Goal: Task Accomplishment & Management: Complete application form

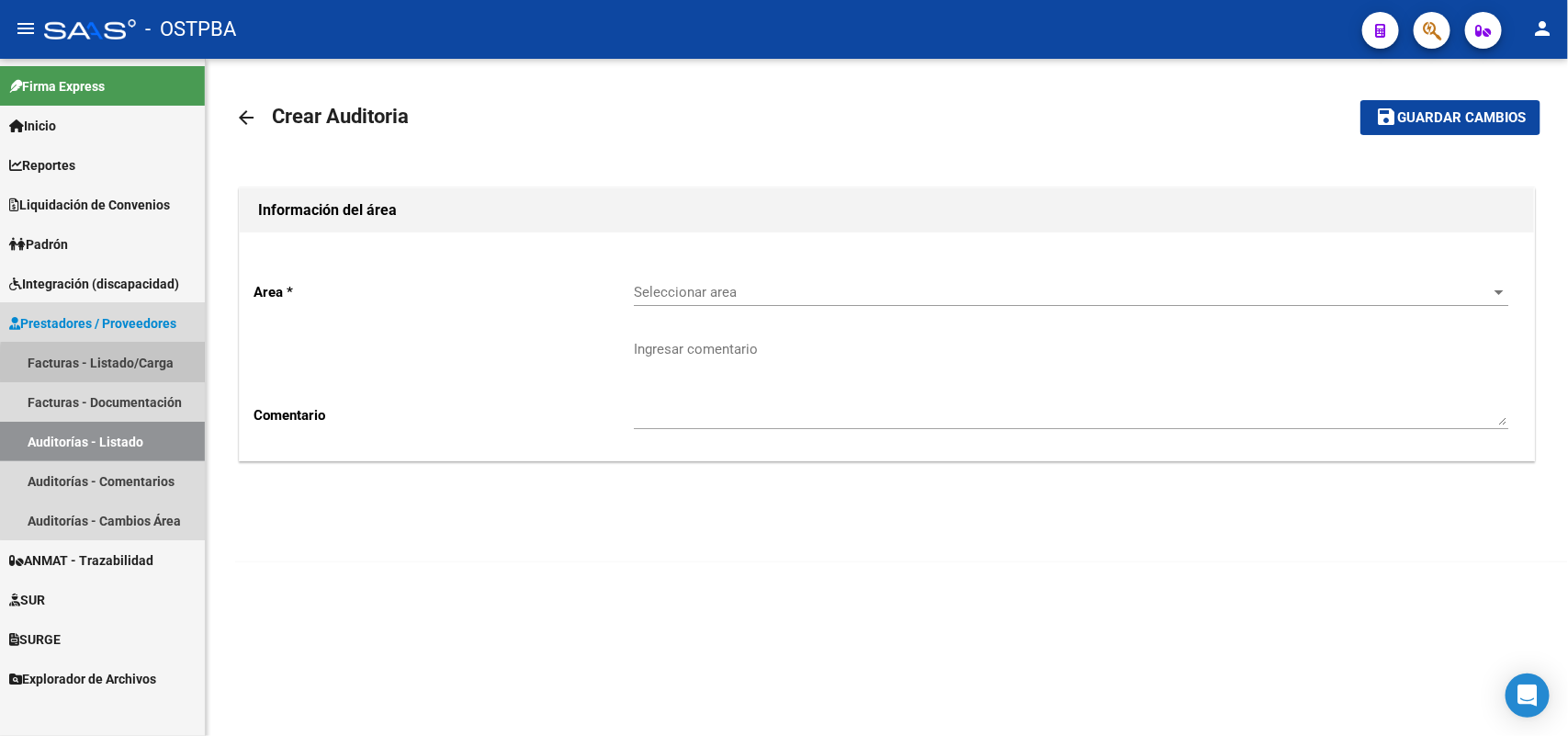
click at [118, 365] on link "Facturas - Listado/Carga" at bounding box center [102, 362] width 205 height 39
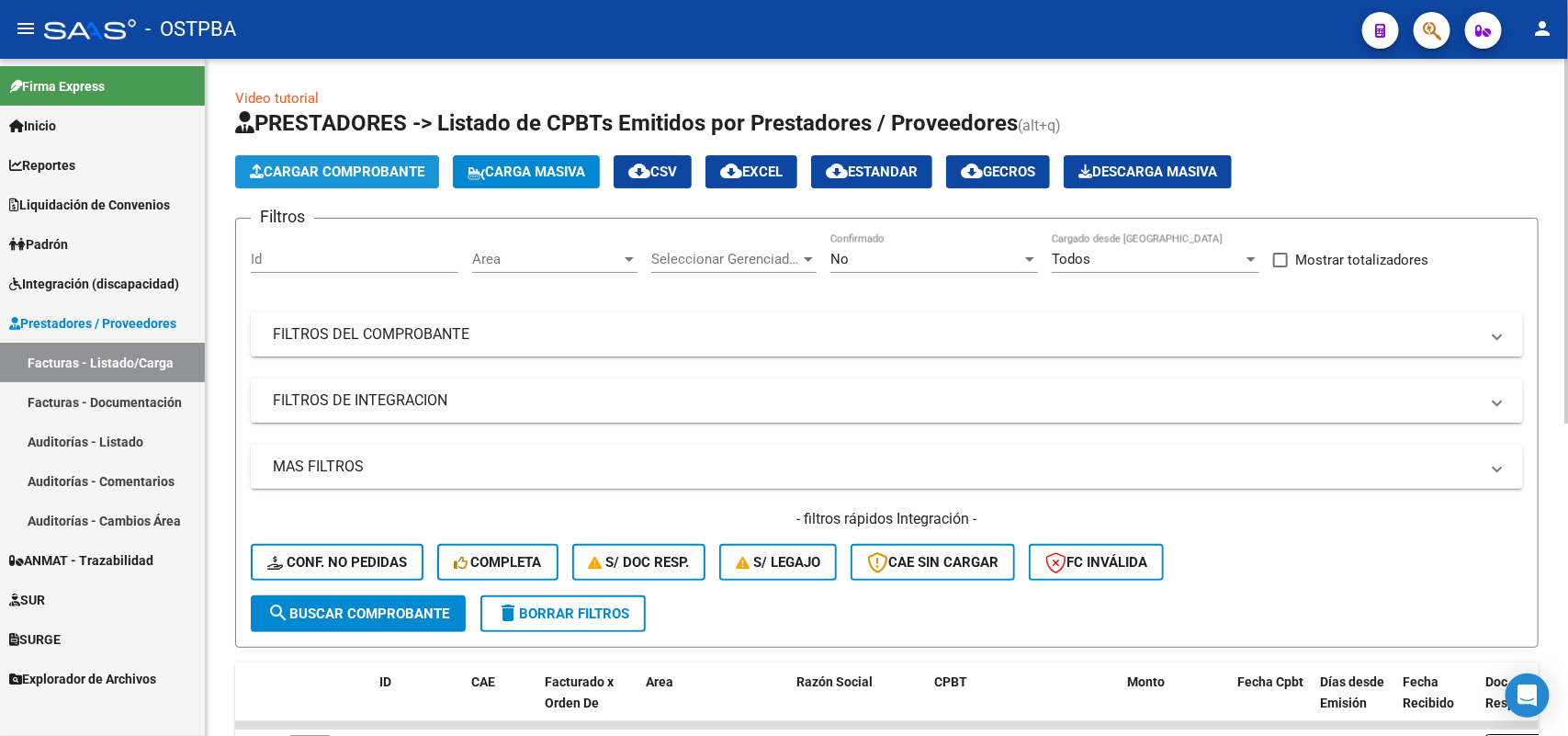
click at [374, 168] on span "Cargar Comprobante" at bounding box center [336, 172] width 175 height 17
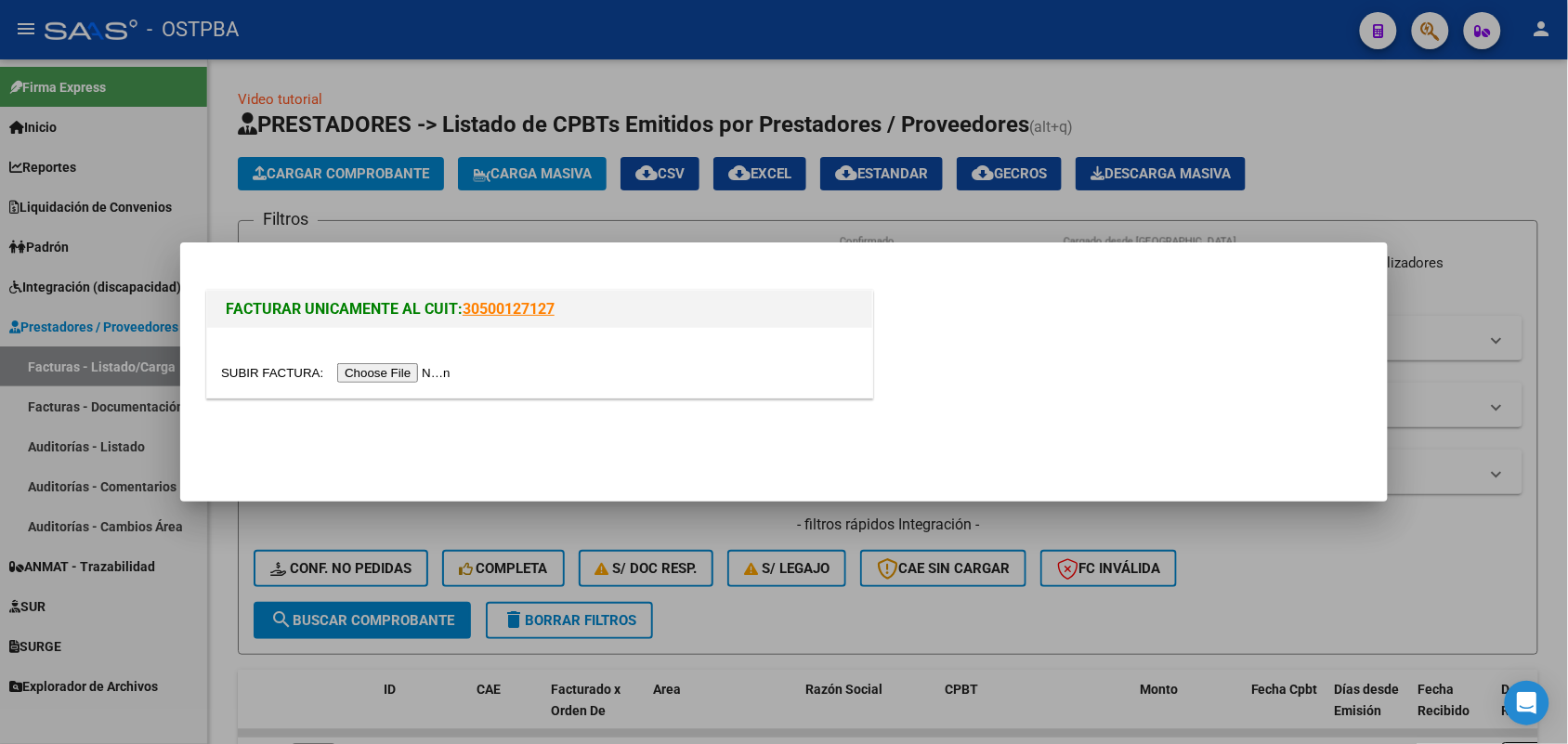
click at [371, 372] on input "file" at bounding box center [338, 372] width 235 height 20
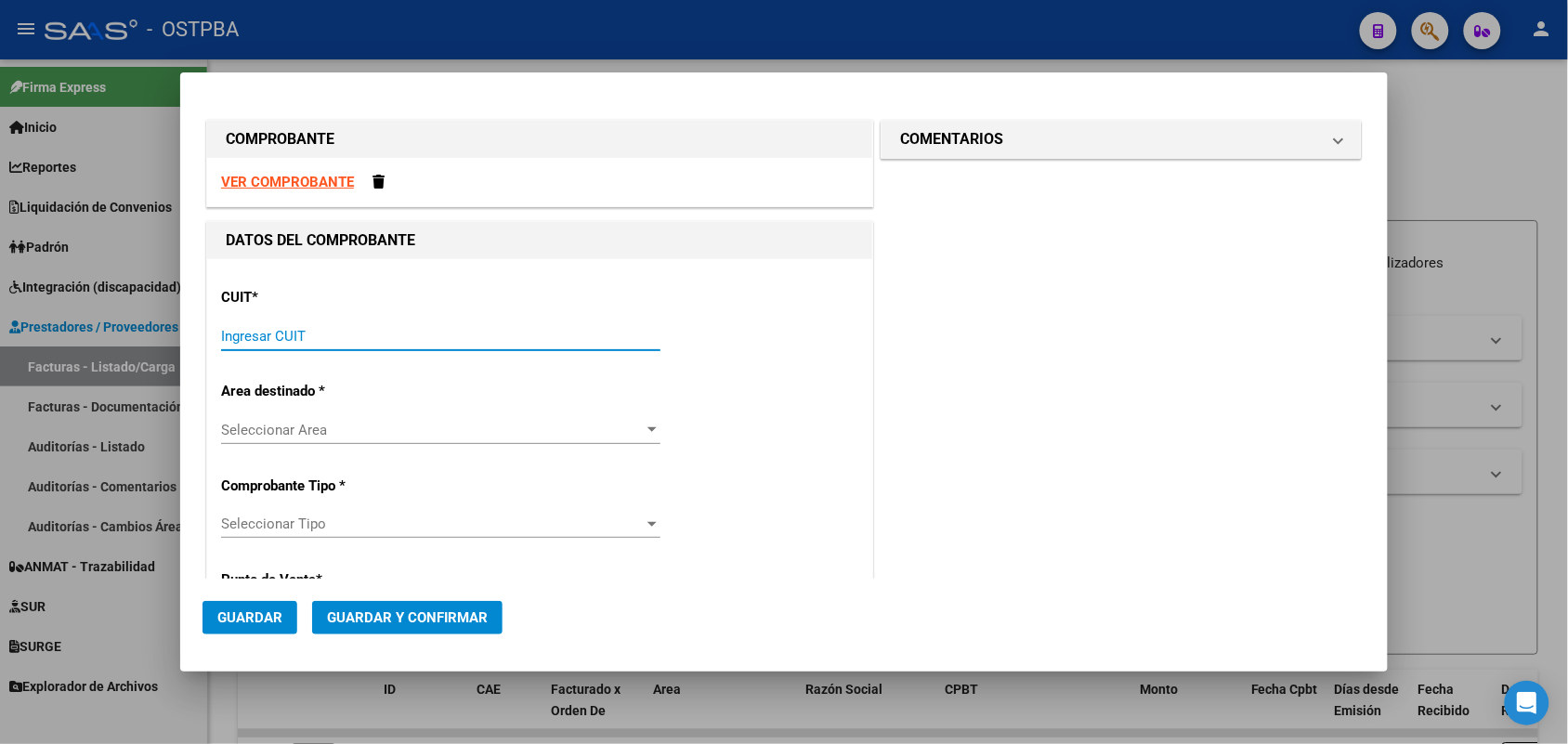
click at [234, 336] on input "Ingresar CUIT" at bounding box center [440, 336] width 439 height 17
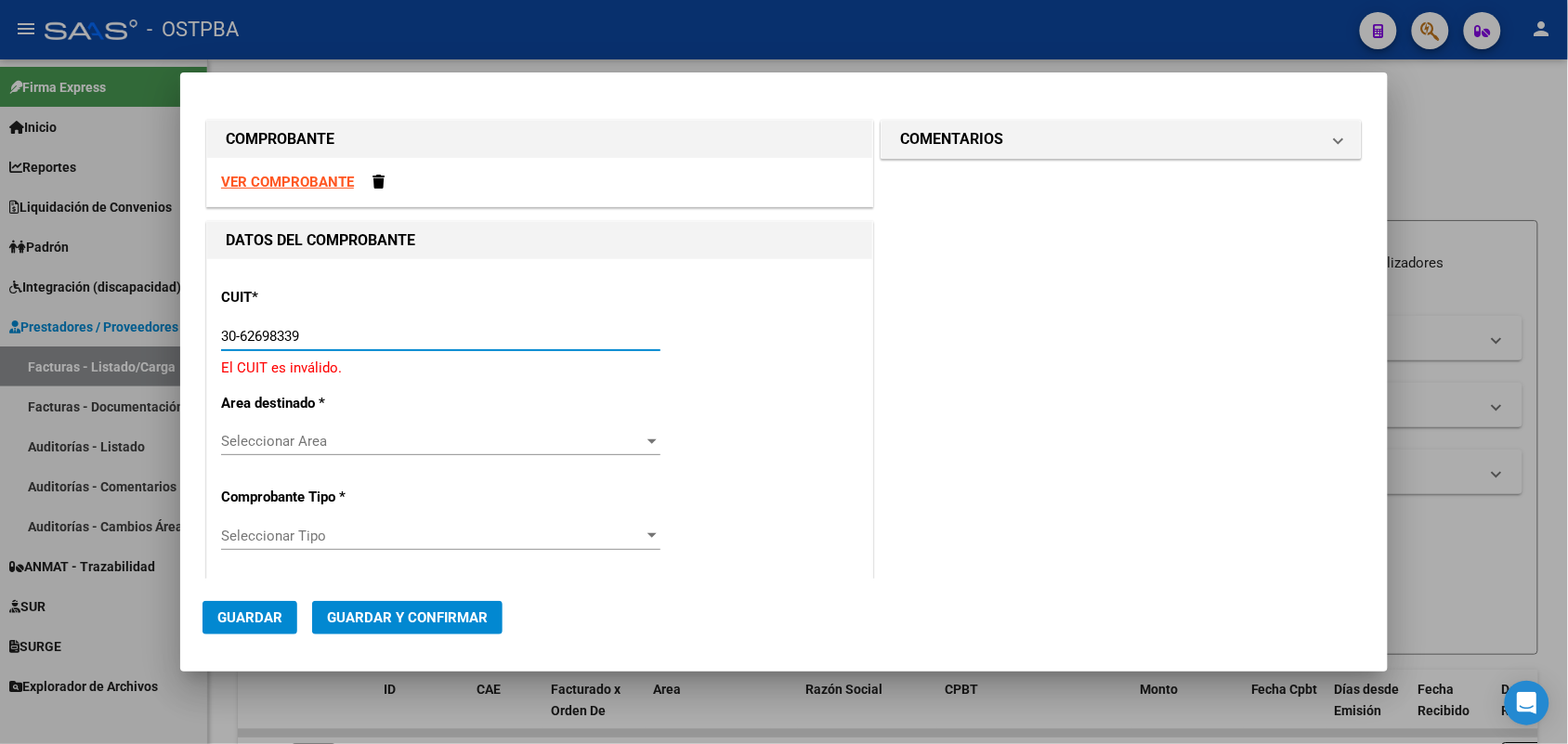
type input "30-62698339-8"
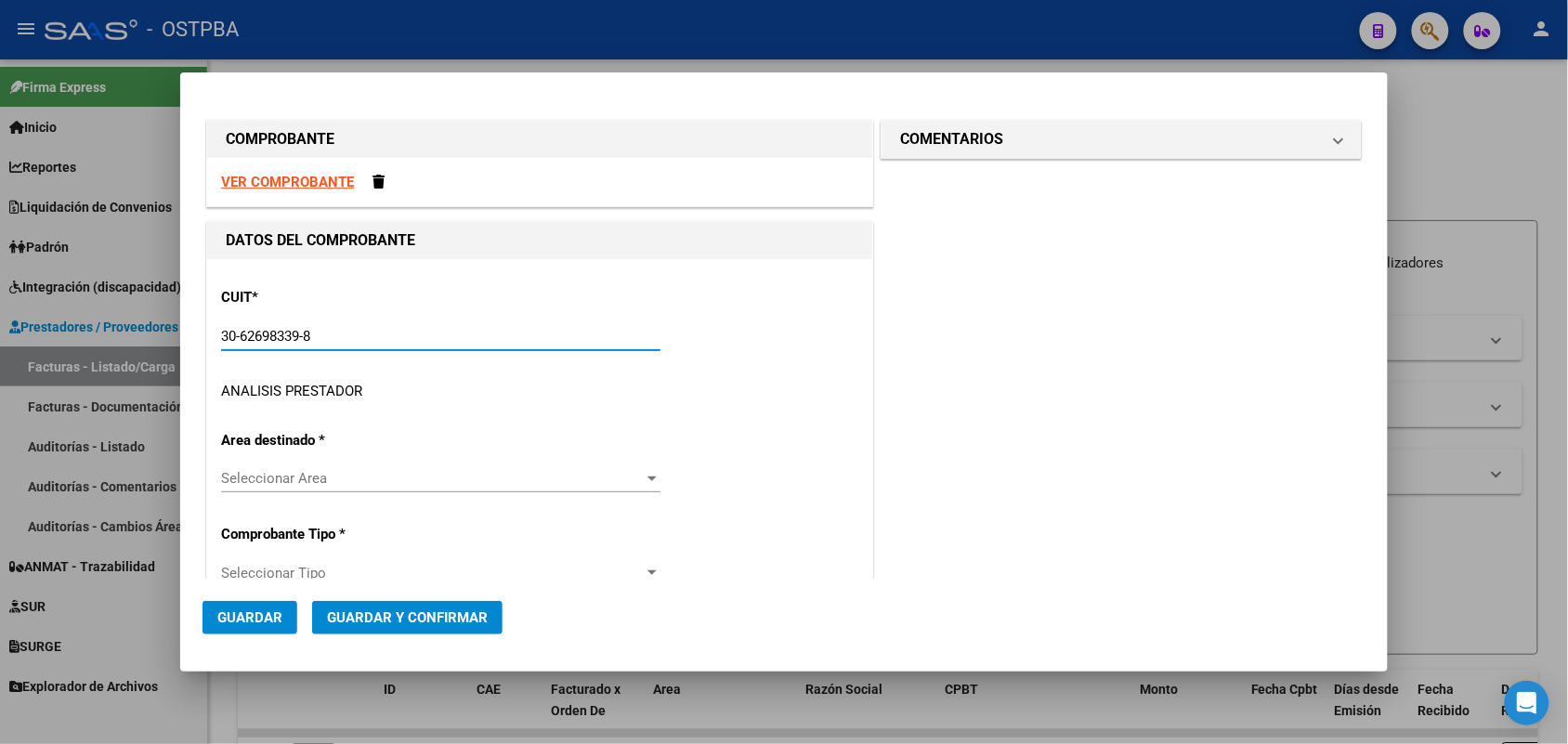
type input "188"
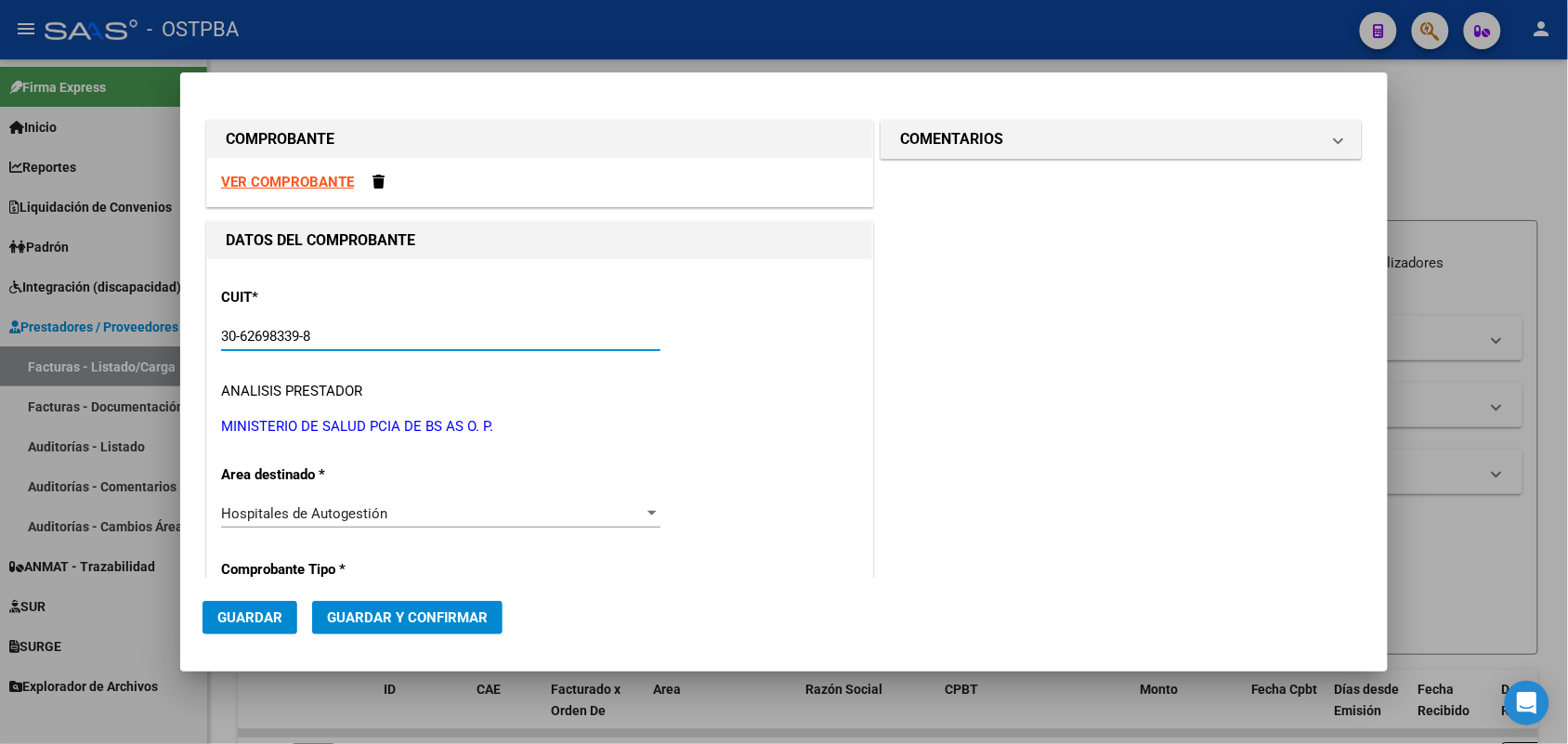
scroll to position [232, 0]
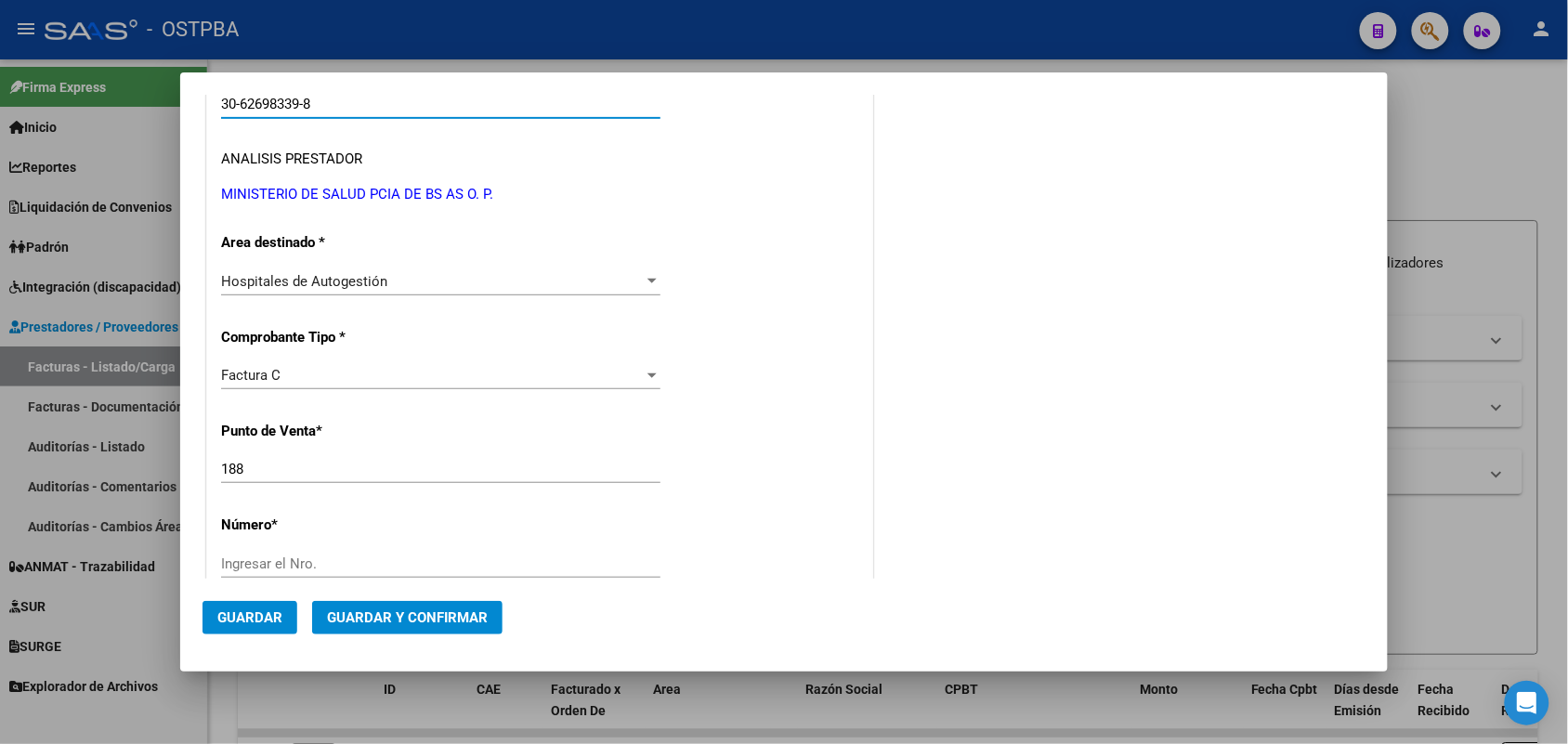
type input "30-62698339-8"
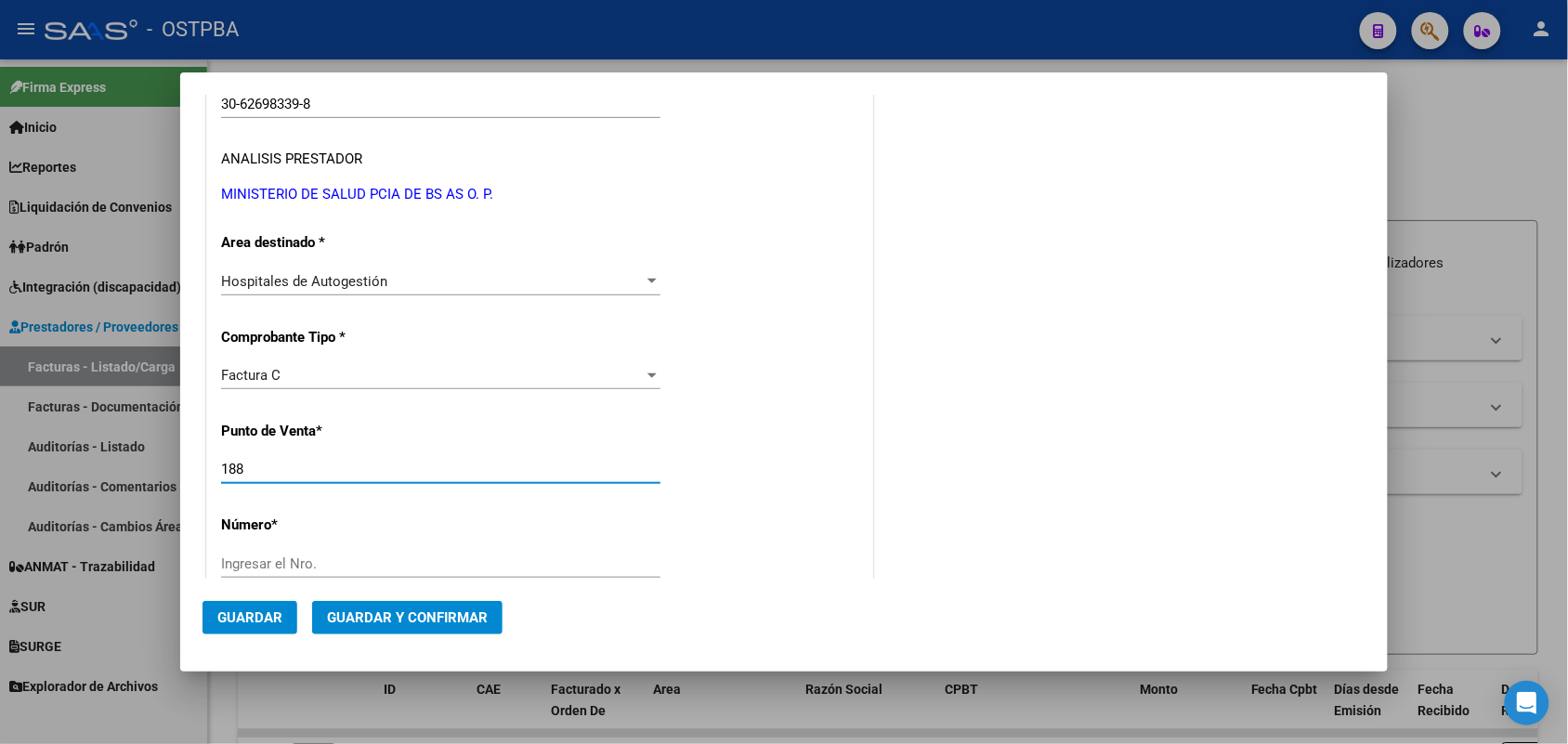
drag, startPoint x: 247, startPoint y: 467, endPoint x: 156, endPoint y: 475, distance: 91.4
click at [156, 475] on div "COMPROBANTE VER COMPROBANTE DATOS DEL COMPROBANTE CUIT * 30-62698339-8 Ingresar…" at bounding box center [784, 372] width 1568 height 744
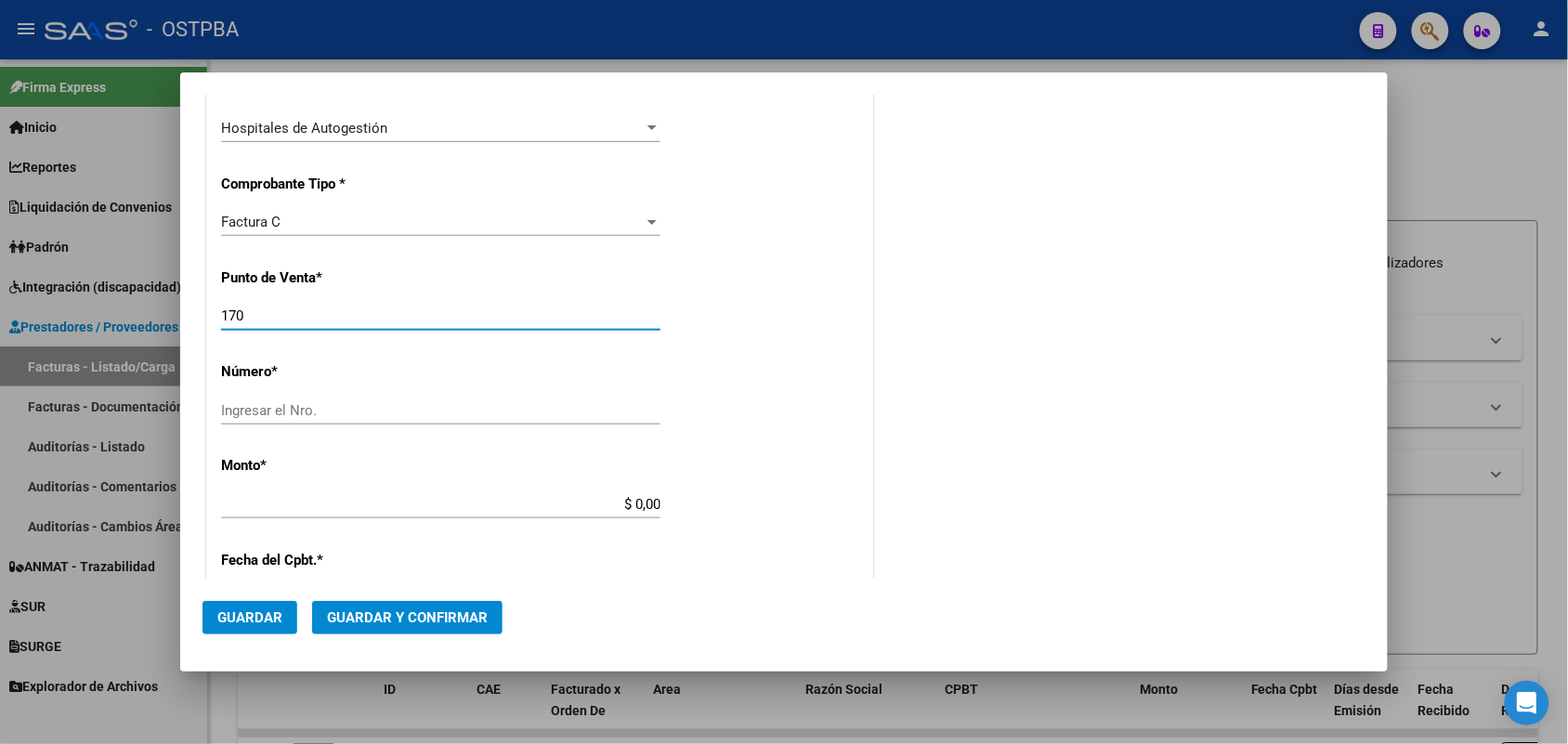
scroll to position [465, 0]
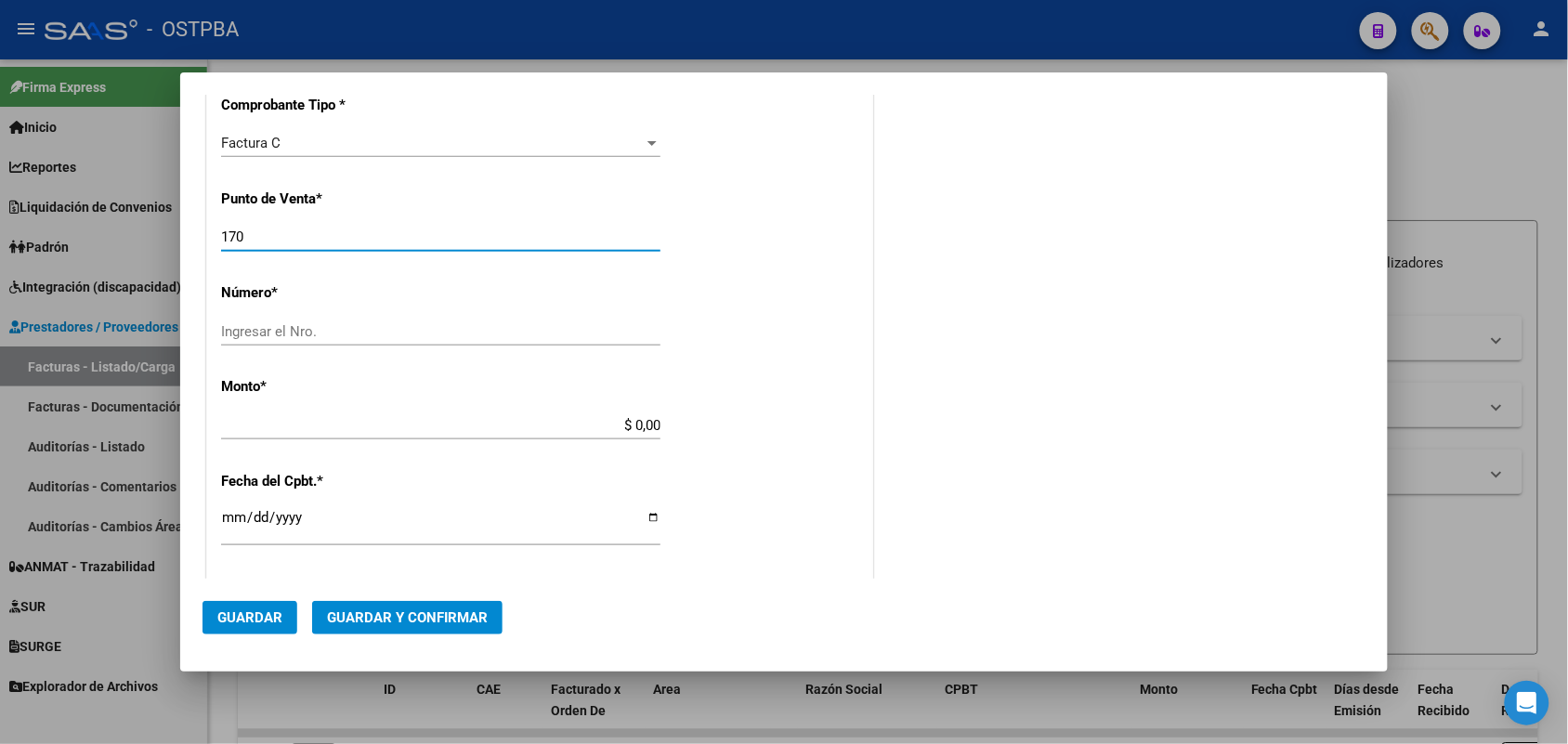
type input "170"
click at [243, 328] on input "Ingresar el Nro." at bounding box center [440, 331] width 439 height 17
type input "4159"
drag, startPoint x: 592, startPoint y: 424, endPoint x: 704, endPoint y: 424, distance: 112.0
click at [704, 424] on div "CUIT * 30-62698339-8 Ingresar CUIT ANALISIS PRESTADOR MINISTERIO DE SALUD PCIA …" at bounding box center [539, 453] width 665 height 1316
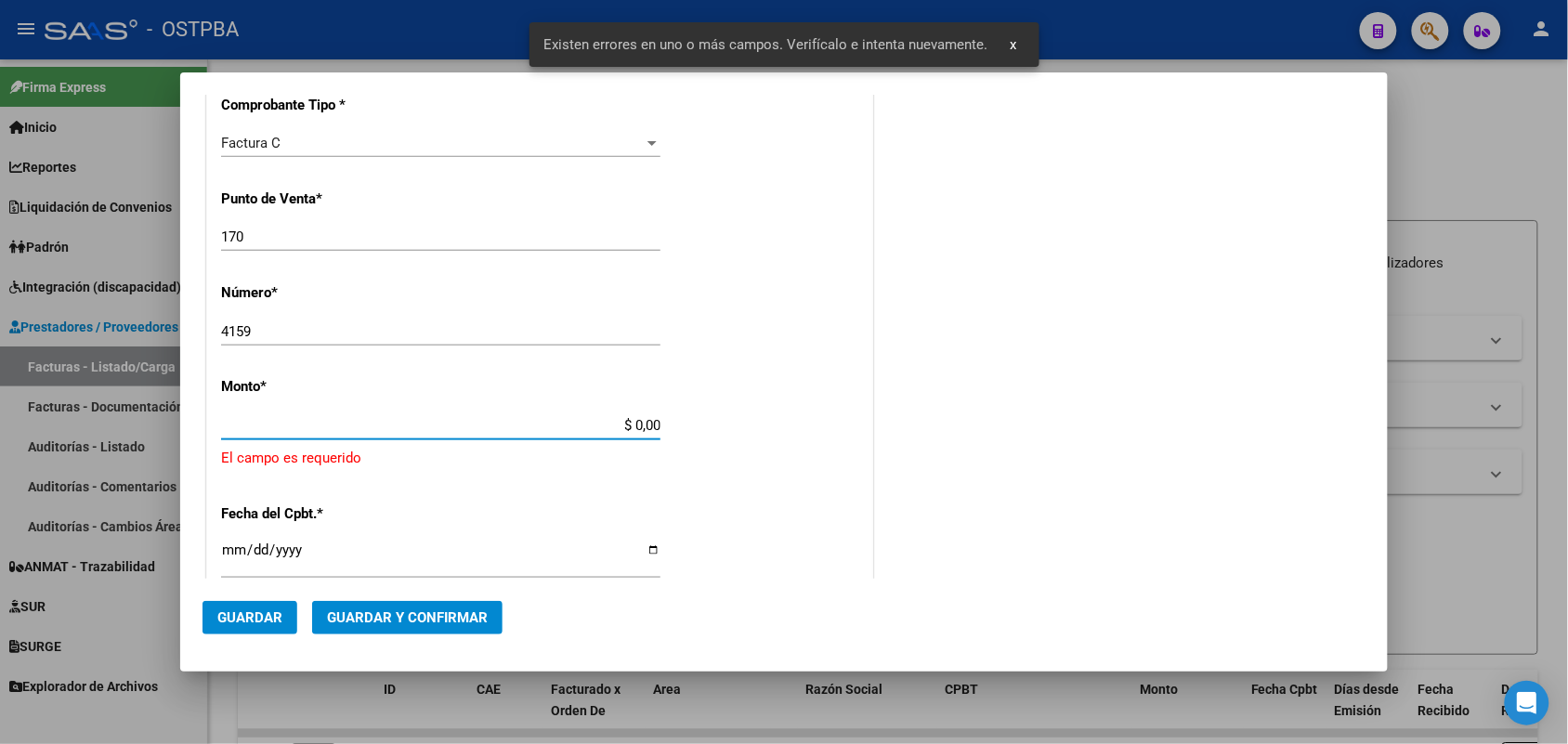
scroll to position [544, 0]
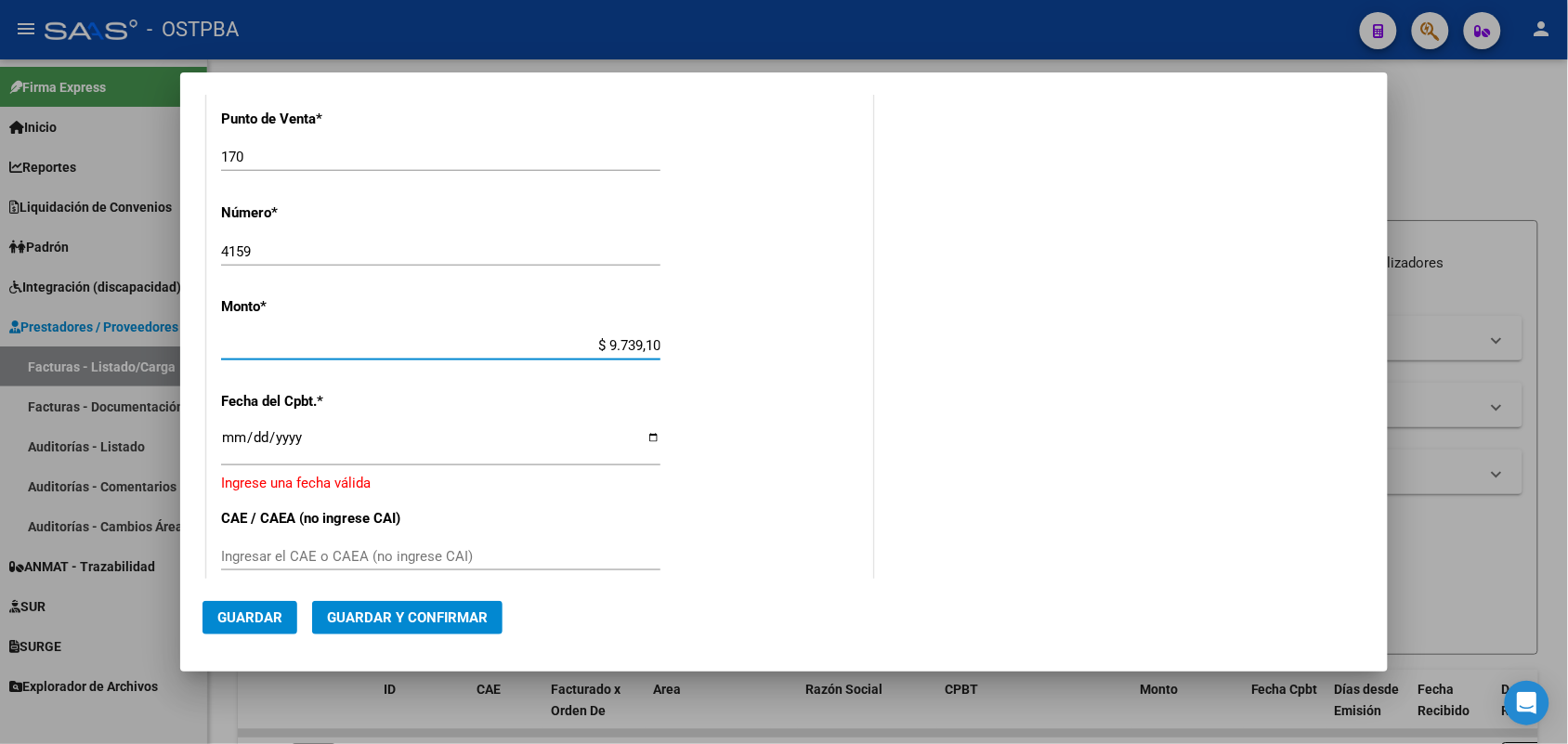
type input "$ 97.391,00"
click at [234, 448] on input "Ingresar la fecha" at bounding box center [440, 444] width 439 height 29
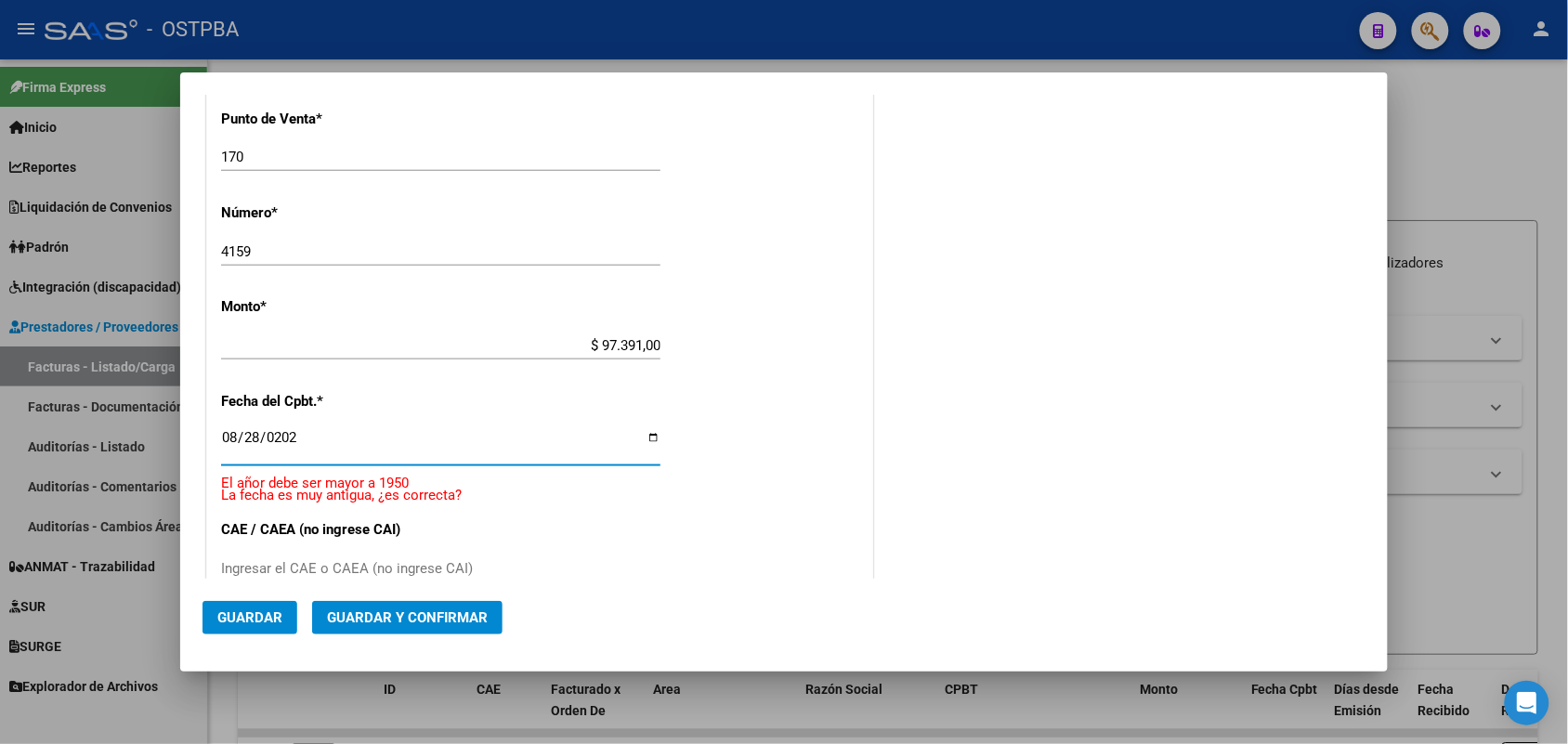
type input "[DATE]"
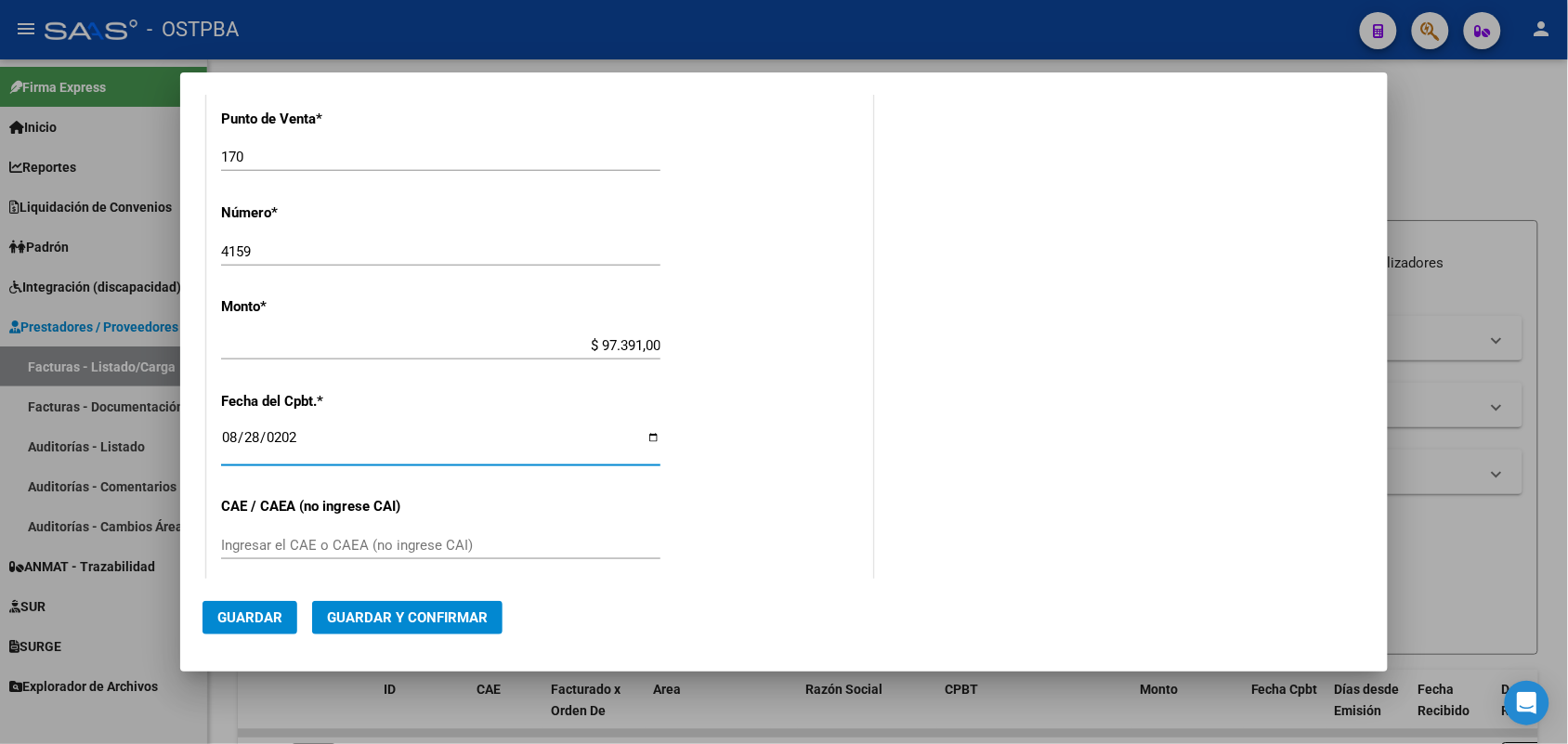
scroll to position [660, 0]
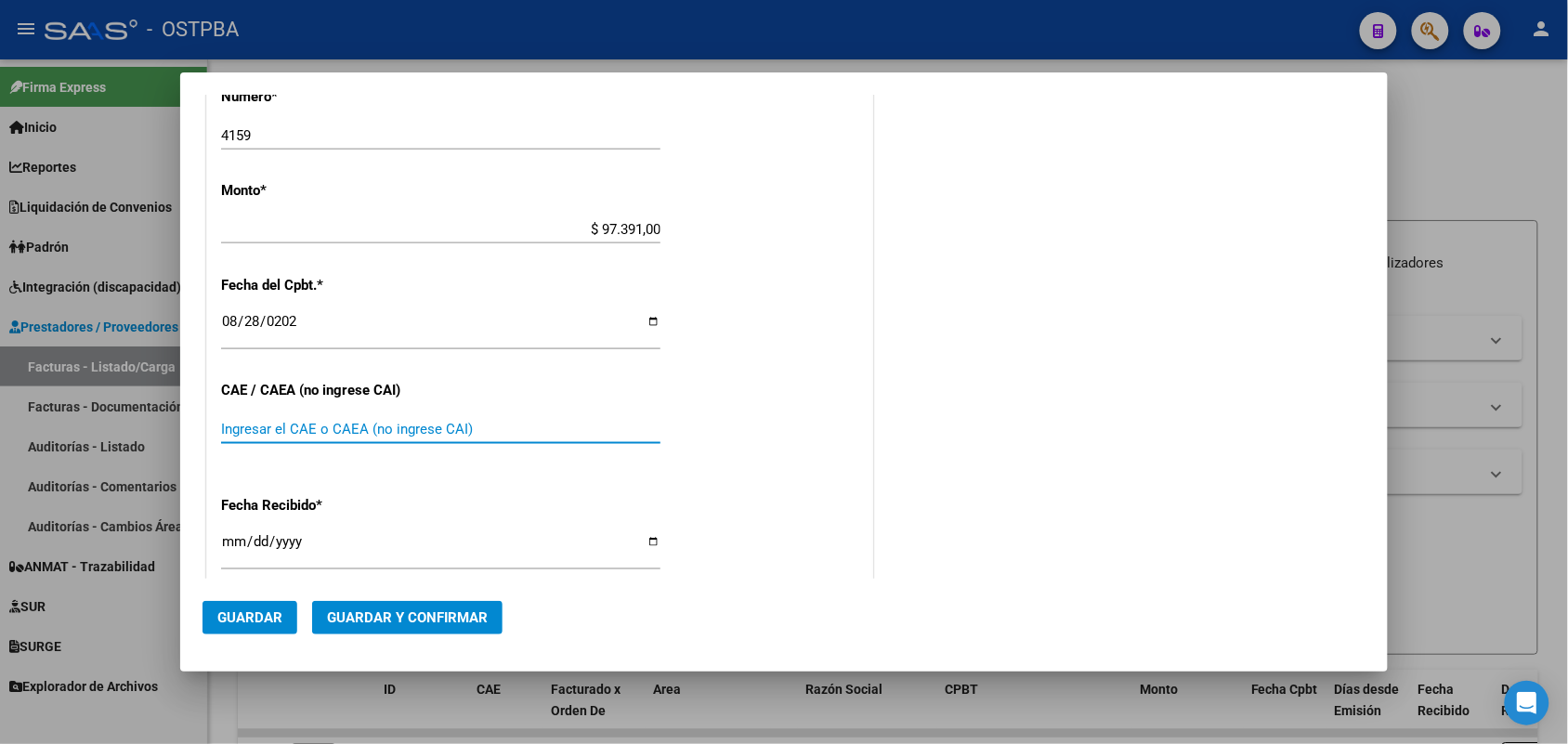
click at [250, 431] on input "Ingresar el CAE o CAEA (no ingrese CAI)" at bounding box center [440, 429] width 439 height 17
type input "75358893756835"
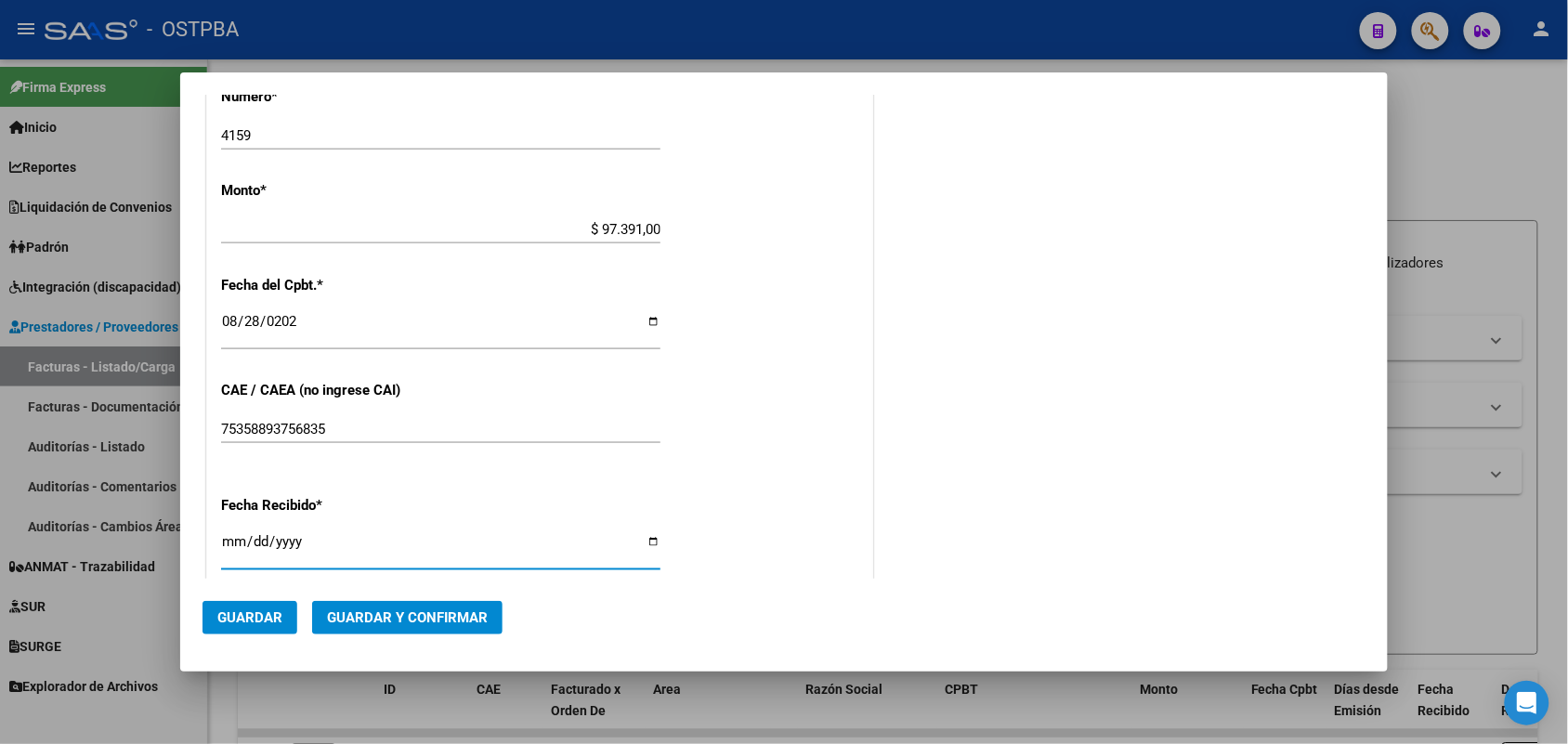
click at [226, 541] on input "[DATE]" at bounding box center [440, 548] width 439 height 29
type input "[DATE]"
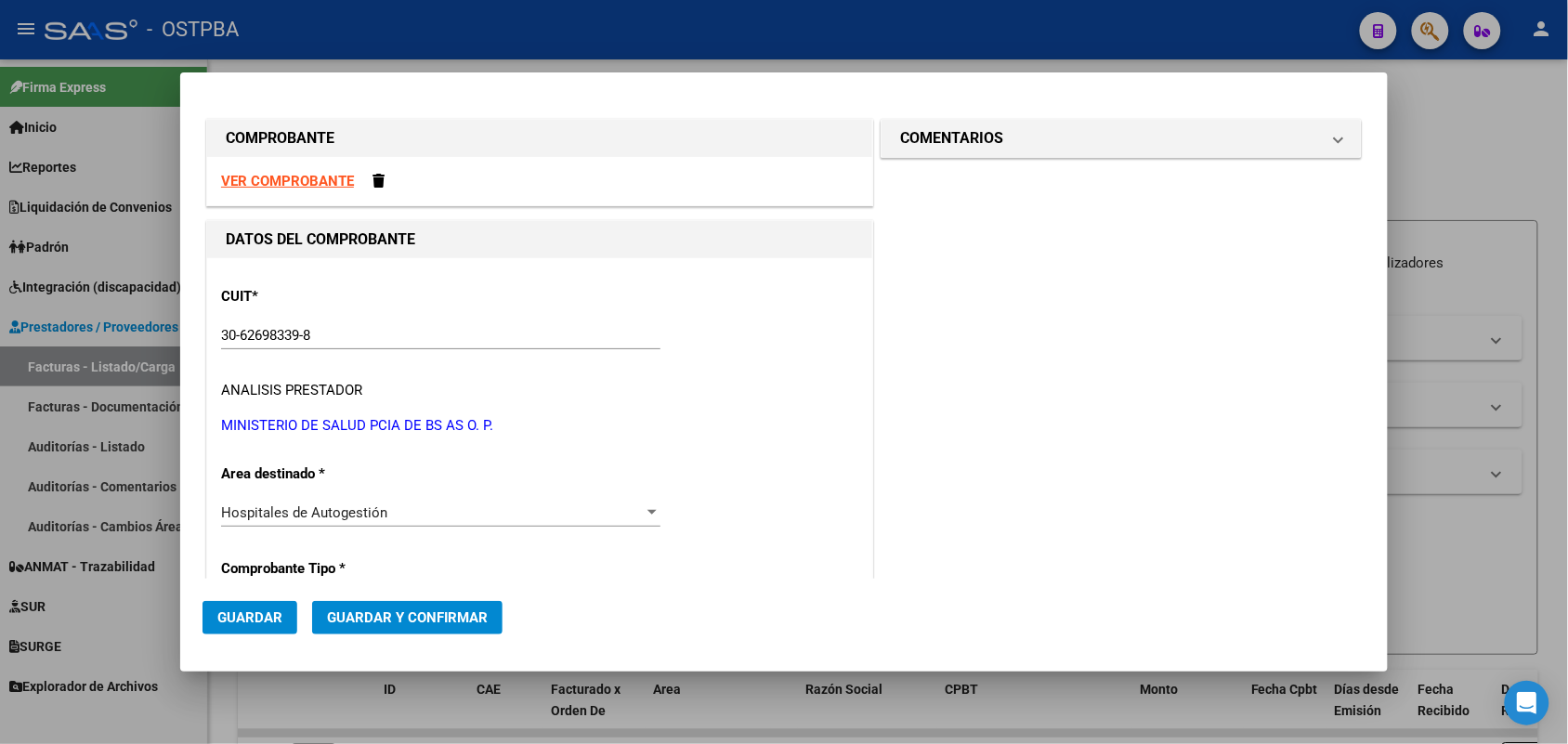
scroll to position [0, 0]
click at [1335, 137] on span at bounding box center [1338, 140] width 8 height 23
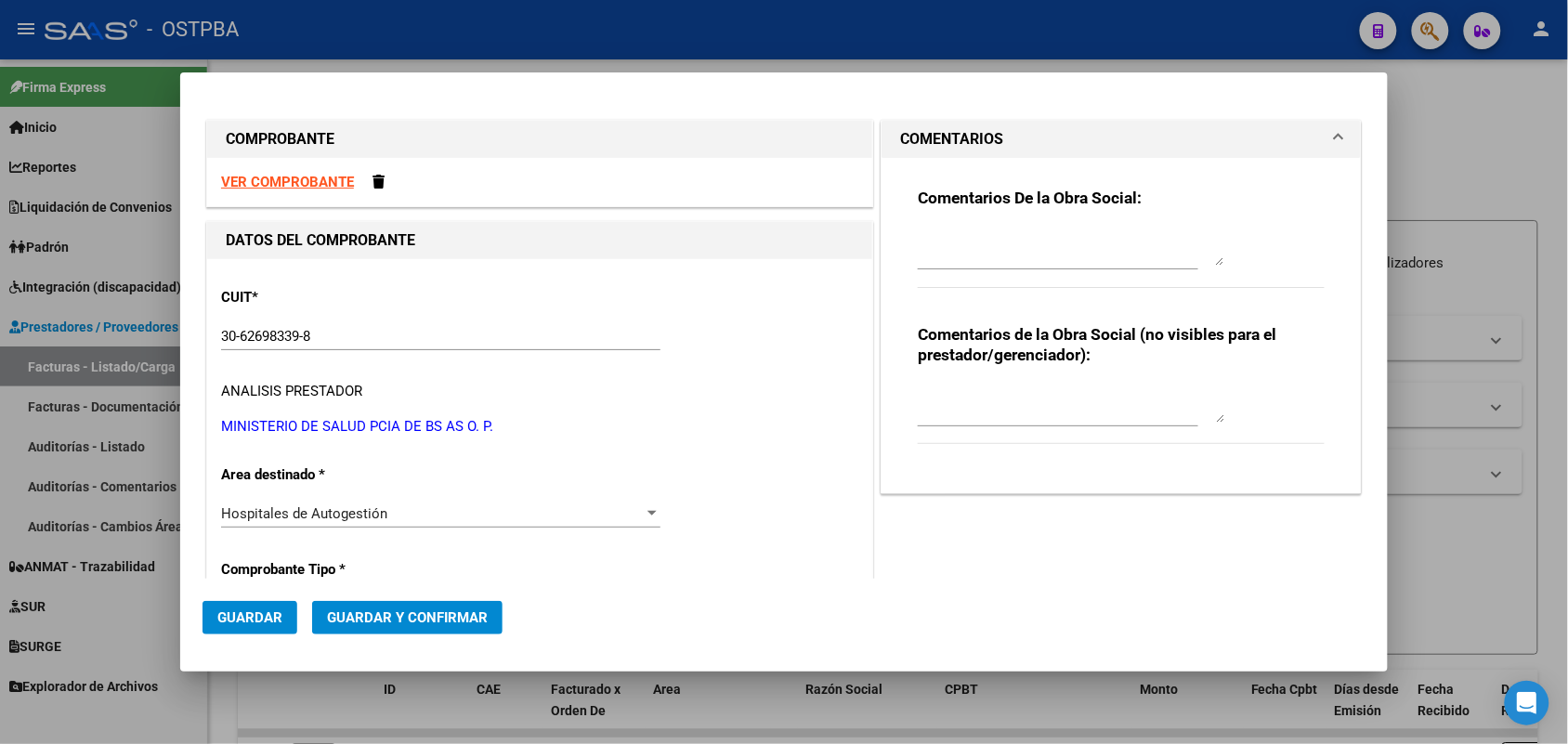
click at [919, 255] on textarea at bounding box center [1070, 246] width 306 height 37
type textarea "HR 126842"
click at [277, 618] on span "Guardar" at bounding box center [249, 617] width 65 height 17
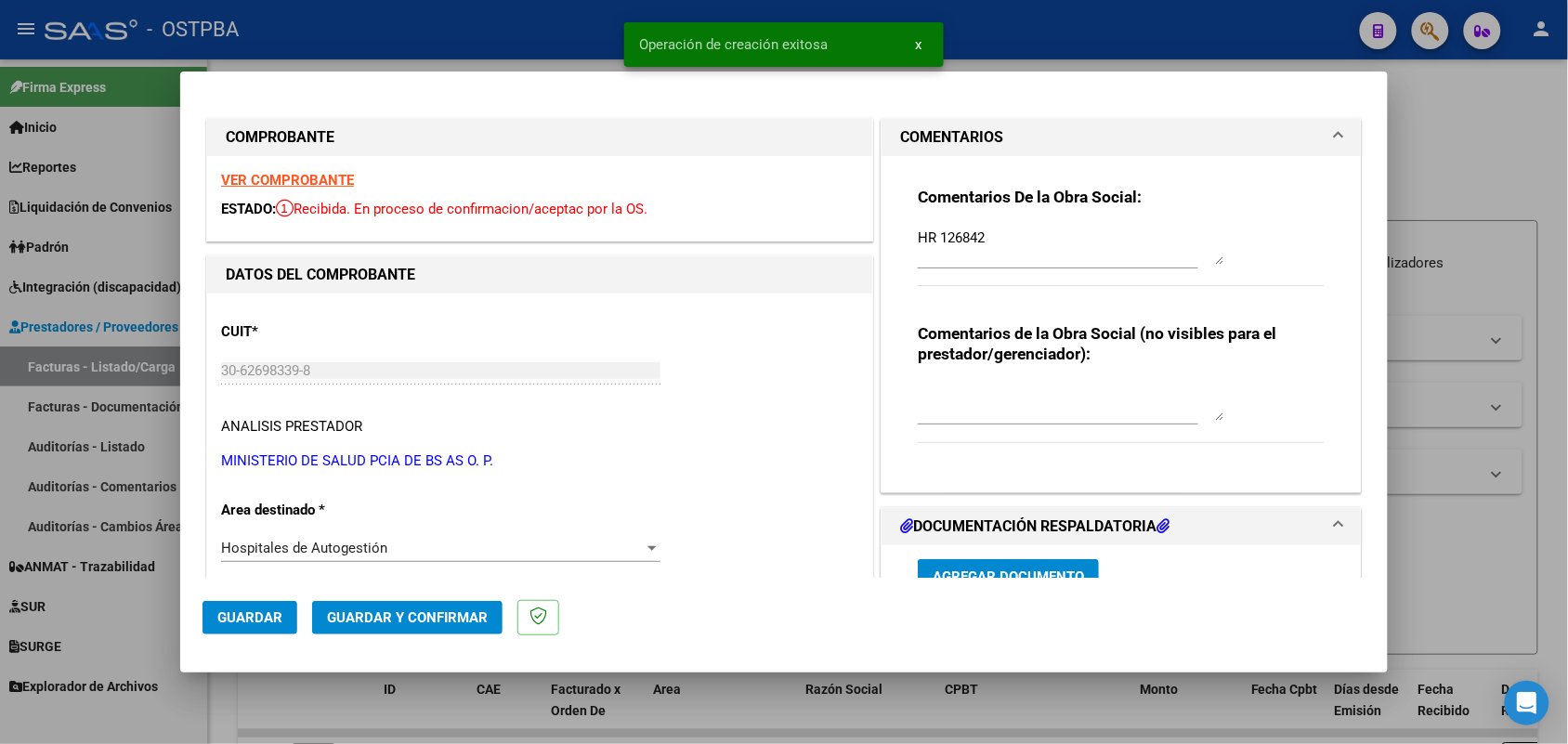
type input "[DATE]"
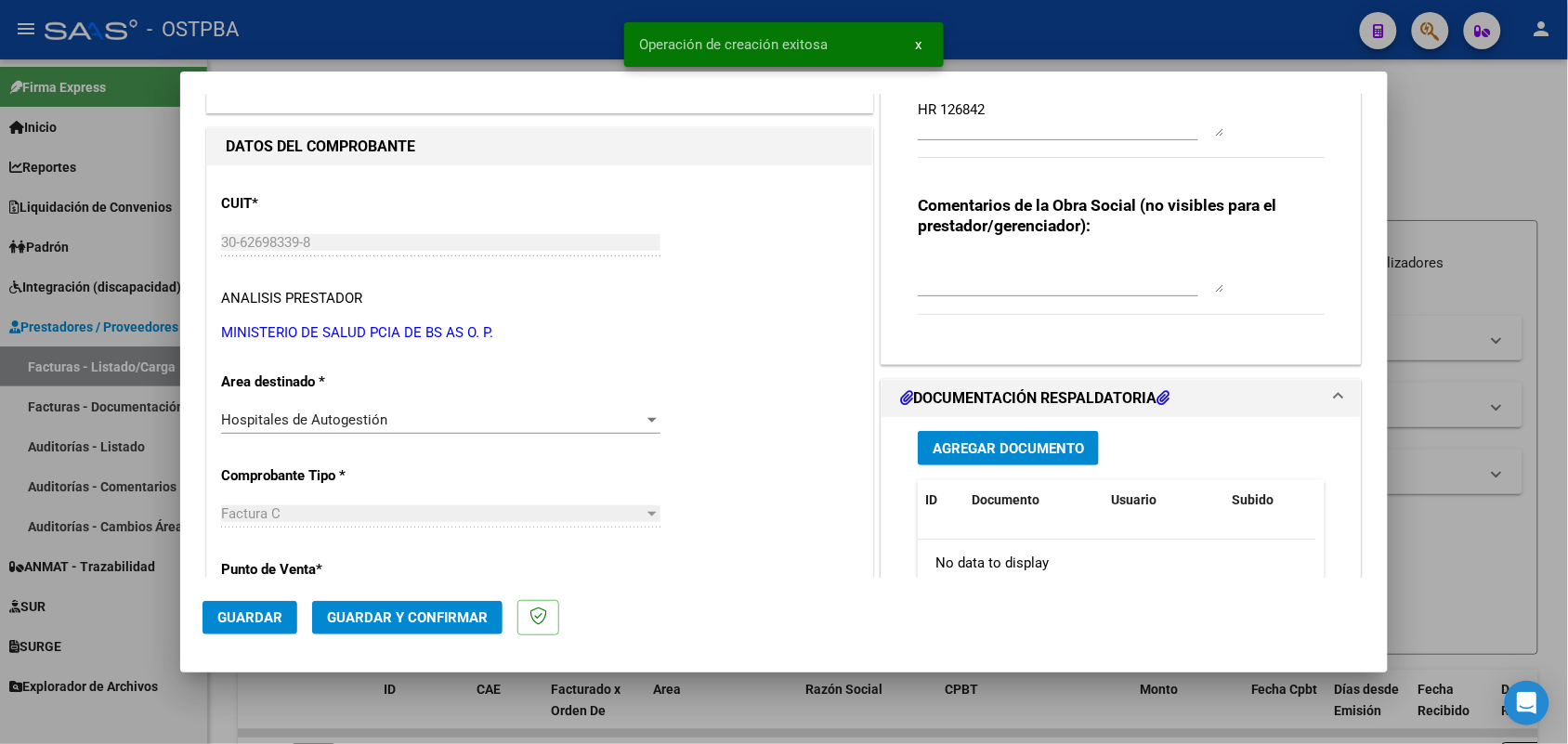
scroll to position [232, 0]
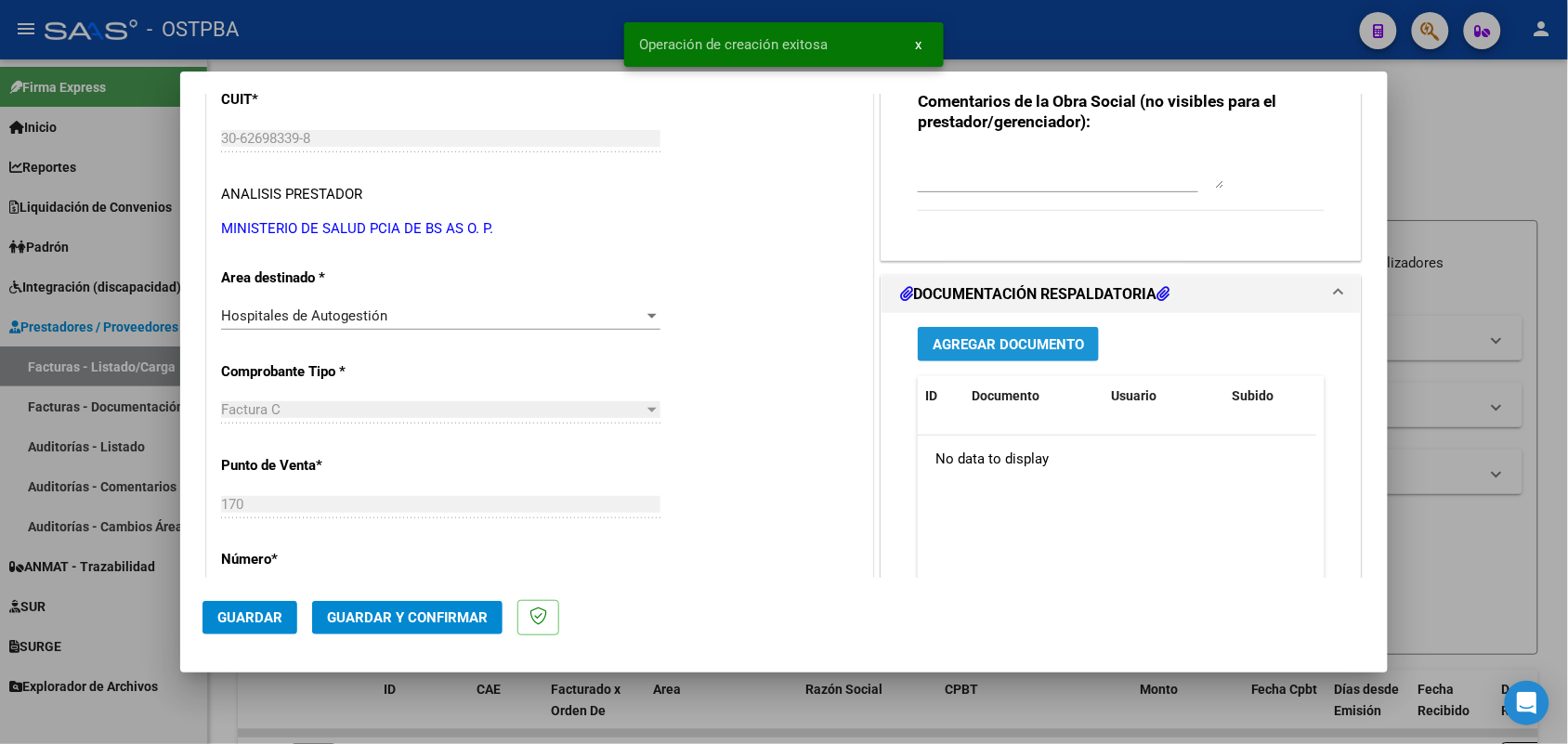
click at [1024, 350] on span "Agregar Documento" at bounding box center [1008, 345] width 151 height 17
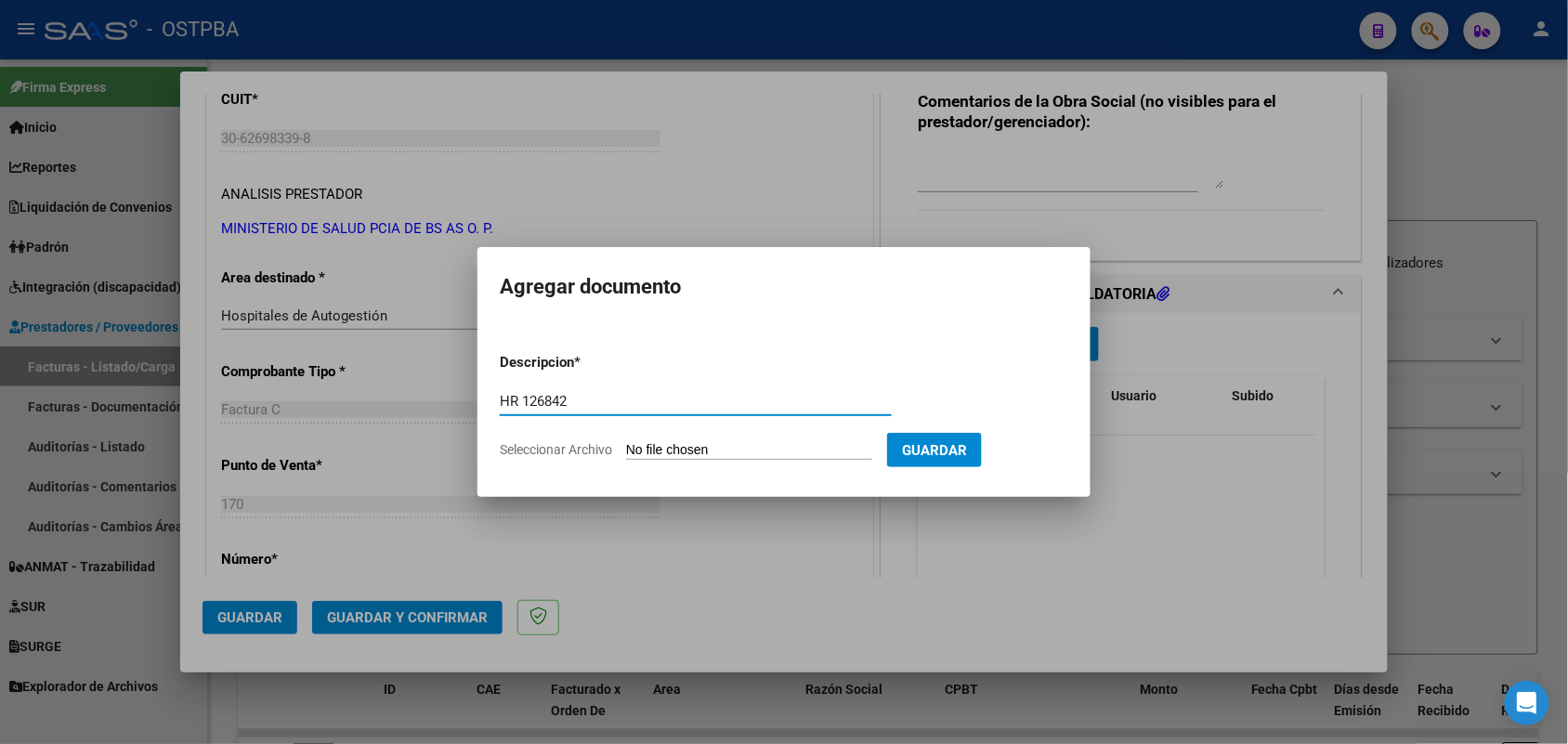
type input "HR 126842"
click at [645, 450] on input "Seleccionar Archivo" at bounding box center [749, 450] width 247 height 18
type input "C:\fakepath\HR 126842.pdf"
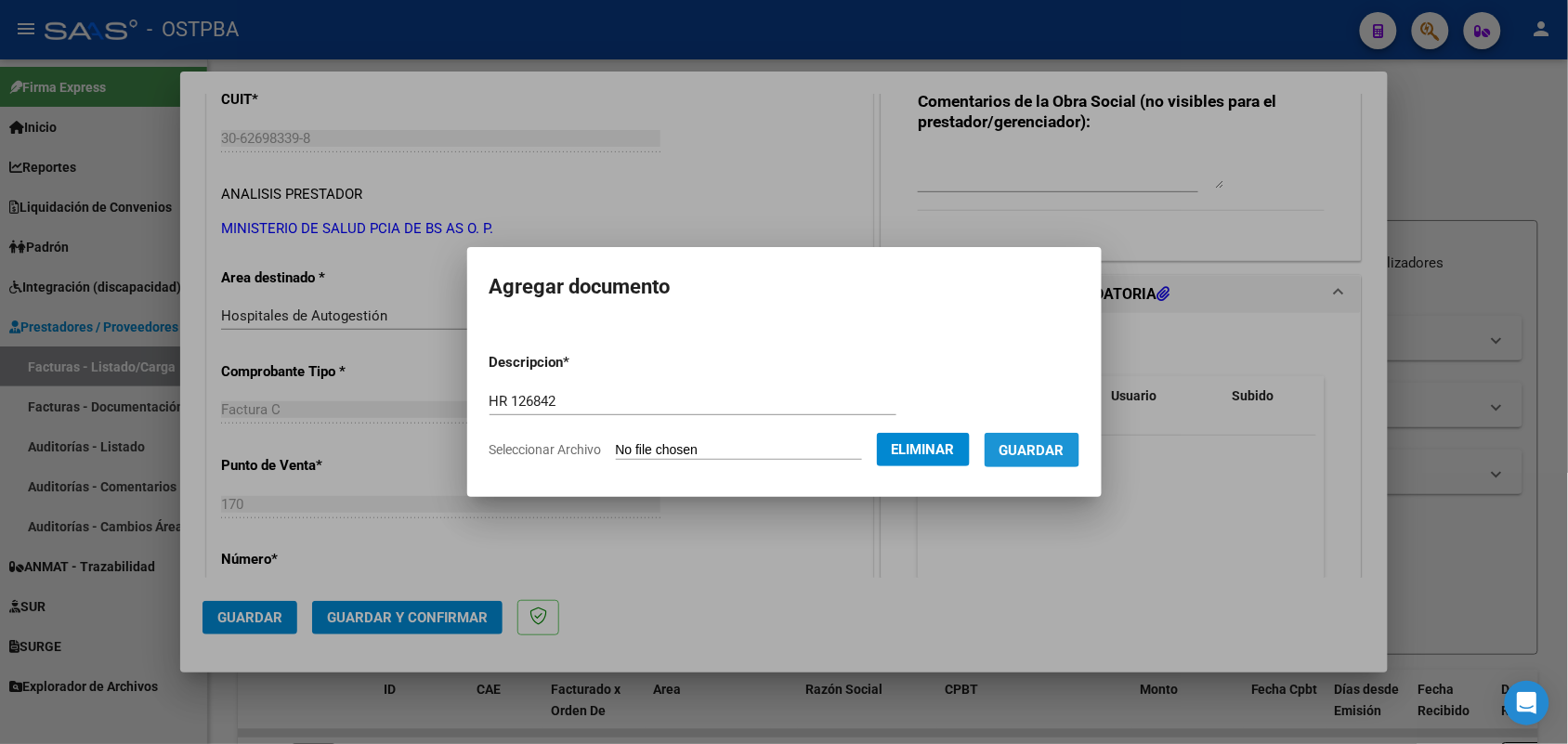
click at [1052, 446] on span "Guardar" at bounding box center [1031, 450] width 65 height 17
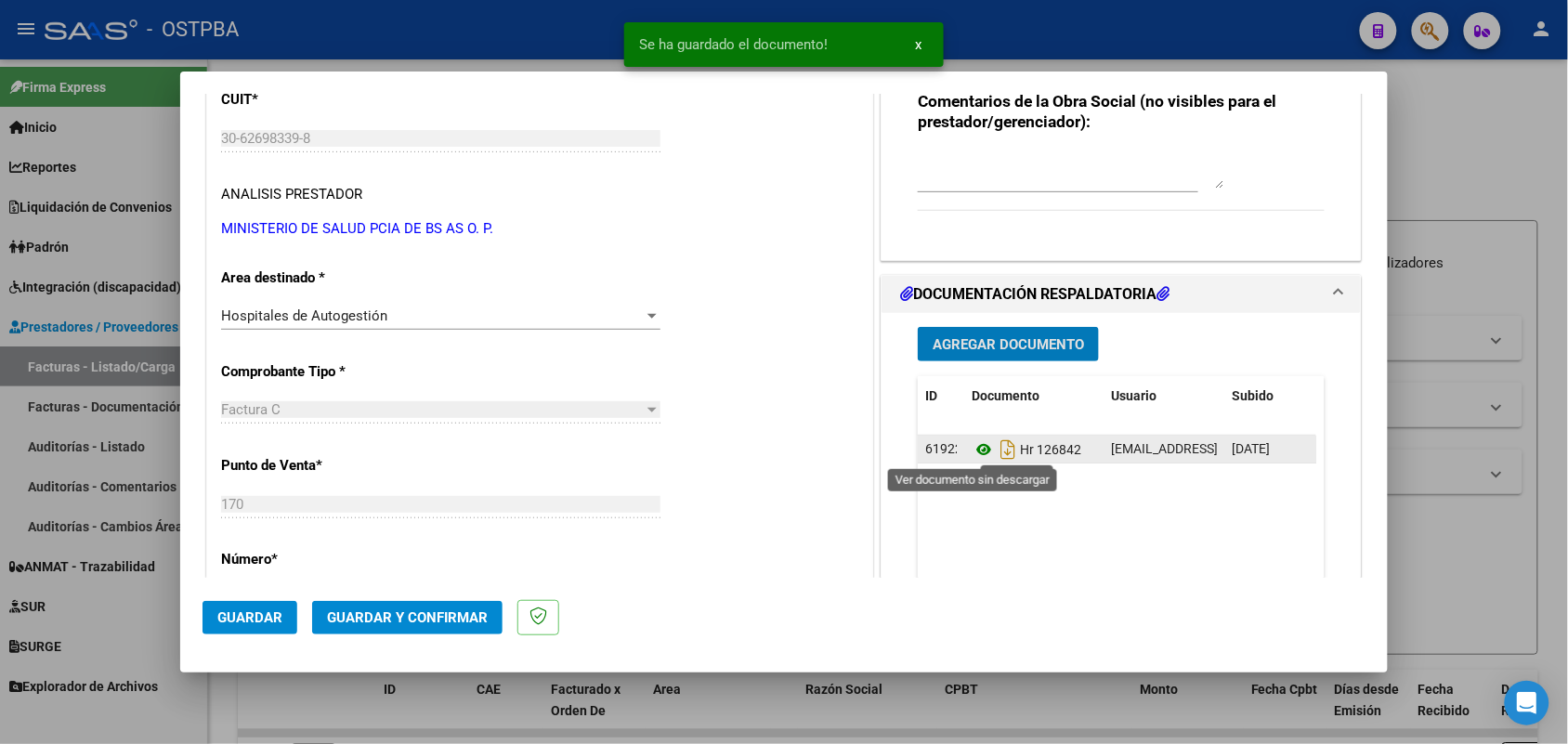
click at [975, 448] on icon at bounding box center [984, 449] width 25 height 23
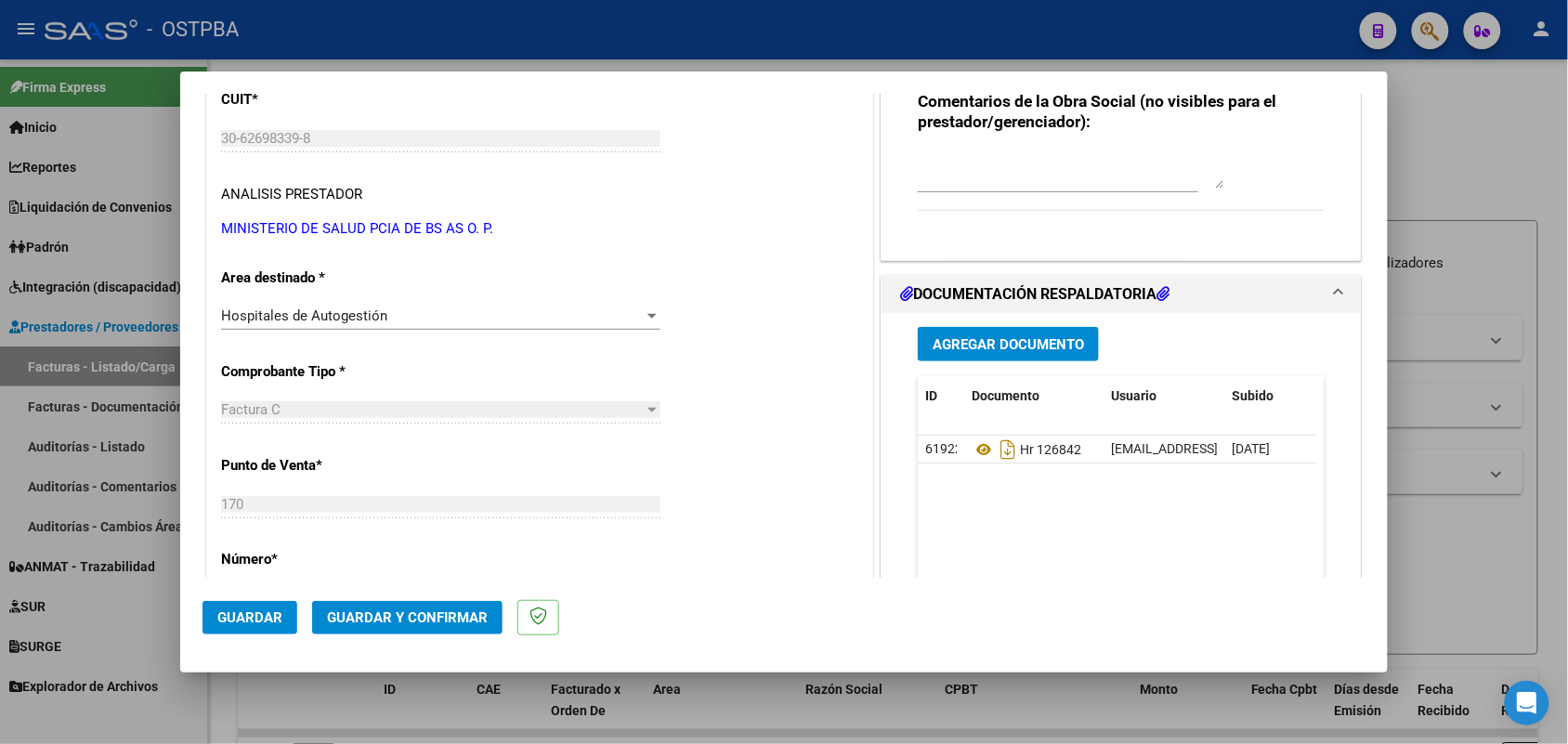
click at [978, 339] on span "Agregar Documento" at bounding box center [1008, 345] width 151 height 17
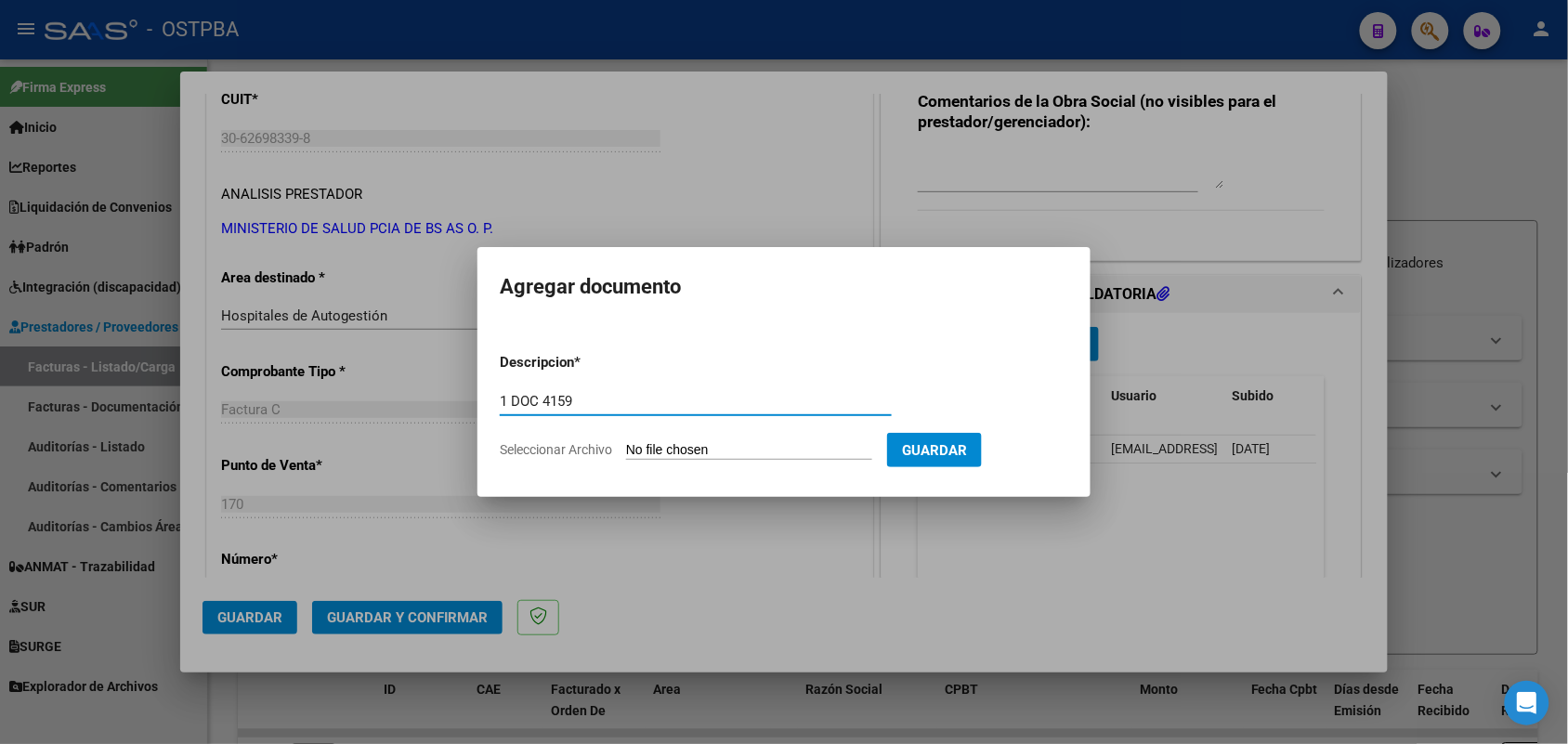
type input "1 DOC 4159"
click at [652, 446] on input "Seleccionar Archivo" at bounding box center [749, 450] width 247 height 18
type input "C:\fakepath\1 DOC 4159.pdf"
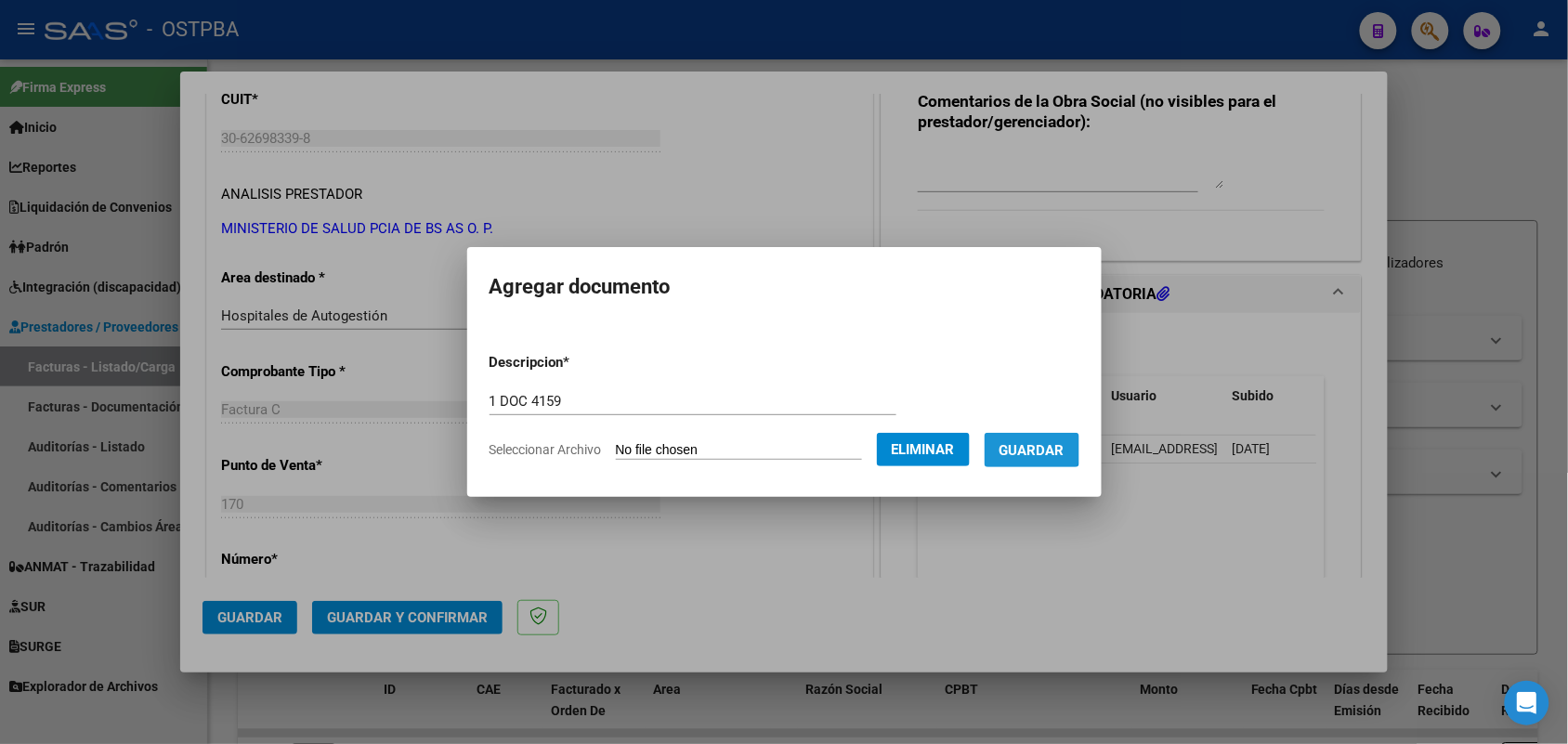
click at [1045, 447] on span "Guardar" at bounding box center [1031, 450] width 65 height 17
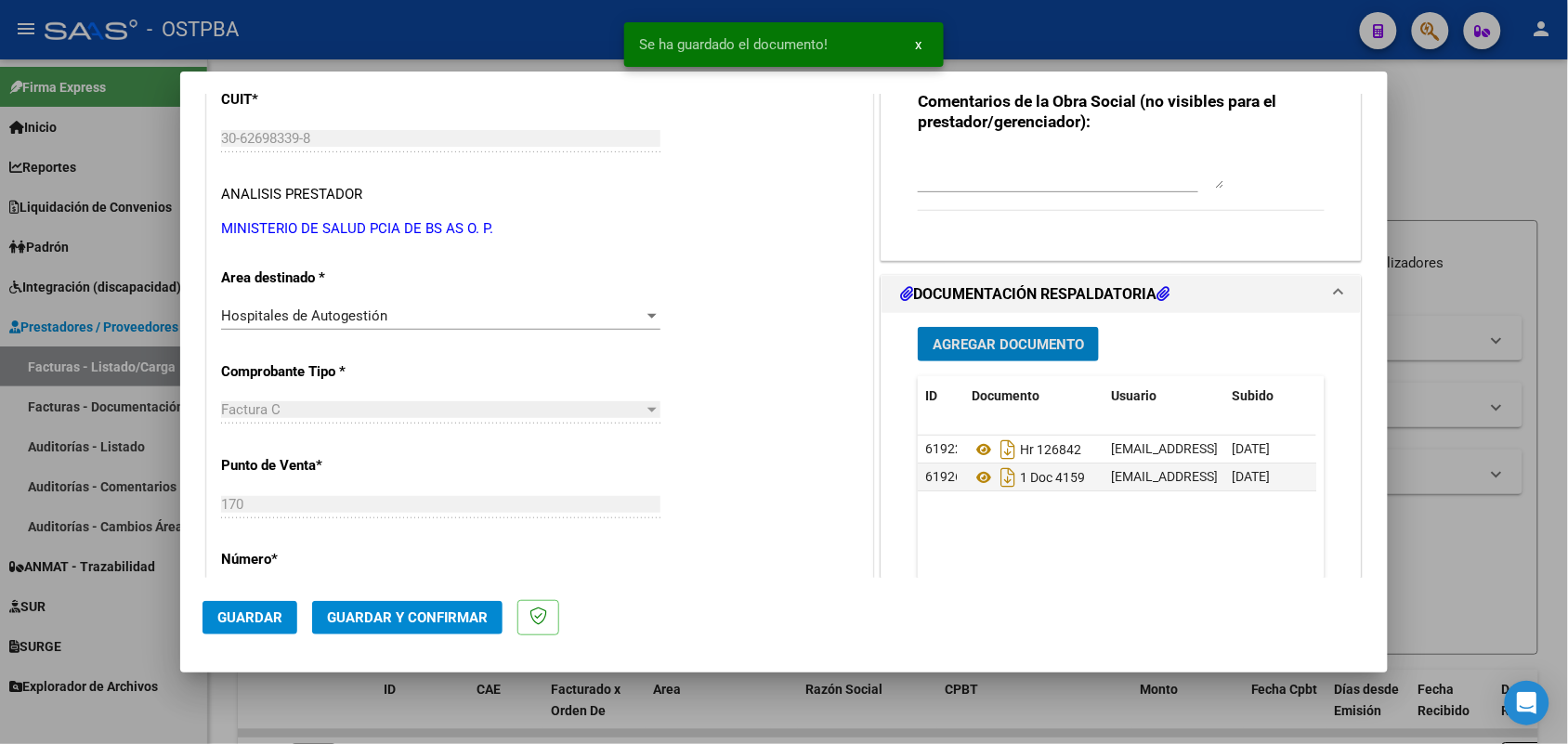
click at [935, 334] on button "Agregar Documento" at bounding box center [1008, 344] width 181 height 34
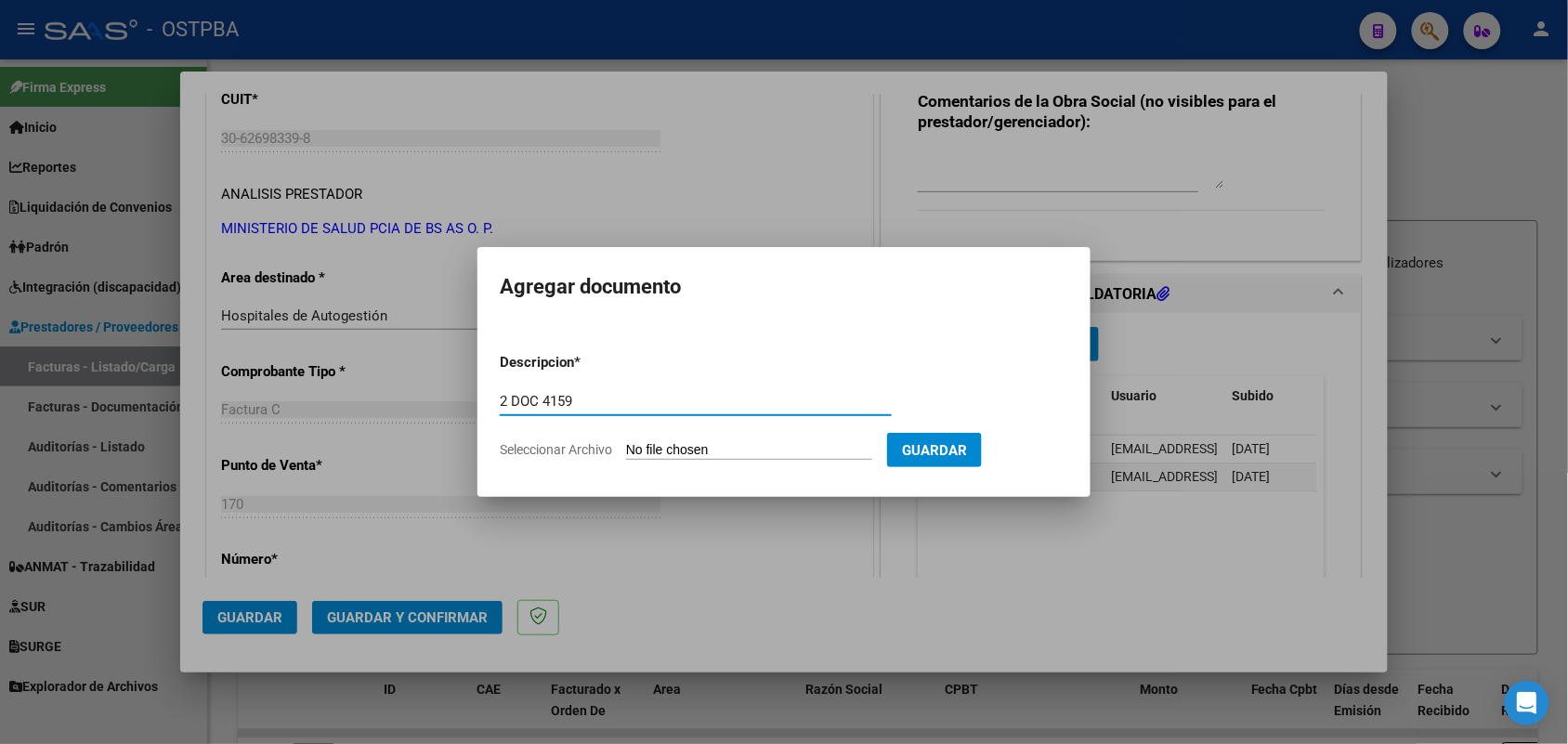
type input "2 DOC 4159"
click at [646, 450] on input "Seleccionar Archivo" at bounding box center [749, 450] width 247 height 18
type input "C:\fakepath\2 DOC 4159.pdf"
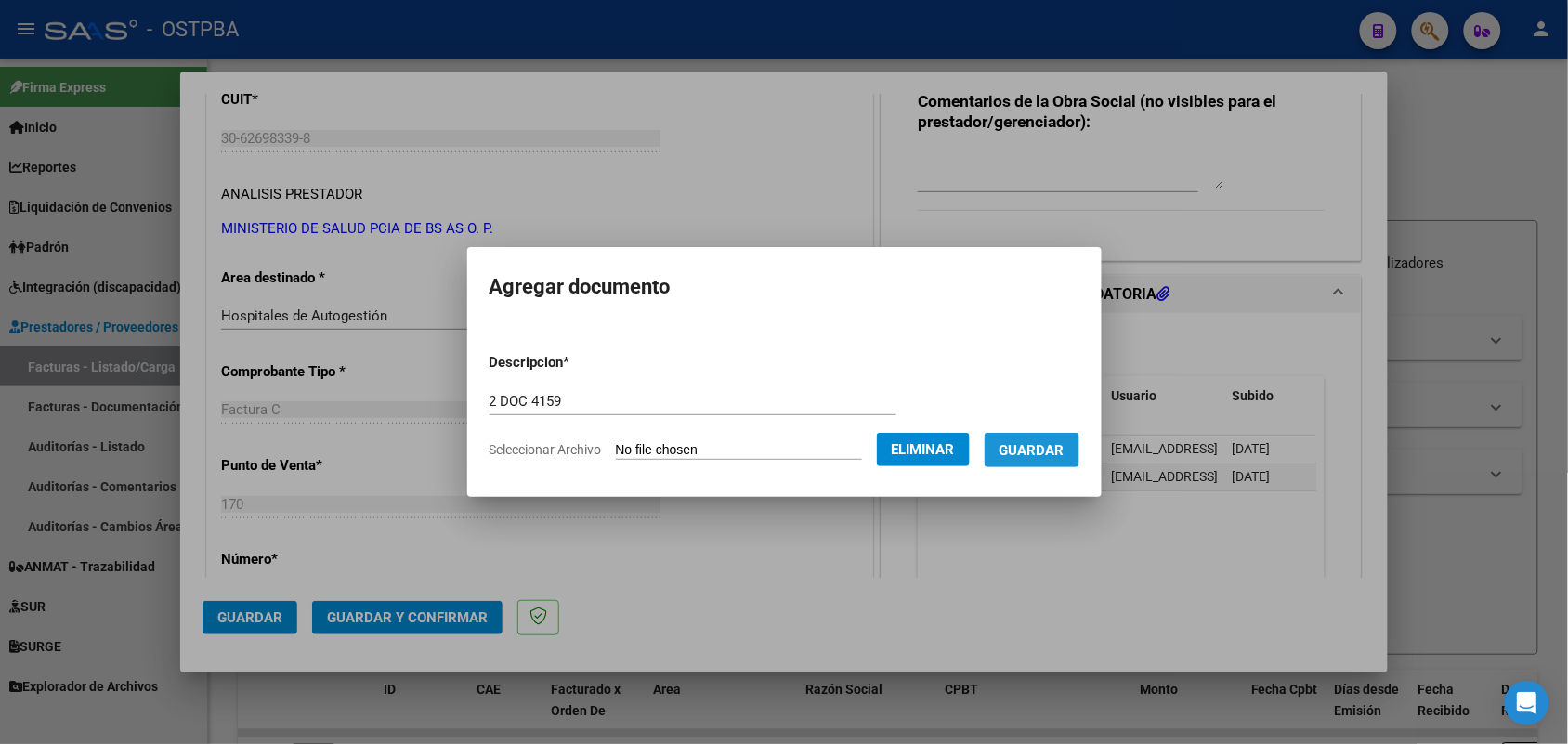
click at [1059, 448] on span "Guardar" at bounding box center [1031, 450] width 65 height 17
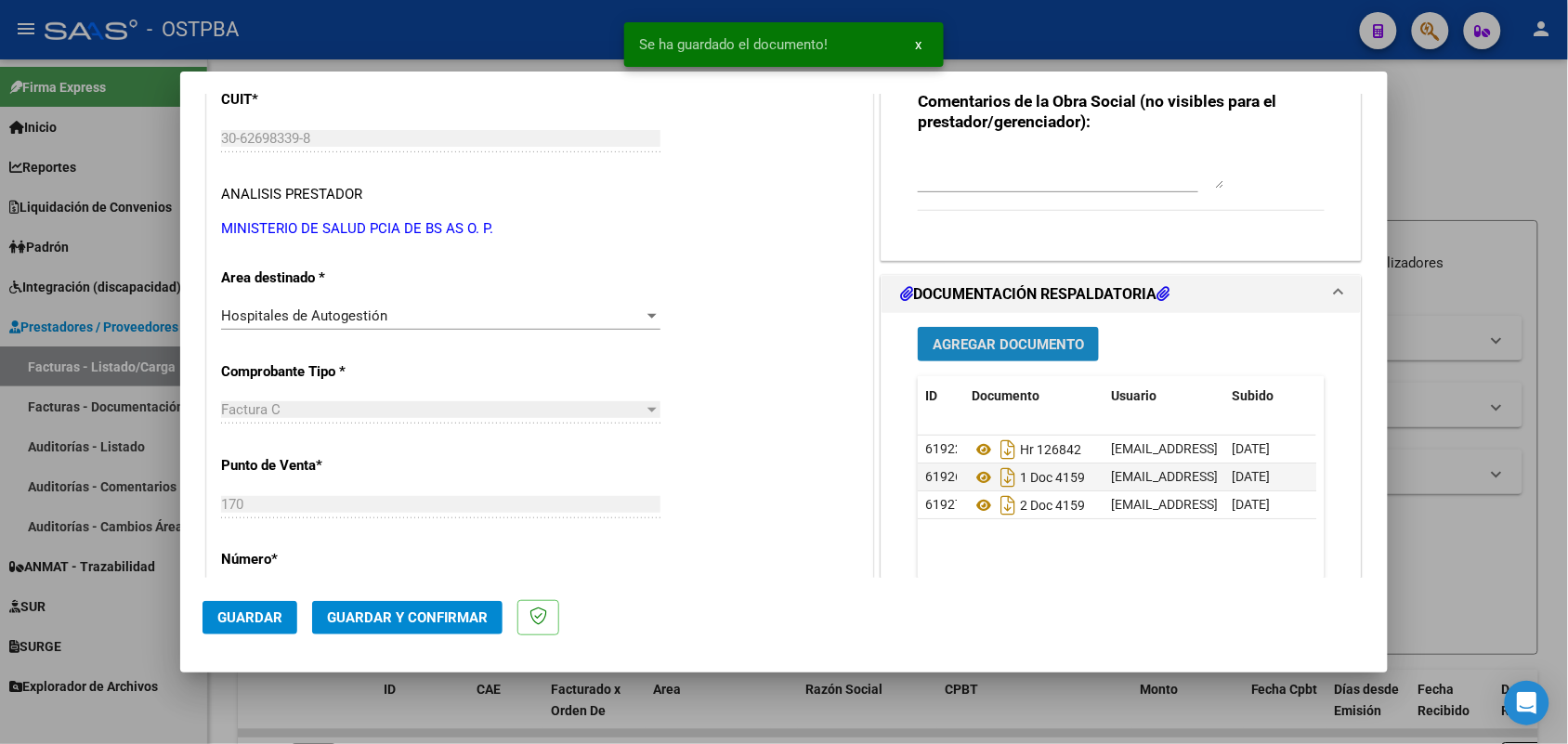
click at [994, 347] on span "Agregar Documento" at bounding box center [1008, 345] width 151 height 17
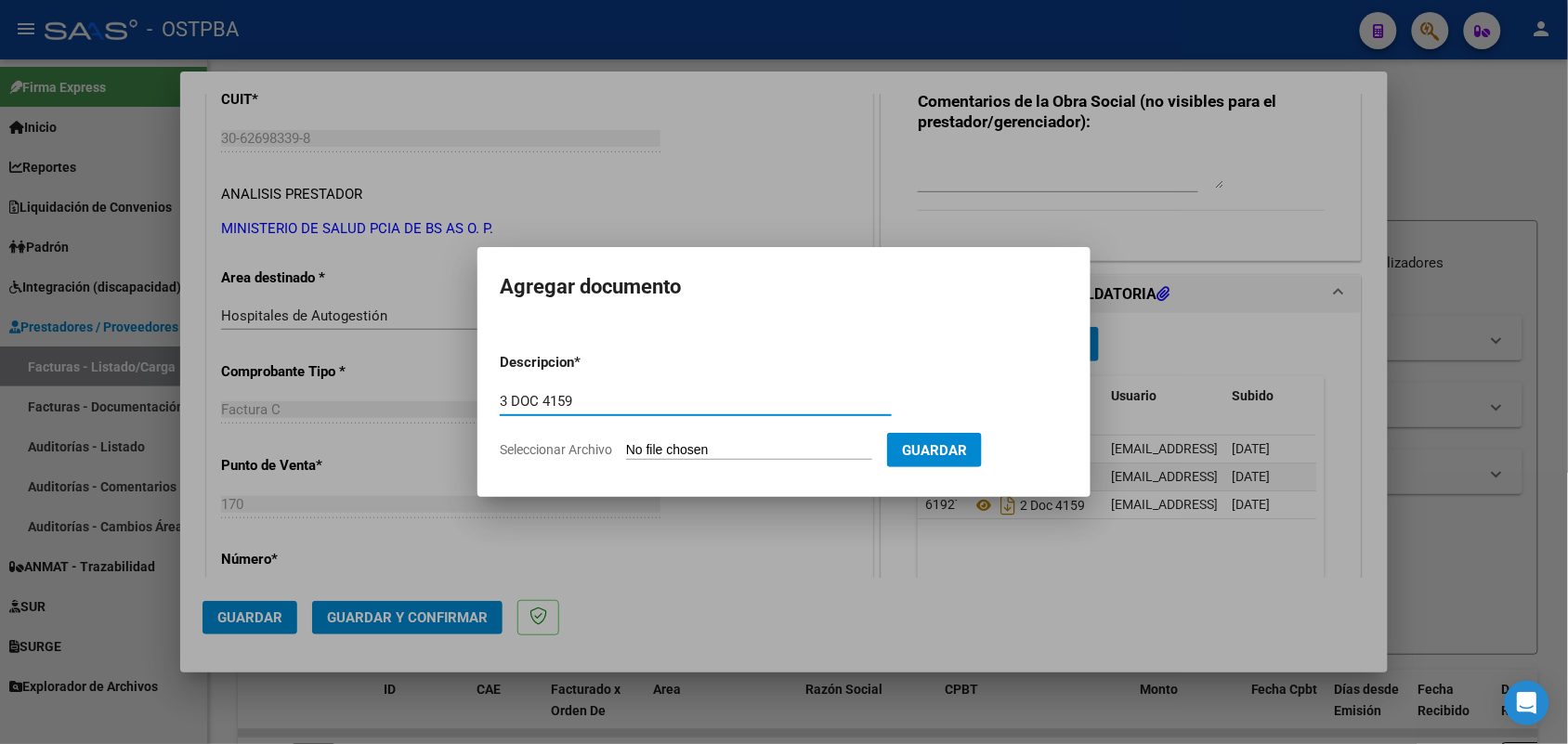
type input "3 DOC 4159"
click at [641, 442] on input "Seleccionar Archivo" at bounding box center [749, 450] width 247 height 18
type input "C:\fakepath\3 DOC 4159.pdf"
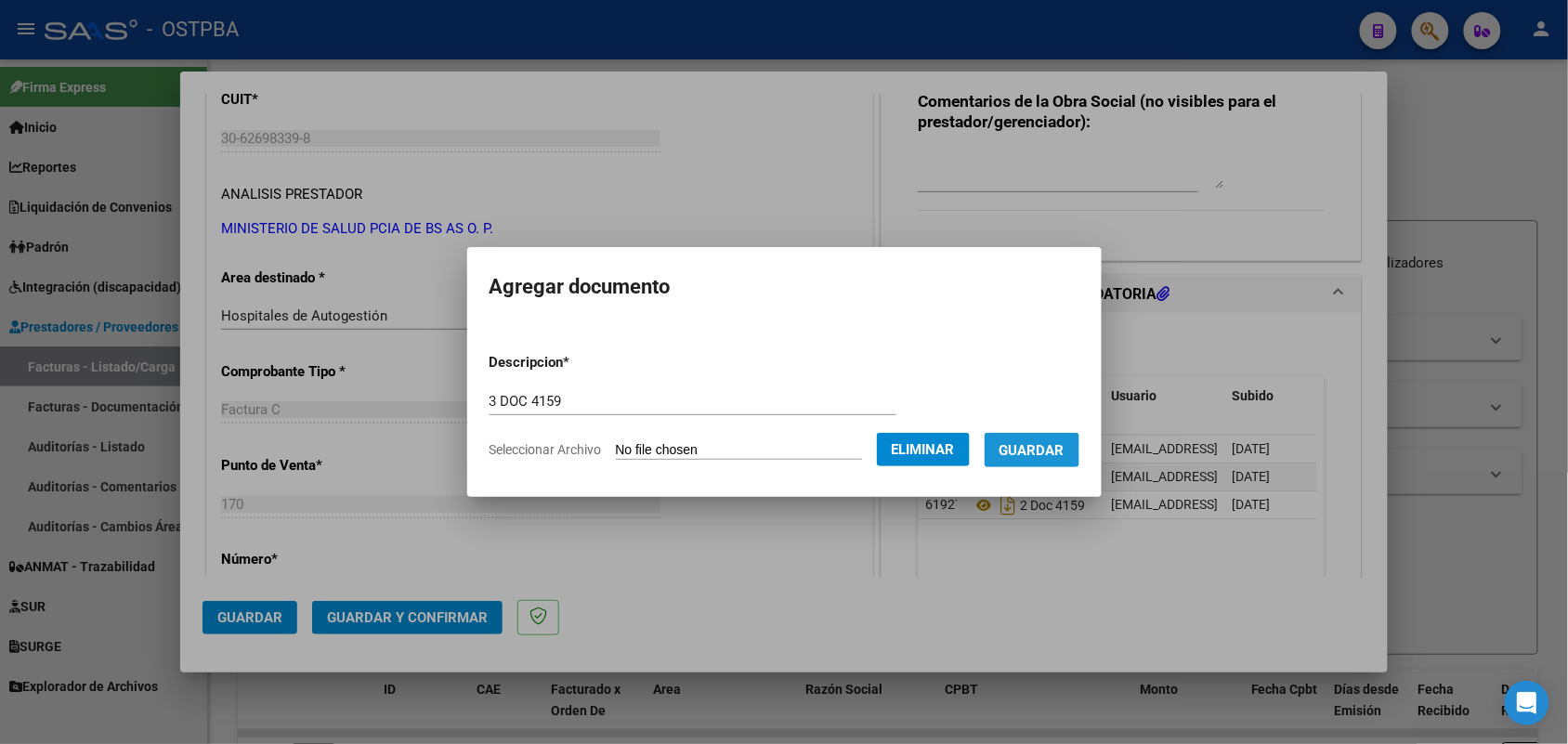
click at [1043, 450] on span "Guardar" at bounding box center [1031, 450] width 65 height 17
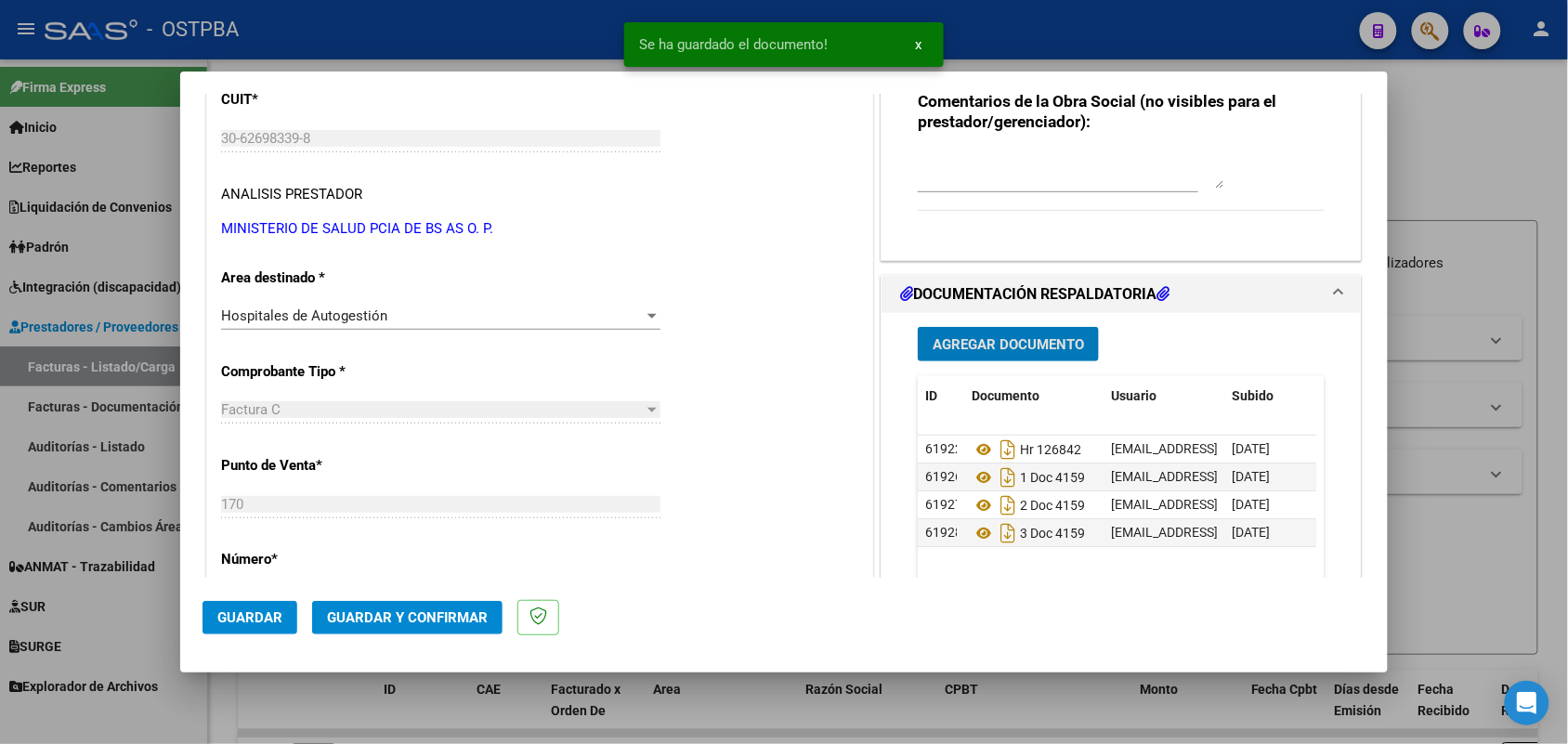
click at [977, 348] on span "Agregar Documento" at bounding box center [1008, 345] width 151 height 17
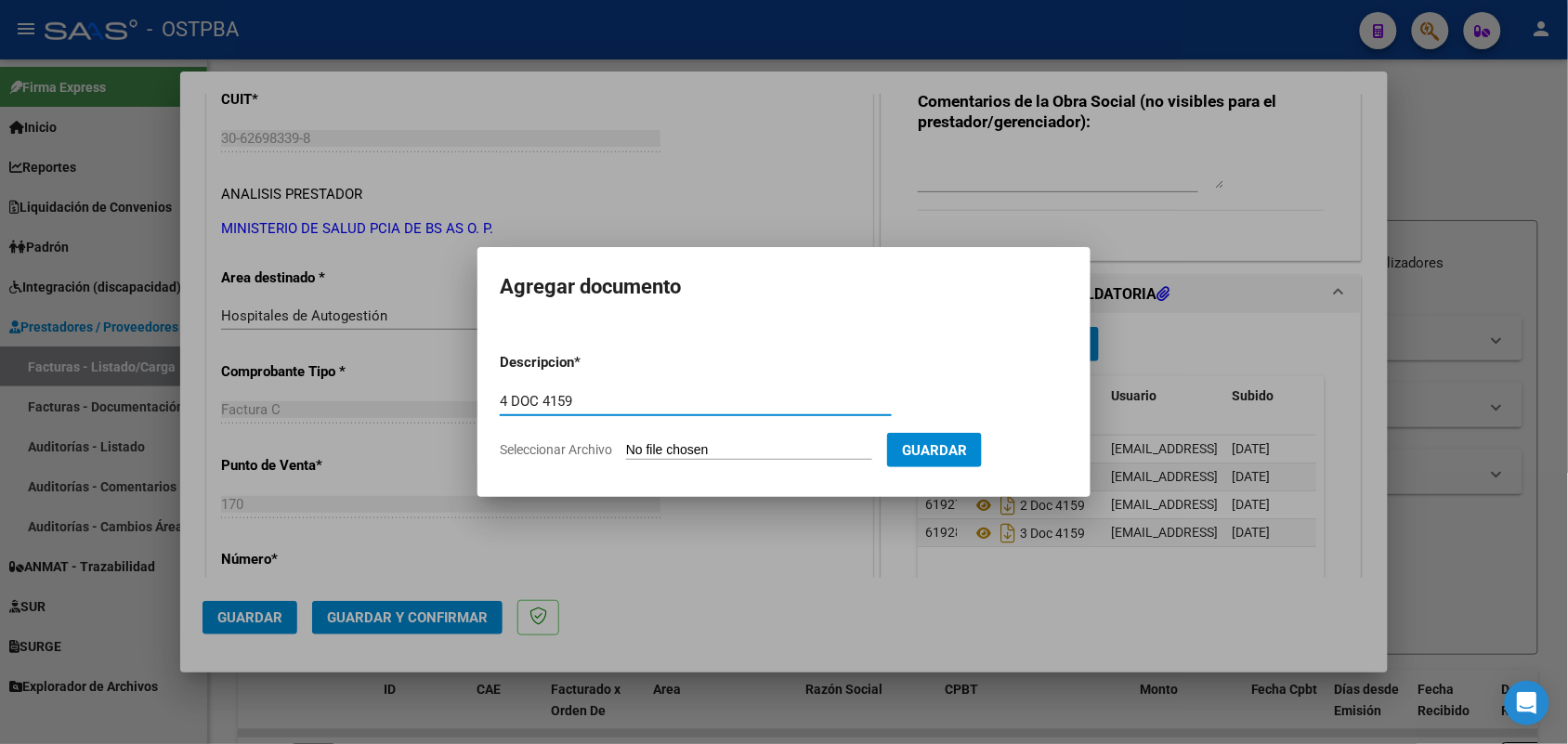
type input "4 DOC 4159"
click at [633, 452] on input "Seleccionar Archivo" at bounding box center [749, 450] width 247 height 18
type input "C:\fakepath\4 DOC 4159.pdf"
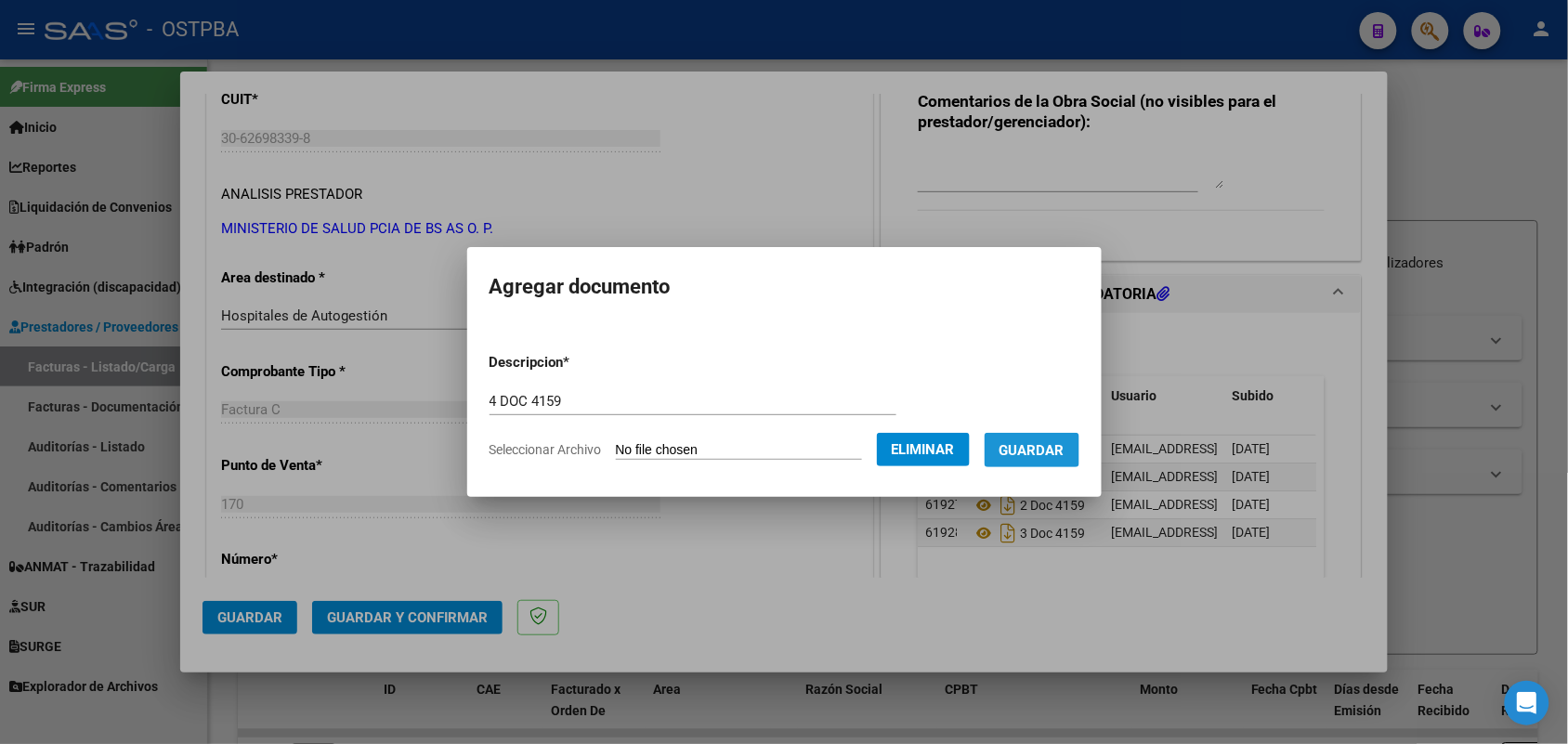
click at [1060, 444] on span "Guardar" at bounding box center [1031, 450] width 65 height 17
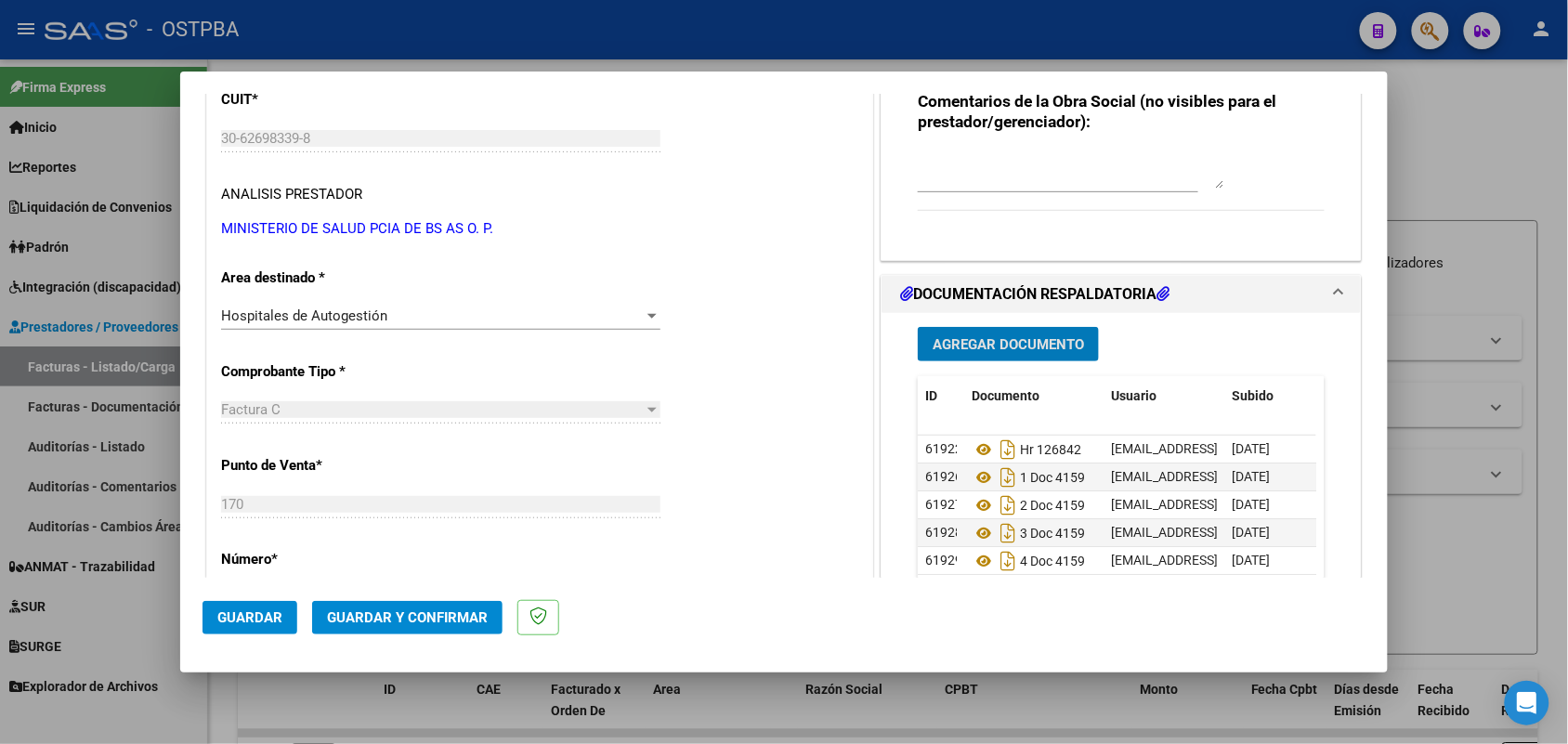
click at [1024, 346] on span "Agregar Documento" at bounding box center [1008, 345] width 151 height 17
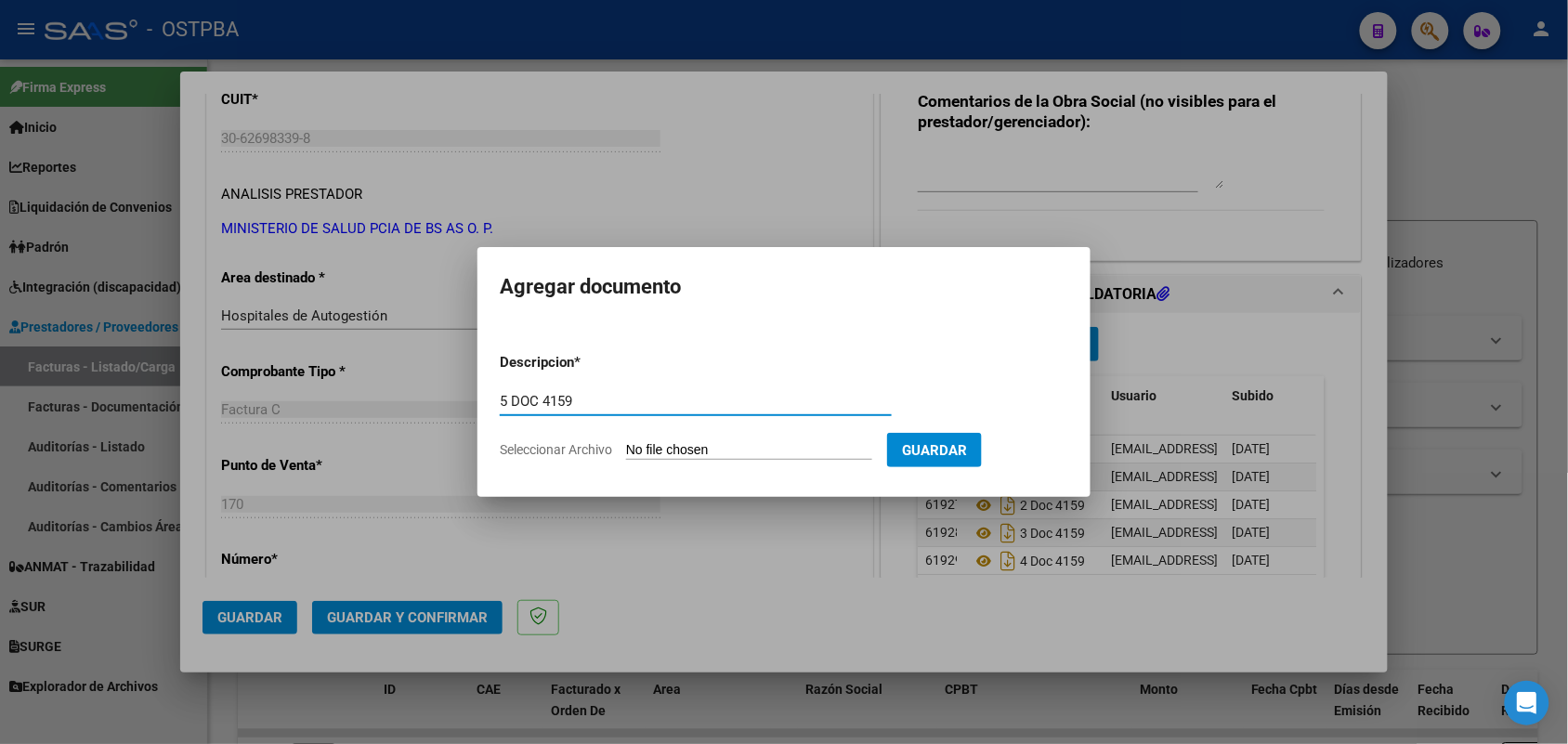
type input "5 DOC 4159"
click at [648, 448] on input "Seleccionar Archivo" at bounding box center [749, 450] width 247 height 18
type input "C:\fakepath\5 DOC 4159.pdf"
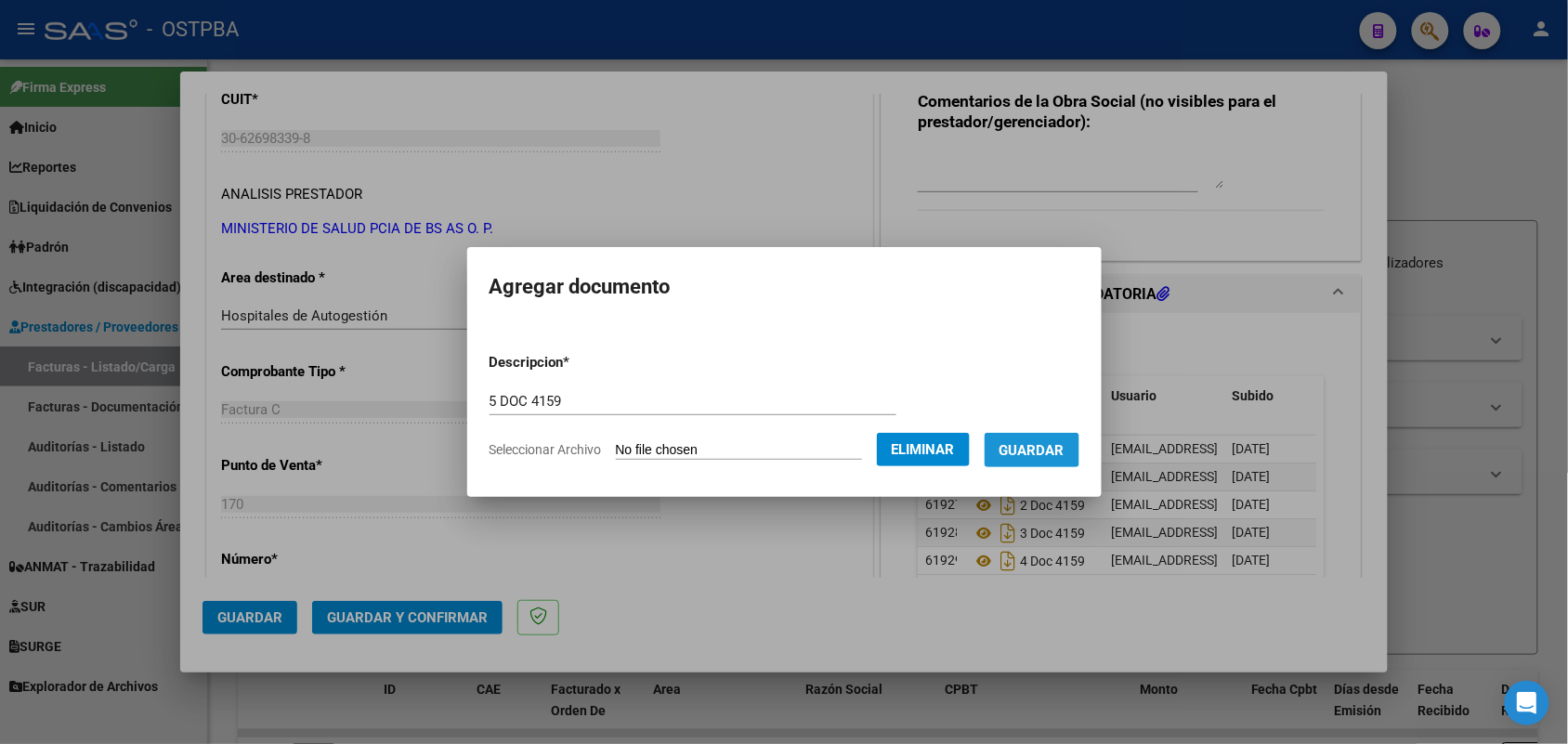
click at [1036, 438] on button "Guardar" at bounding box center [1031, 449] width 94 height 34
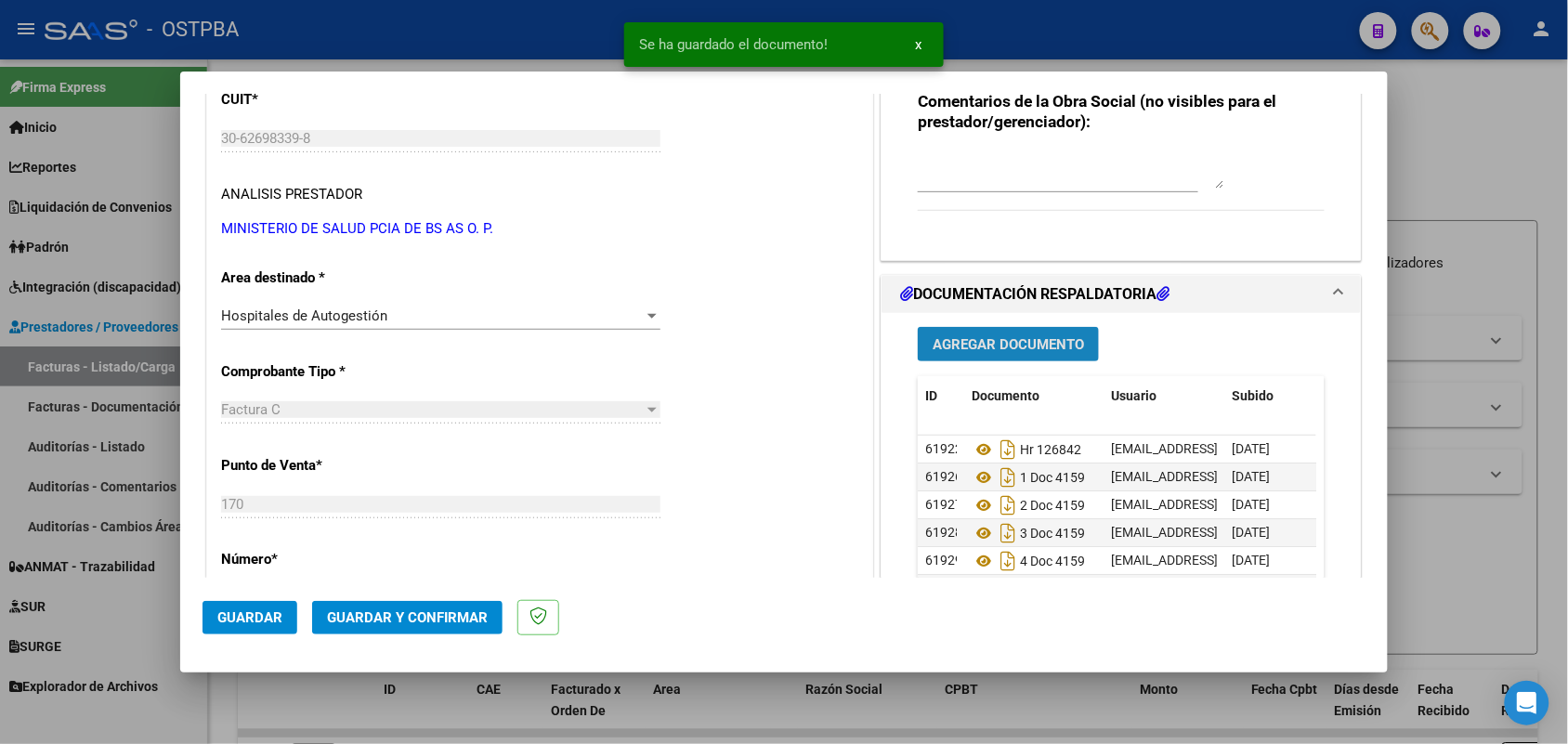
click at [989, 347] on span "Agregar Documento" at bounding box center [1008, 345] width 151 height 17
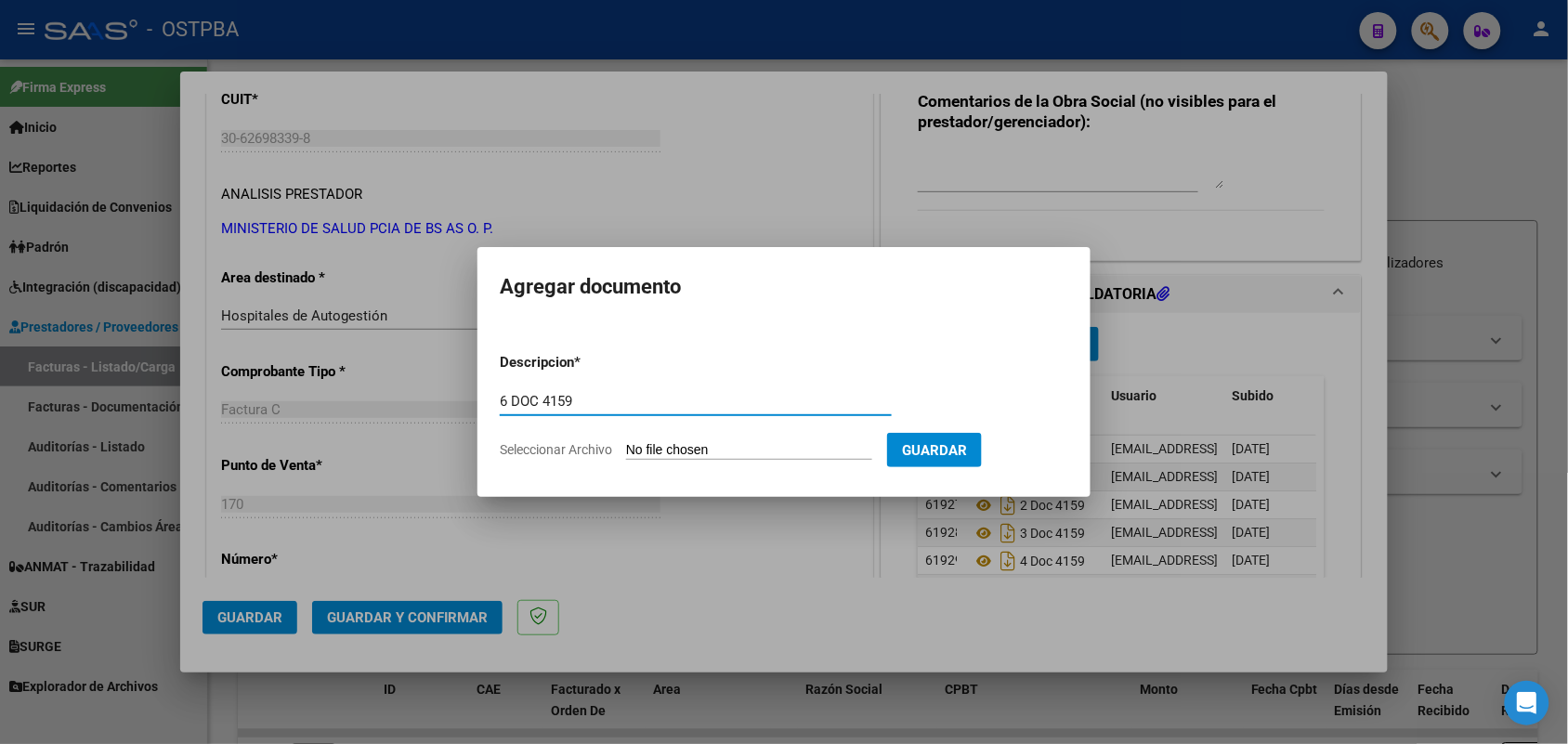
type input "6 DOC 4159"
click at [645, 455] on input "Seleccionar Archivo" at bounding box center [749, 450] width 247 height 18
type input "C:\fakepath\6 DOC 4159.pdf"
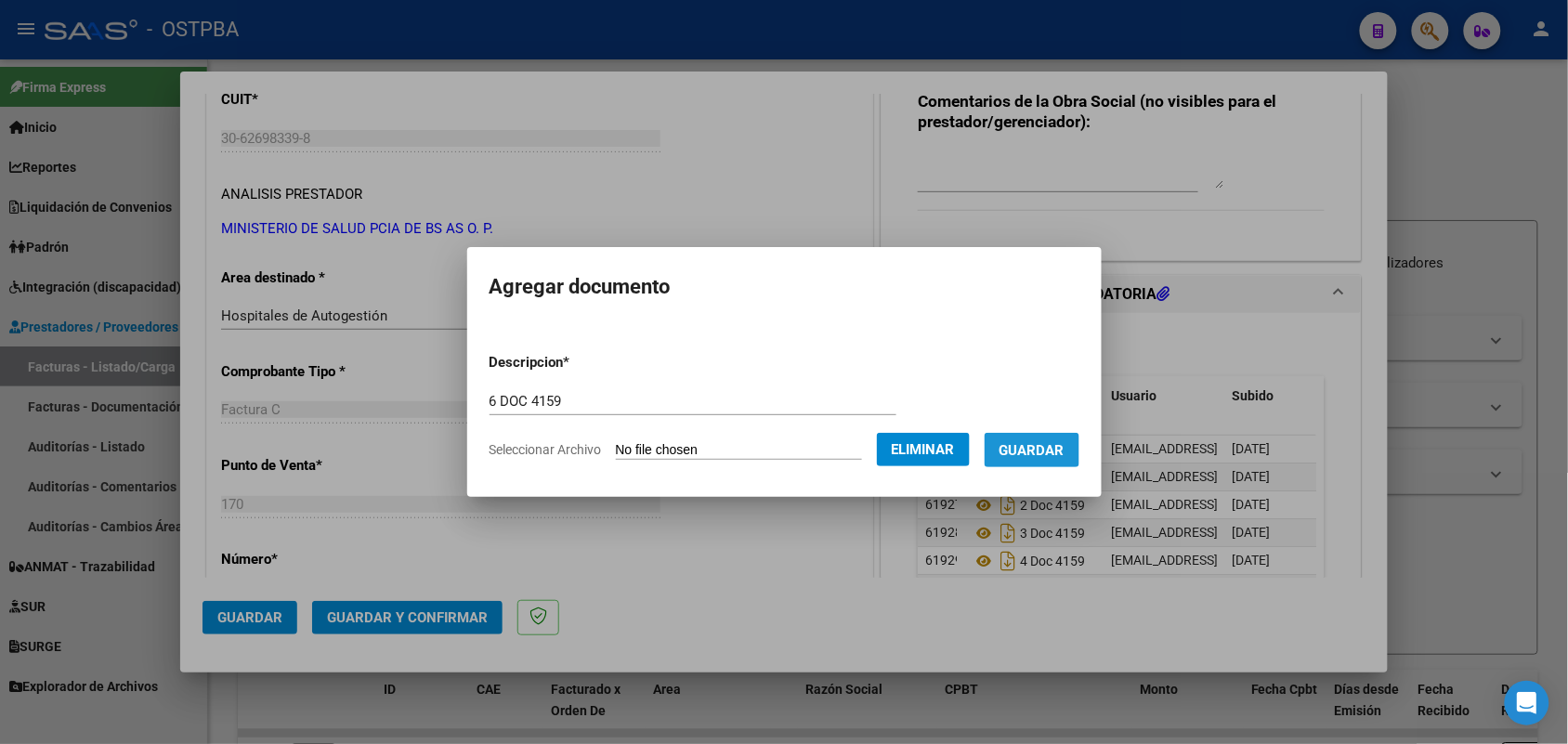
click at [1062, 448] on span "Guardar" at bounding box center [1031, 450] width 65 height 17
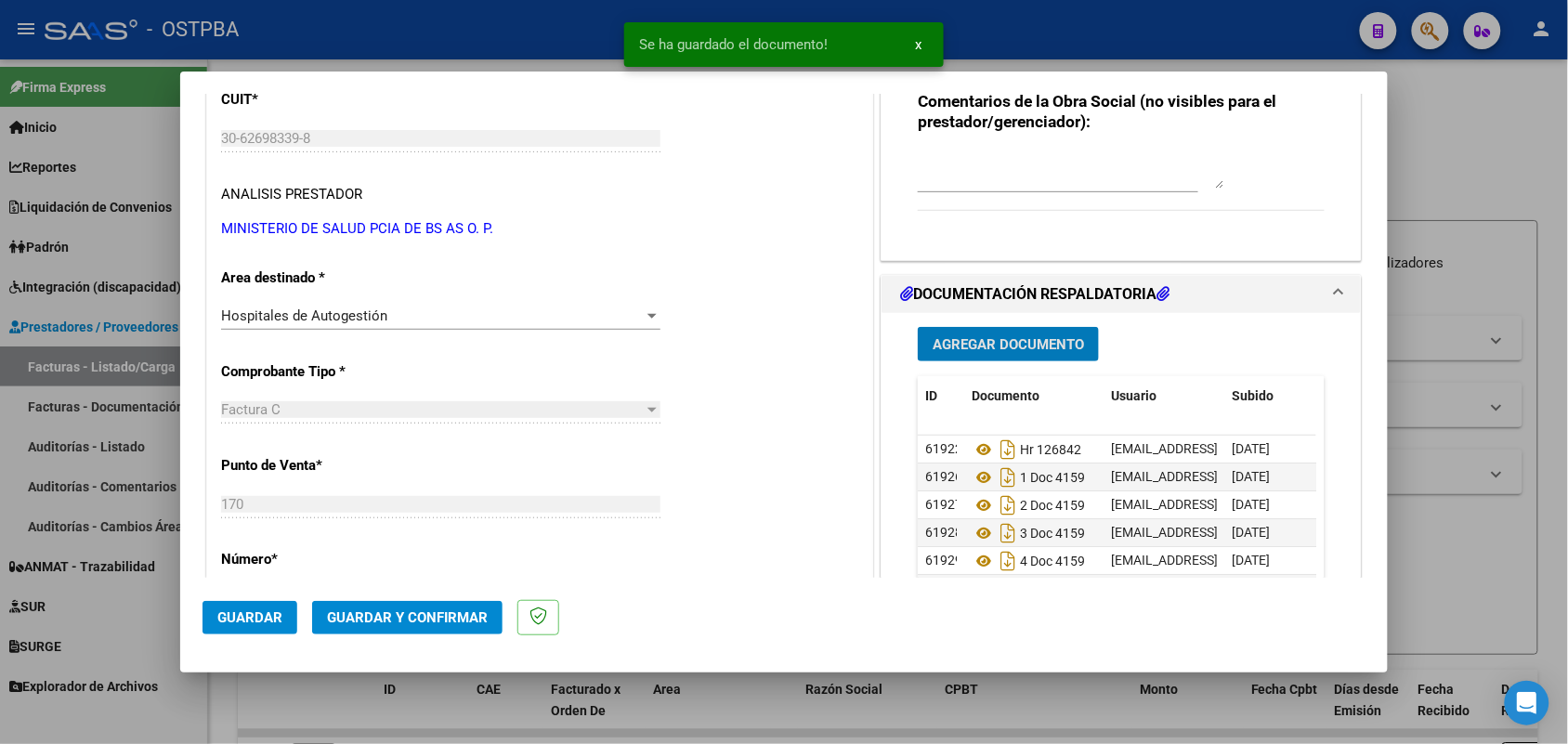
click at [1041, 345] on span "Agregar Documento" at bounding box center [1008, 345] width 151 height 17
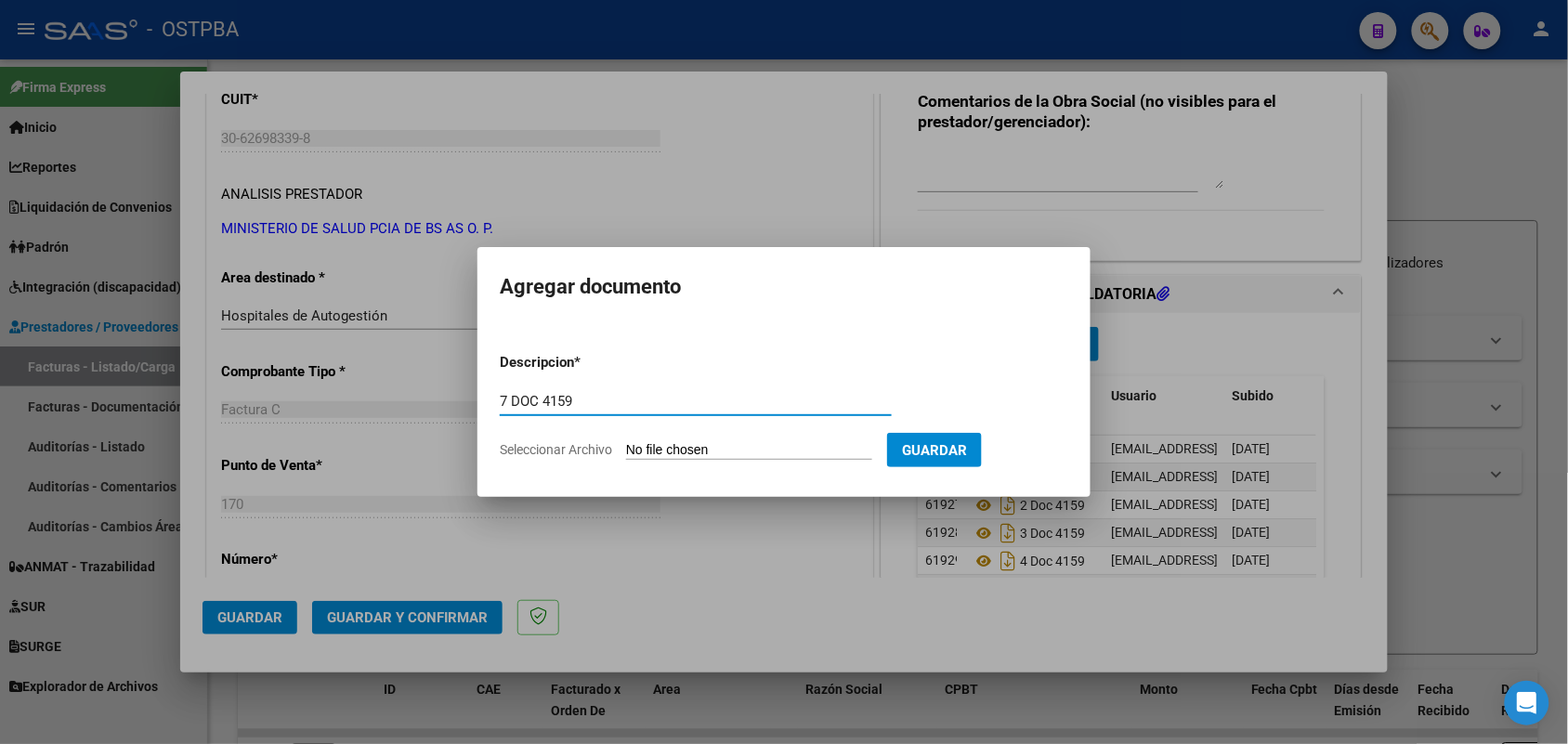
type input "7 DOC 4159"
click at [643, 448] on input "Seleccionar Archivo" at bounding box center [749, 450] width 247 height 18
type input "C:\fakepath\7 DOC 4159.pdf"
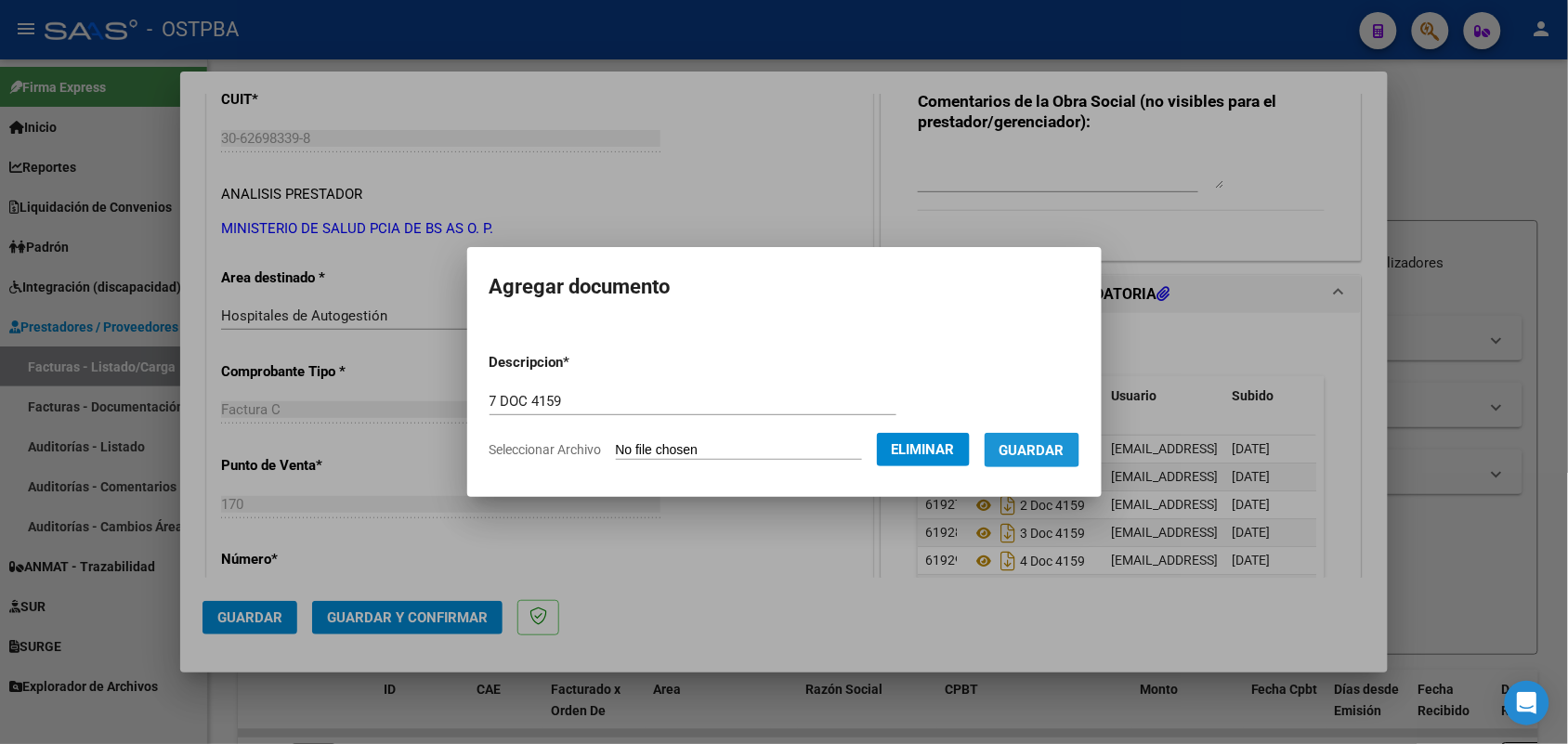
click at [1031, 446] on span "Guardar" at bounding box center [1031, 450] width 65 height 17
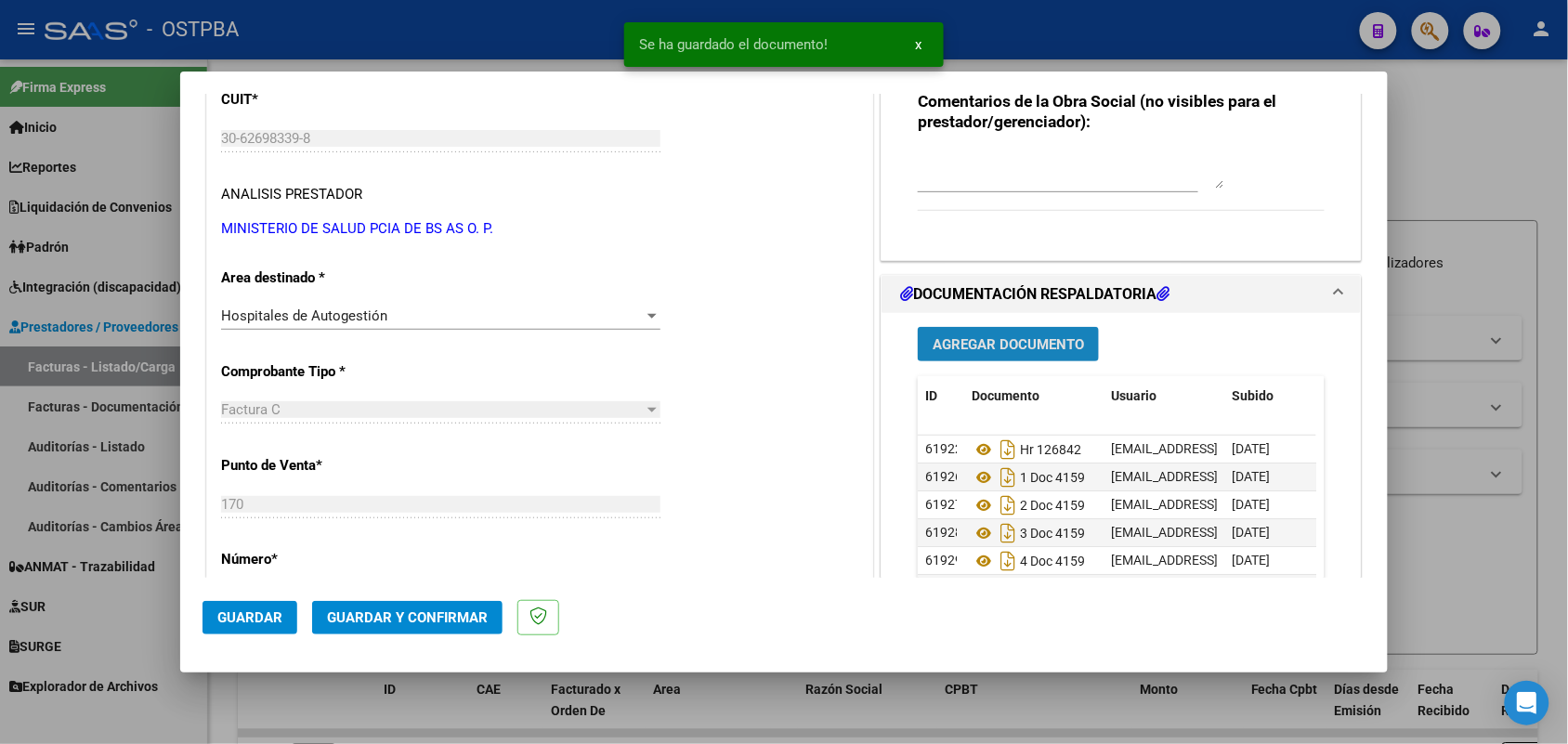
click at [948, 331] on button "Agregar Documento" at bounding box center [1008, 344] width 181 height 34
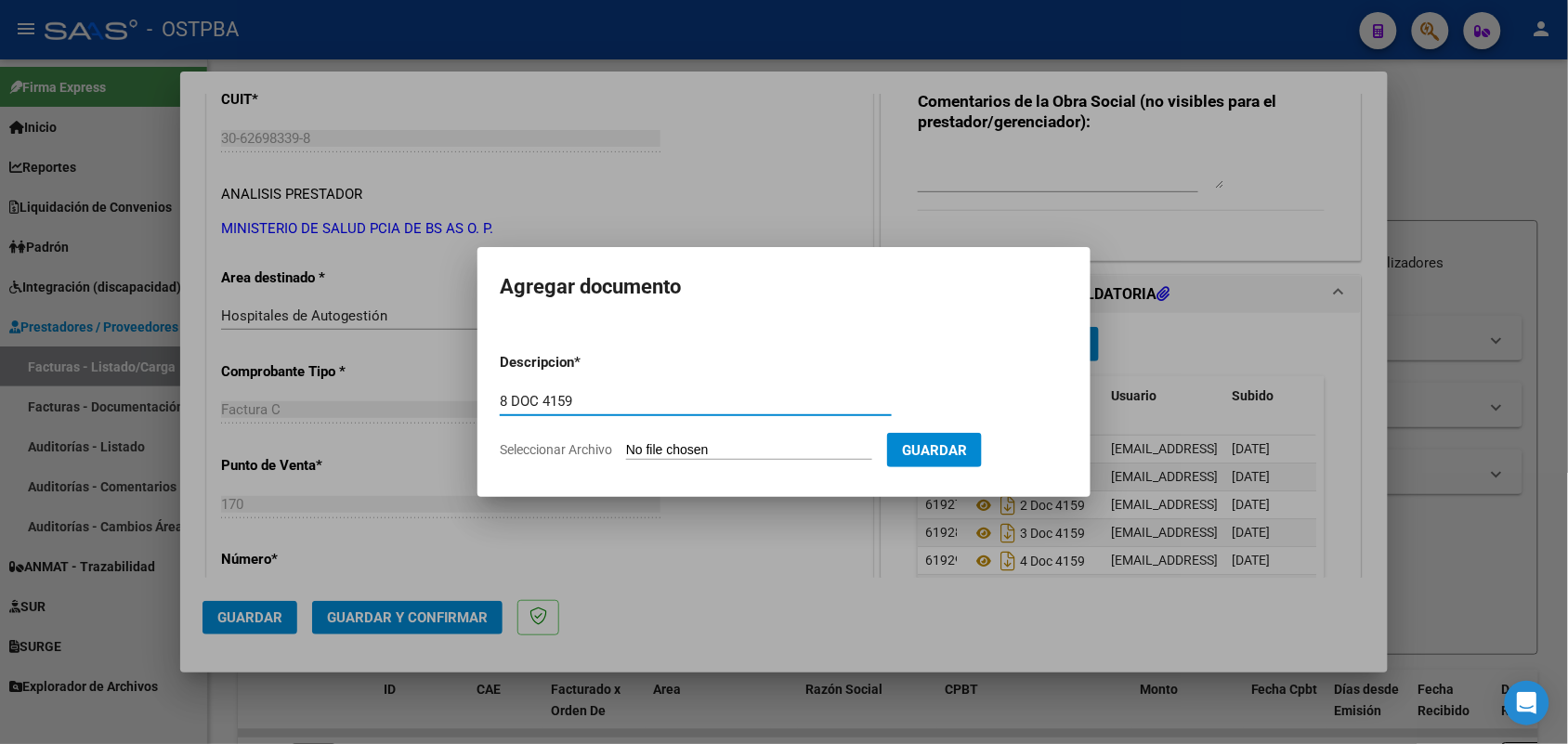
type input "8 DOC 4159"
click at [639, 453] on input "Seleccionar Archivo" at bounding box center [749, 450] width 247 height 18
type input "C:\fakepath\8 DOC 4159.pdf"
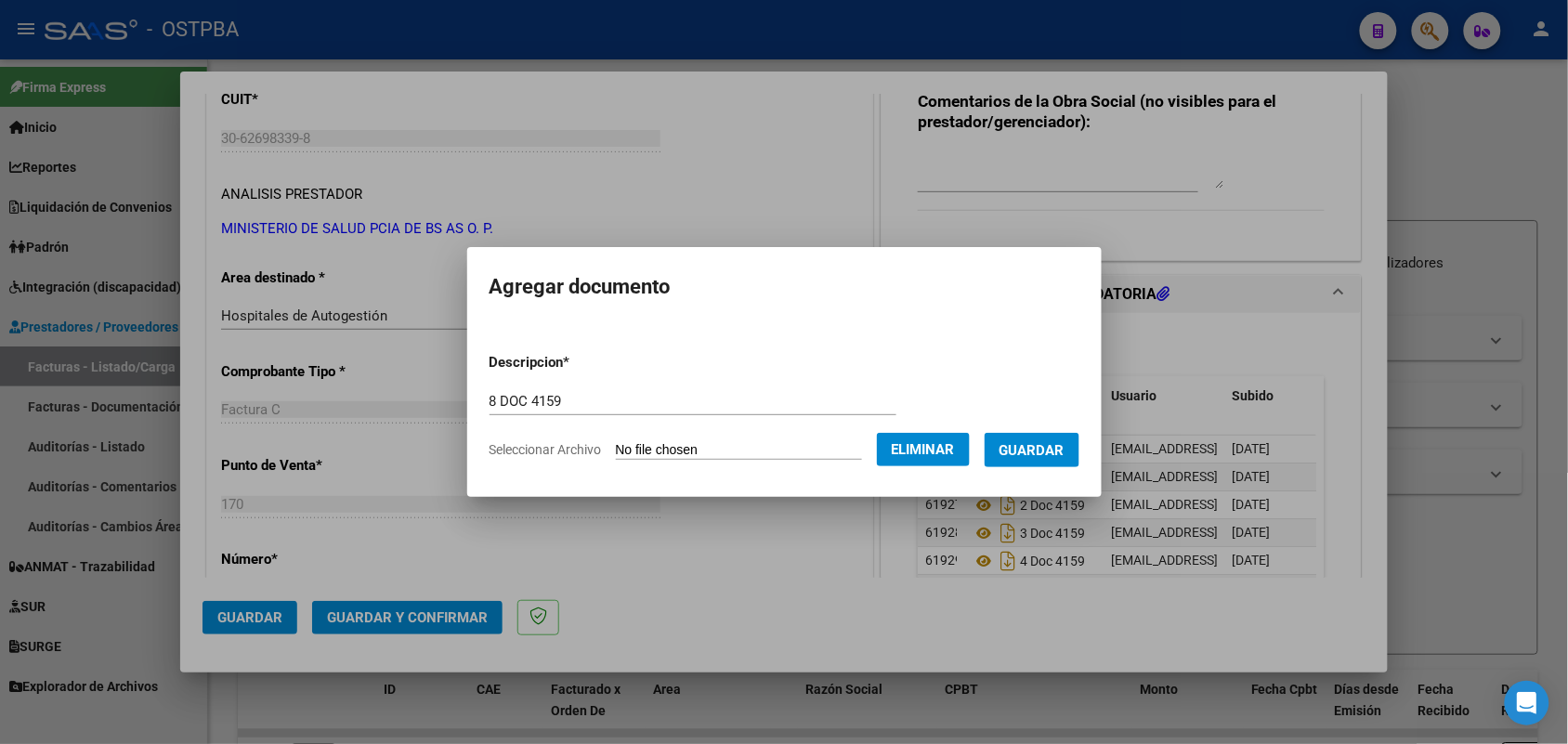
click at [1042, 443] on span "Guardar" at bounding box center [1031, 450] width 65 height 17
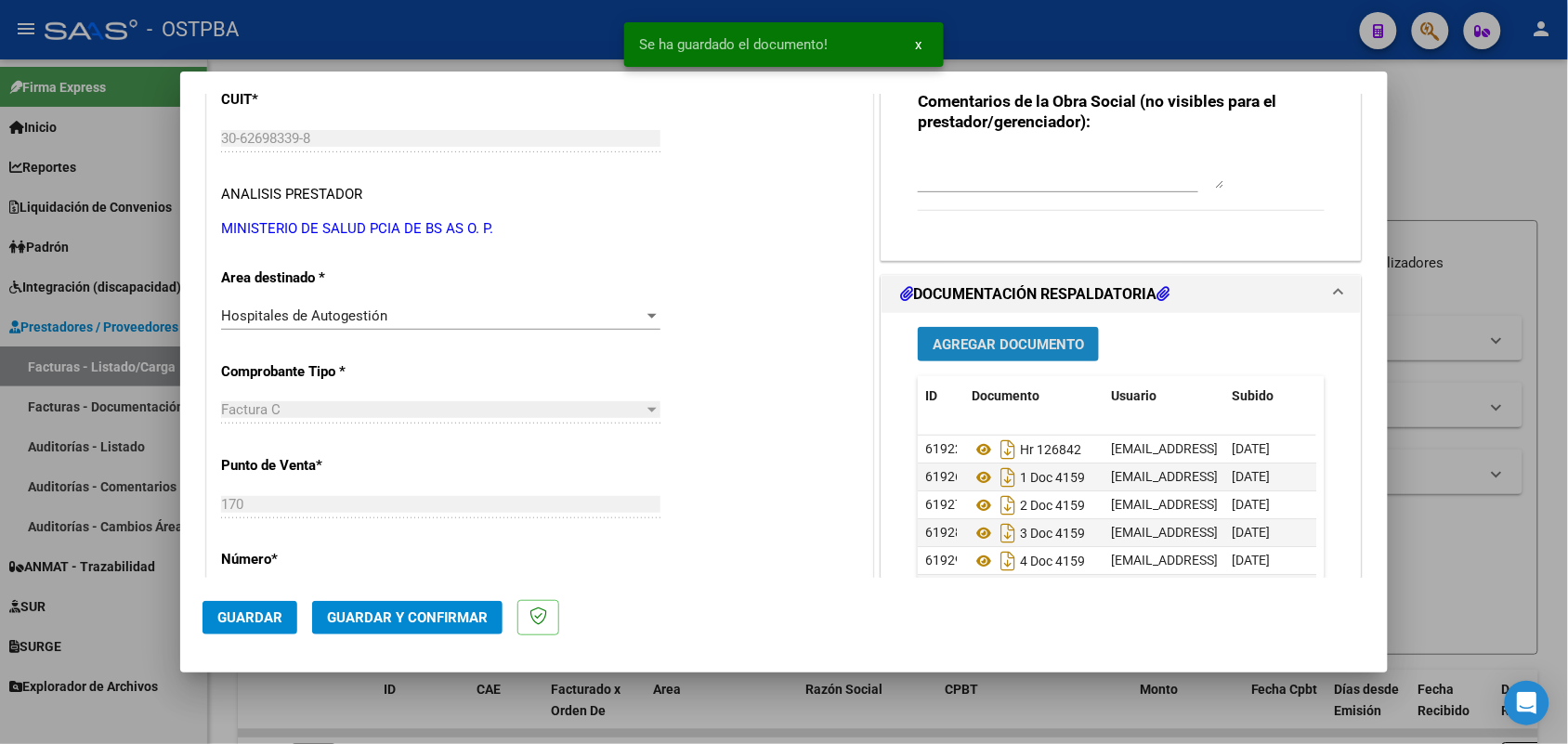
click at [968, 345] on span "Agregar Documento" at bounding box center [1008, 345] width 151 height 17
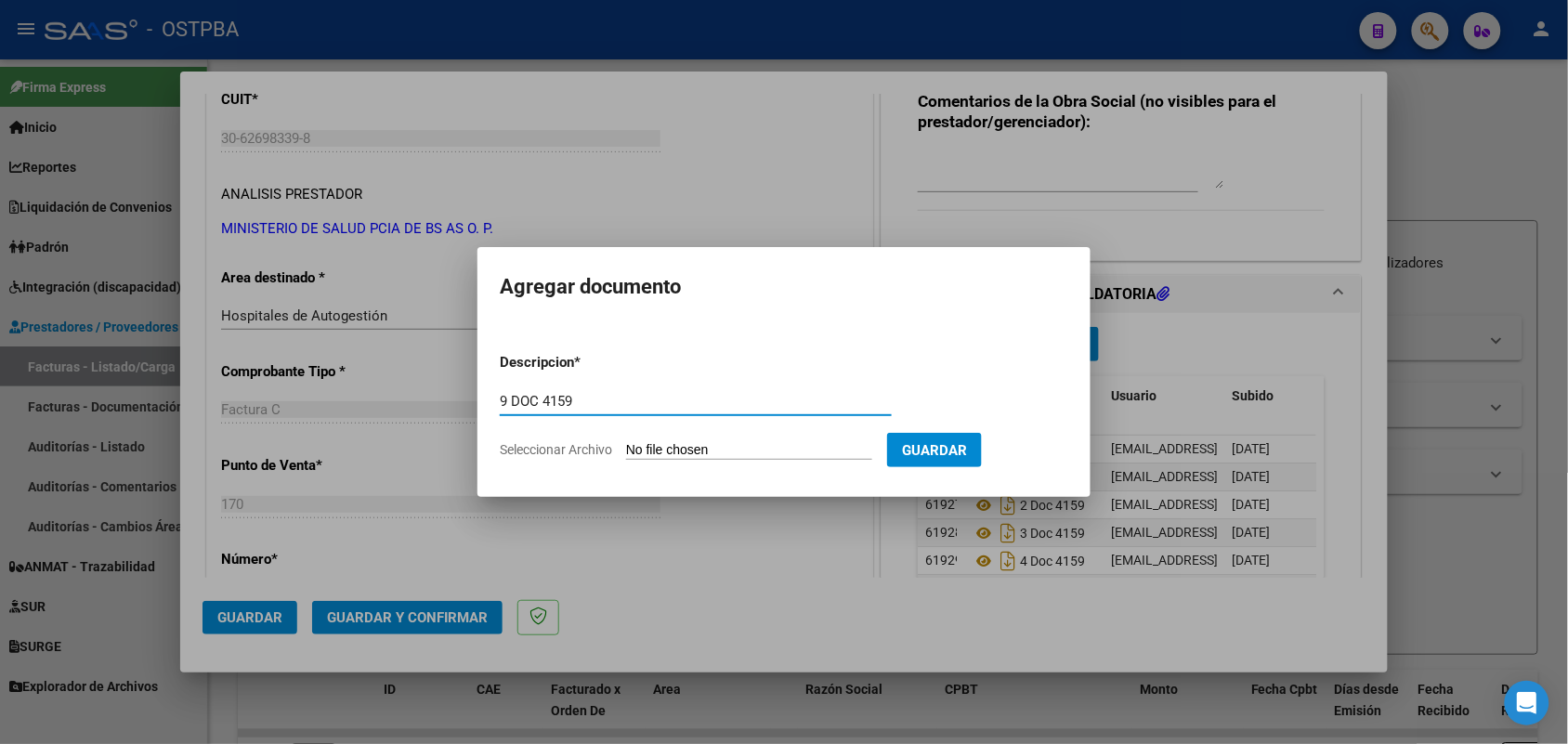
type input "9 DOC 4159"
click at [639, 458] on input "Seleccionar Archivo" at bounding box center [749, 450] width 247 height 18
click at [647, 448] on input "Seleccionar Archivo" at bounding box center [749, 450] width 247 height 18
type input "C:\fakepath\9 DOC 4159.pdf"
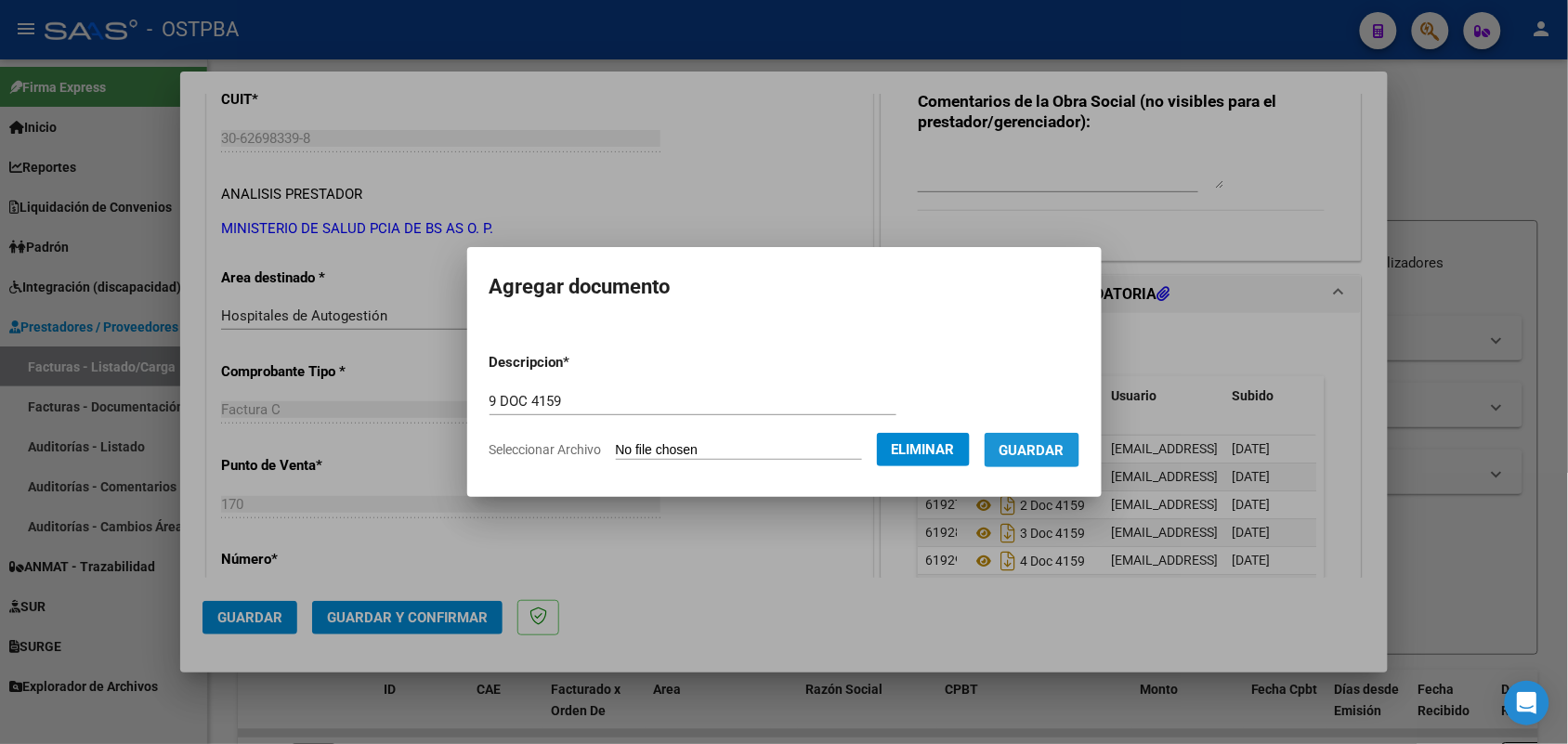
click at [1065, 446] on span "Guardar" at bounding box center [1031, 450] width 65 height 17
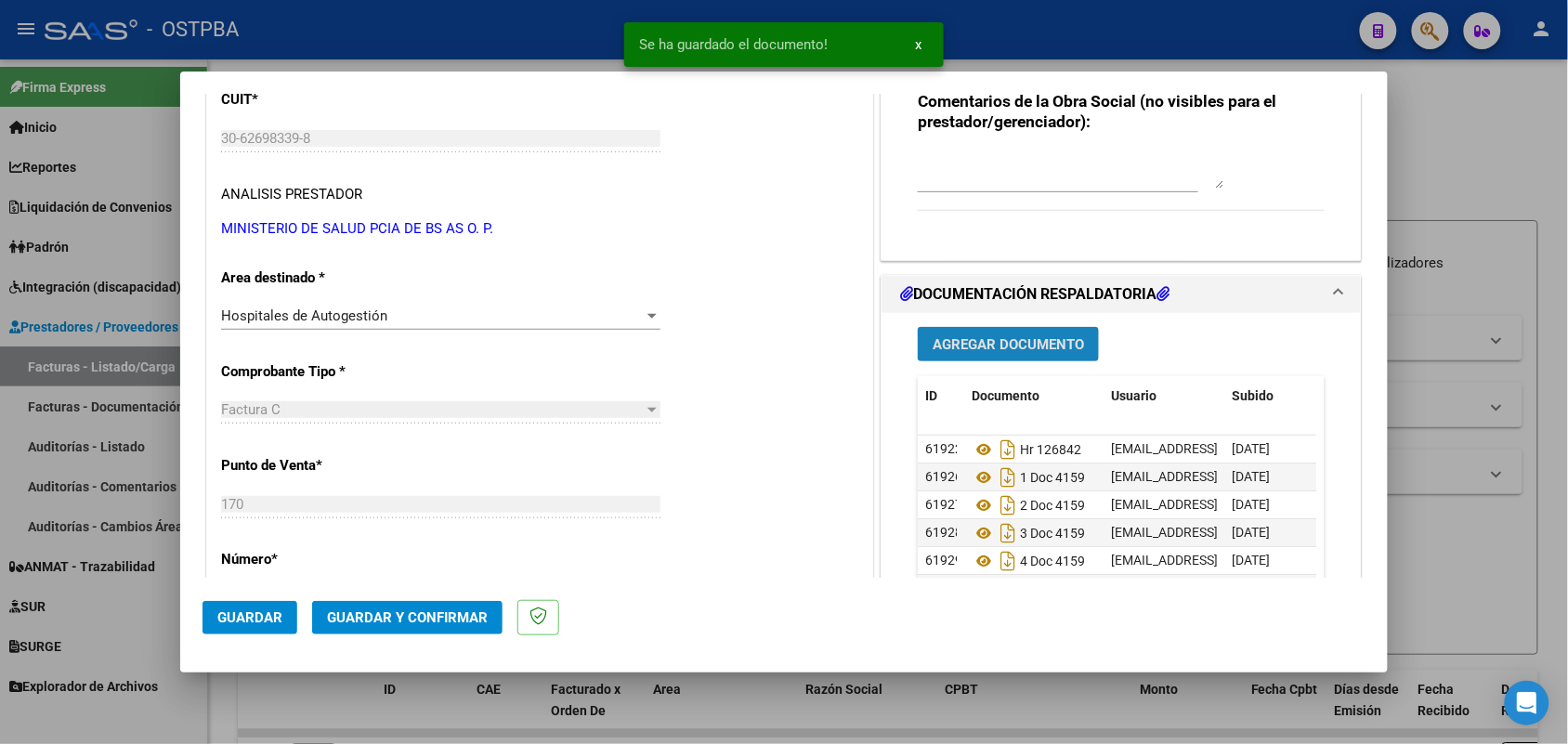
click at [1031, 332] on button "Agregar Documento" at bounding box center [1008, 344] width 181 height 34
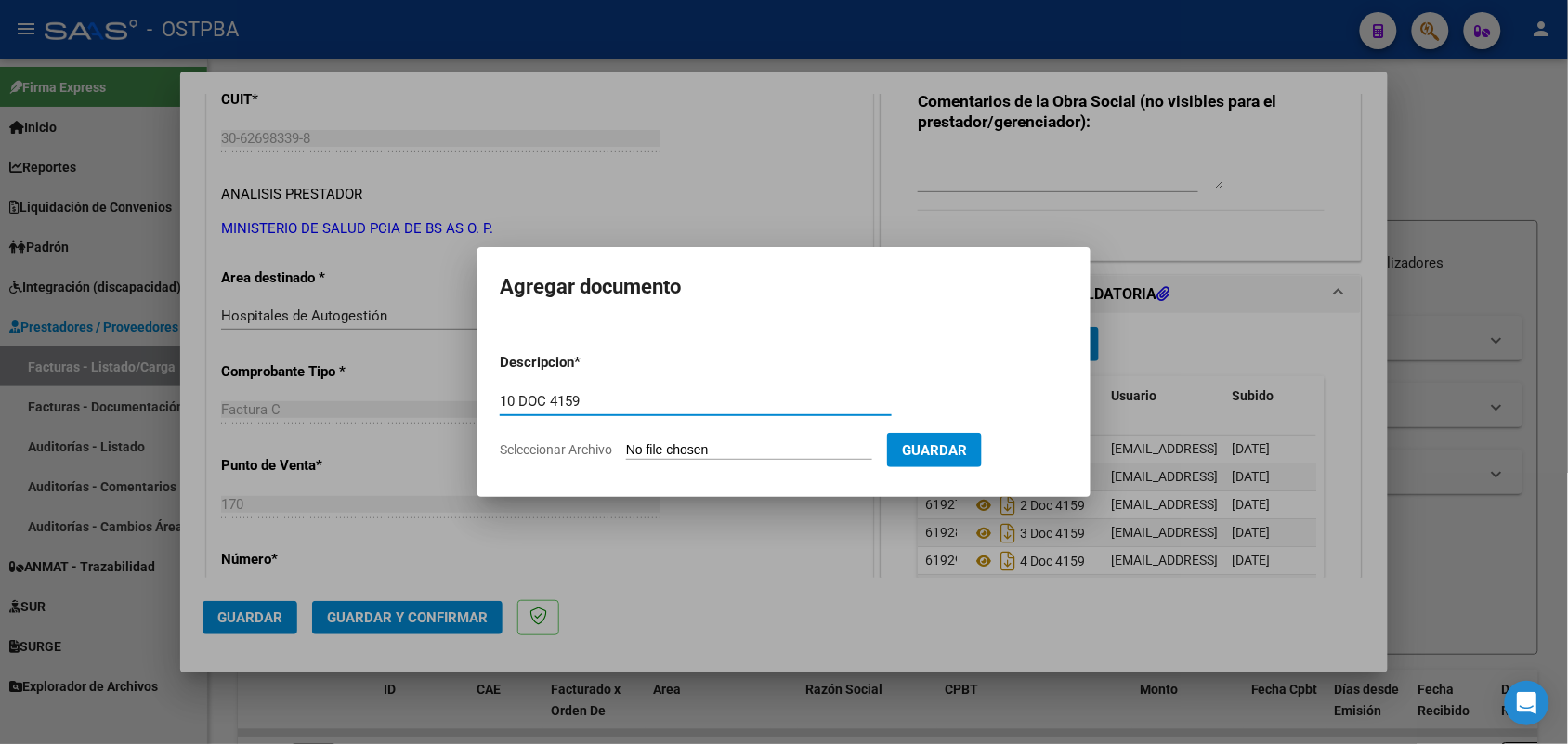
type input "10 DOC 4159"
click at [632, 448] on input "Seleccionar Archivo" at bounding box center [749, 450] width 247 height 18
type input "C:\fakepath\10 DOC 4159.pdf"
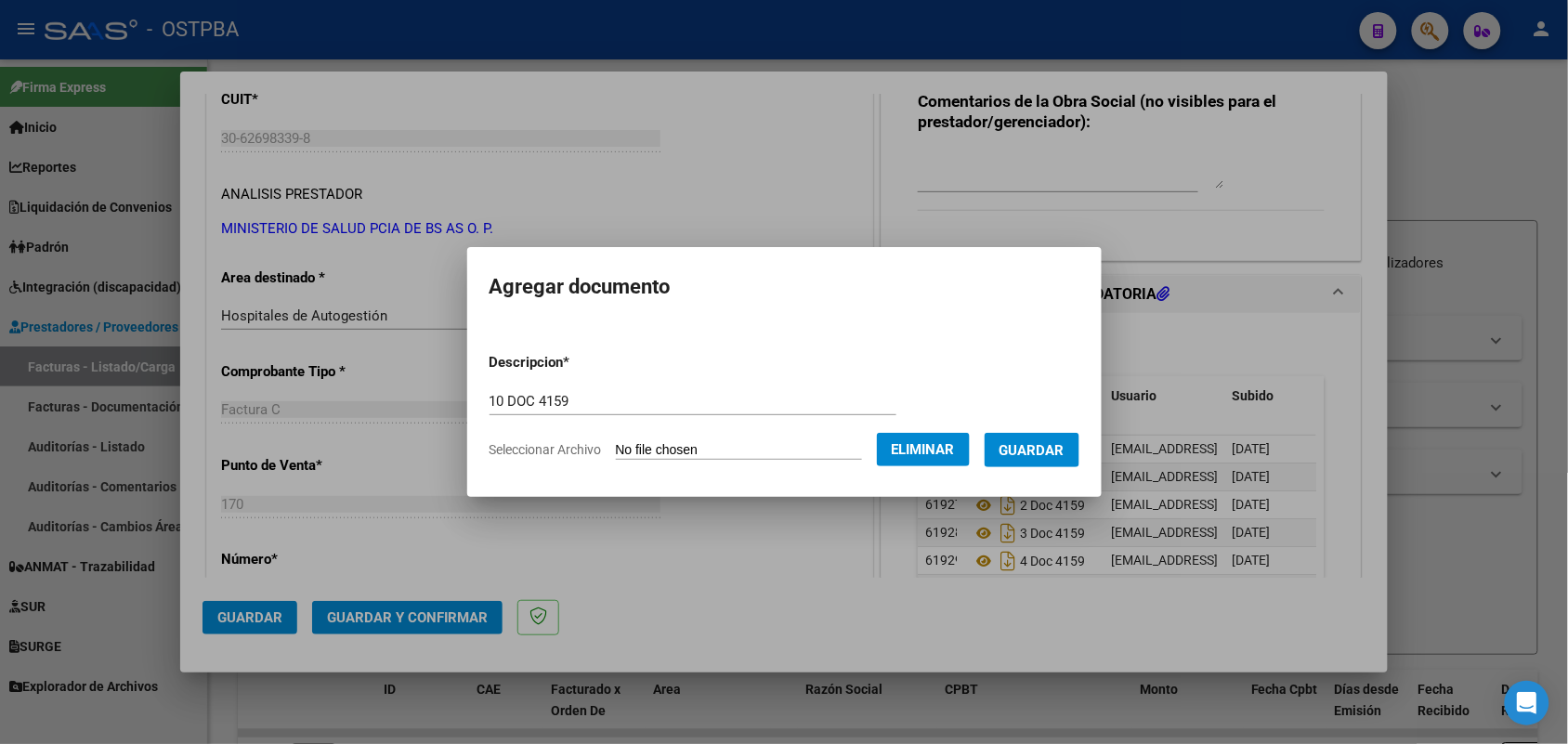
click at [1048, 448] on span "Guardar" at bounding box center [1031, 450] width 65 height 17
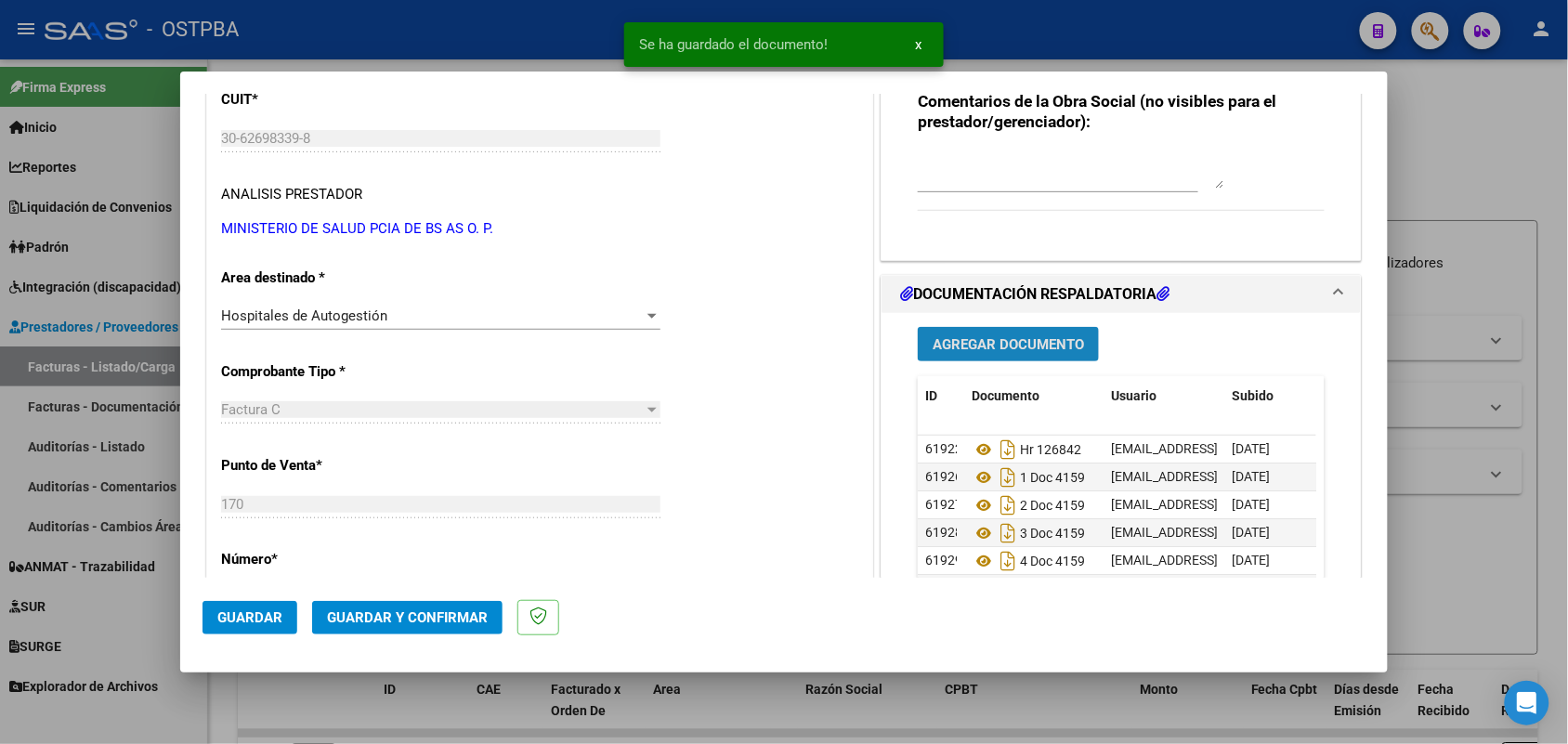
click at [987, 344] on span "Agregar Documento" at bounding box center [1008, 345] width 151 height 17
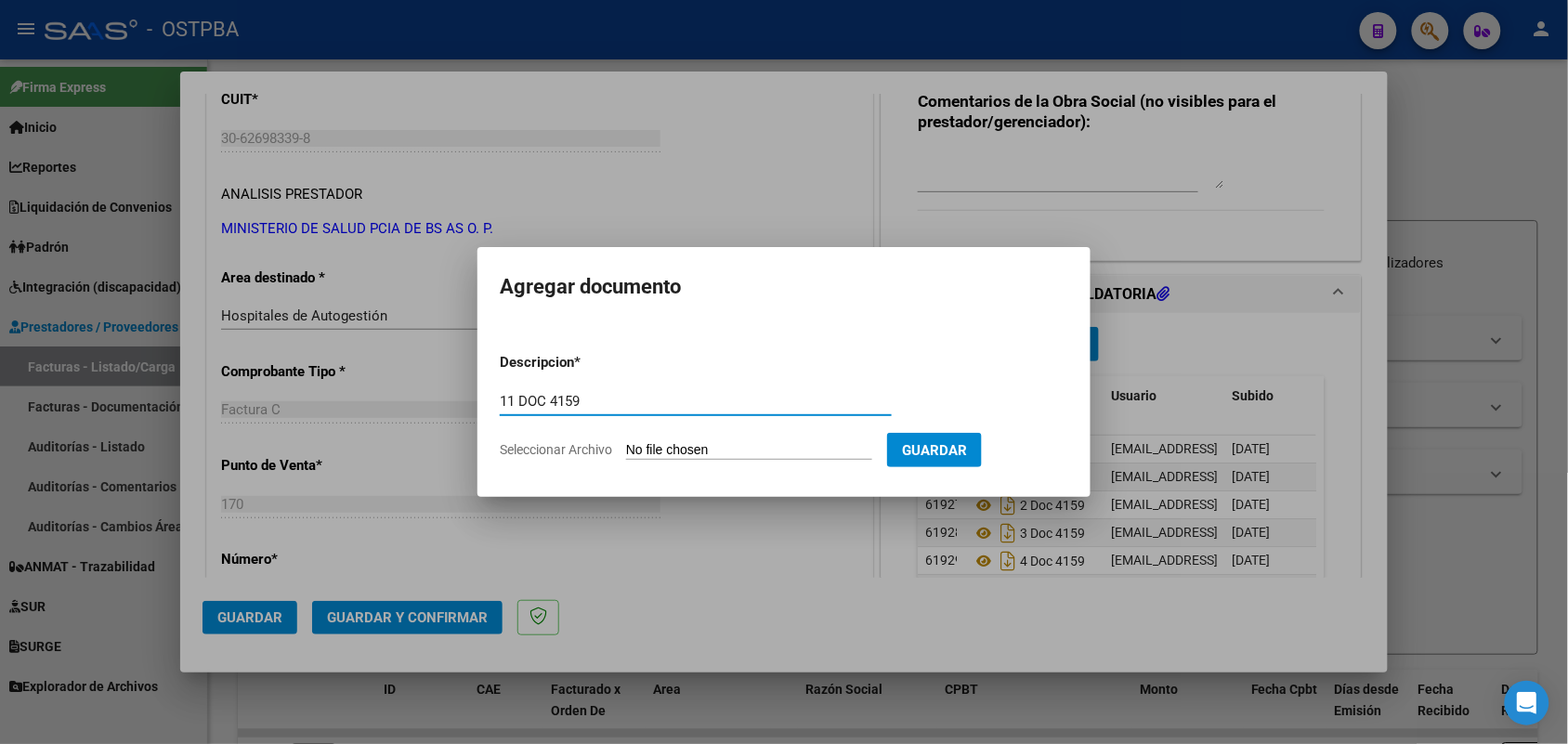
type input "11 DOC 4159"
click at [641, 452] on input "Seleccionar Archivo" at bounding box center [749, 450] width 247 height 18
type input "C:\fakepath\11 DOC 4159.pdf"
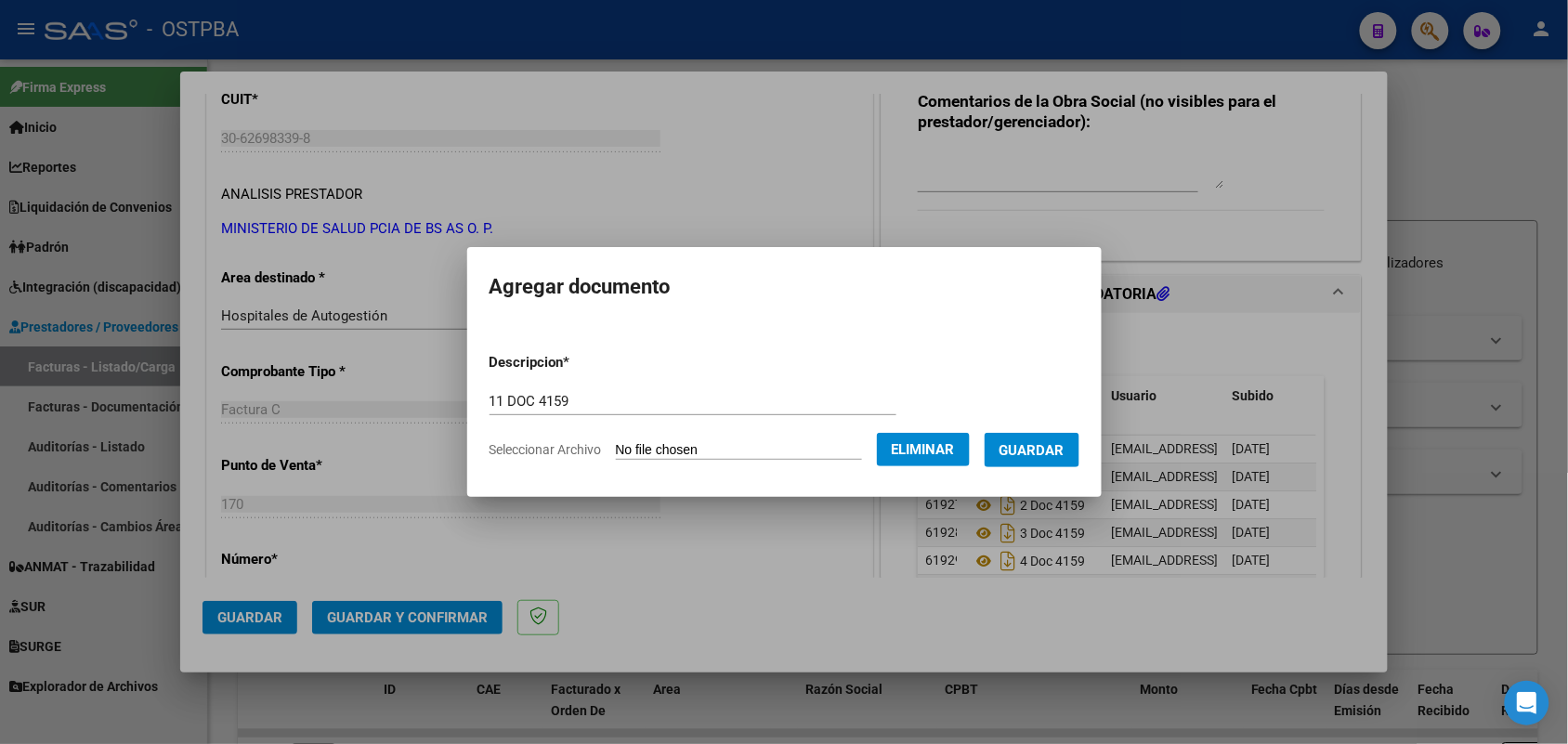
click at [1041, 451] on span "Guardar" at bounding box center [1031, 450] width 65 height 17
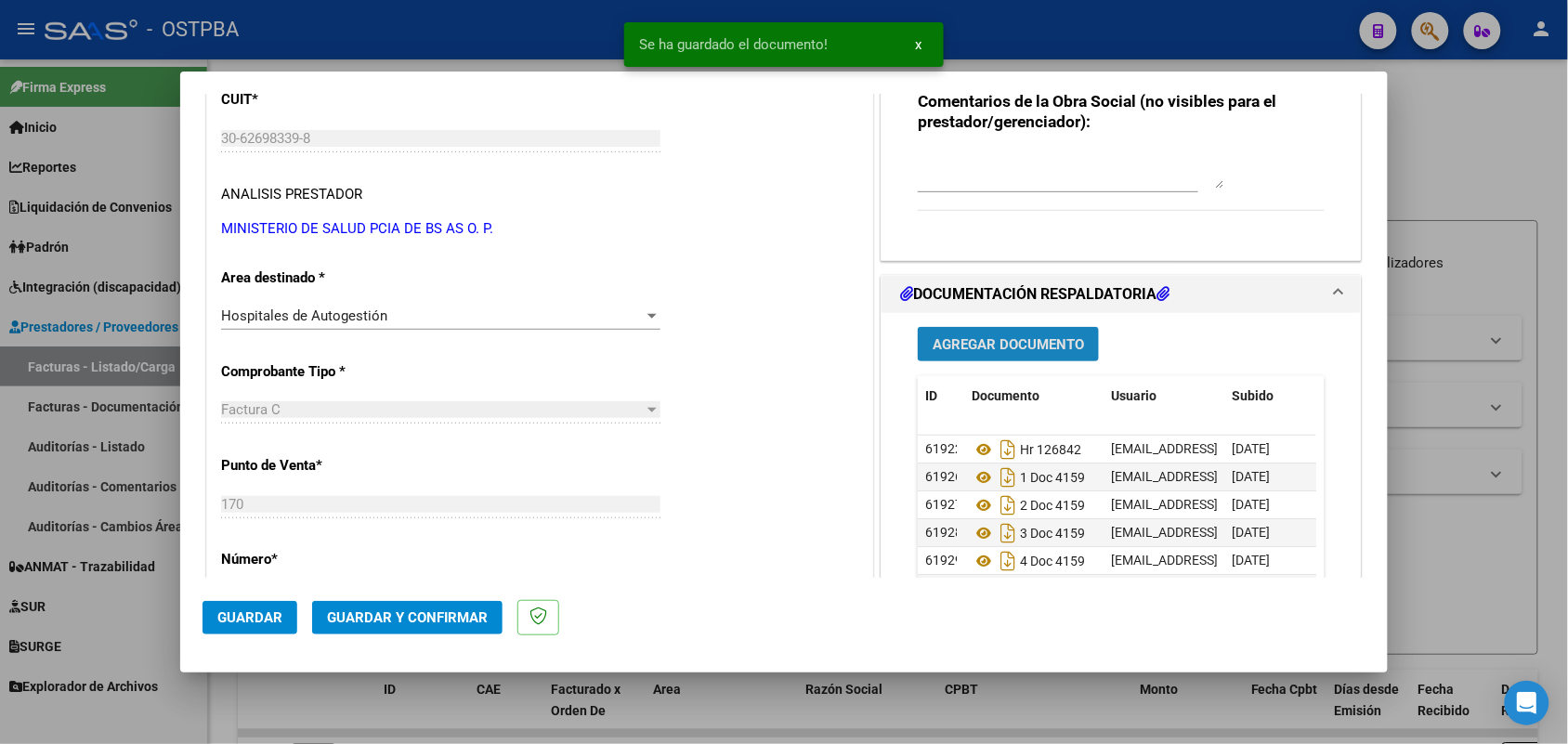
click at [980, 347] on span "Agregar Documento" at bounding box center [1008, 345] width 151 height 17
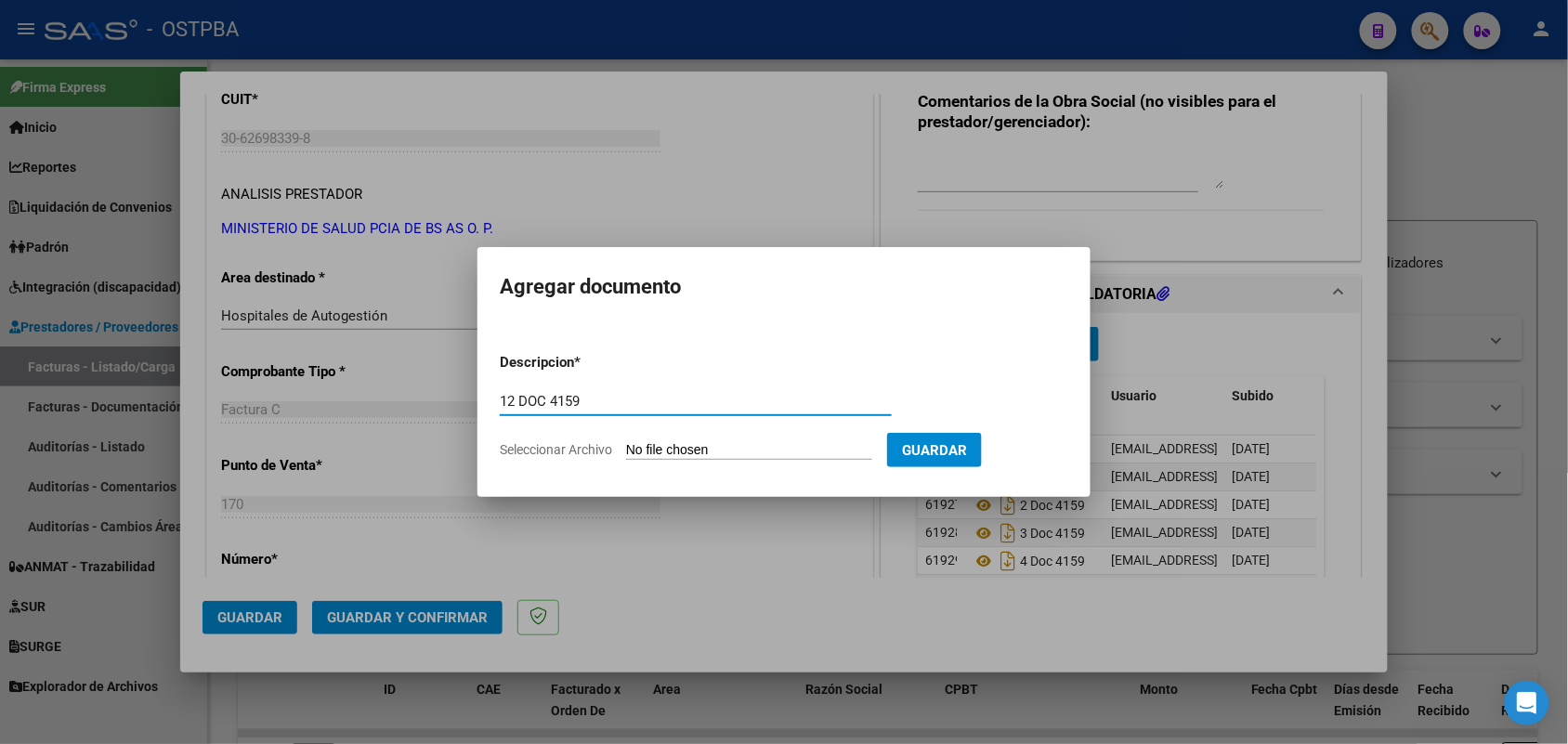
type input "12 DOC 4159"
click at [630, 444] on input "Seleccionar Archivo" at bounding box center [749, 450] width 247 height 18
type input "C:\fakepath\12 DOC 4159.pdf"
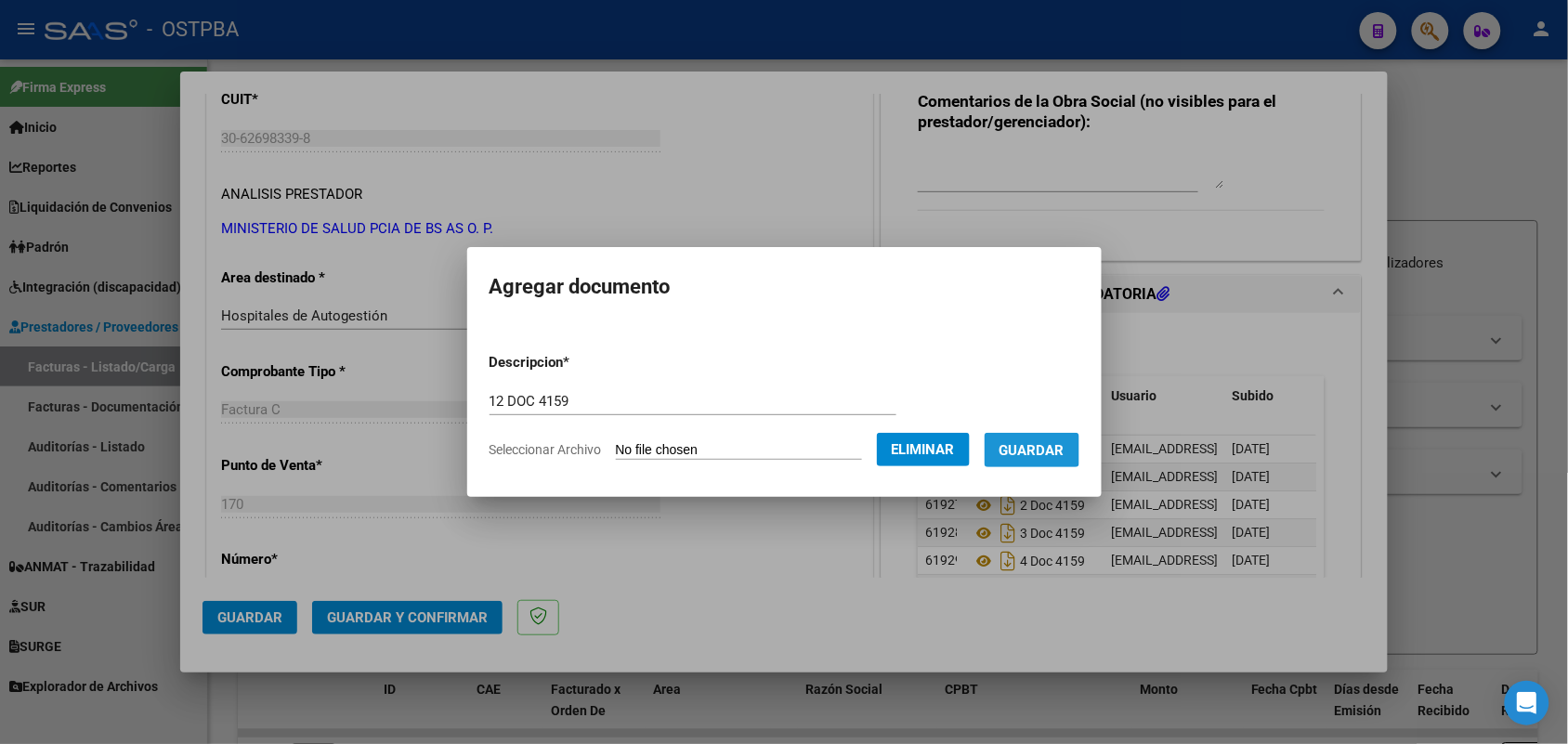
click at [1042, 442] on span "Guardar" at bounding box center [1031, 450] width 65 height 17
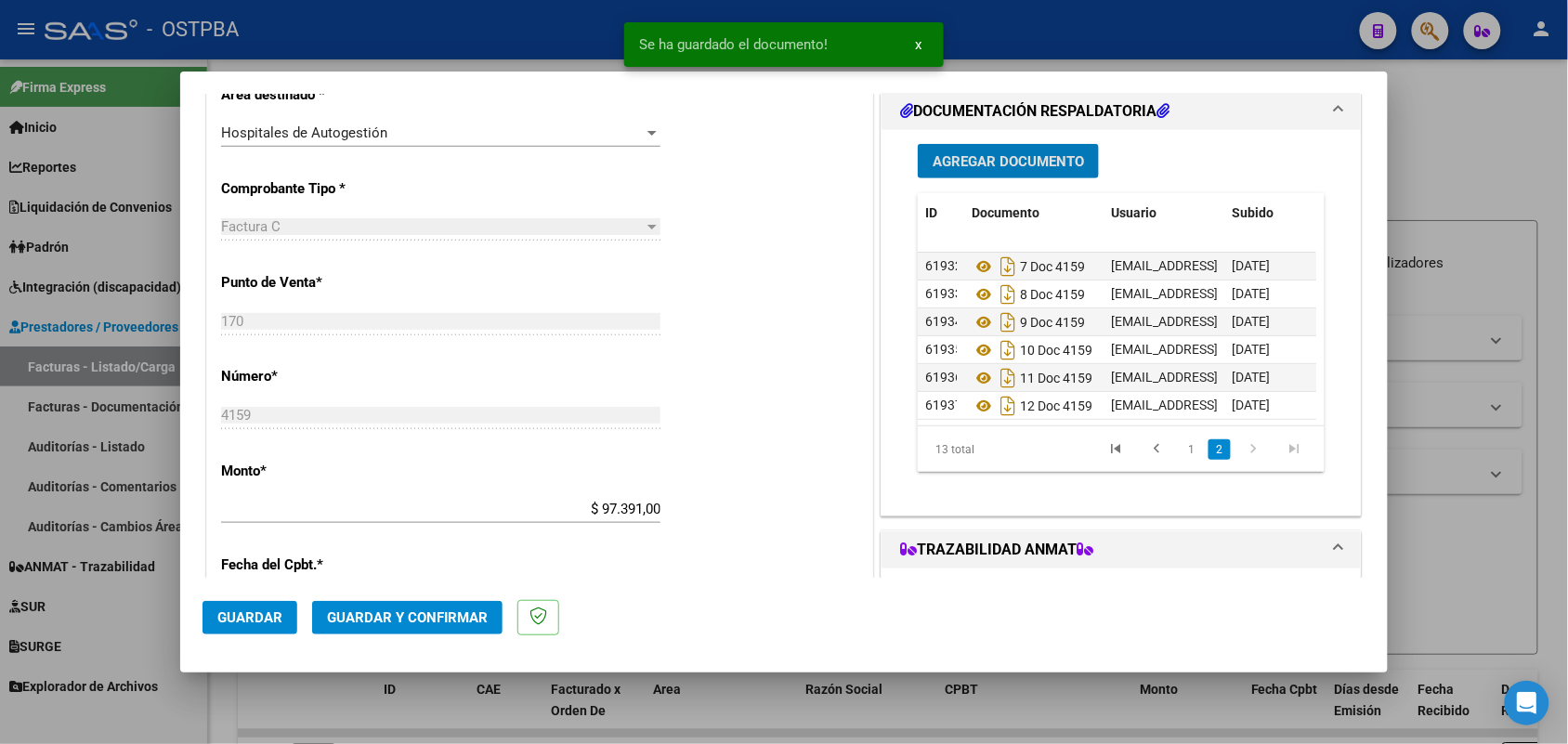
scroll to position [581, 0]
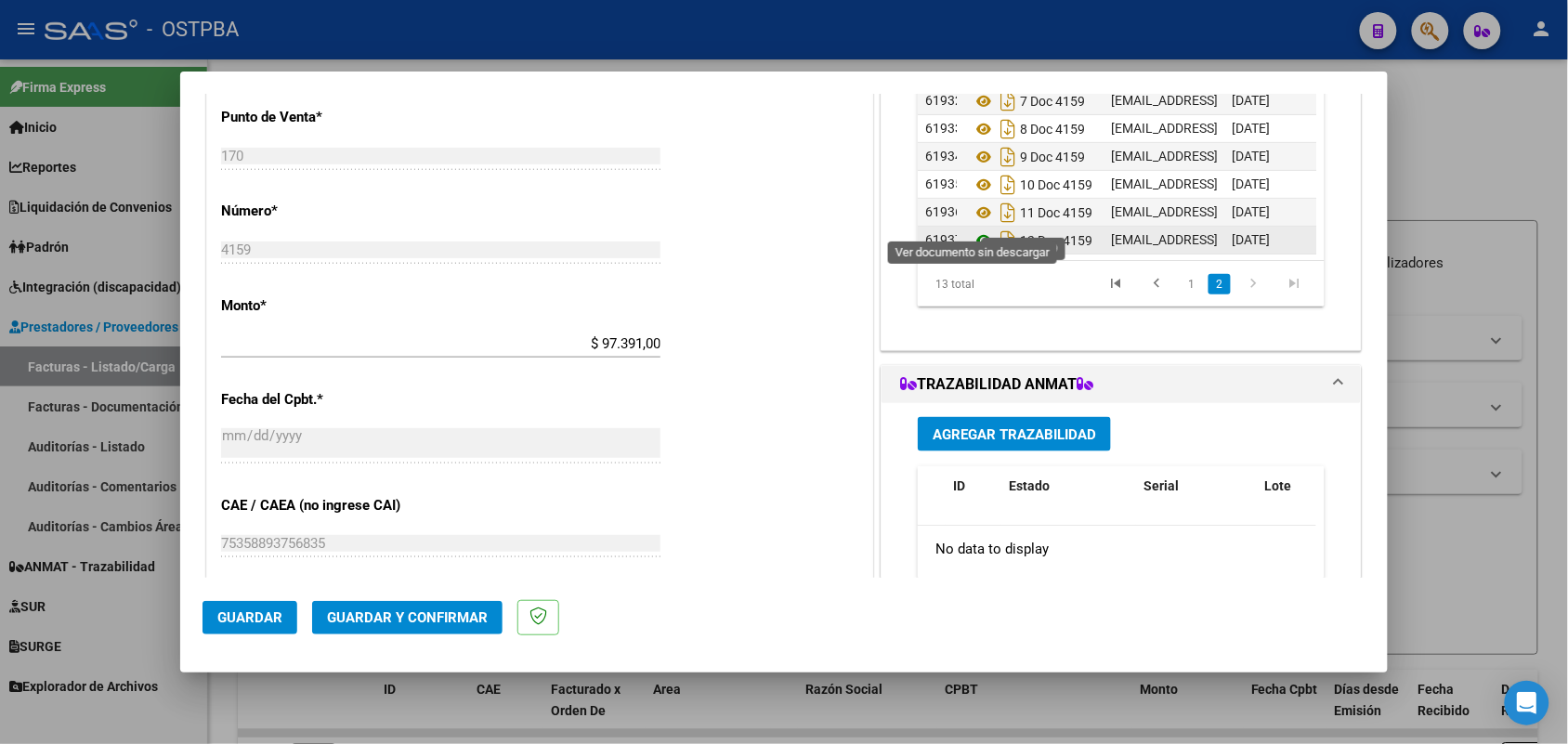
click at [975, 229] on icon at bounding box center [984, 241] width 25 height 23
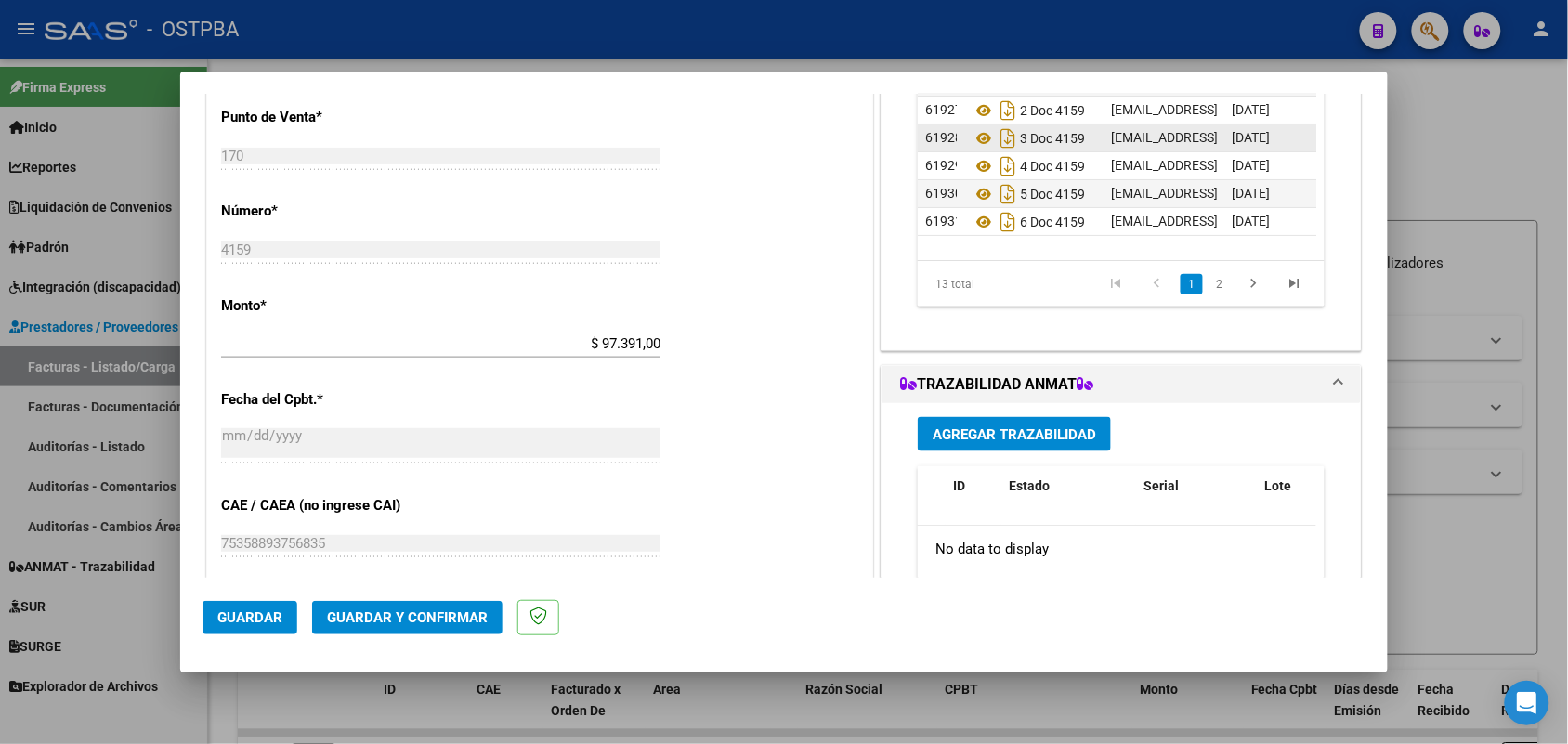
scroll to position [0, 0]
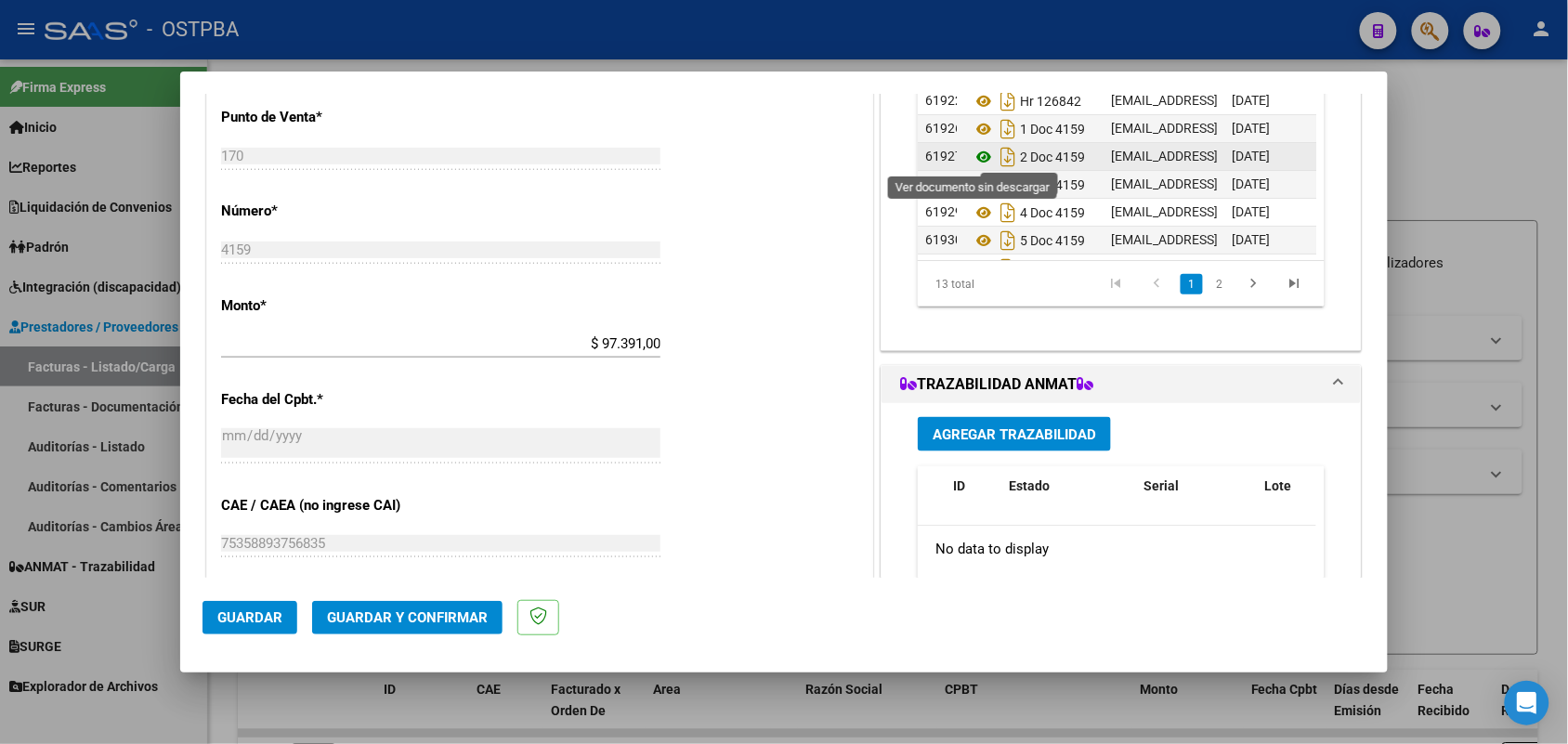
click at [972, 155] on icon at bounding box center [984, 157] width 25 height 23
click at [977, 155] on icon at bounding box center [984, 157] width 25 height 23
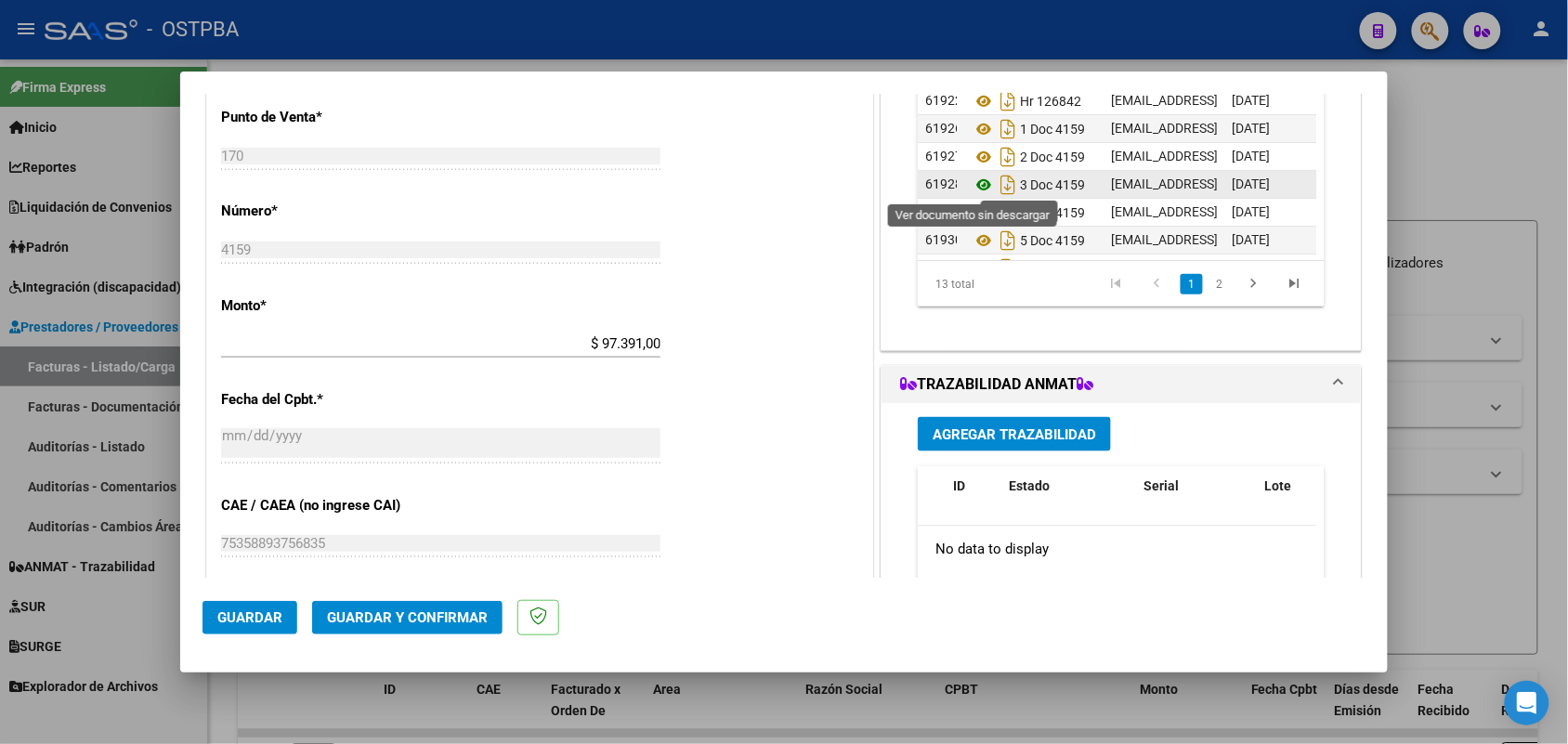
click at [978, 184] on icon at bounding box center [984, 185] width 25 height 23
click at [976, 187] on icon at bounding box center [984, 185] width 25 height 23
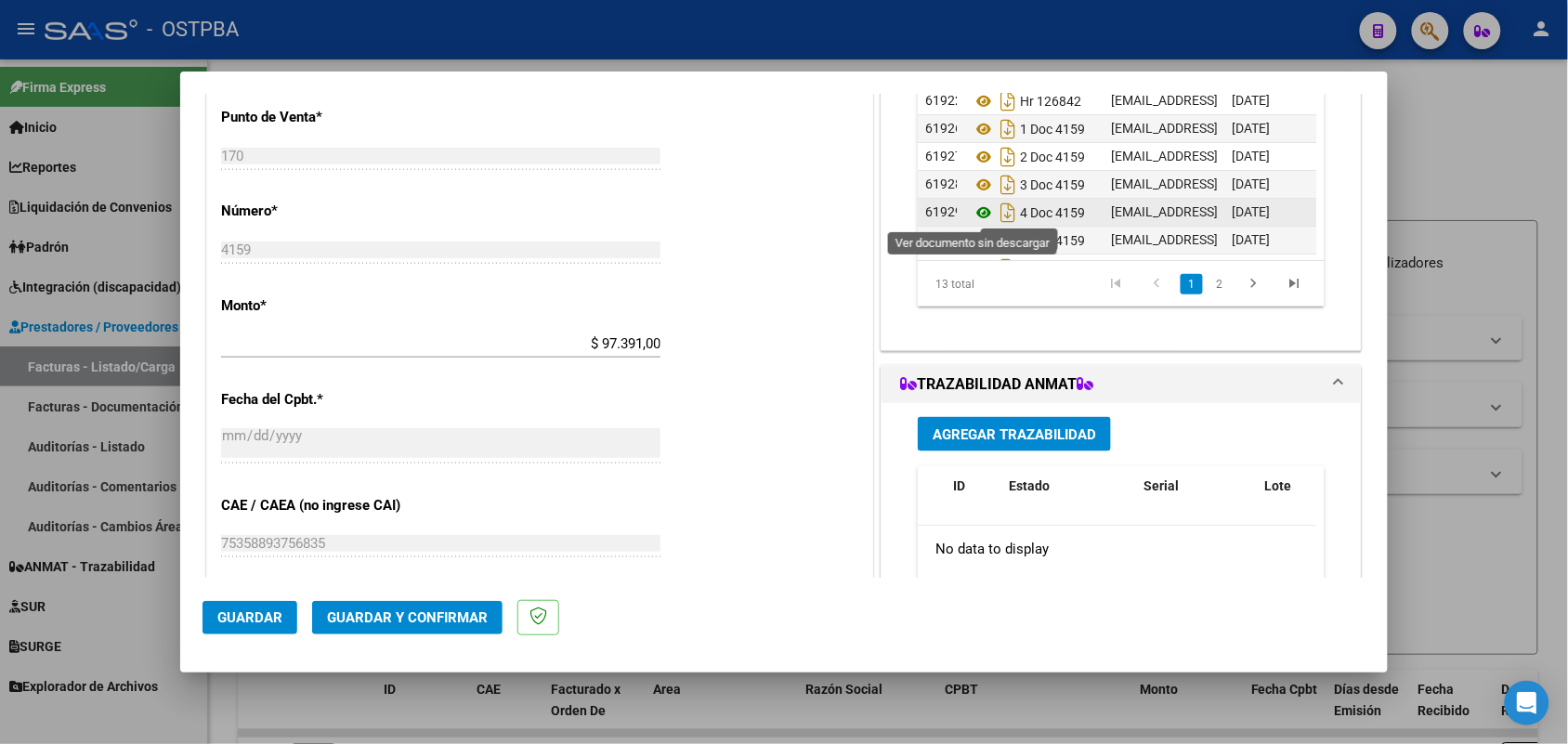
click at [977, 209] on icon at bounding box center [984, 212] width 25 height 23
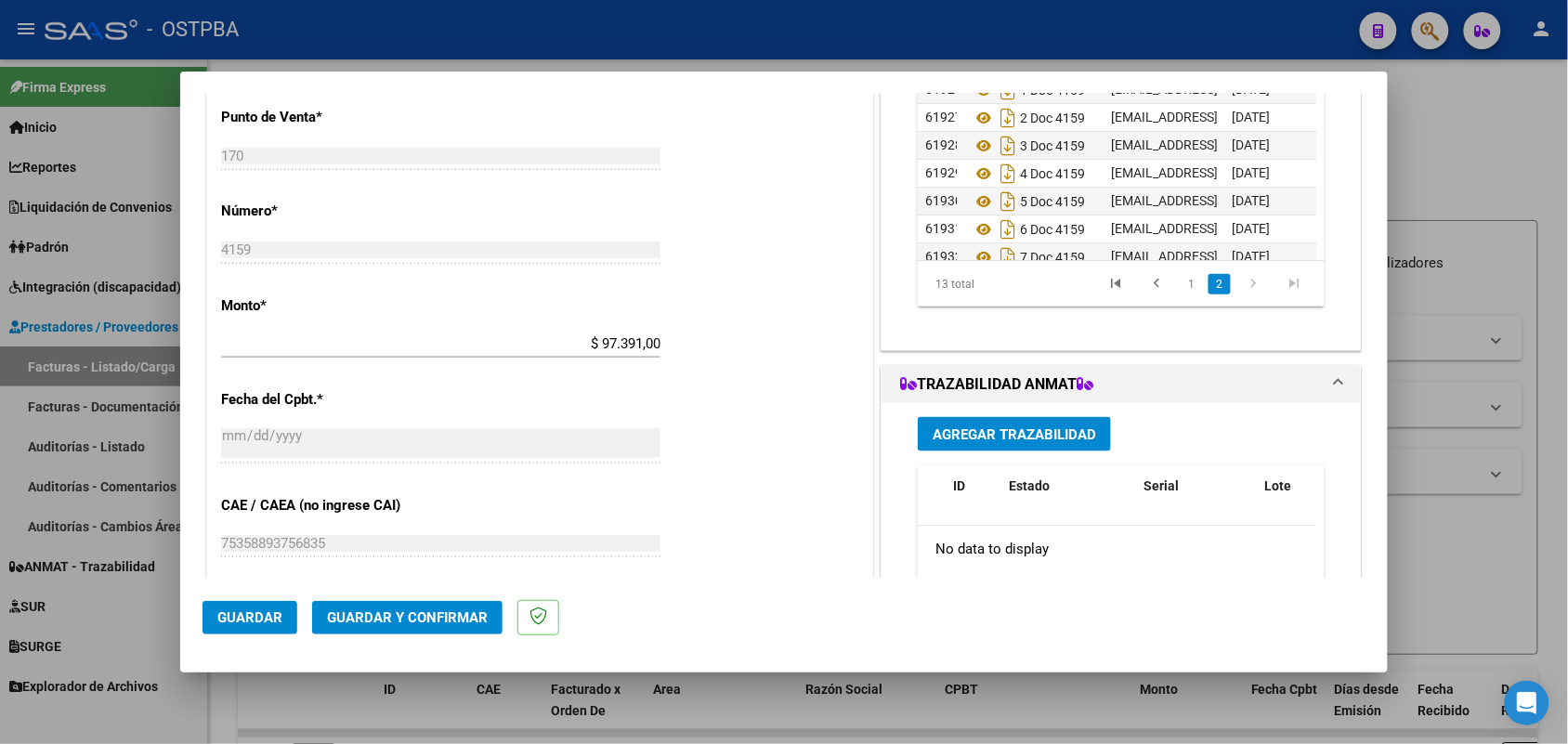
scroll to position [46, 0]
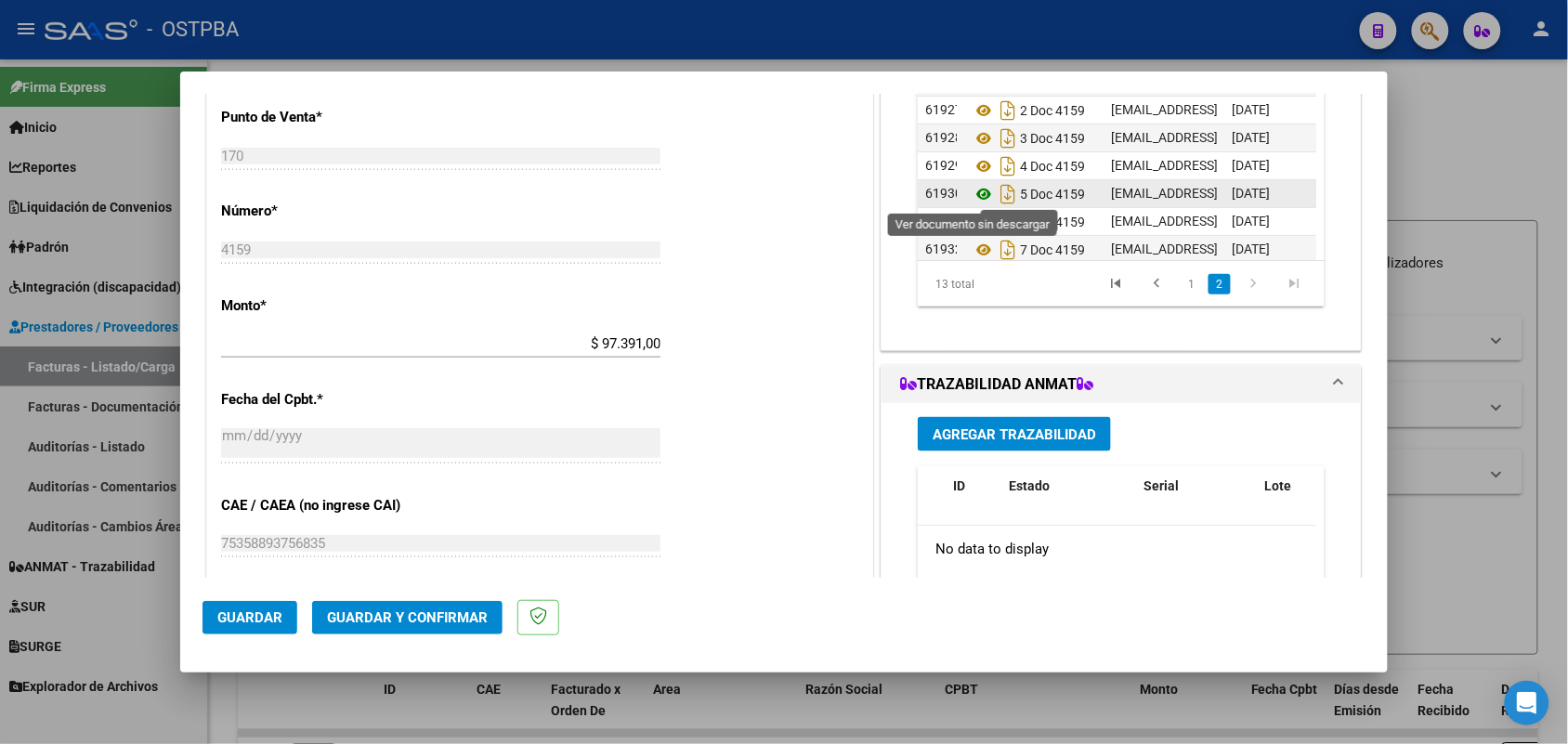
click at [972, 191] on icon at bounding box center [984, 194] width 25 height 23
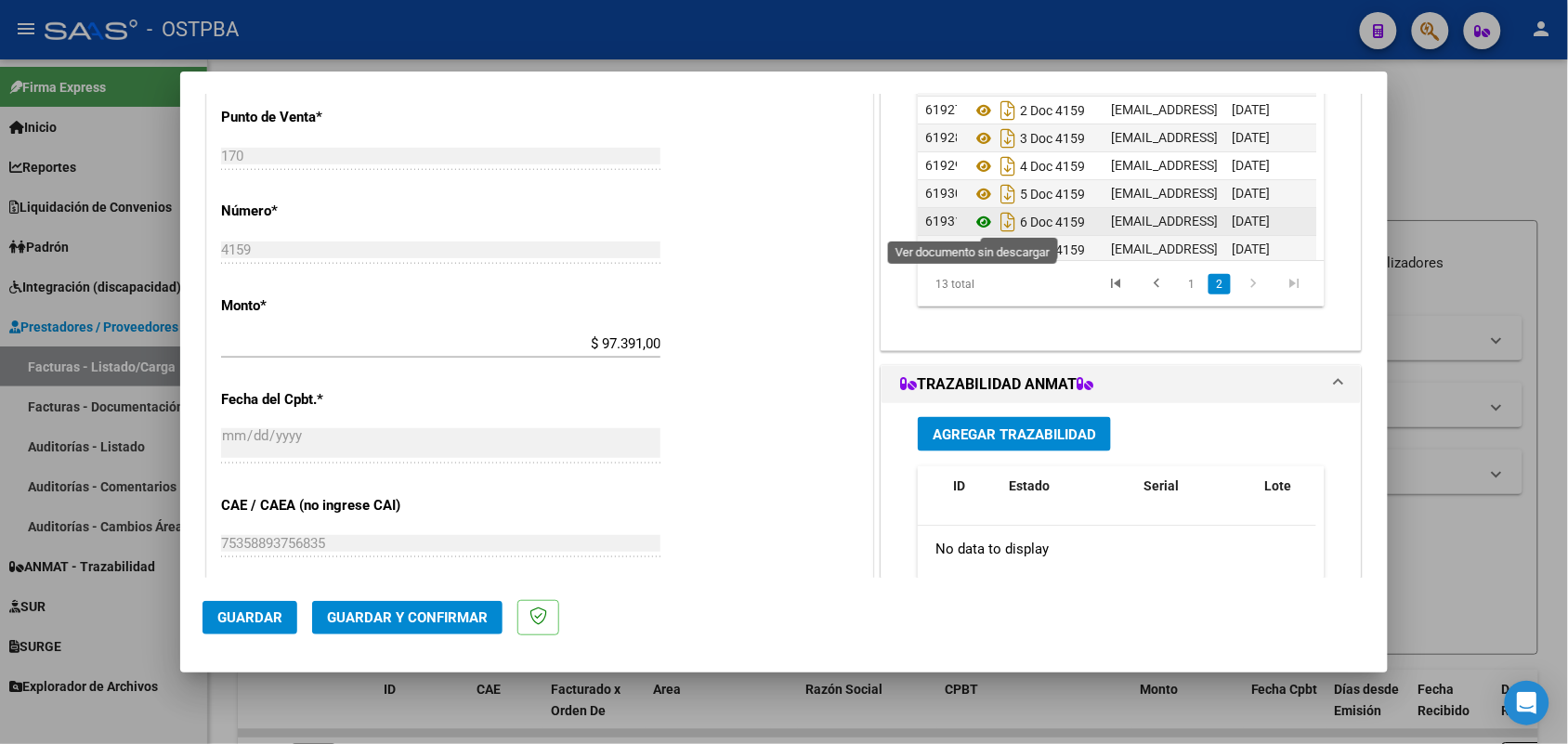
click at [973, 218] on icon at bounding box center [984, 222] width 25 height 23
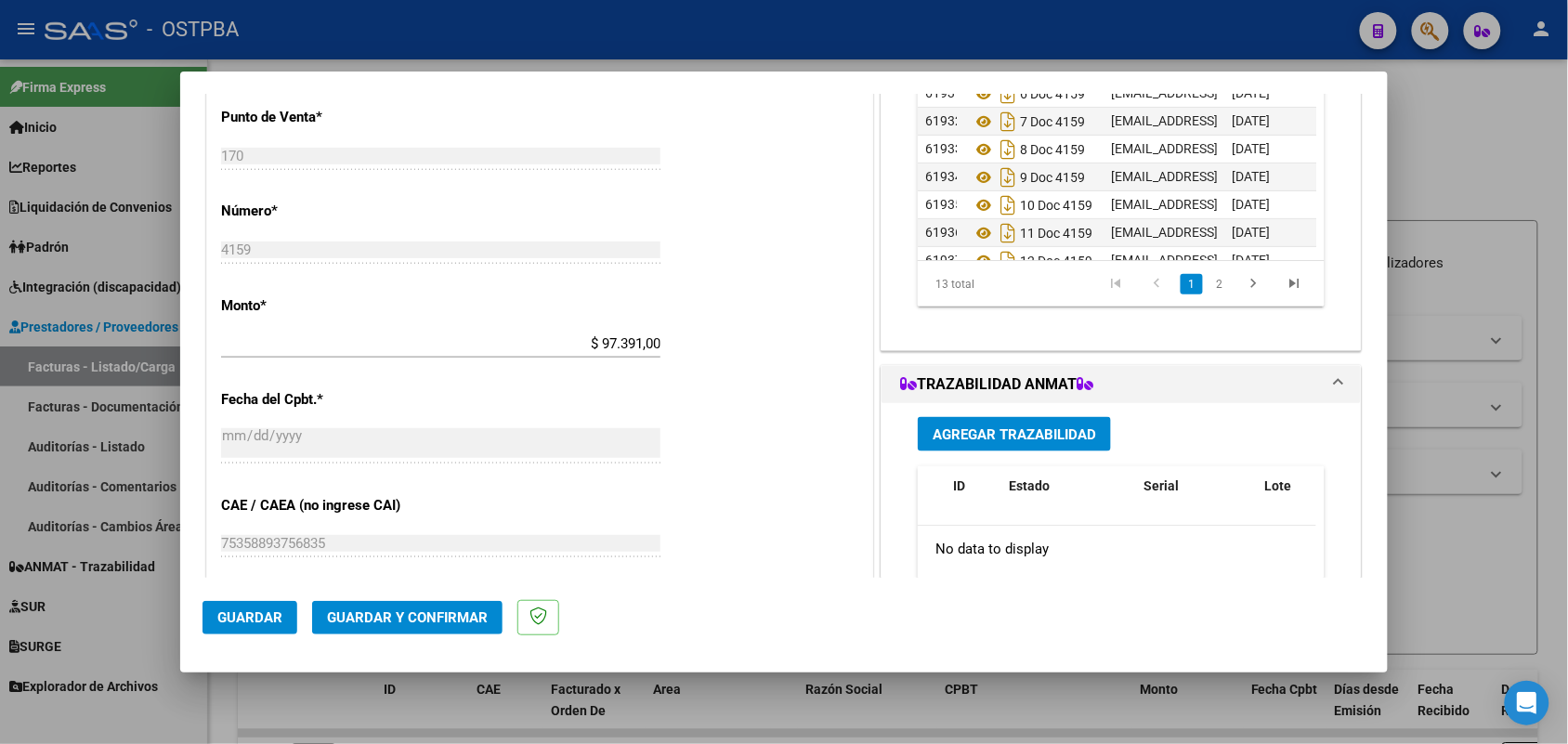
scroll to position [167, 0]
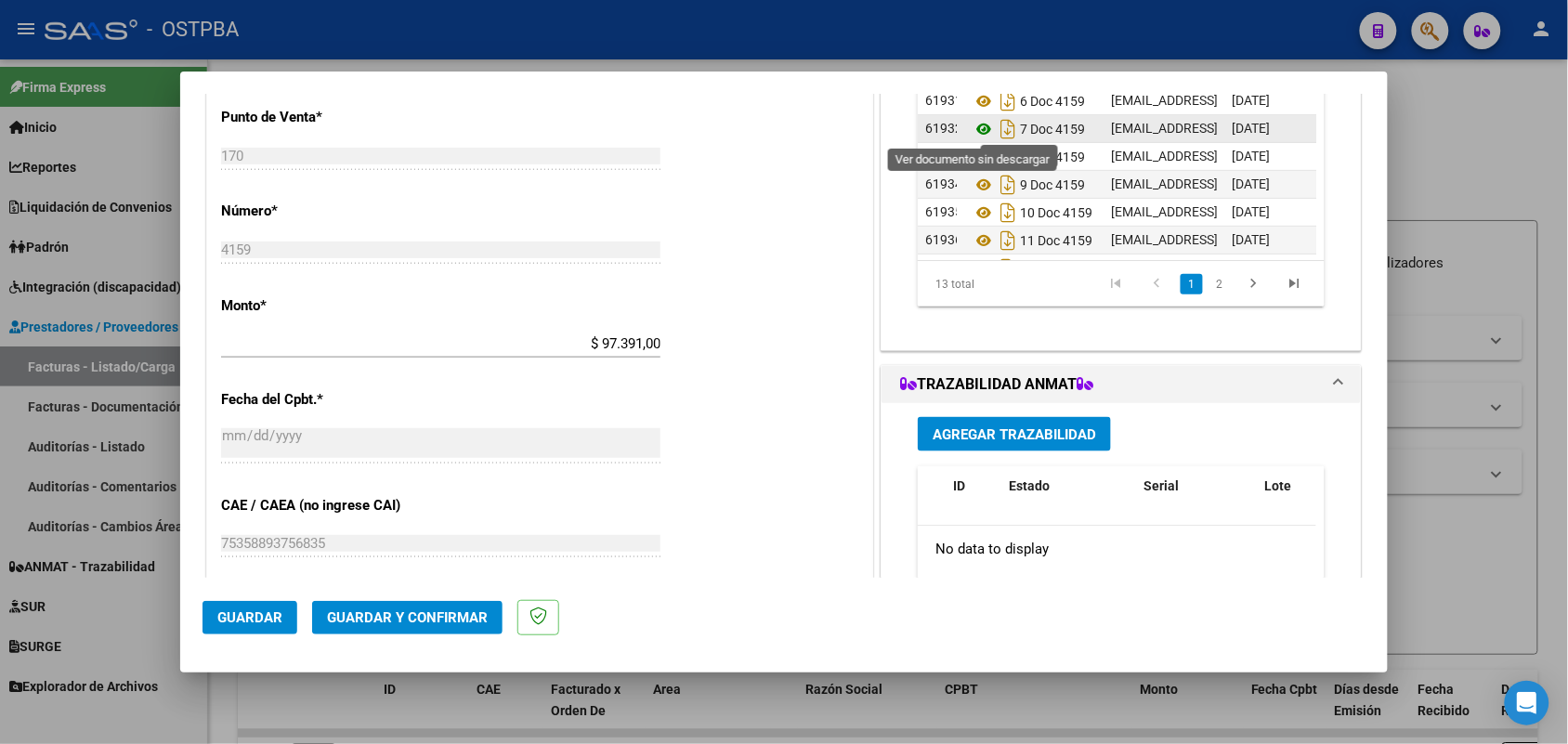
click at [972, 126] on icon at bounding box center [984, 129] width 25 height 23
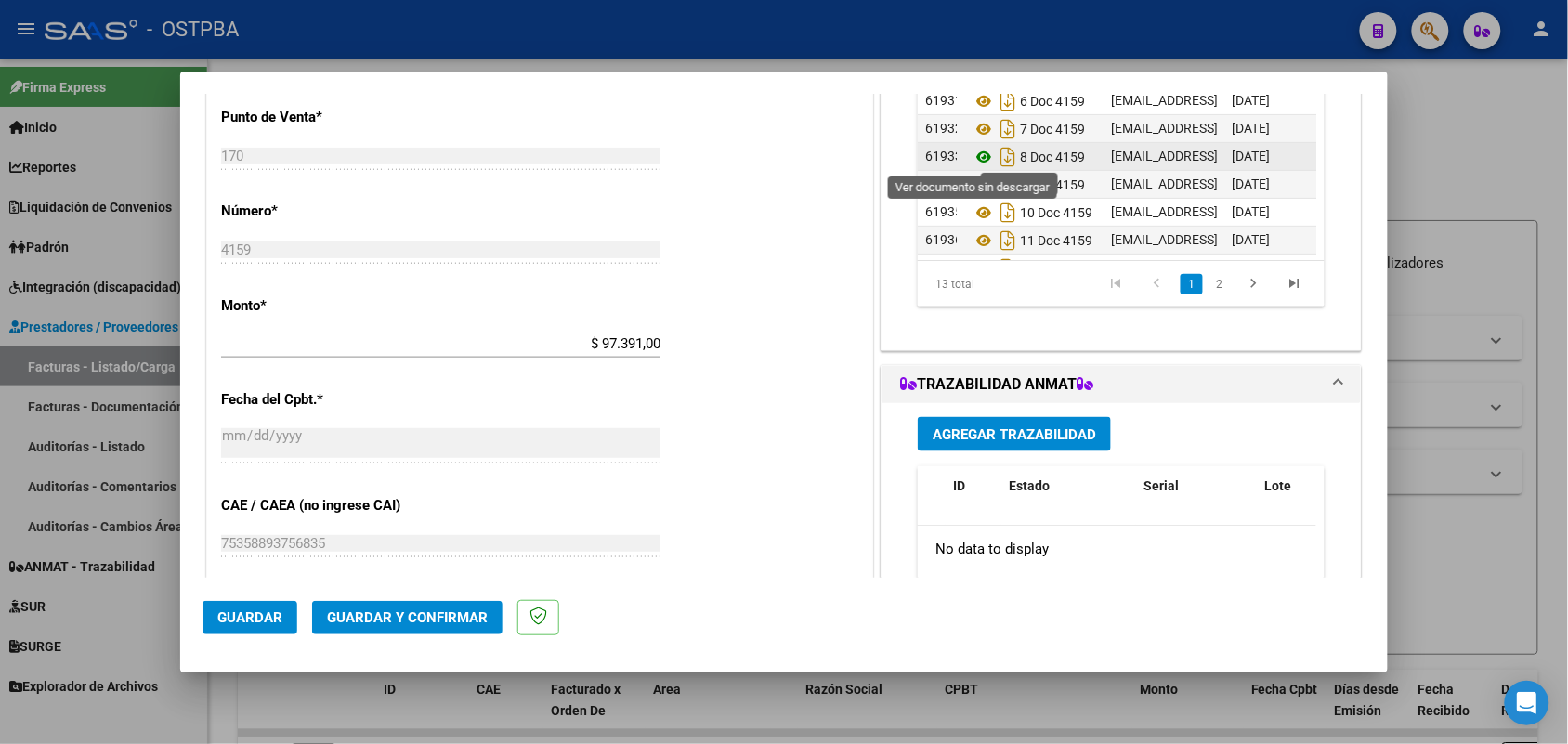
click at [978, 158] on icon at bounding box center [984, 157] width 25 height 23
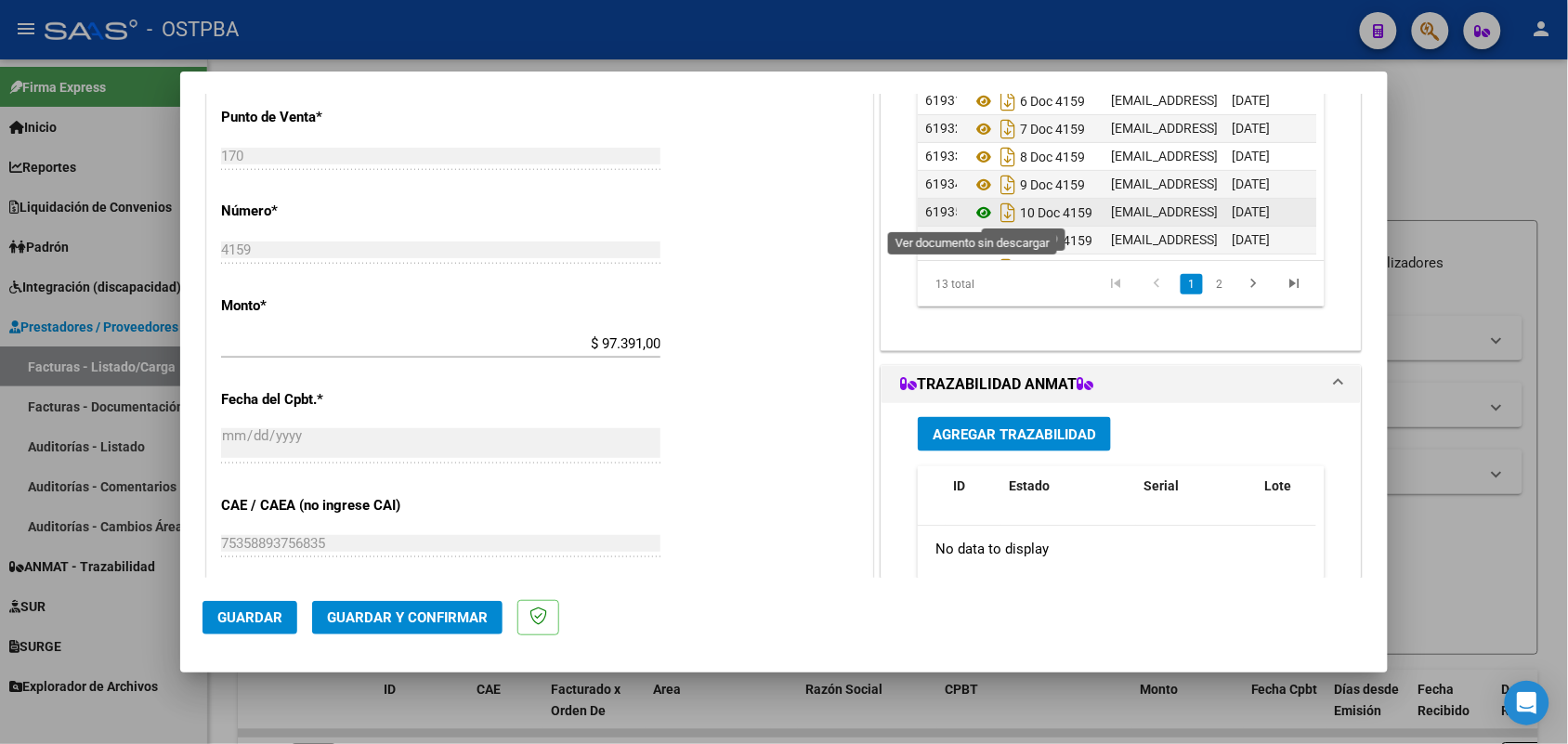
click at [975, 211] on icon at bounding box center [984, 212] width 25 height 23
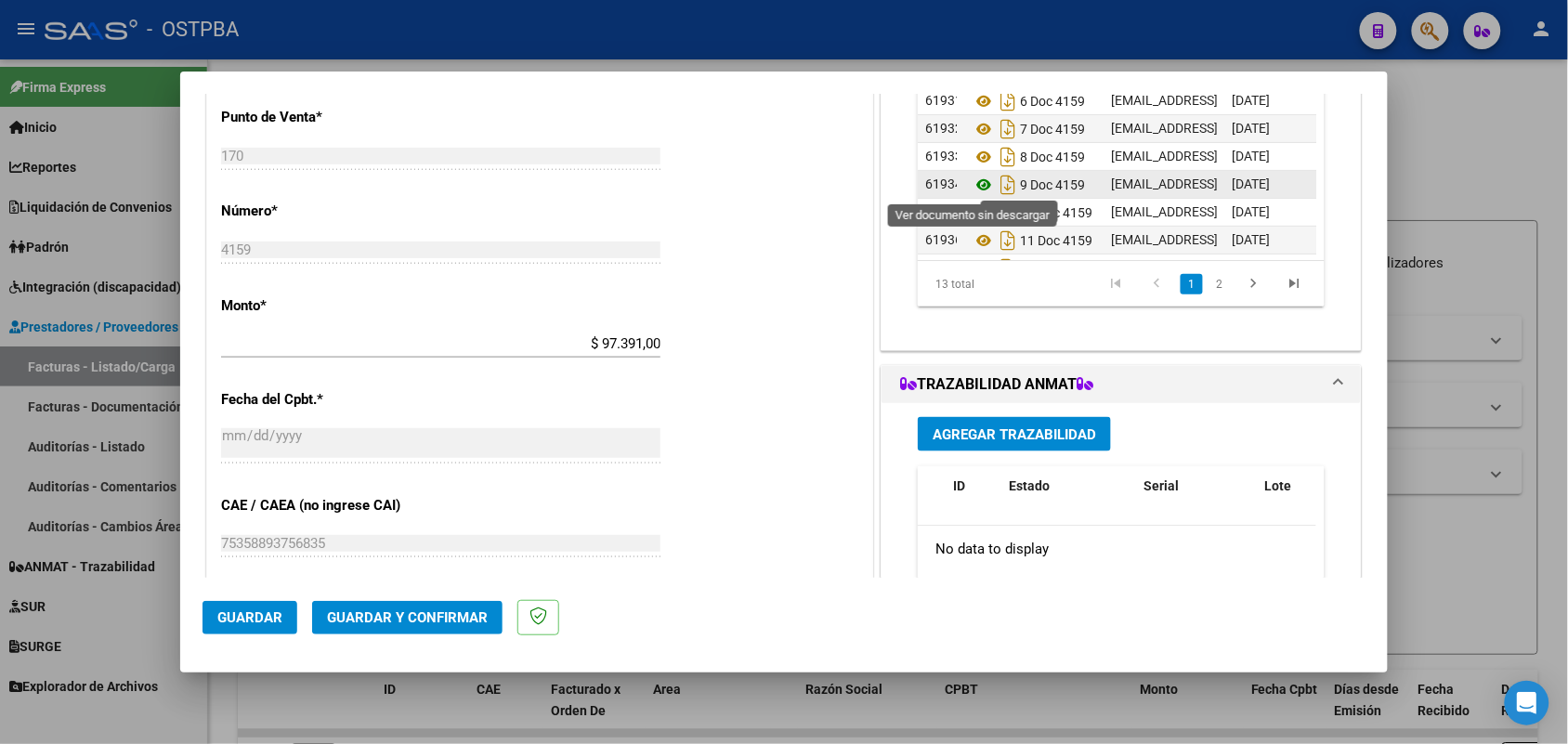
click at [972, 182] on icon at bounding box center [984, 185] width 25 height 23
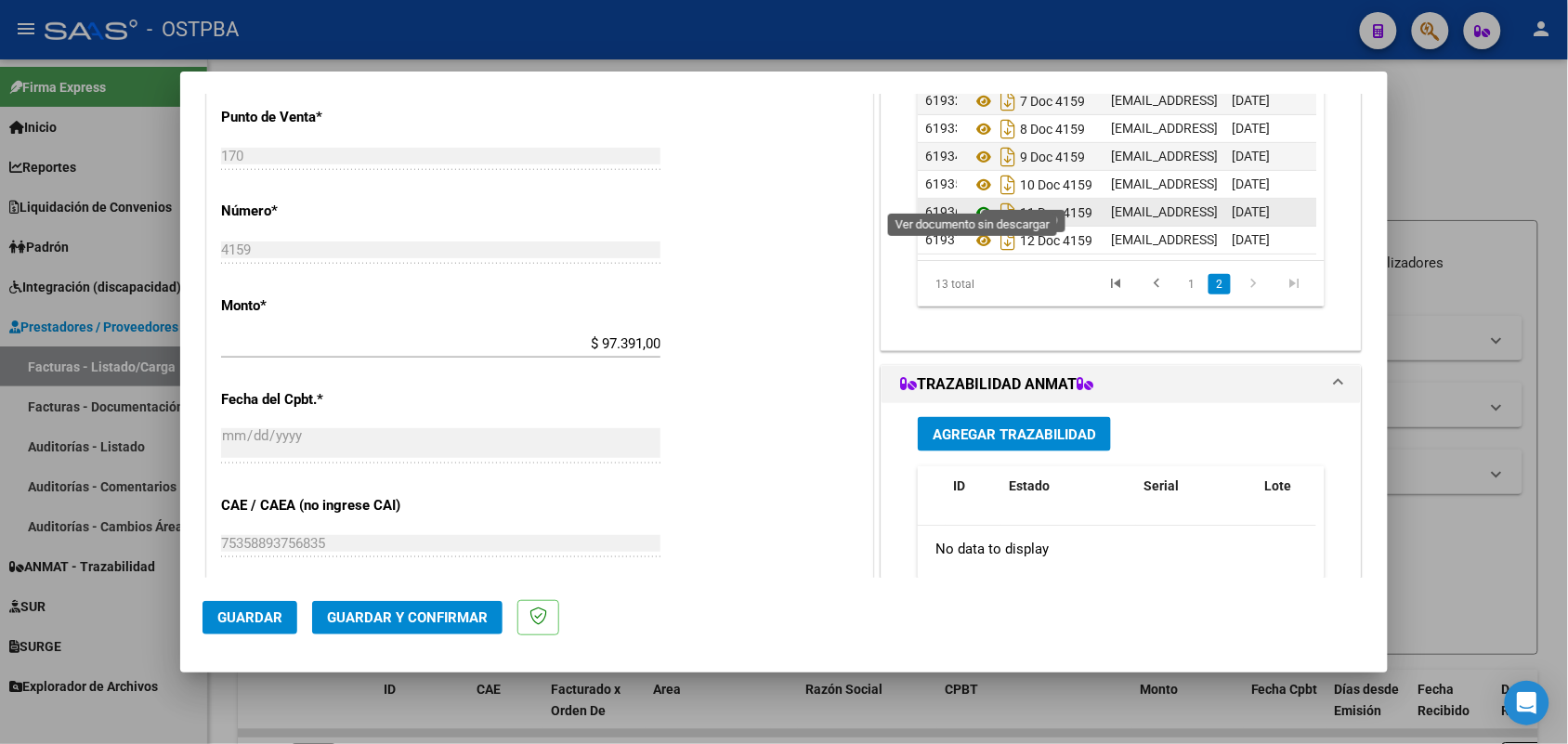
click at [973, 201] on icon at bounding box center [984, 212] width 25 height 23
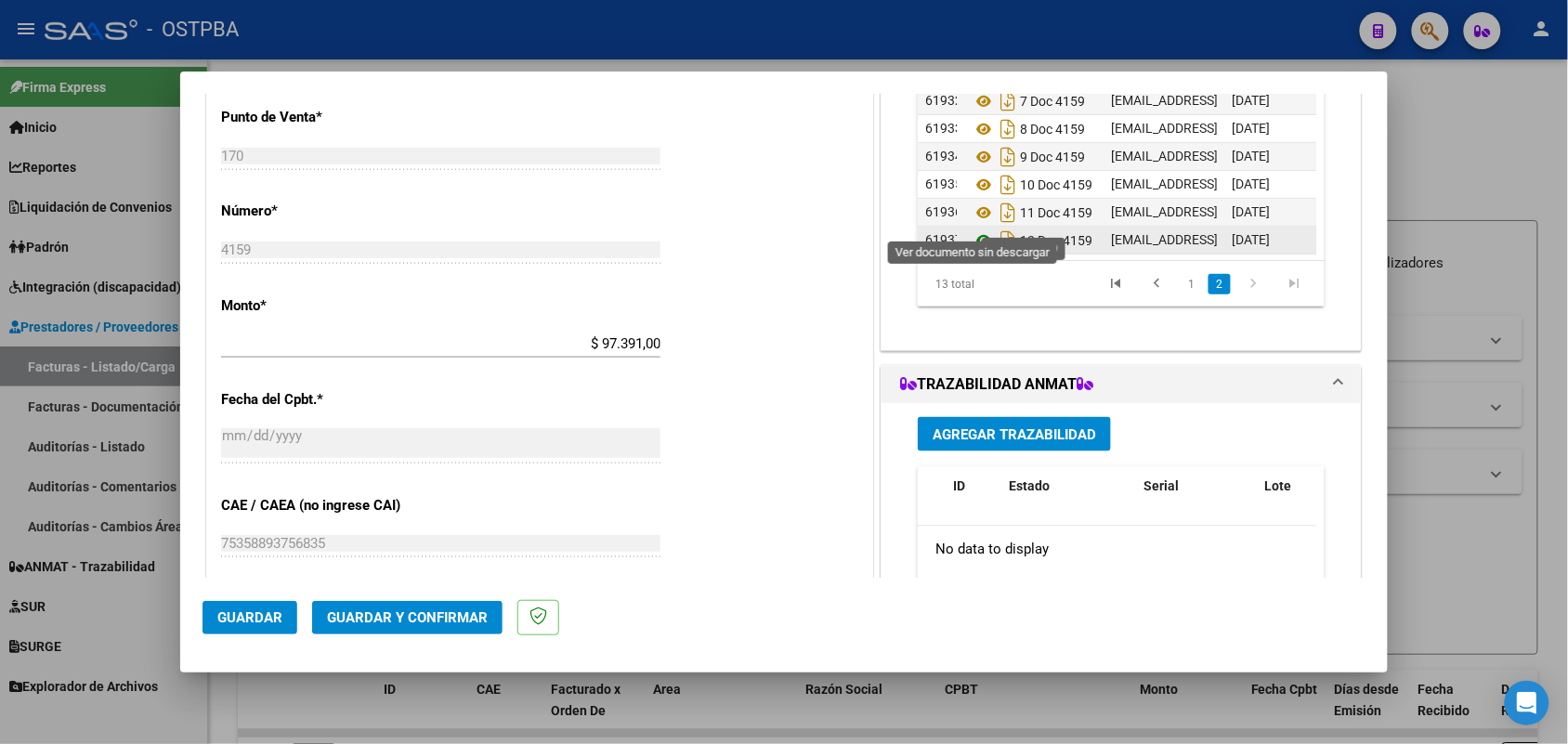
click at [973, 229] on icon at bounding box center [984, 241] width 25 height 23
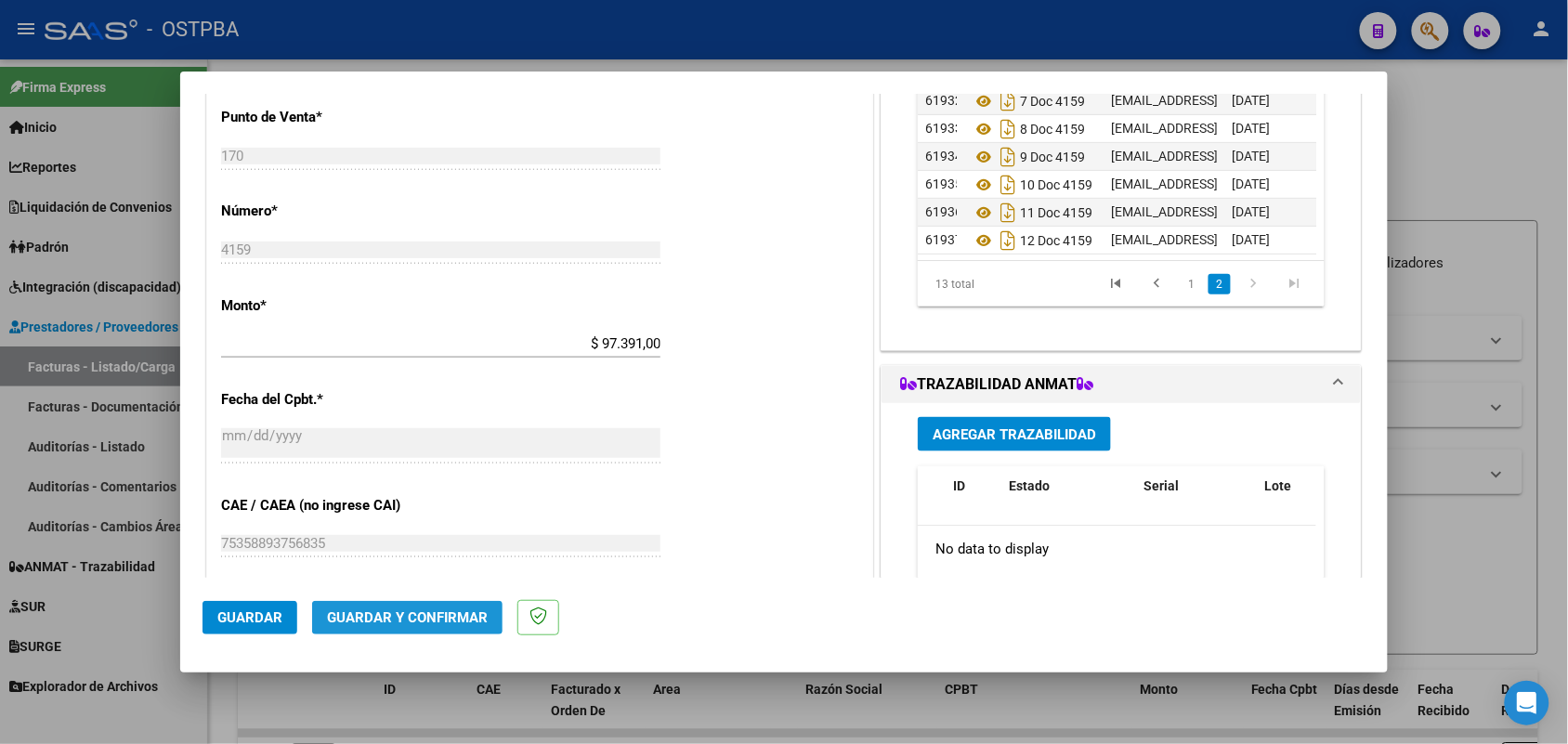
click at [402, 605] on button "Guardar y Confirmar" at bounding box center [407, 617] width 191 height 33
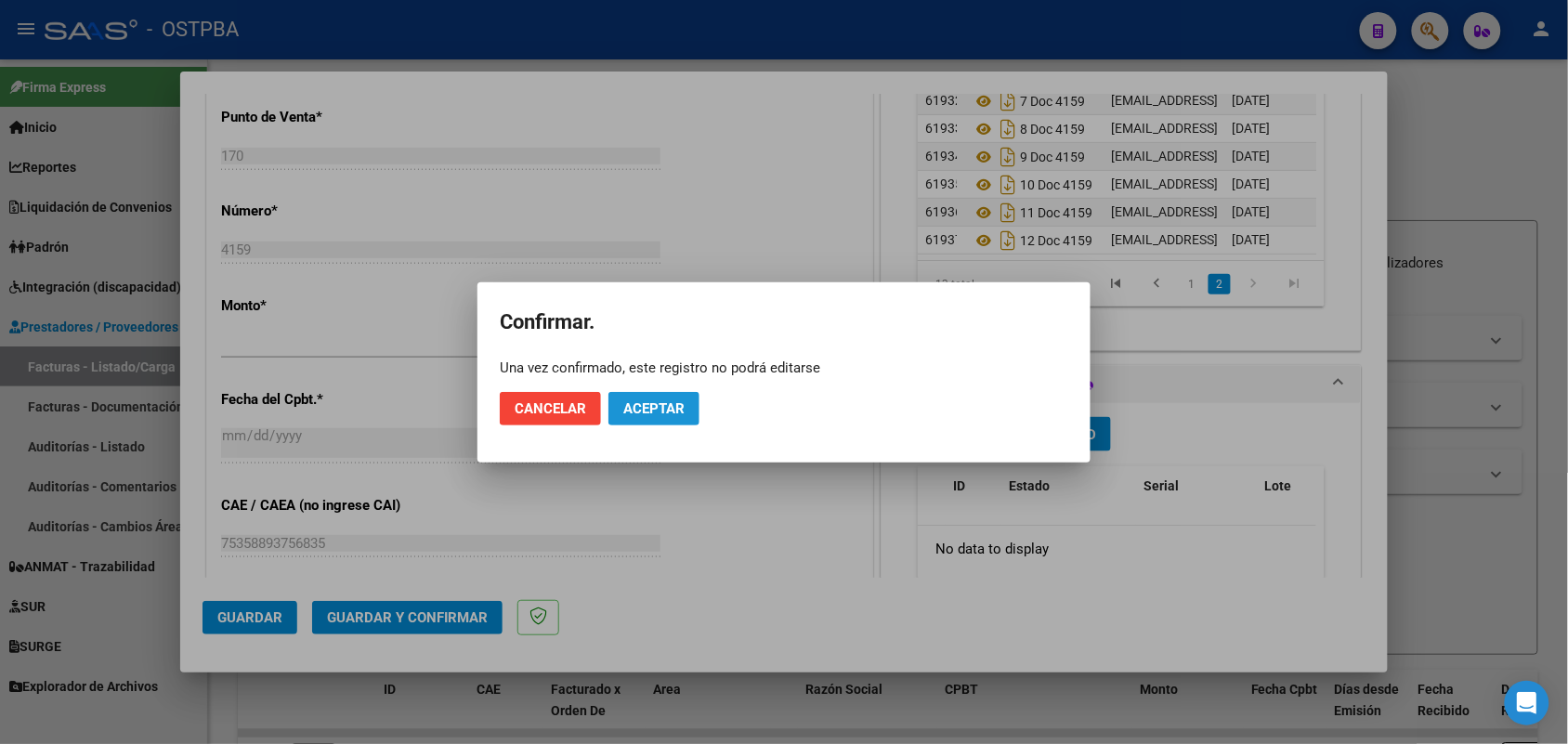
click at [634, 402] on span "Aceptar" at bounding box center [654, 409] width 61 height 17
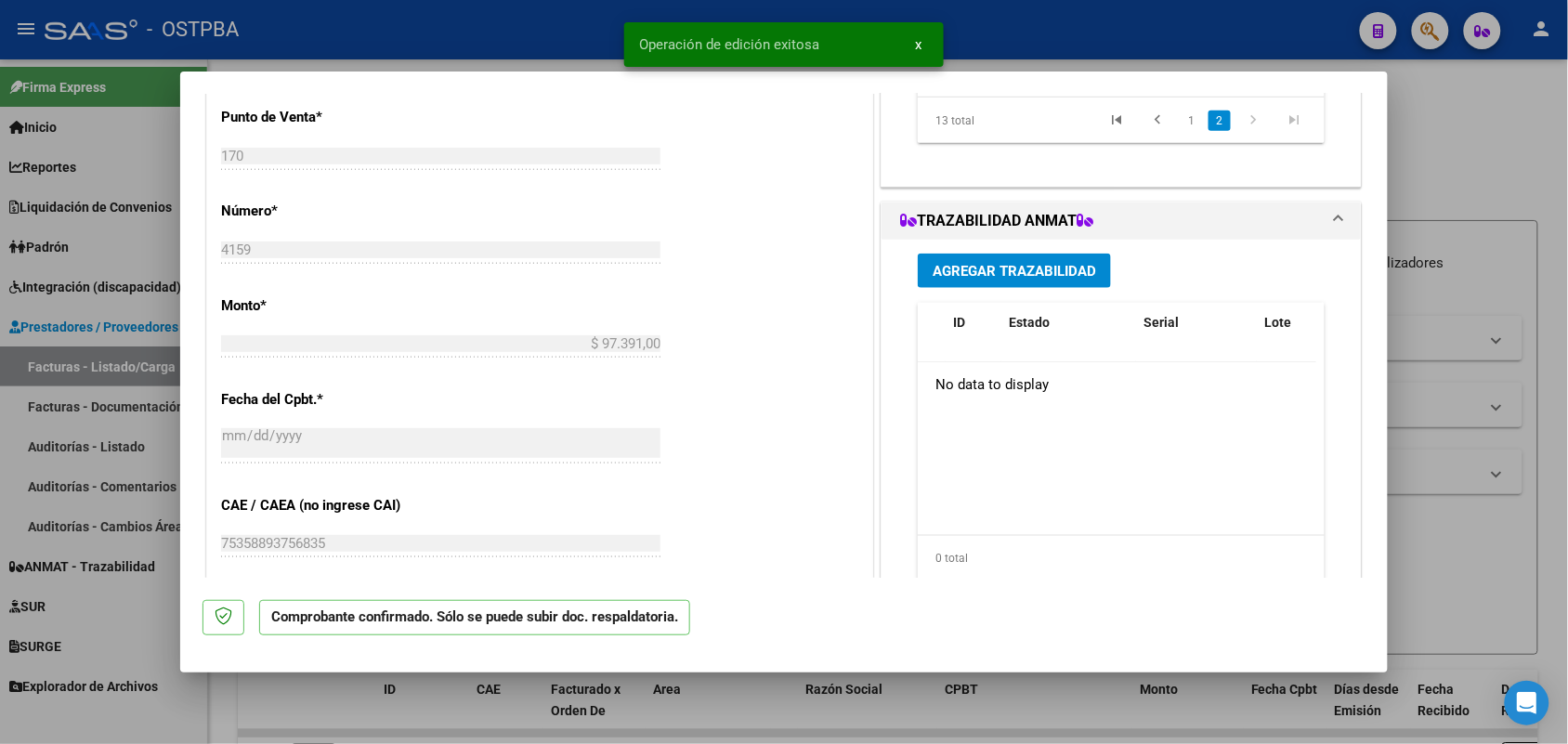
click at [114, 412] on div at bounding box center [784, 372] width 1568 height 744
type input "$ 0,00"
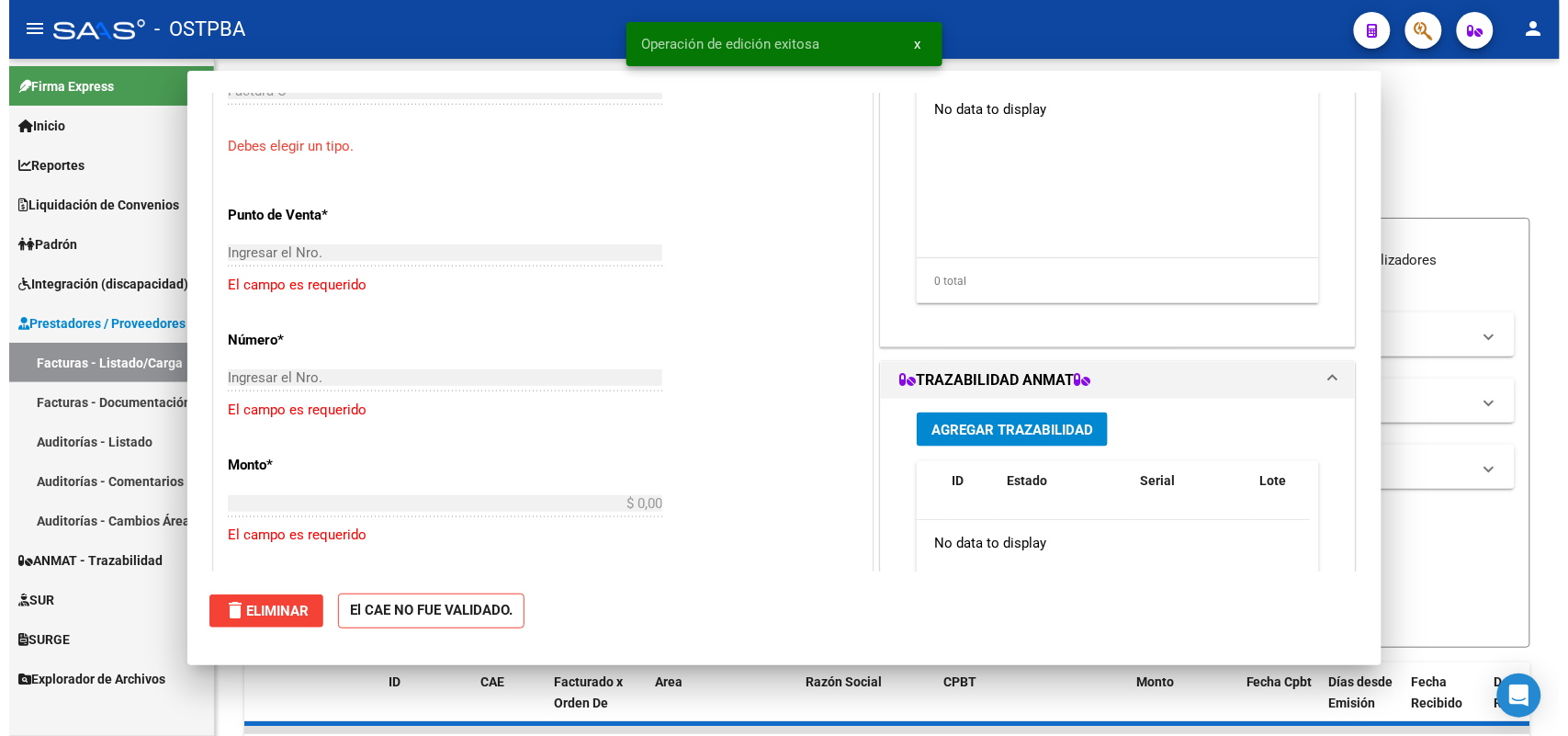
scroll to position [0, 0]
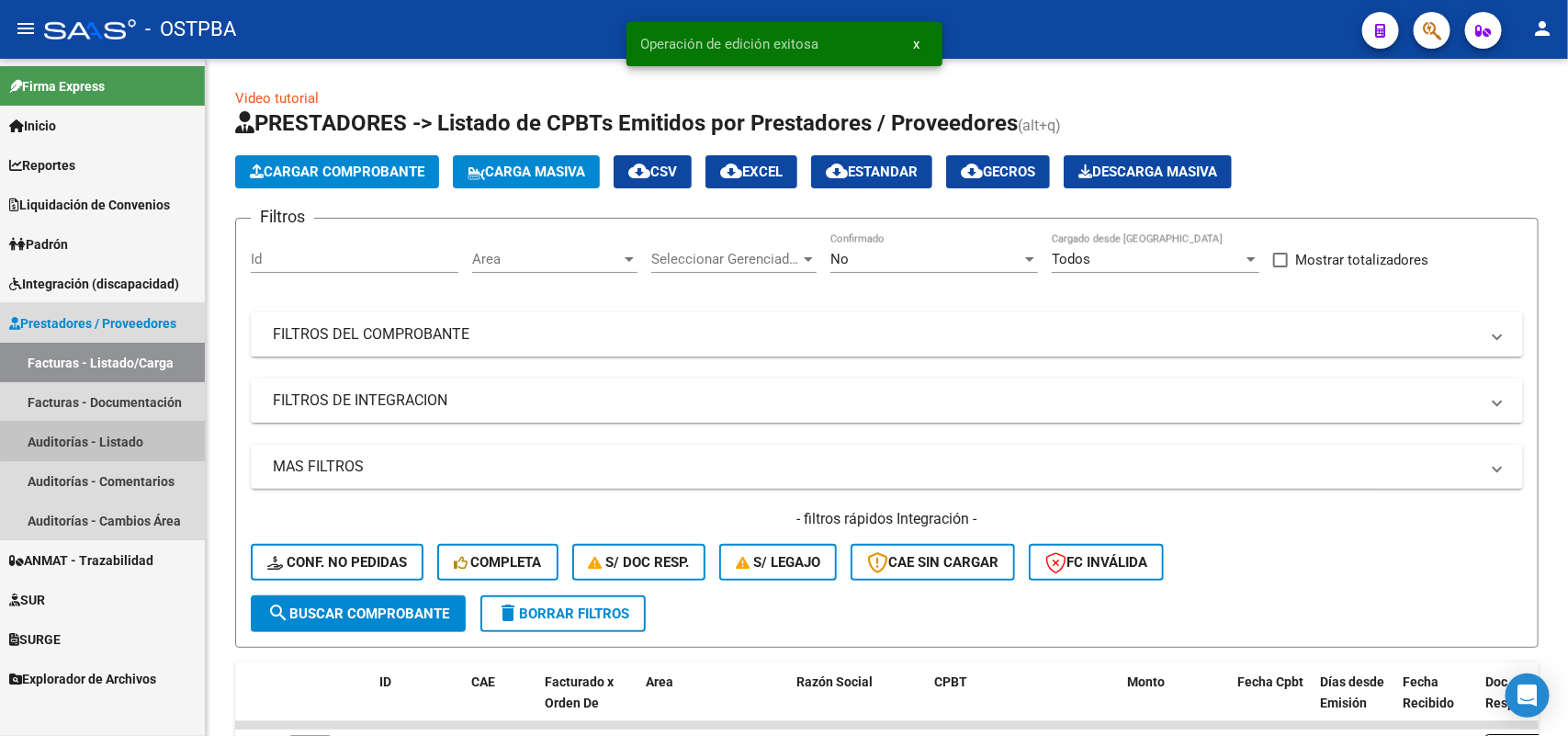
click at [125, 439] on link "Auditorías - Listado" at bounding box center [102, 441] width 205 height 39
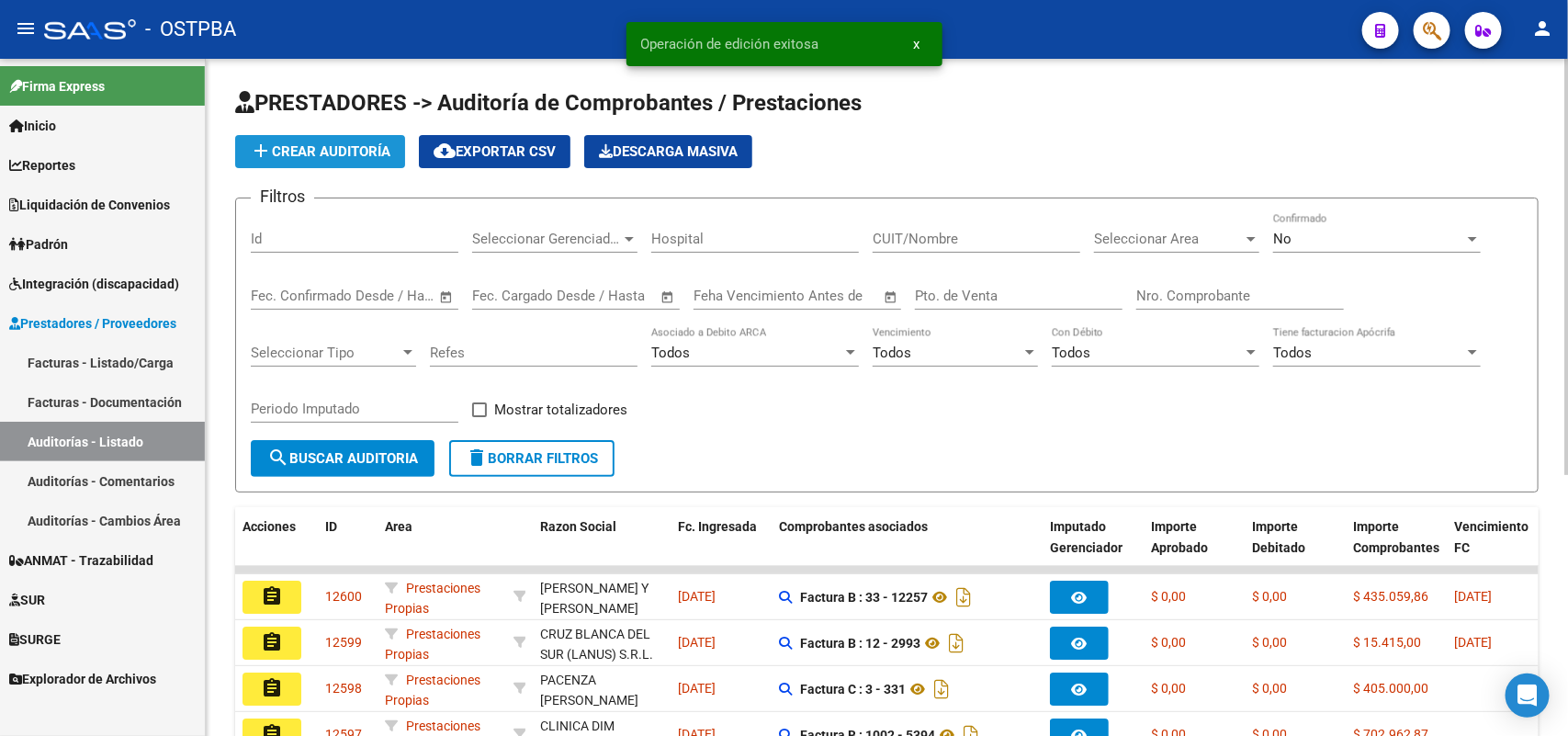
click at [370, 153] on span "add Crear Auditoría" at bounding box center [320, 151] width 140 height 17
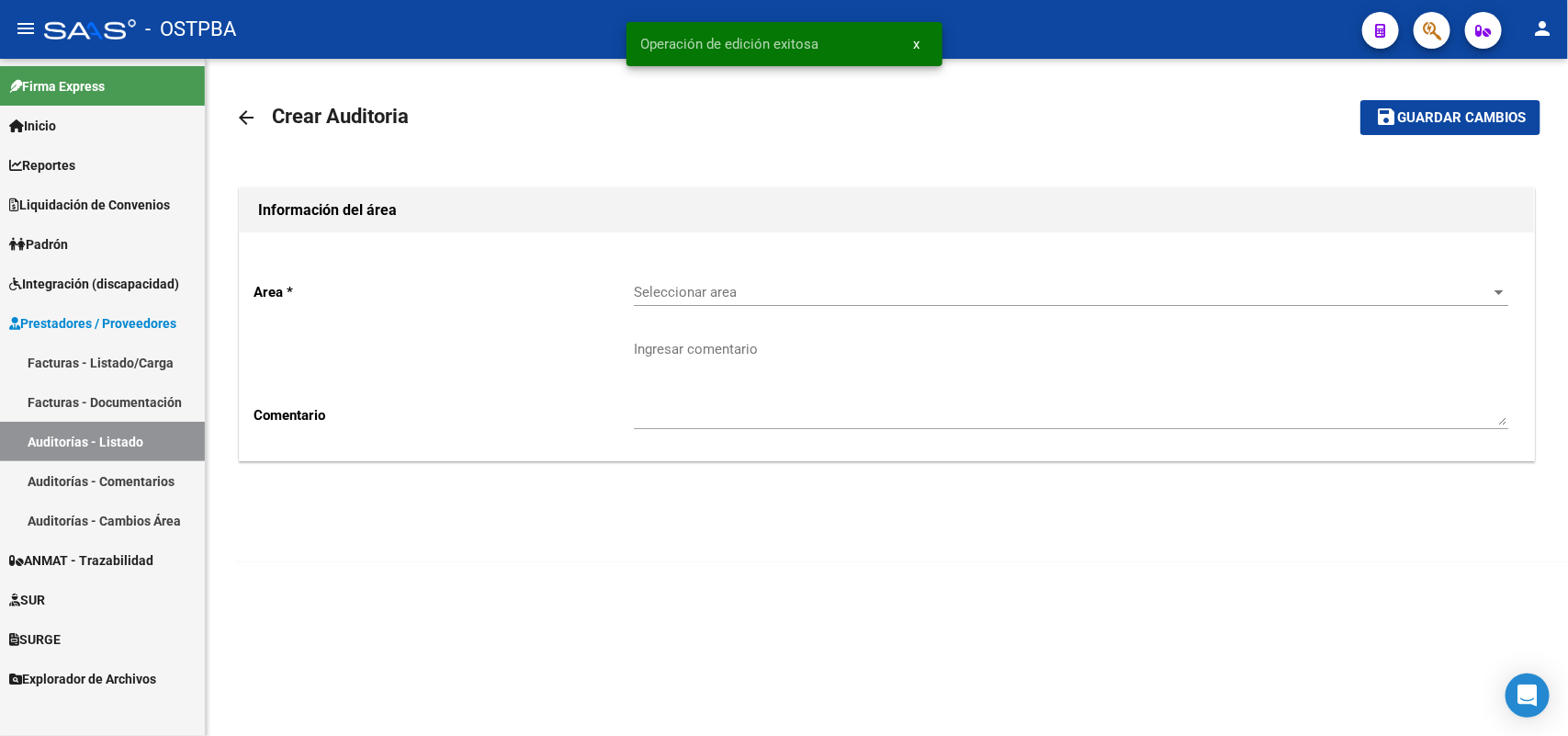
click at [748, 299] on span "Seleccionar area" at bounding box center [1062, 292] width 858 height 17
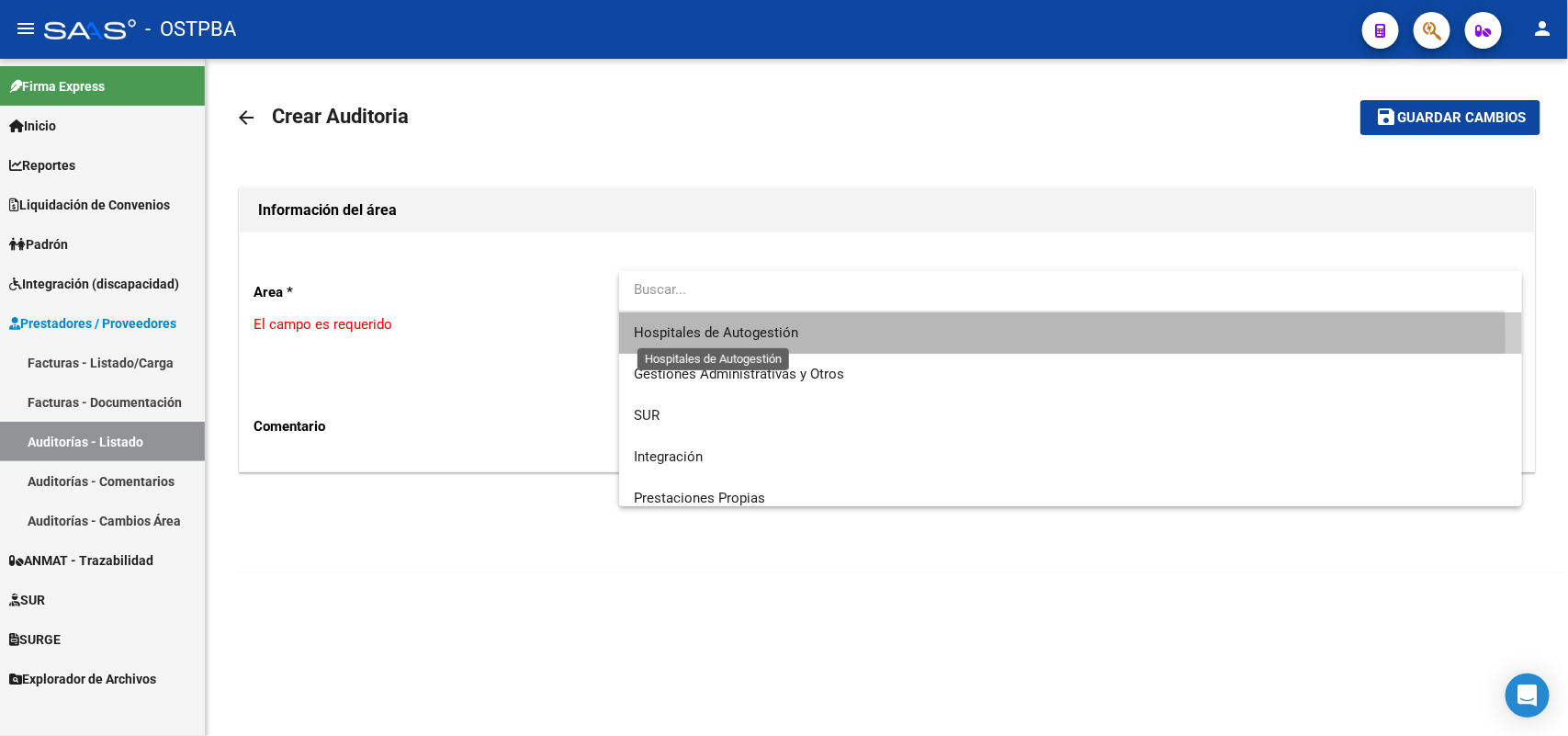
click at [721, 340] on span "Hospitales de Autogestión" at bounding box center [716, 333] width 164 height 17
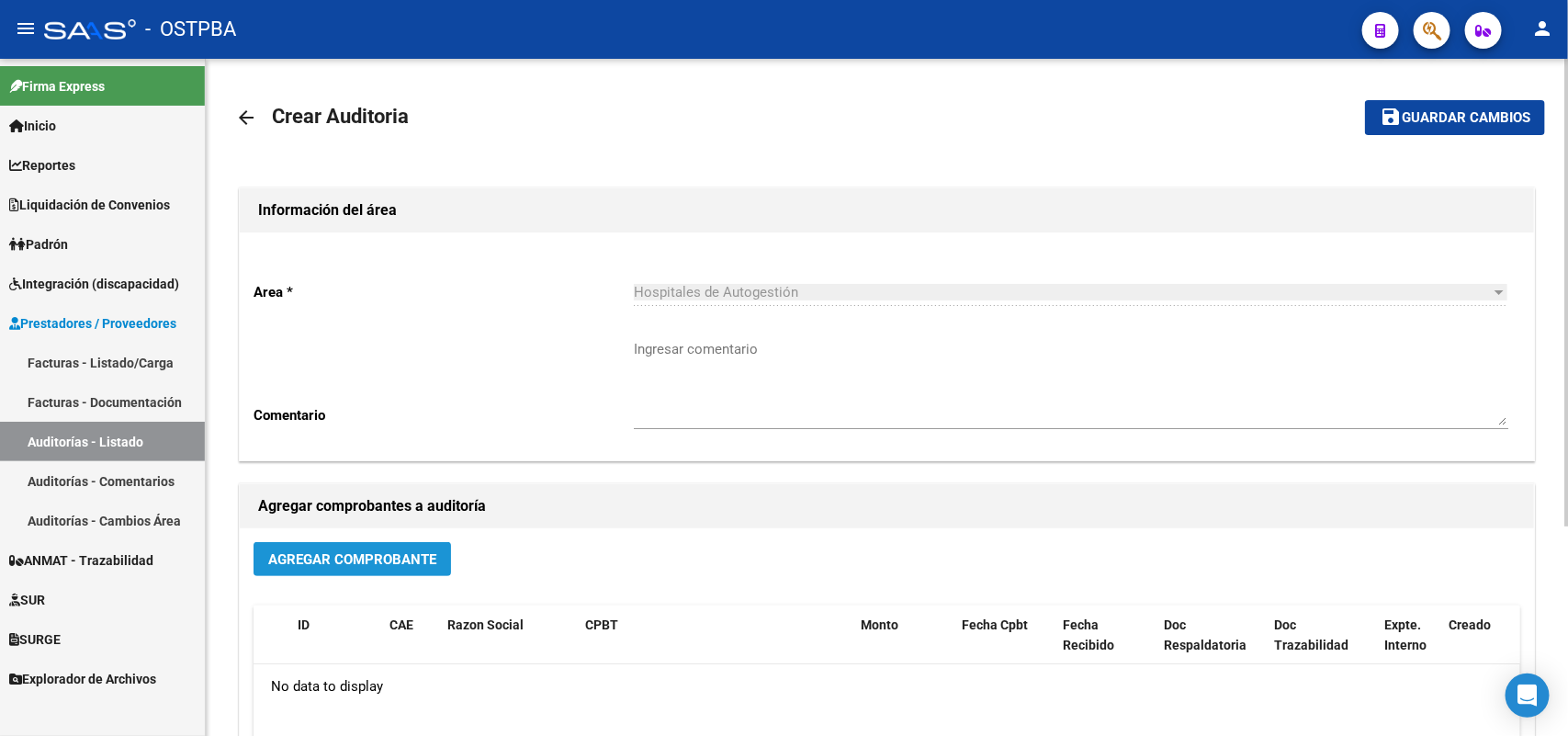
click at [393, 558] on span "Agregar Comprobante" at bounding box center [352, 559] width 168 height 17
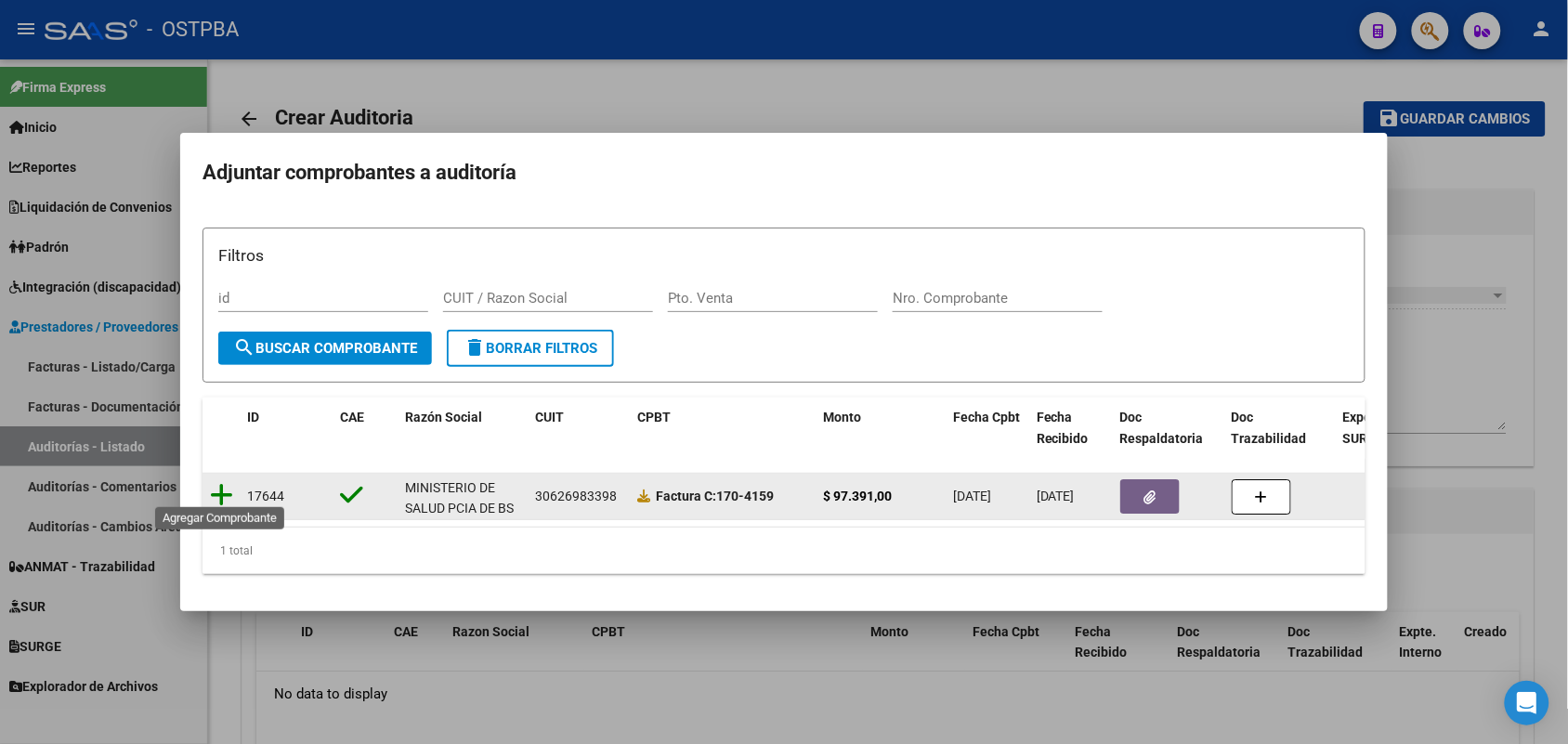
click at [221, 483] on icon at bounding box center [221, 495] width 24 height 26
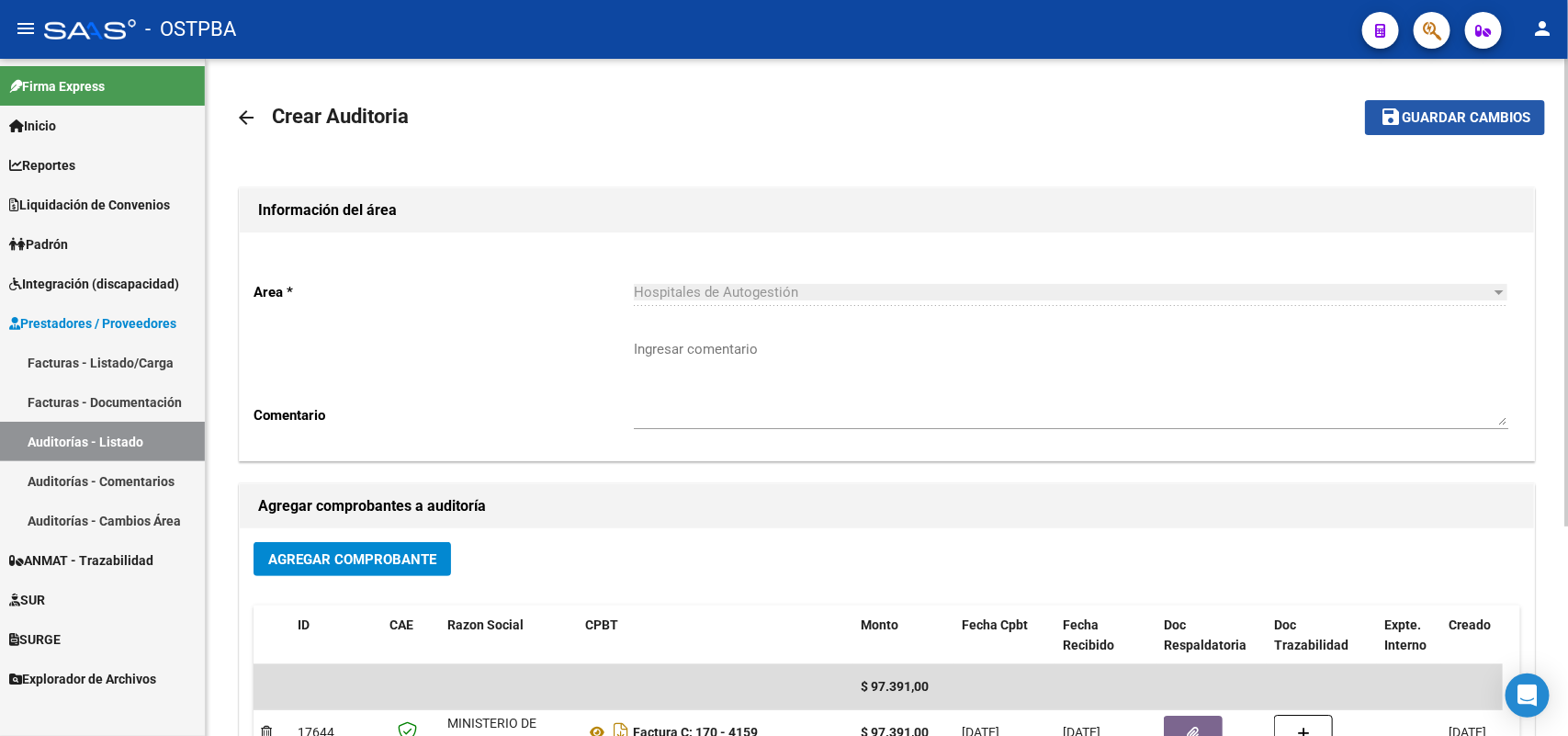
click at [1444, 112] on span "Guardar cambios" at bounding box center [1467, 119] width 129 height 17
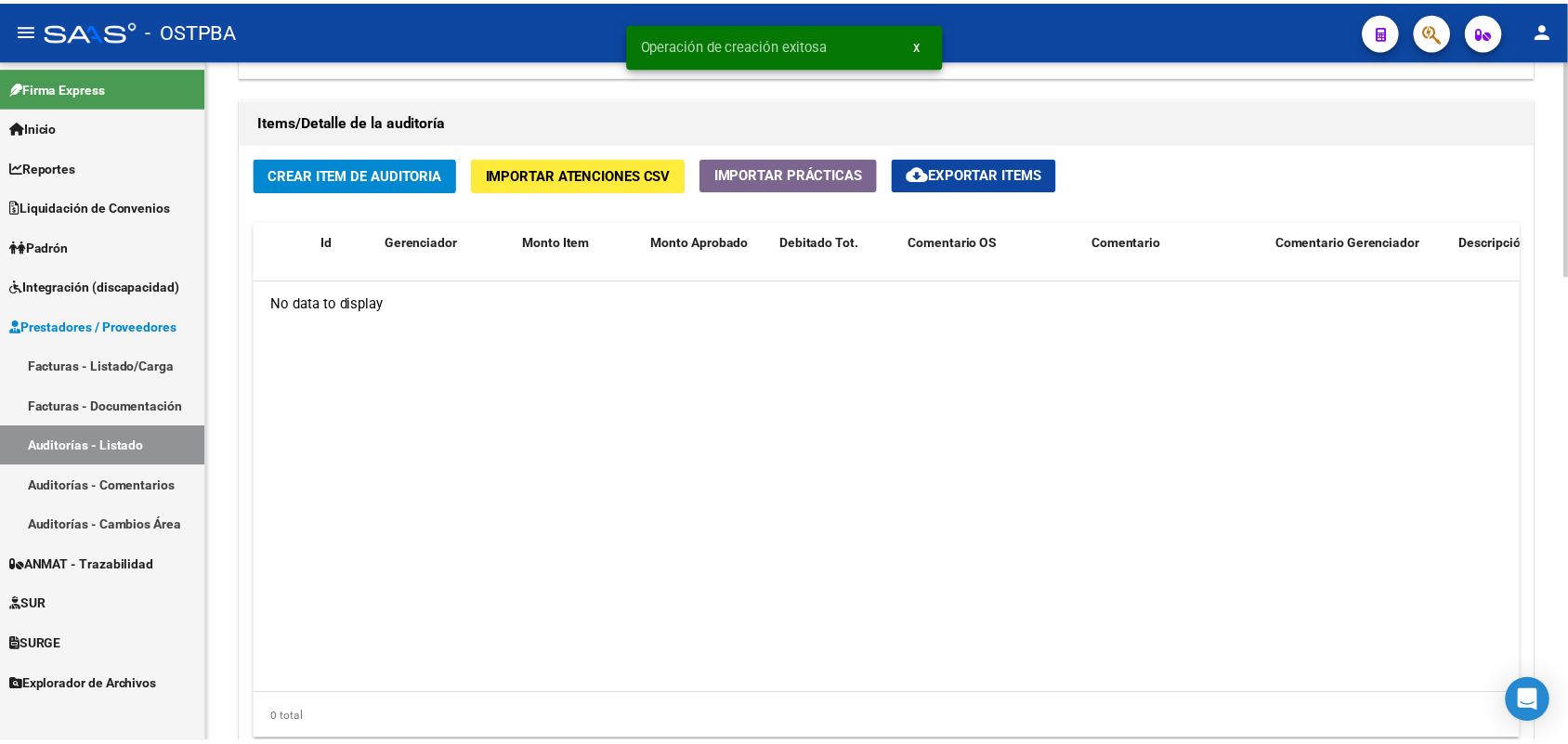
scroll to position [1393, 0]
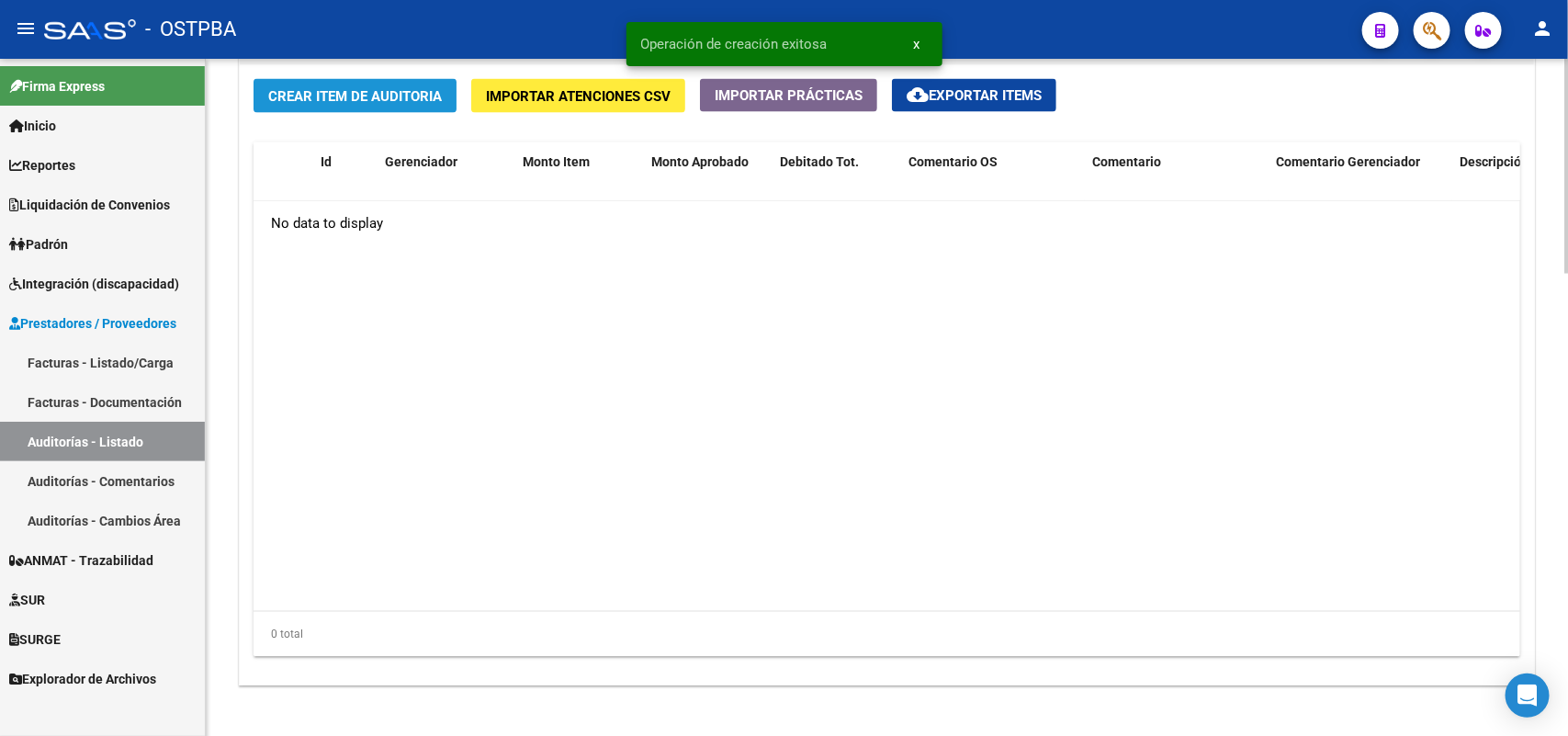
click at [381, 97] on span "Crear Item de Auditoria" at bounding box center [355, 96] width 174 height 17
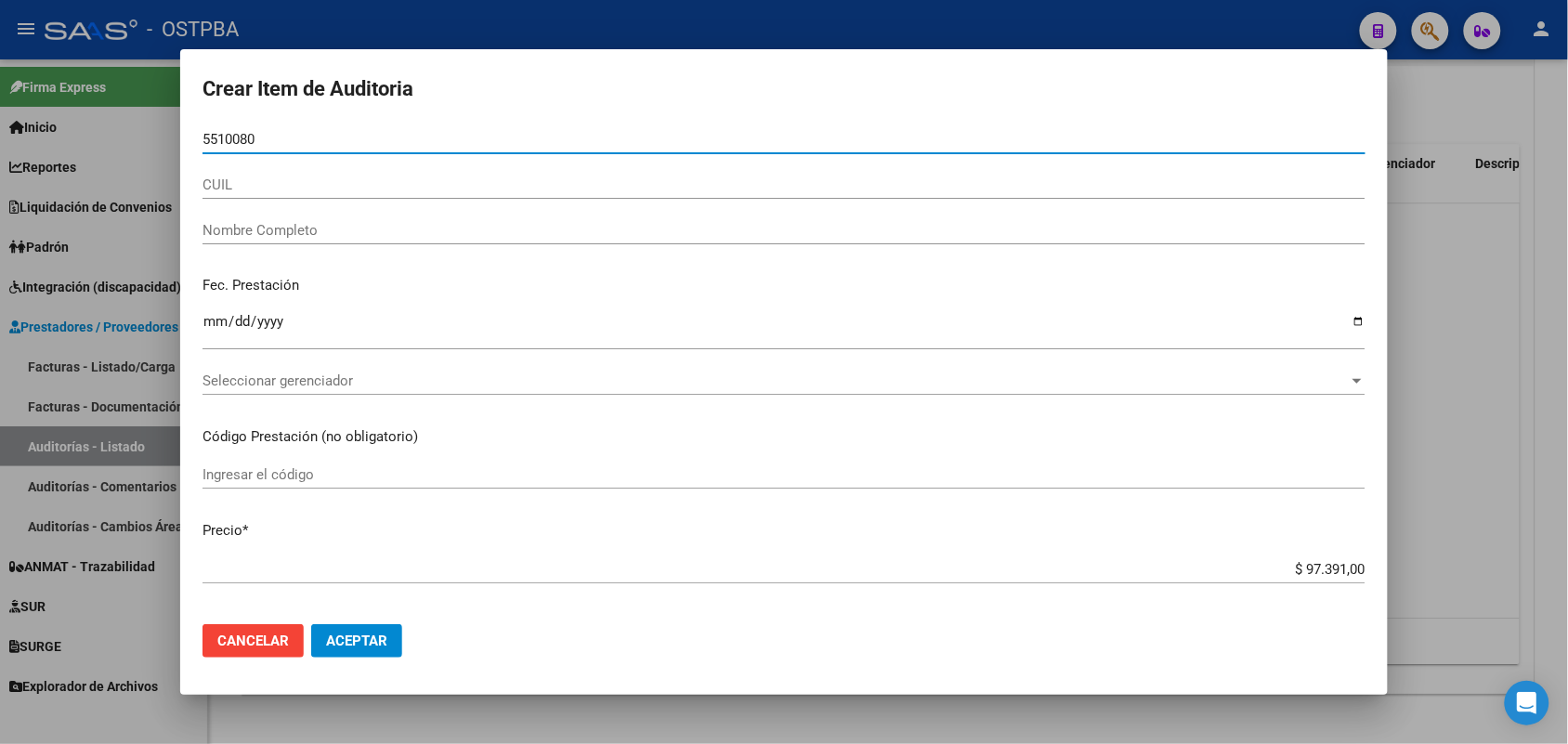
type input "55100803"
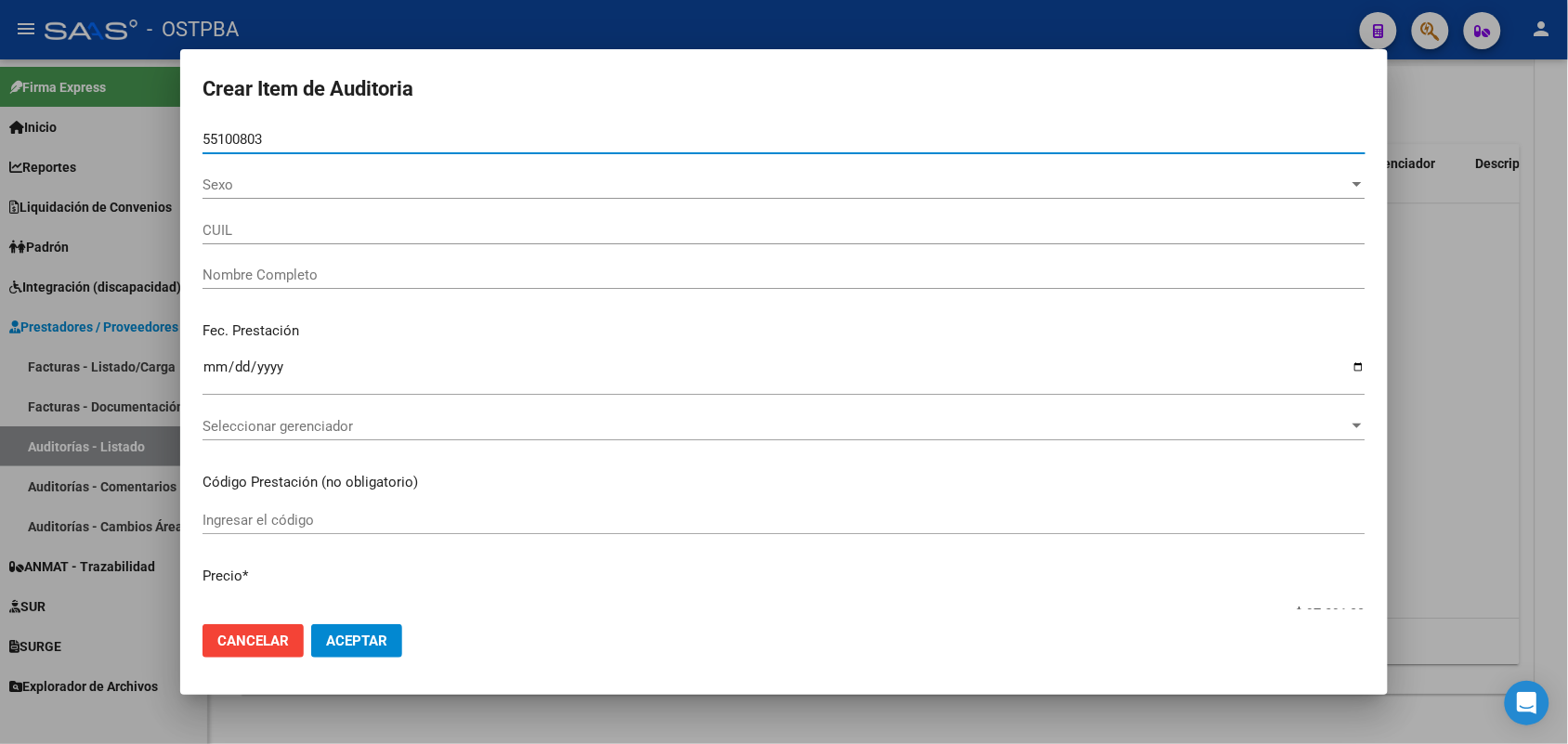
type input "20551008038"
type input "[PERSON_NAME]"
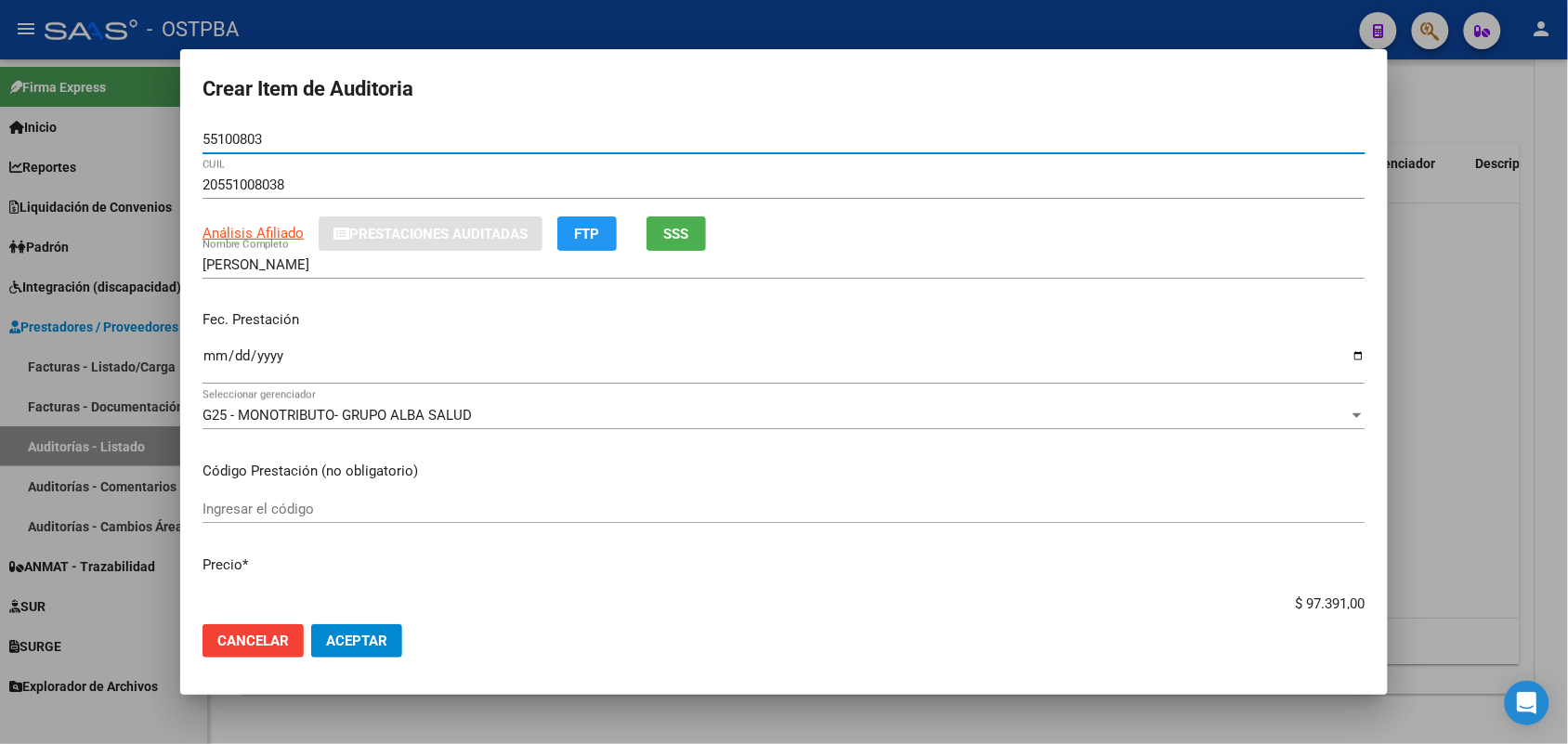
type input "55100803"
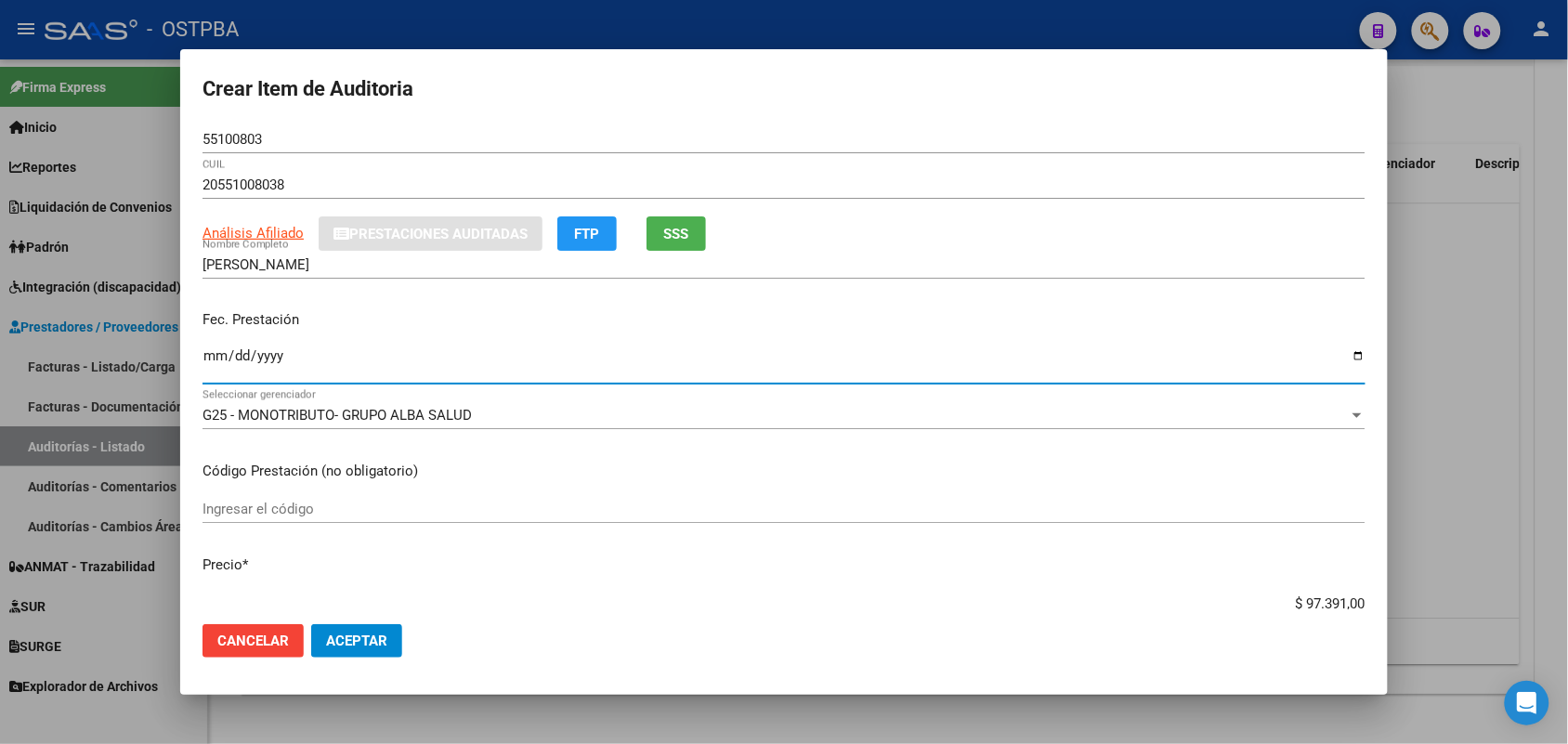
click at [213, 358] on input "Ingresar la fecha" at bounding box center [783, 363] width 1163 height 29
type input "[DATE]"
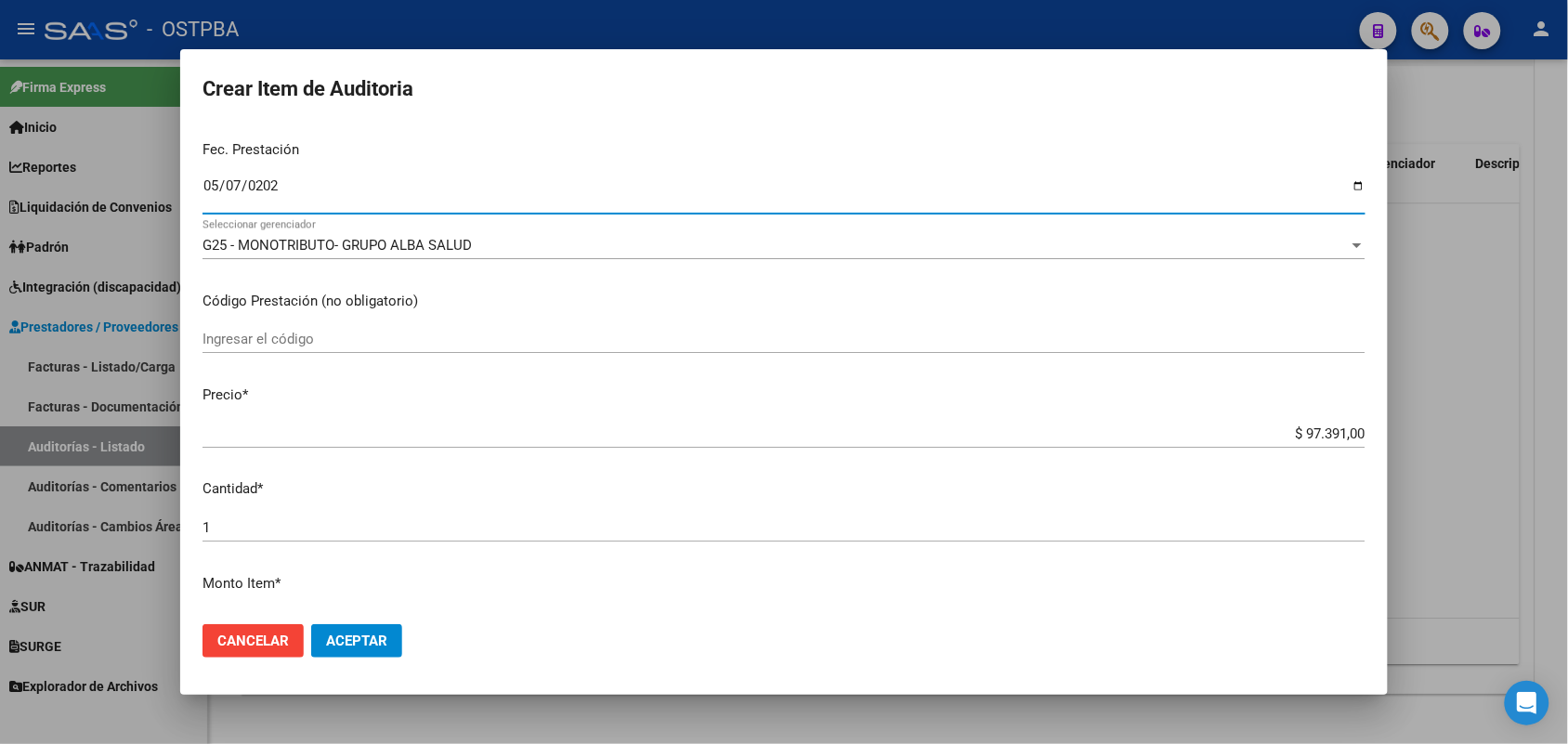
scroll to position [232, 0]
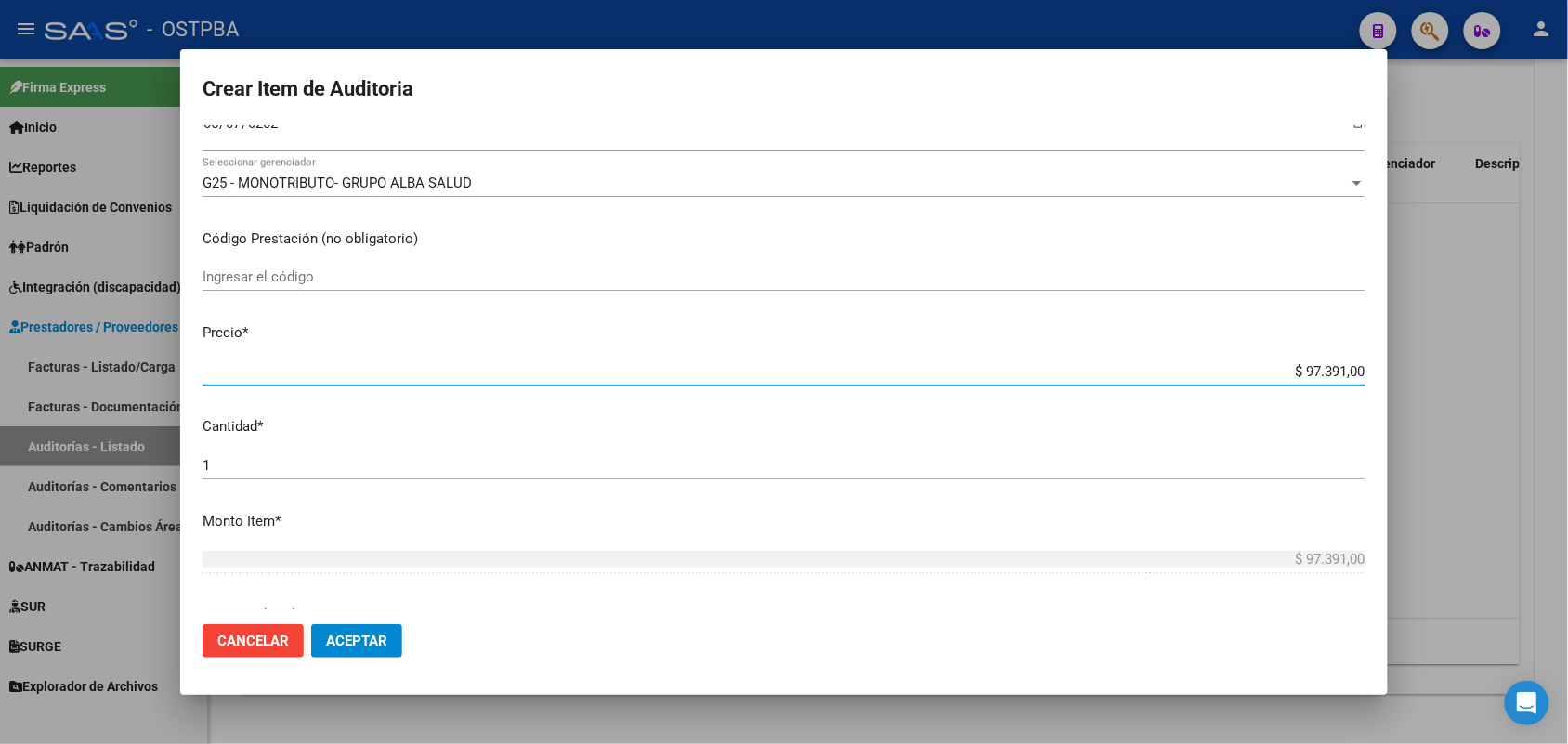
drag, startPoint x: 1269, startPoint y: 364, endPoint x: 1547, endPoint y: 346, distance: 278.6
click at [1547, 346] on div "Crear Item de Auditoria 55100803 Nro Documento 20551008038 CUIL Análisis Afilia…" at bounding box center [784, 372] width 1568 height 744
type input "$ 0,01"
type input "$ 0,11"
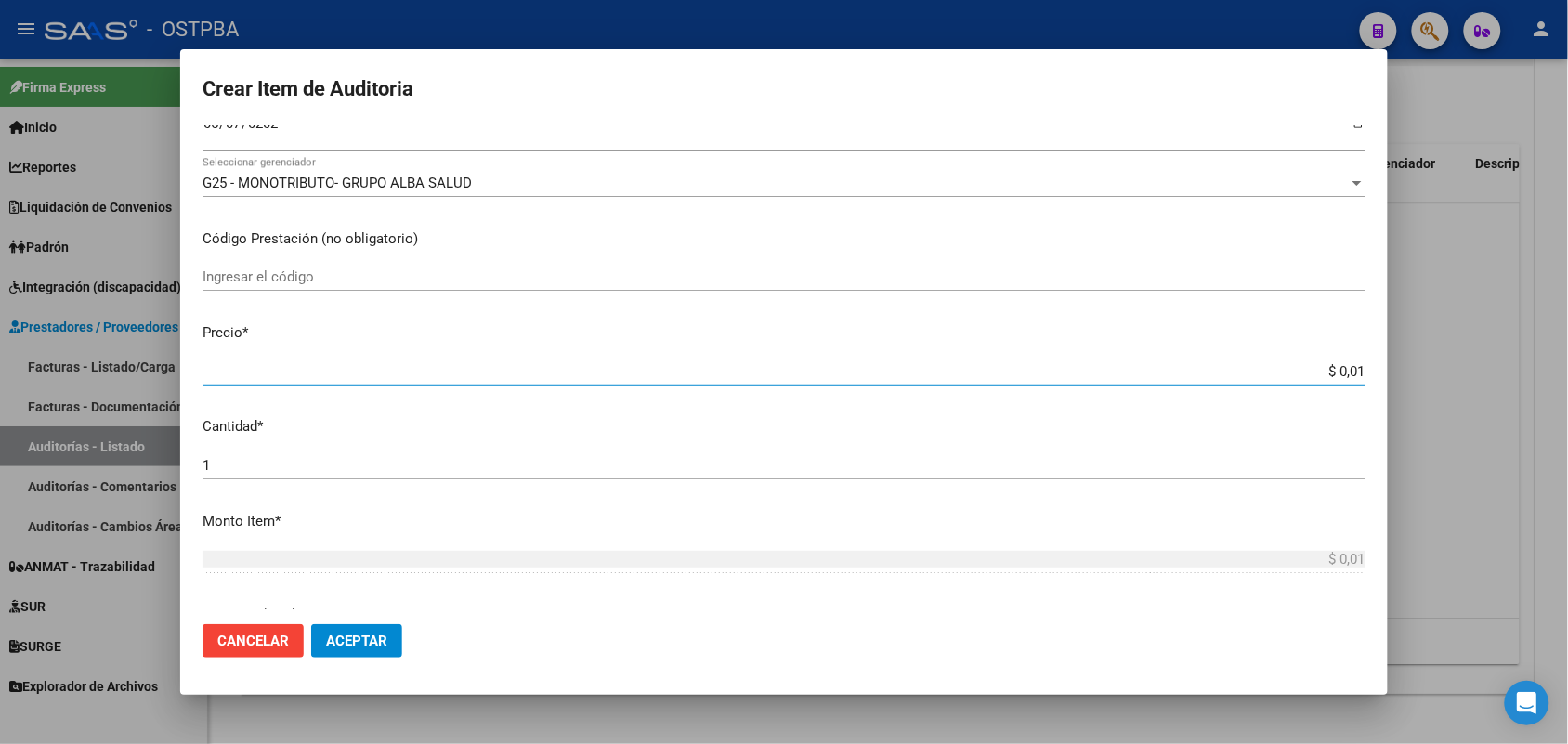
type input "$ 0,11"
type input "$ 1,18"
type input "$ 11,88"
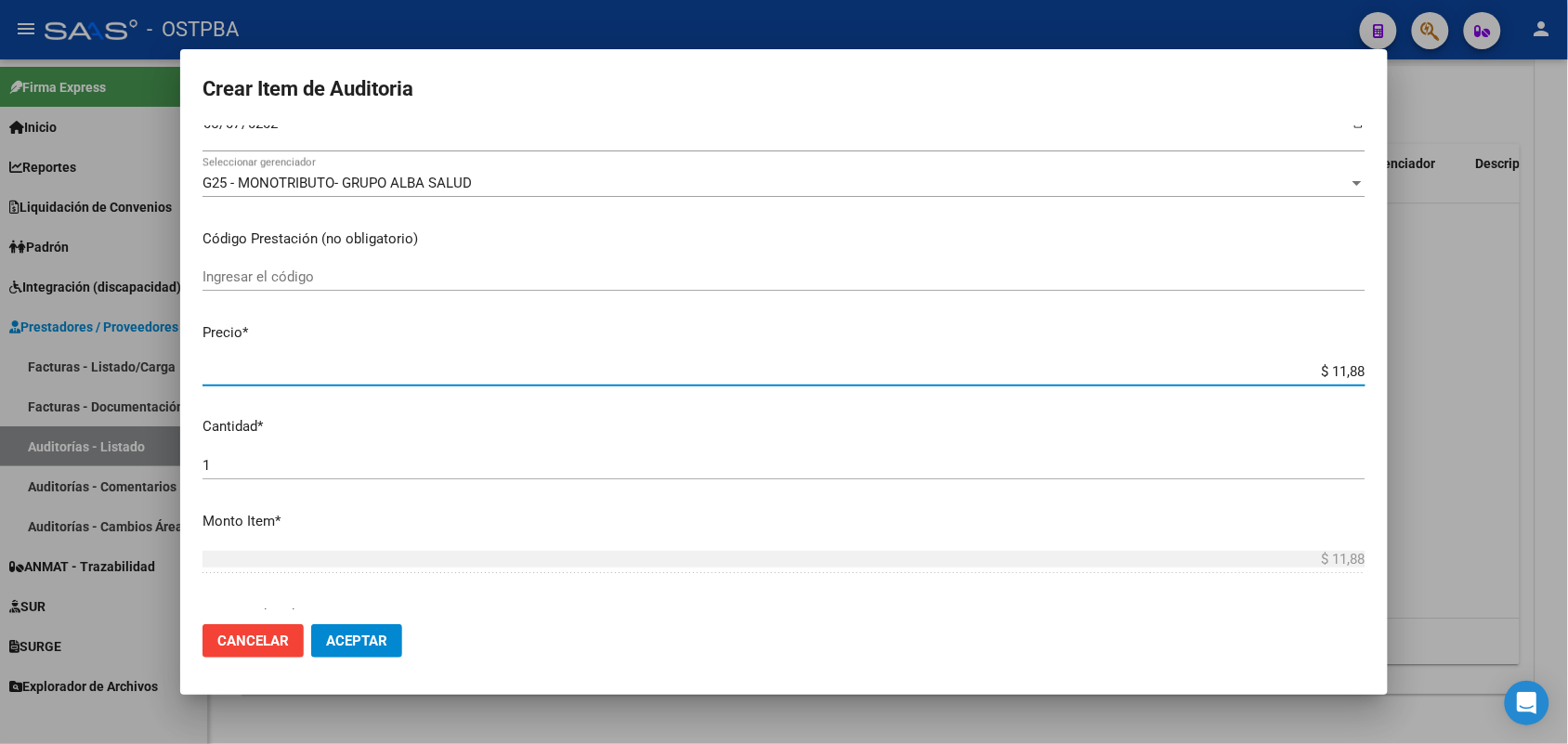
type input "$ 118,89"
type input "$ 1.188,90"
type input "$ 11.889,00"
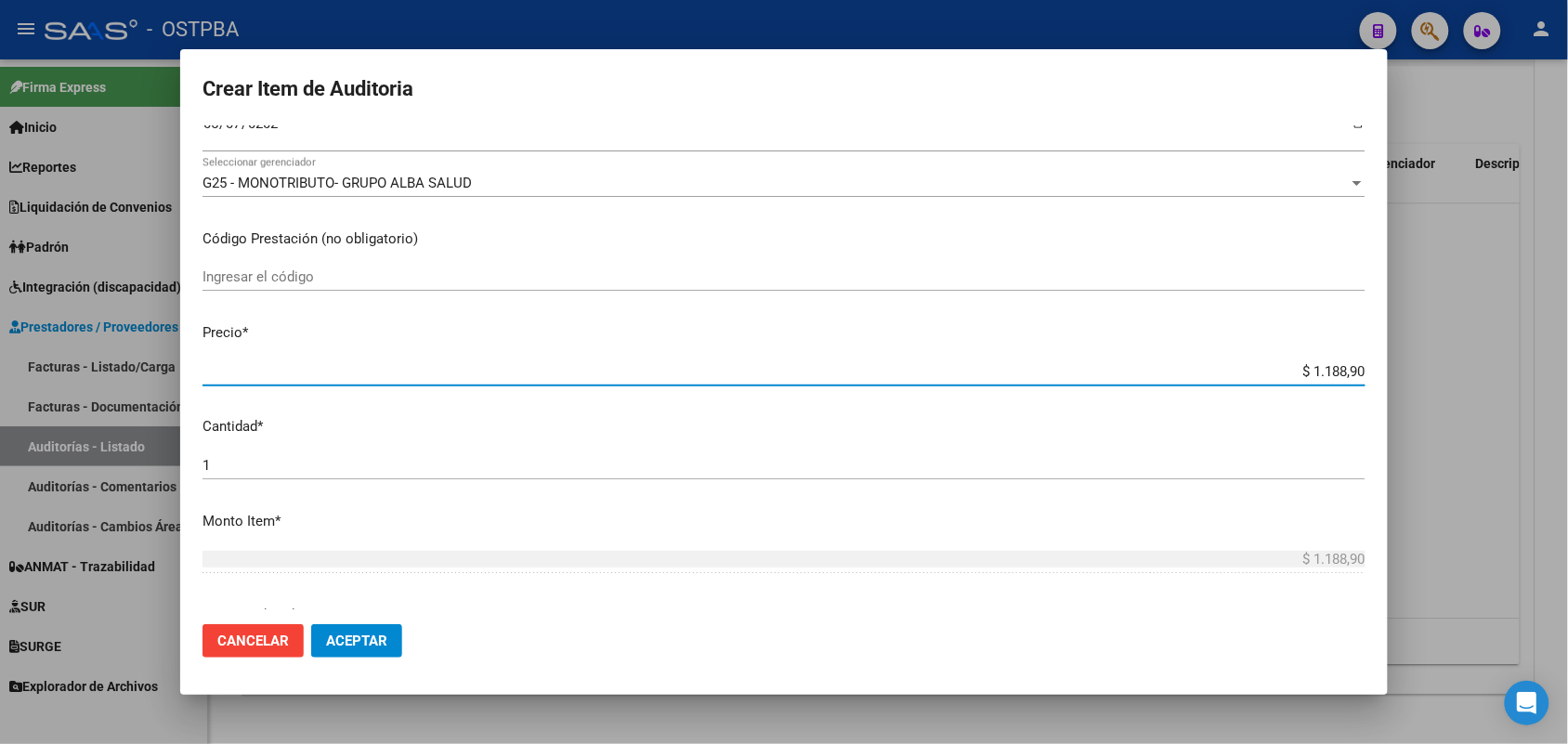
type input "$ 11.889,00"
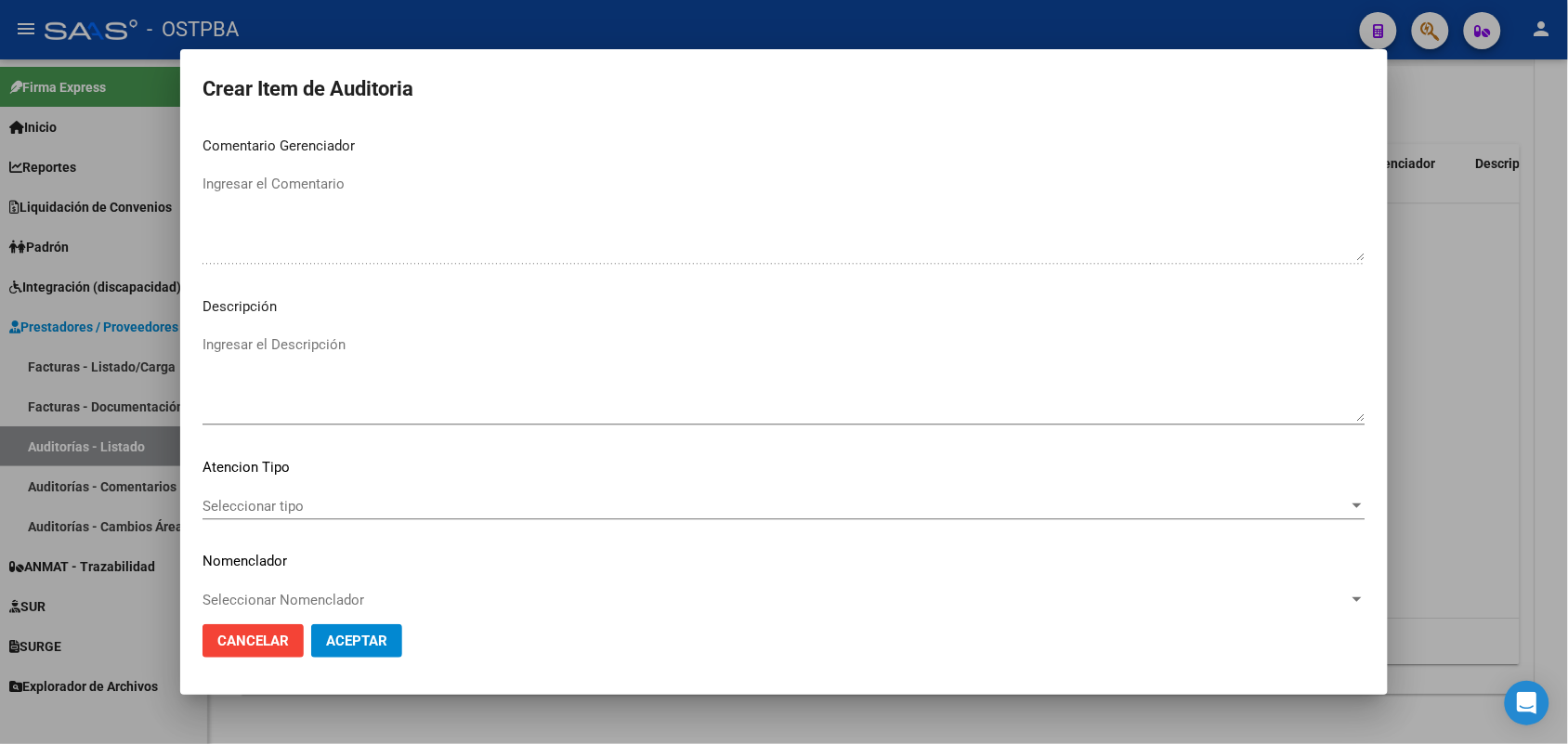
scroll to position [1138, 0]
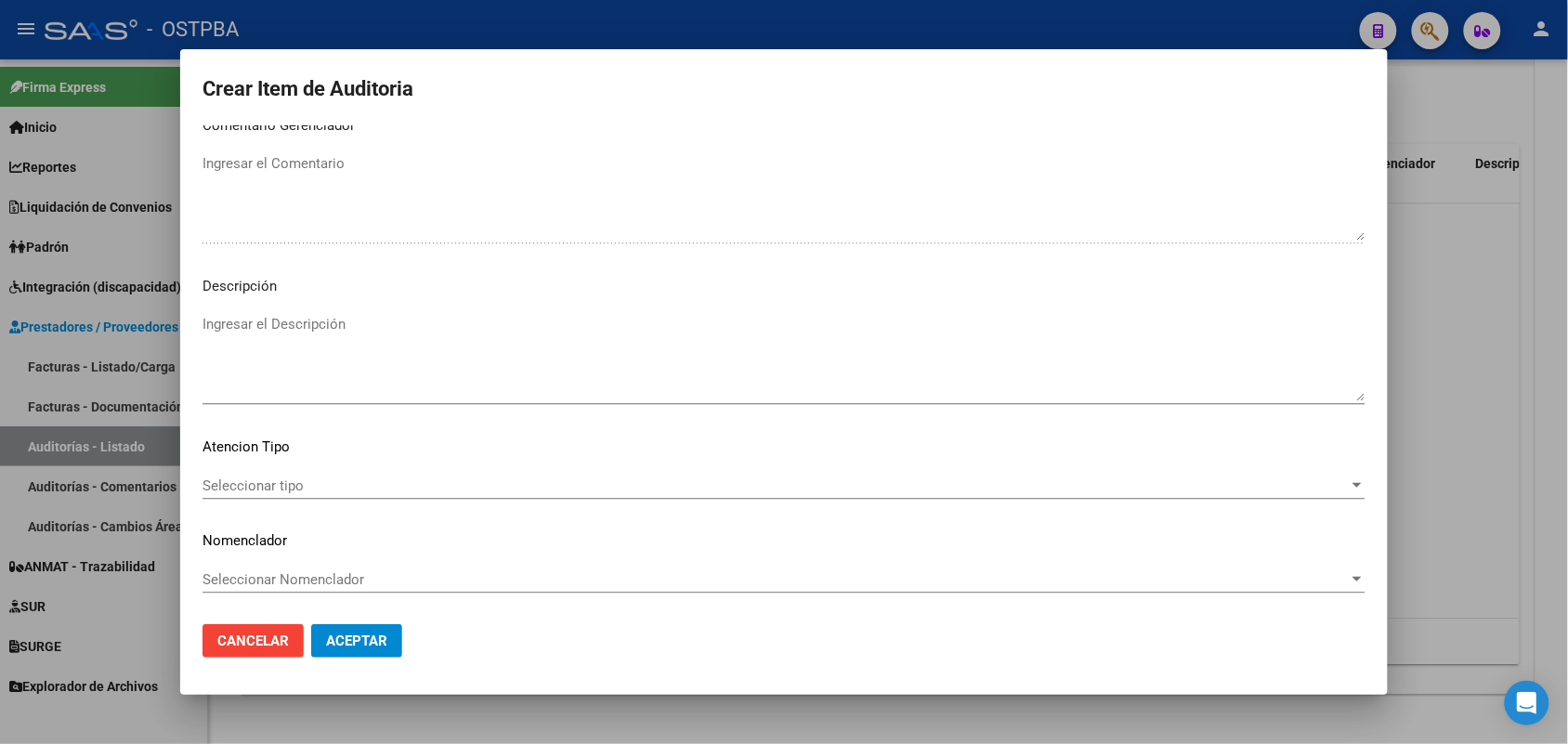
click at [290, 481] on span "Seleccionar tipo" at bounding box center [775, 485] width 1146 height 17
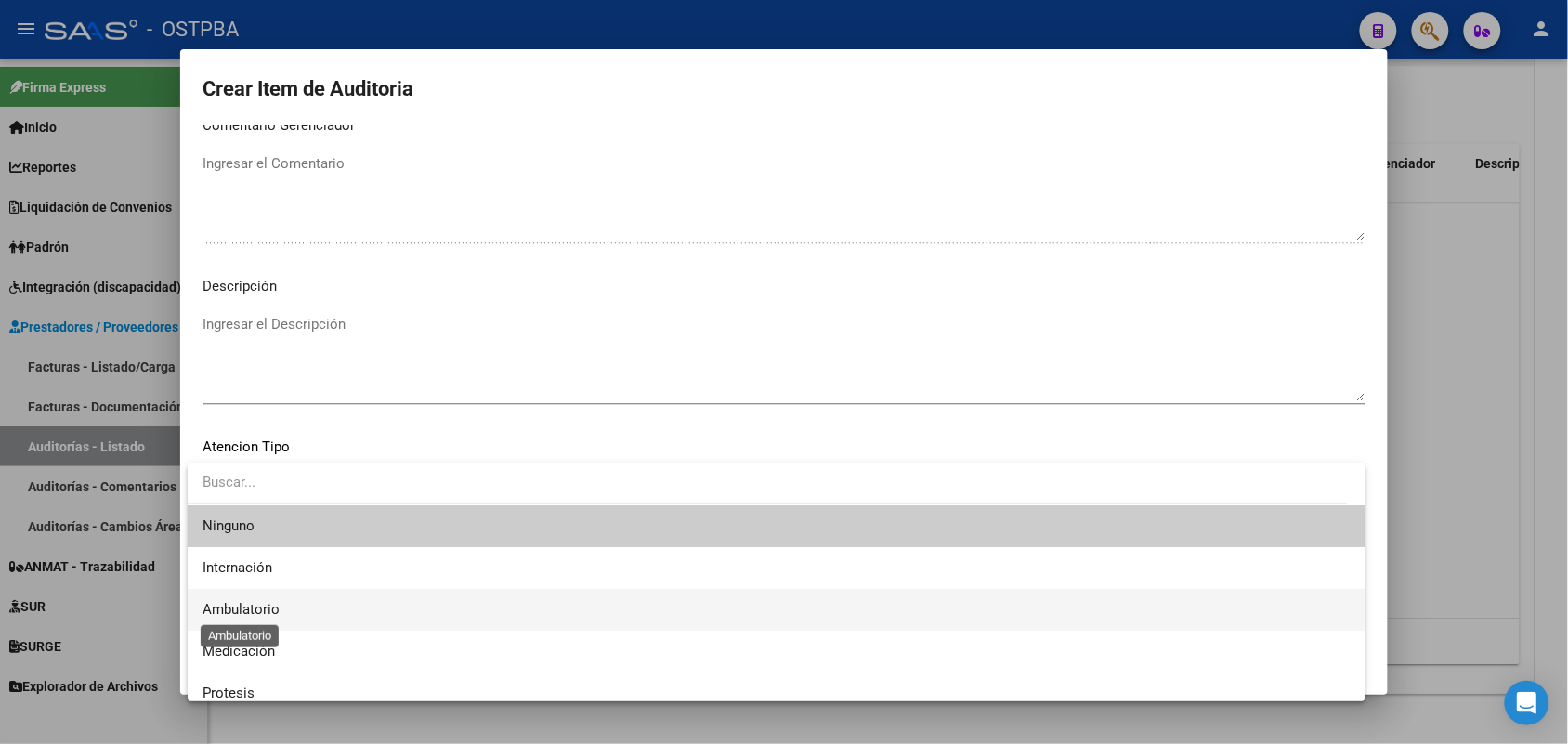
click at [271, 614] on span "Ambulatorio" at bounding box center [241, 609] width 77 height 17
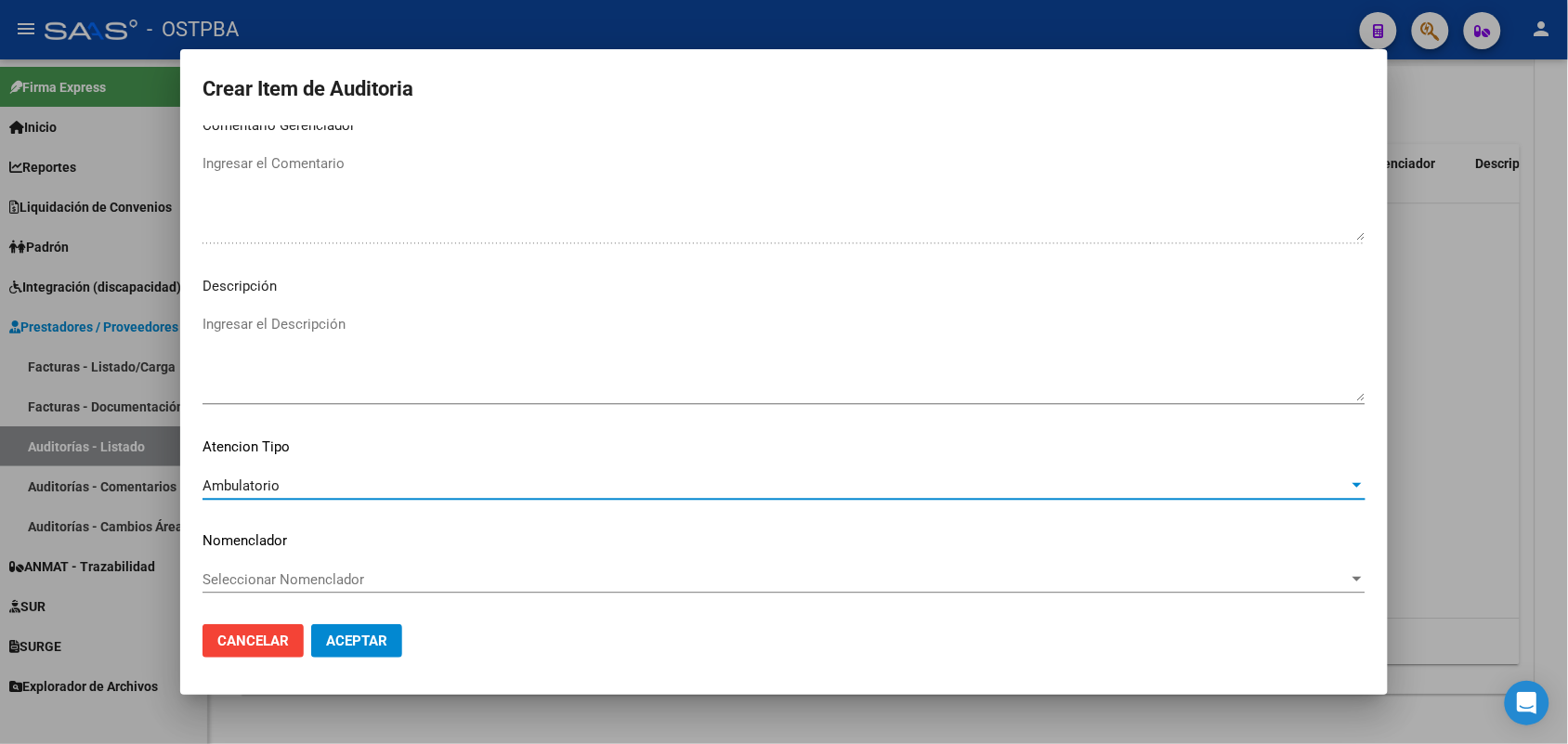
click at [334, 634] on span "Aceptar" at bounding box center [356, 641] width 61 height 17
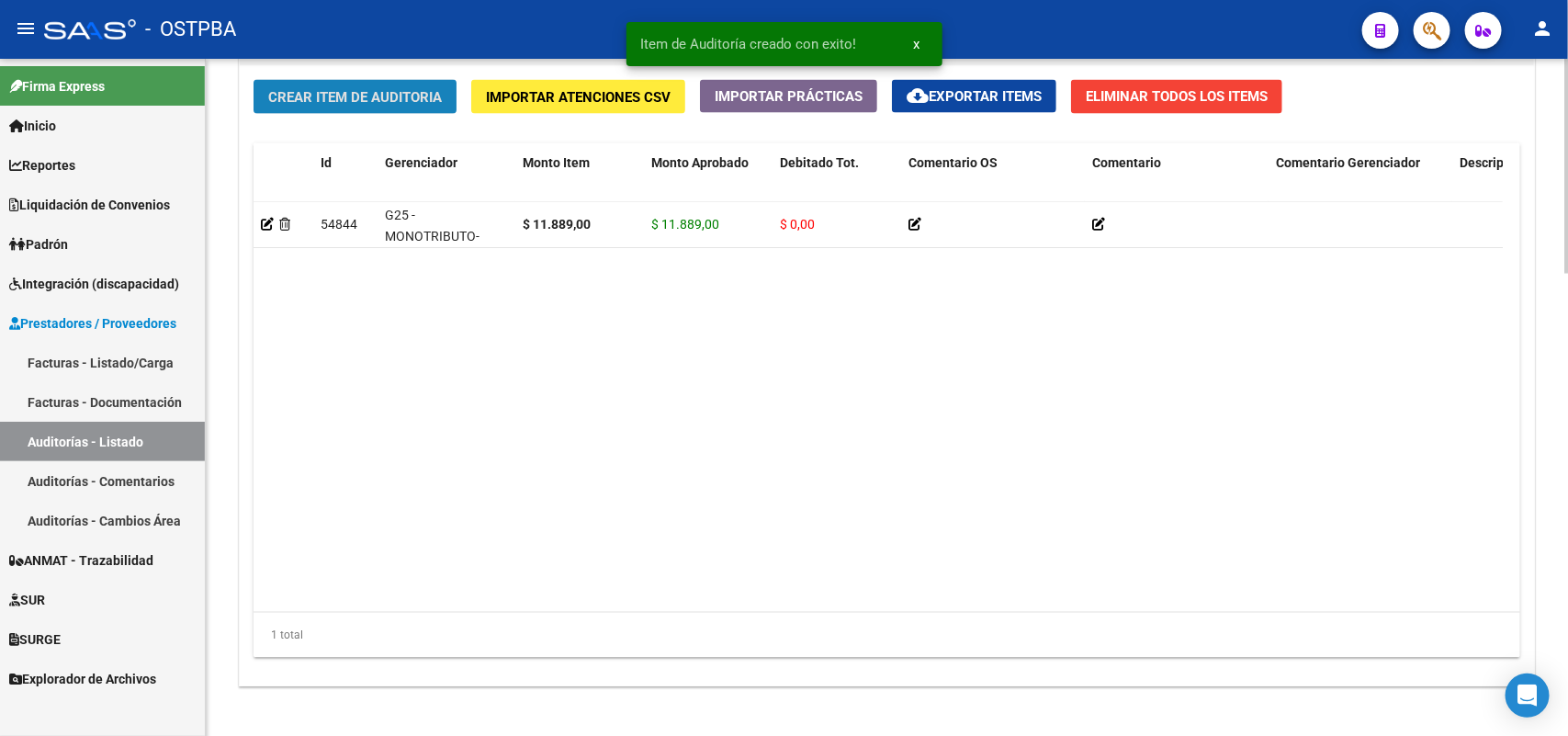
click at [400, 89] on span "Crear Item de Auditoria" at bounding box center [355, 97] width 174 height 17
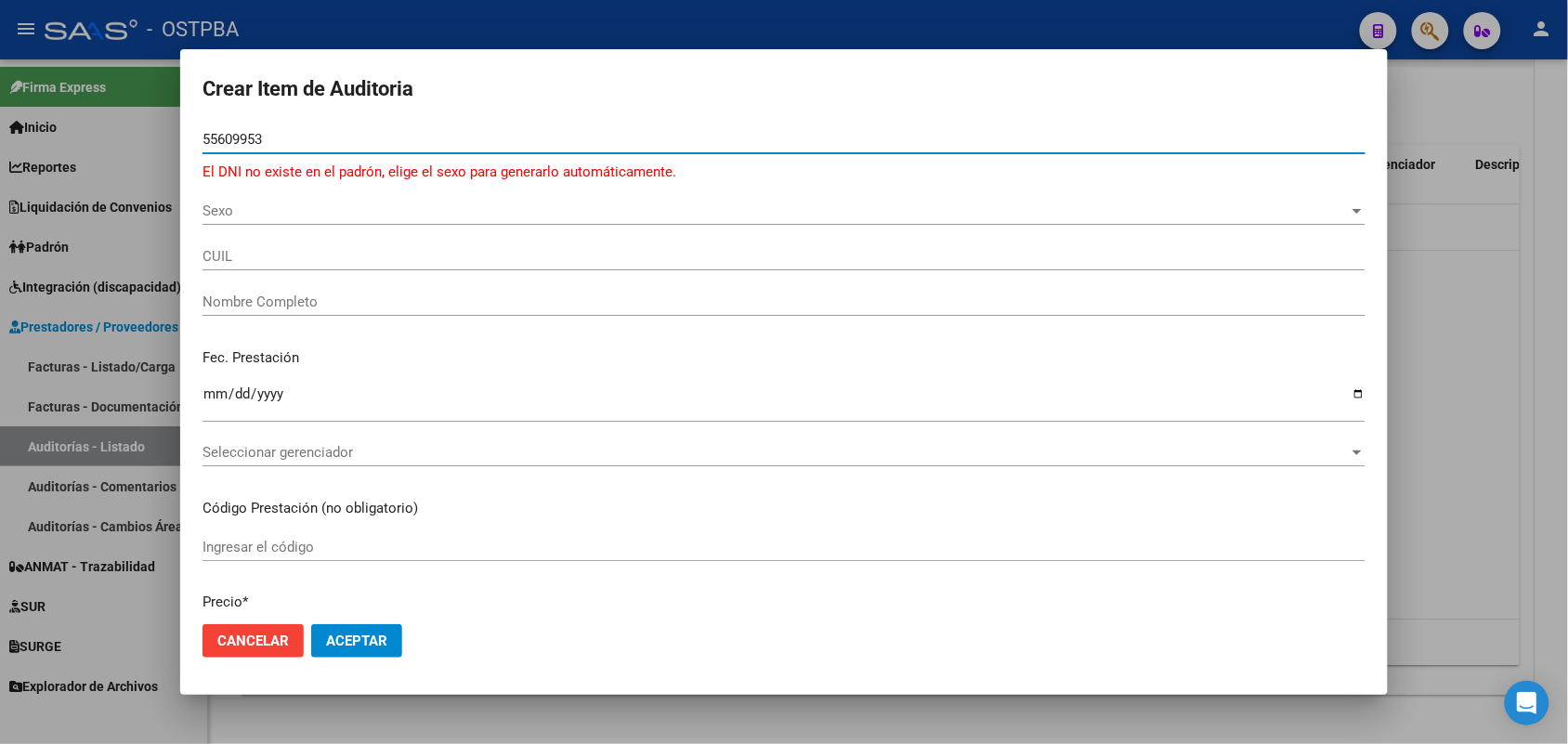
type input "55609953"
click at [124, 284] on div at bounding box center [784, 372] width 1568 height 744
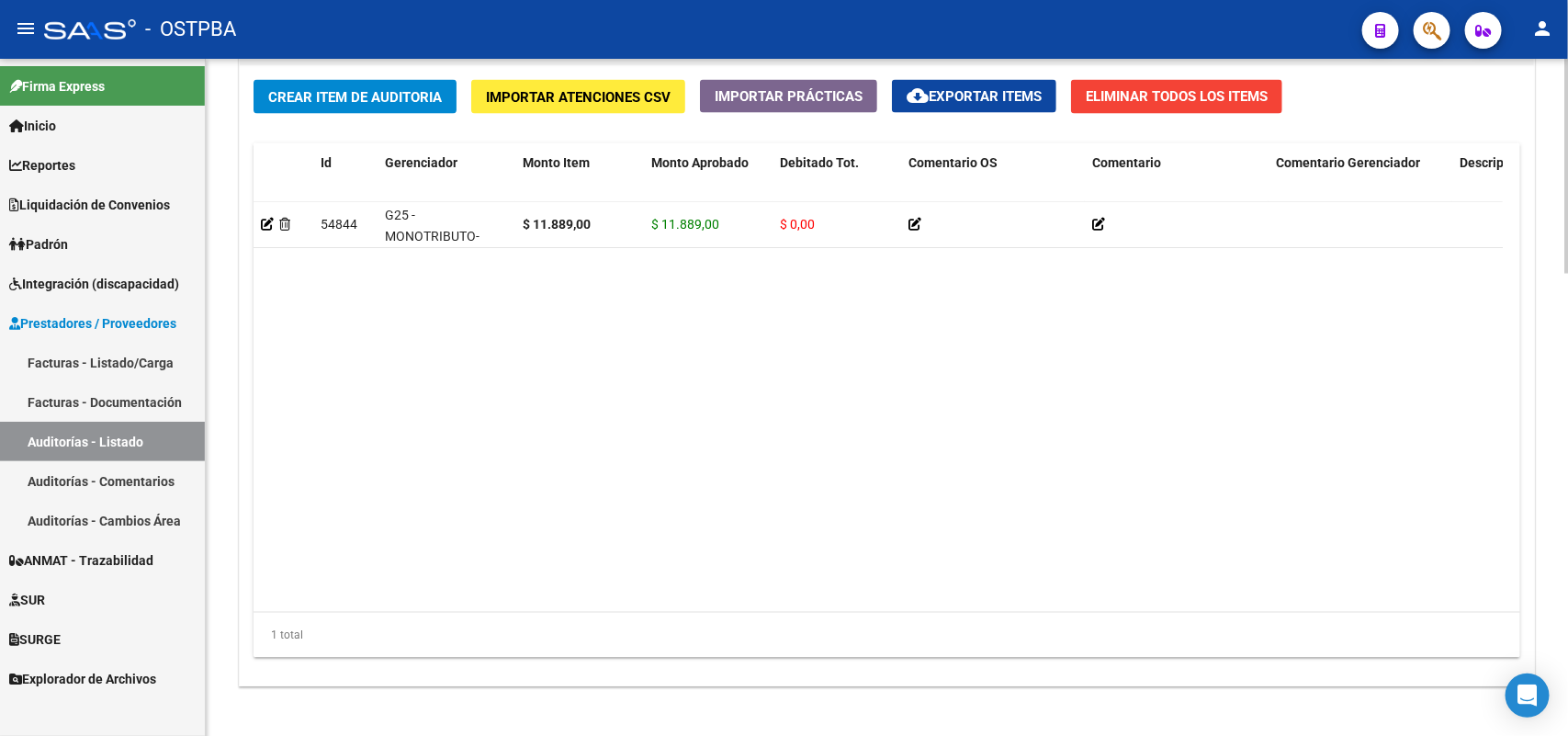
click at [364, 97] on span "Crear Item de Auditoria" at bounding box center [355, 97] width 174 height 17
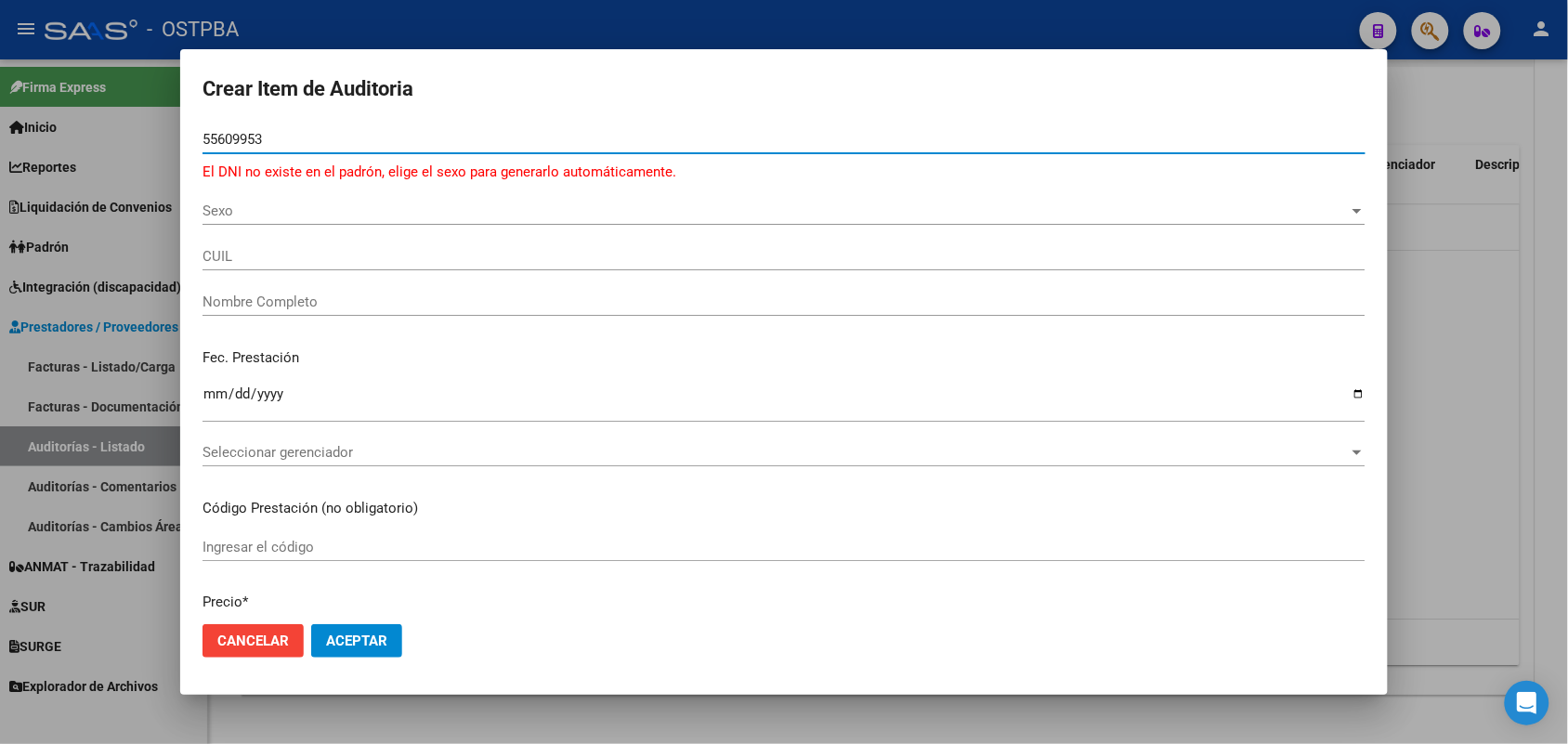
type input "55609953"
click at [218, 209] on span "Sexo" at bounding box center [775, 211] width 1146 height 17
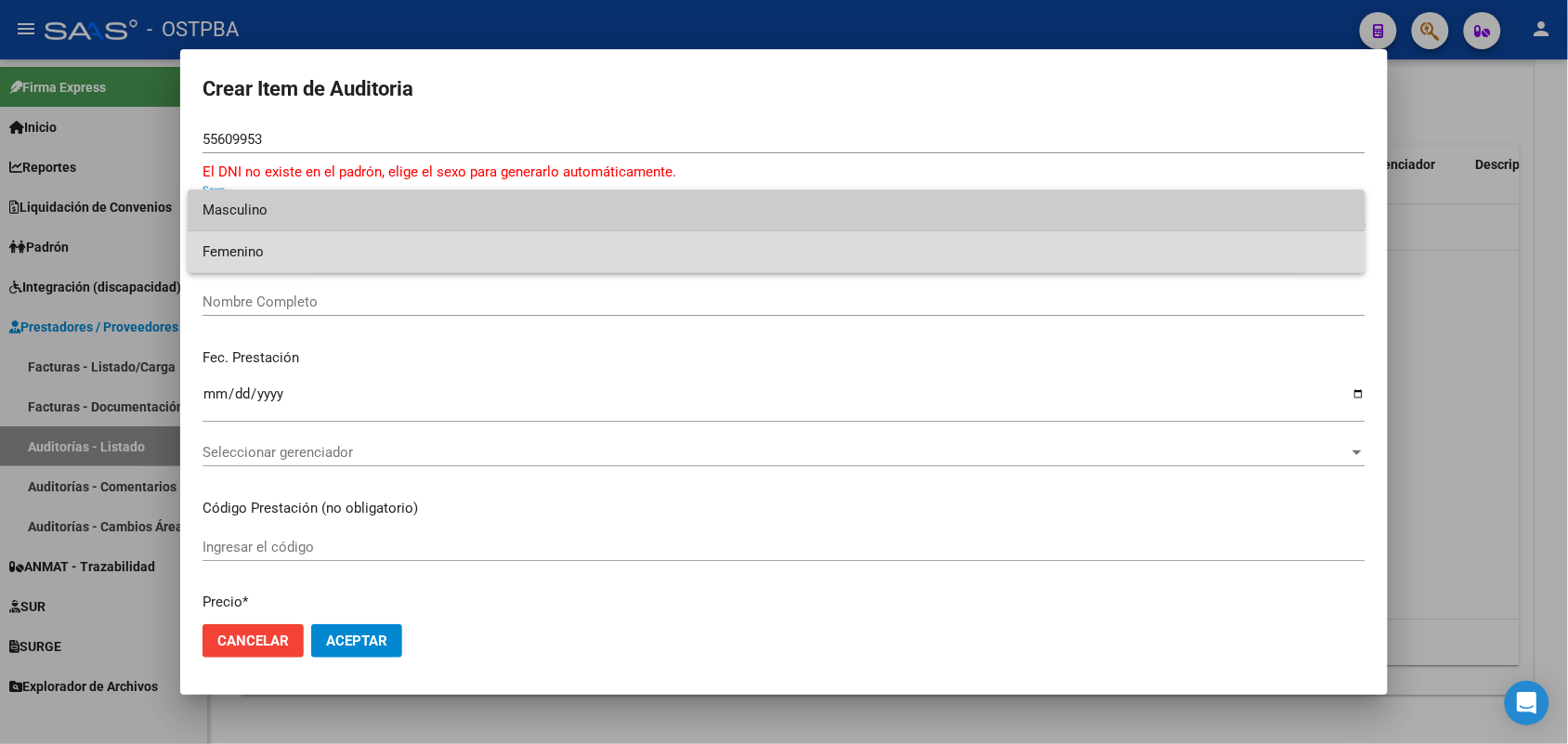
click at [249, 251] on span "Femenino" at bounding box center [775, 252] width 1148 height 42
type input "27556099532"
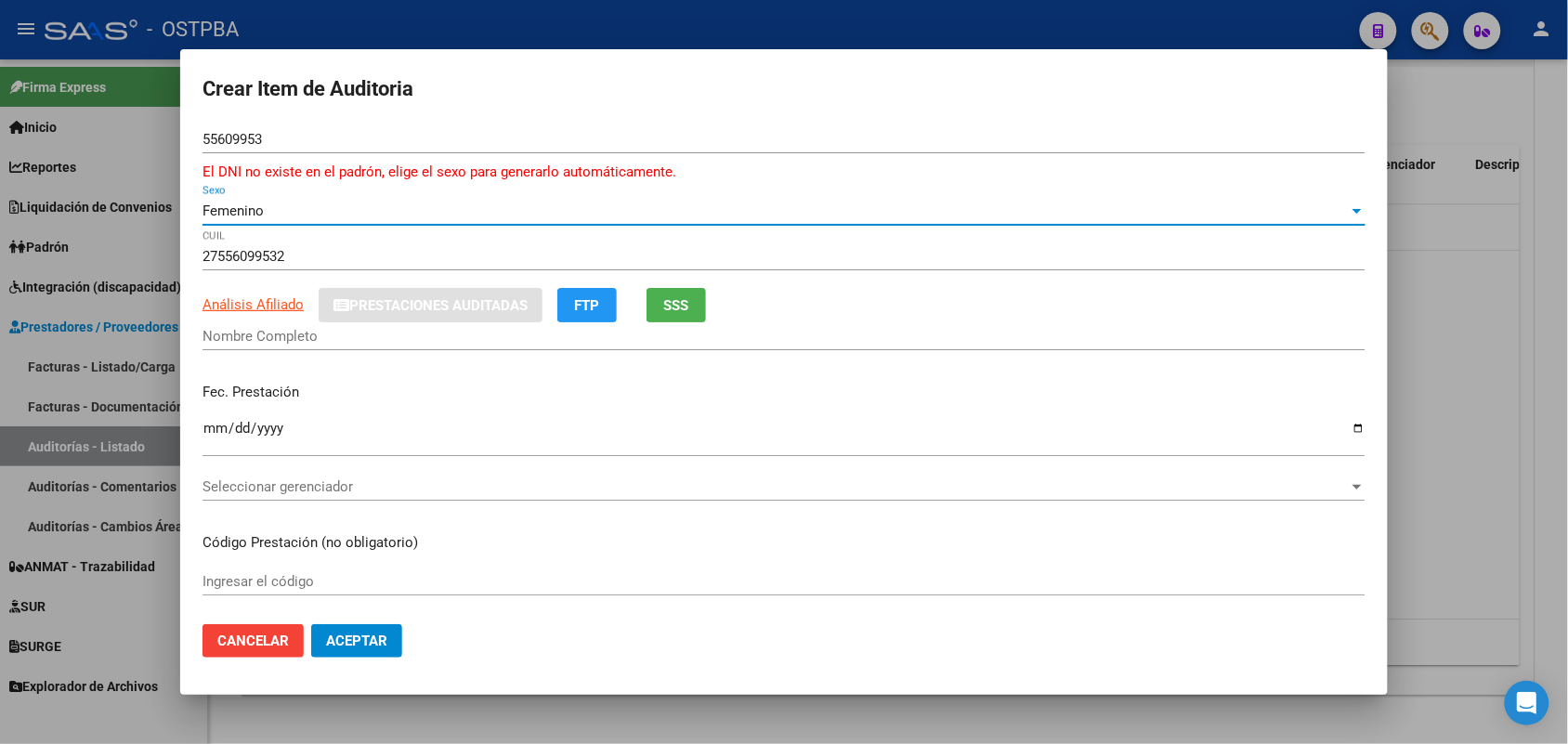
type input "[PERSON_NAME]"
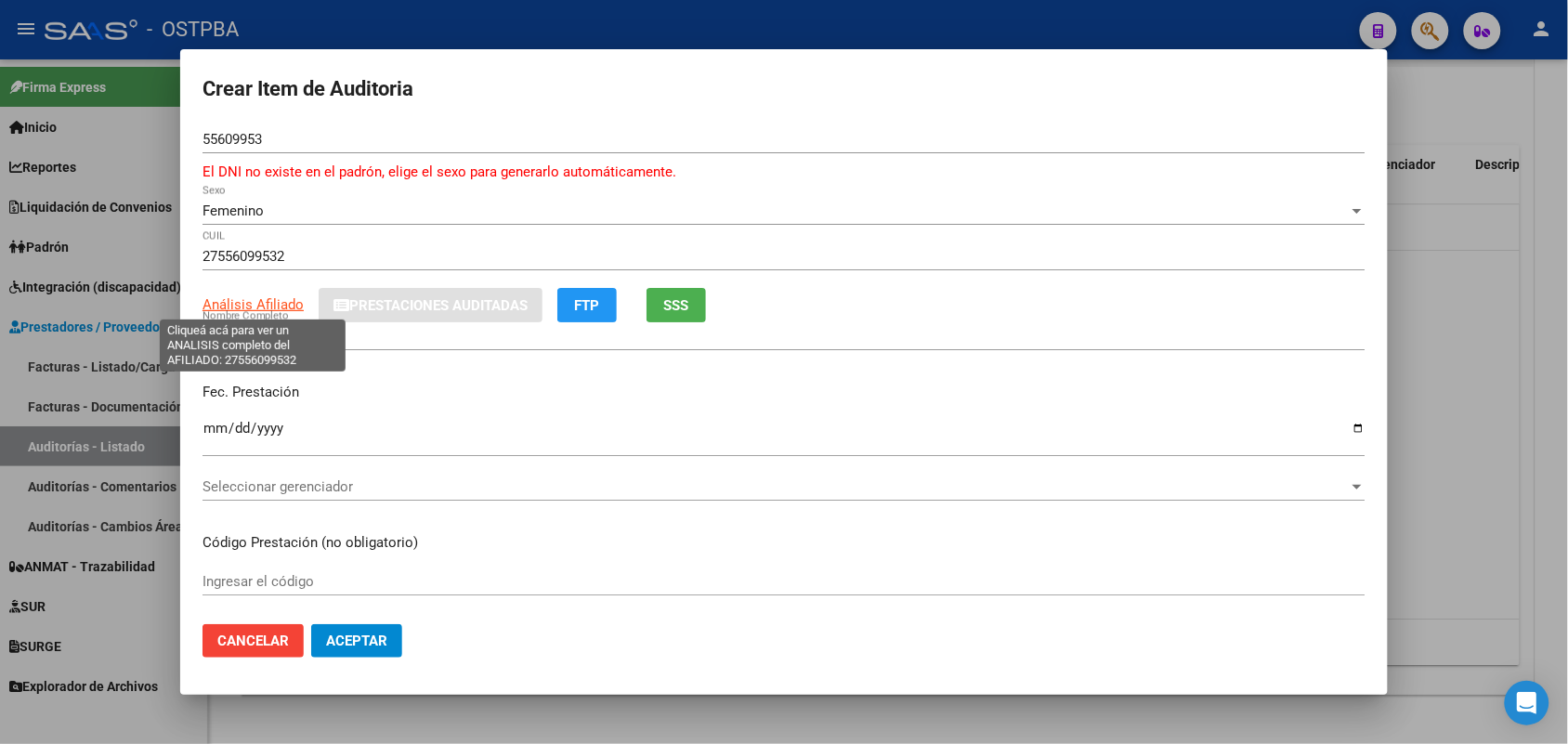
click at [279, 311] on span "Análisis Afiliado" at bounding box center [252, 305] width 101 height 17
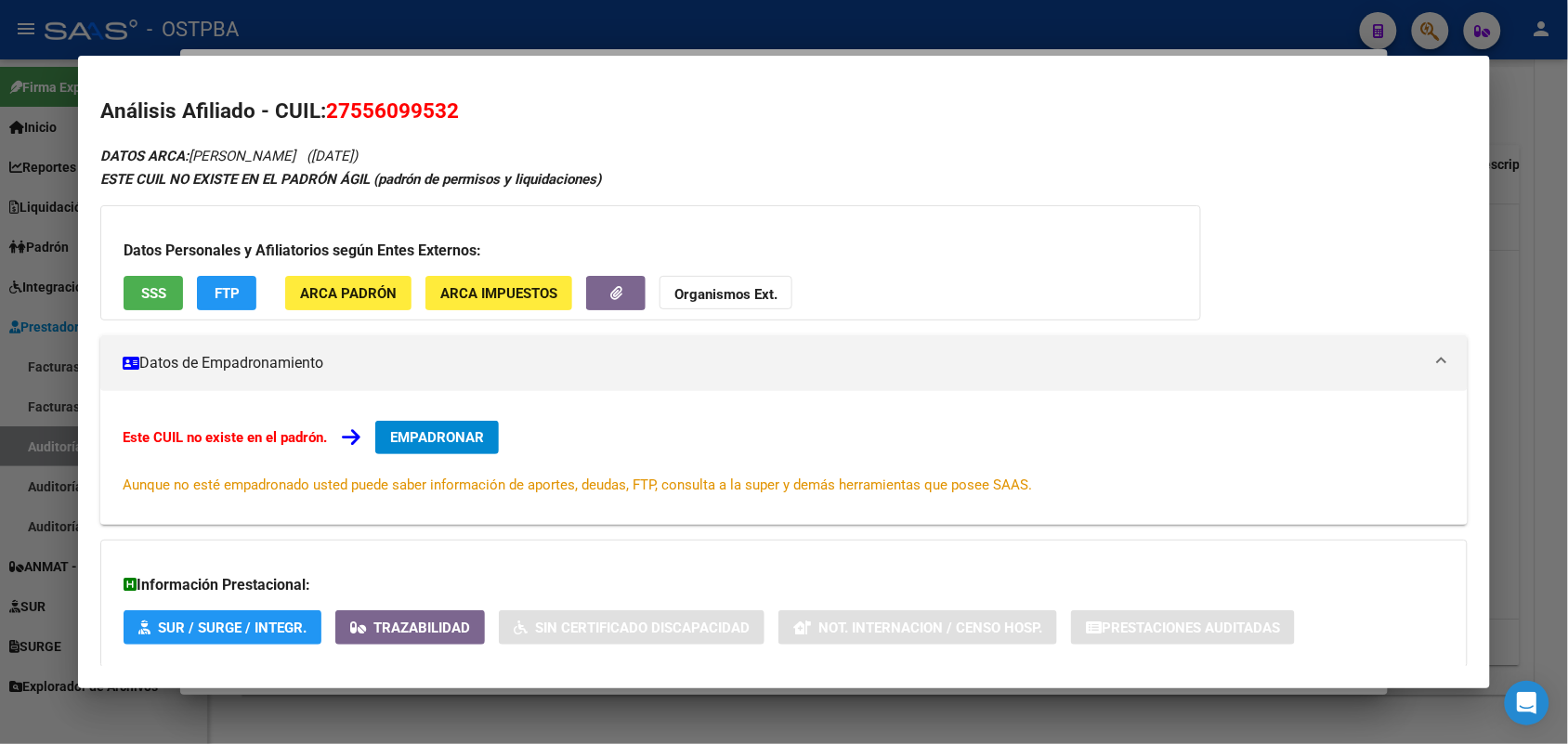
scroll to position [102, 0]
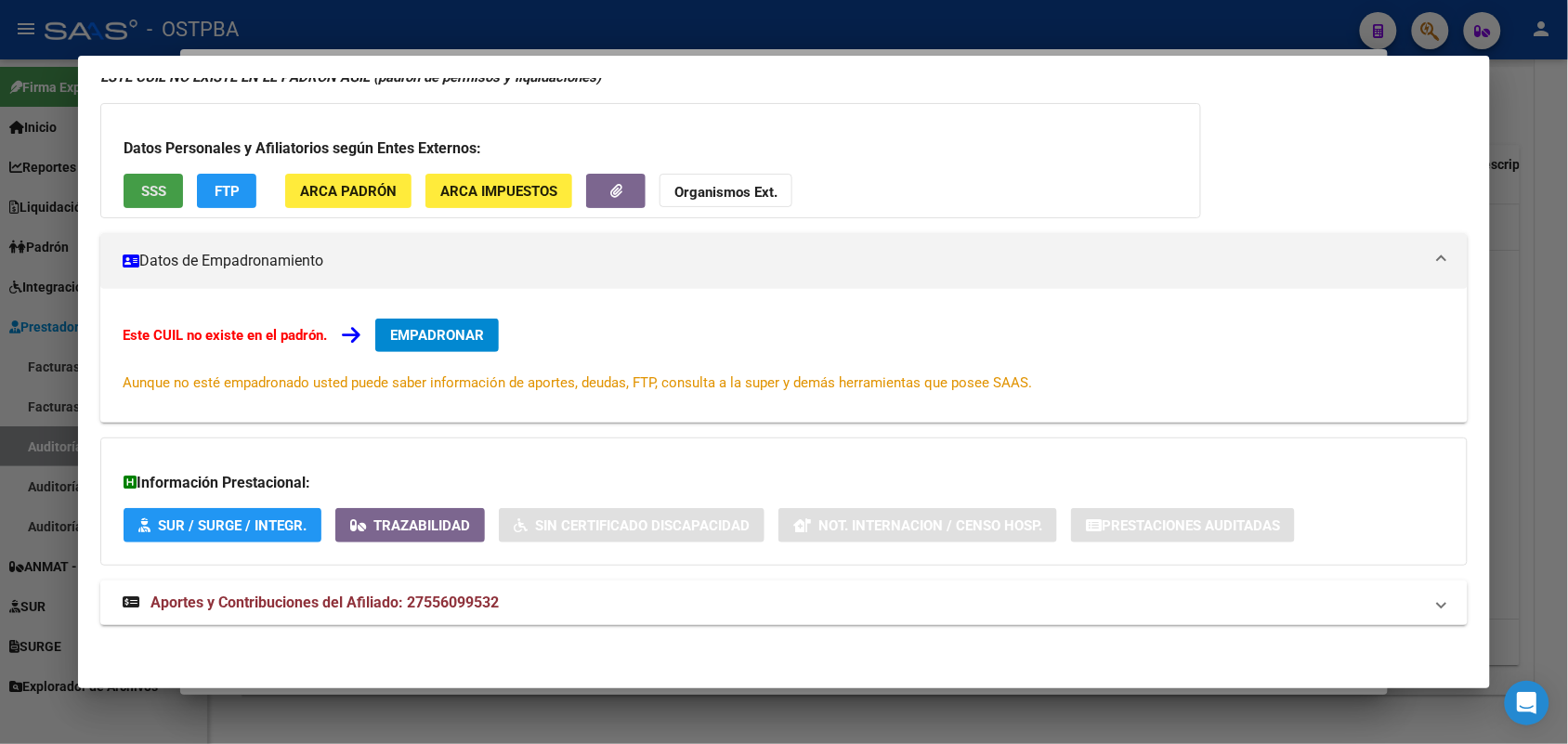
click at [154, 183] on span "SSS" at bounding box center [153, 192] width 26 height 17
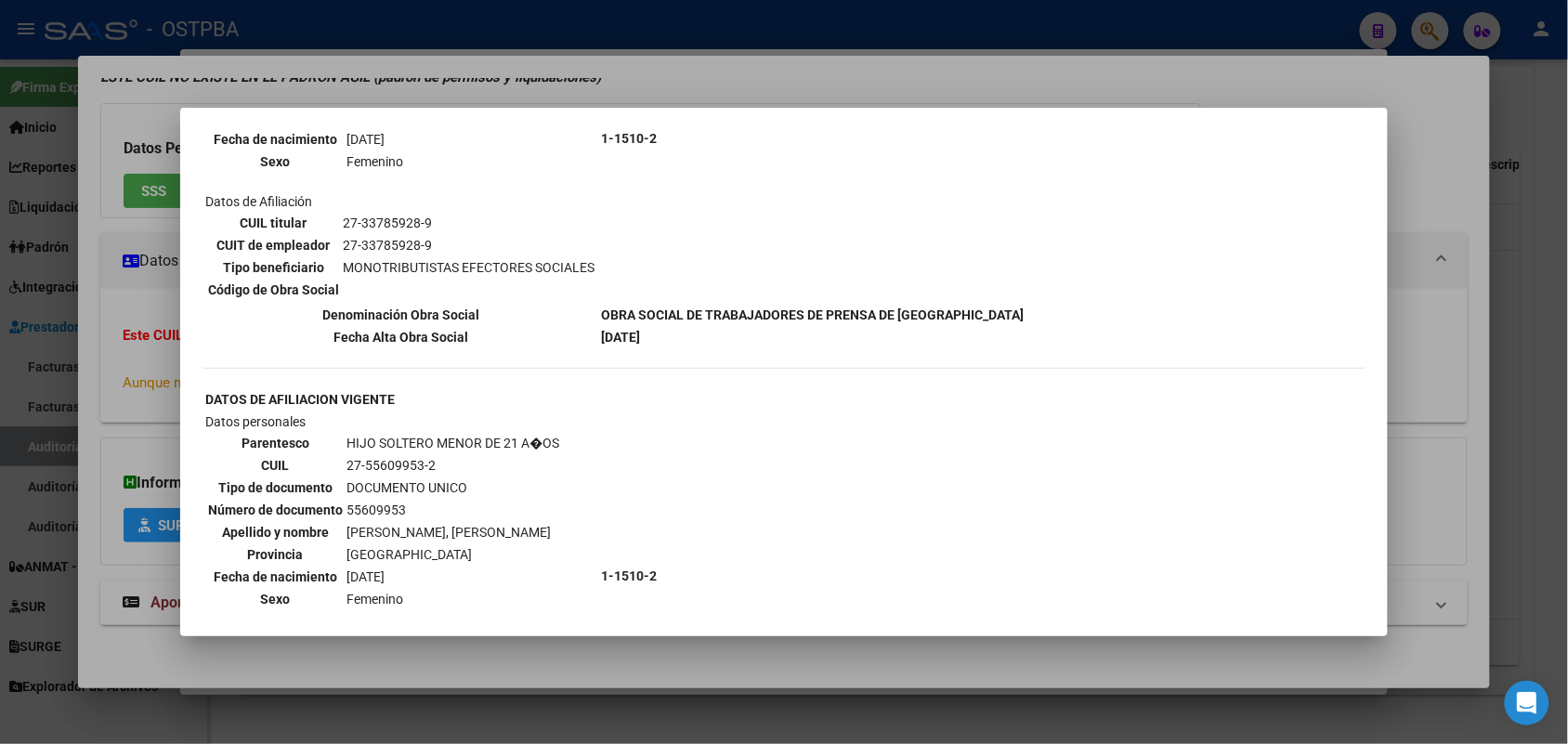
scroll to position [311, 0]
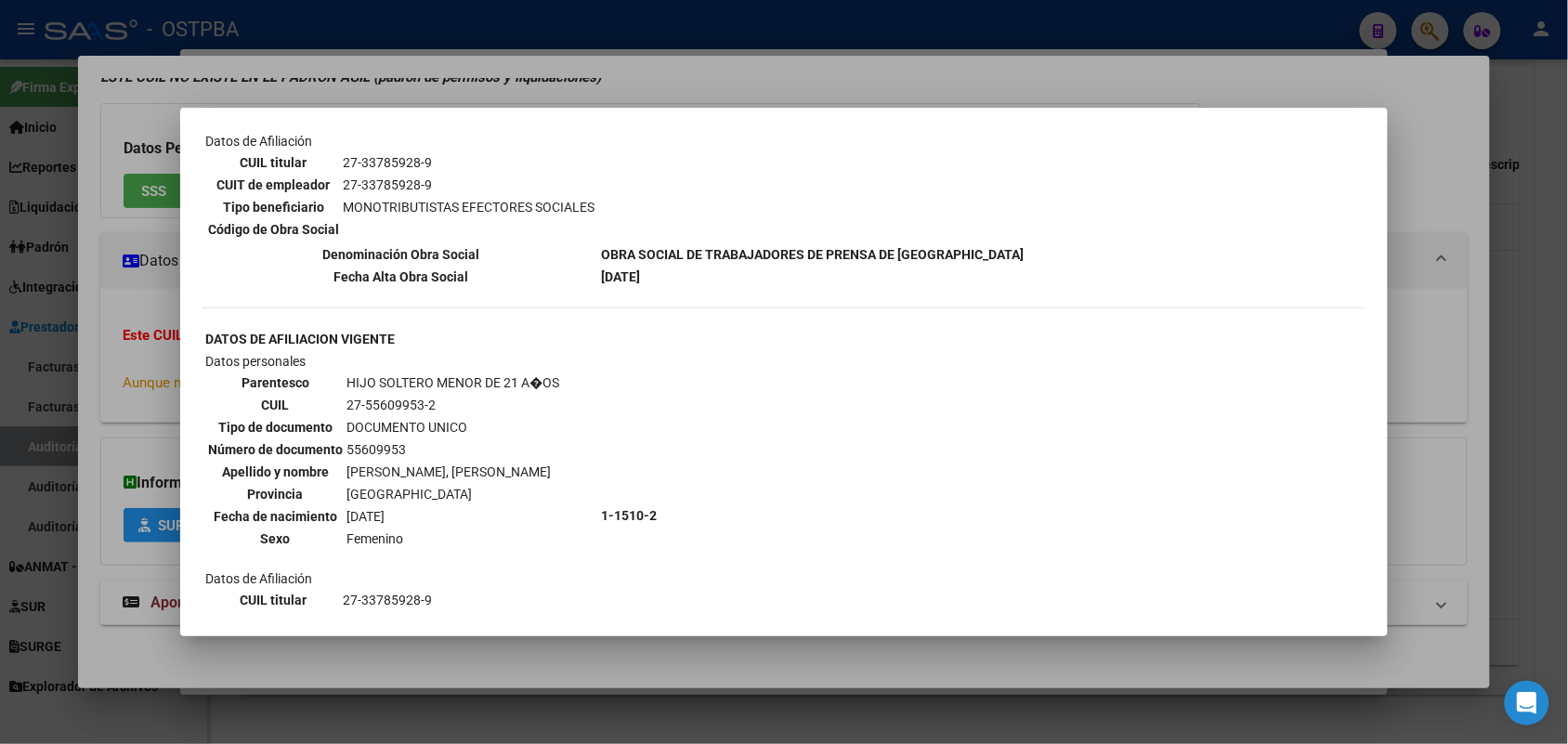
click at [159, 349] on div at bounding box center [784, 372] width 1568 height 744
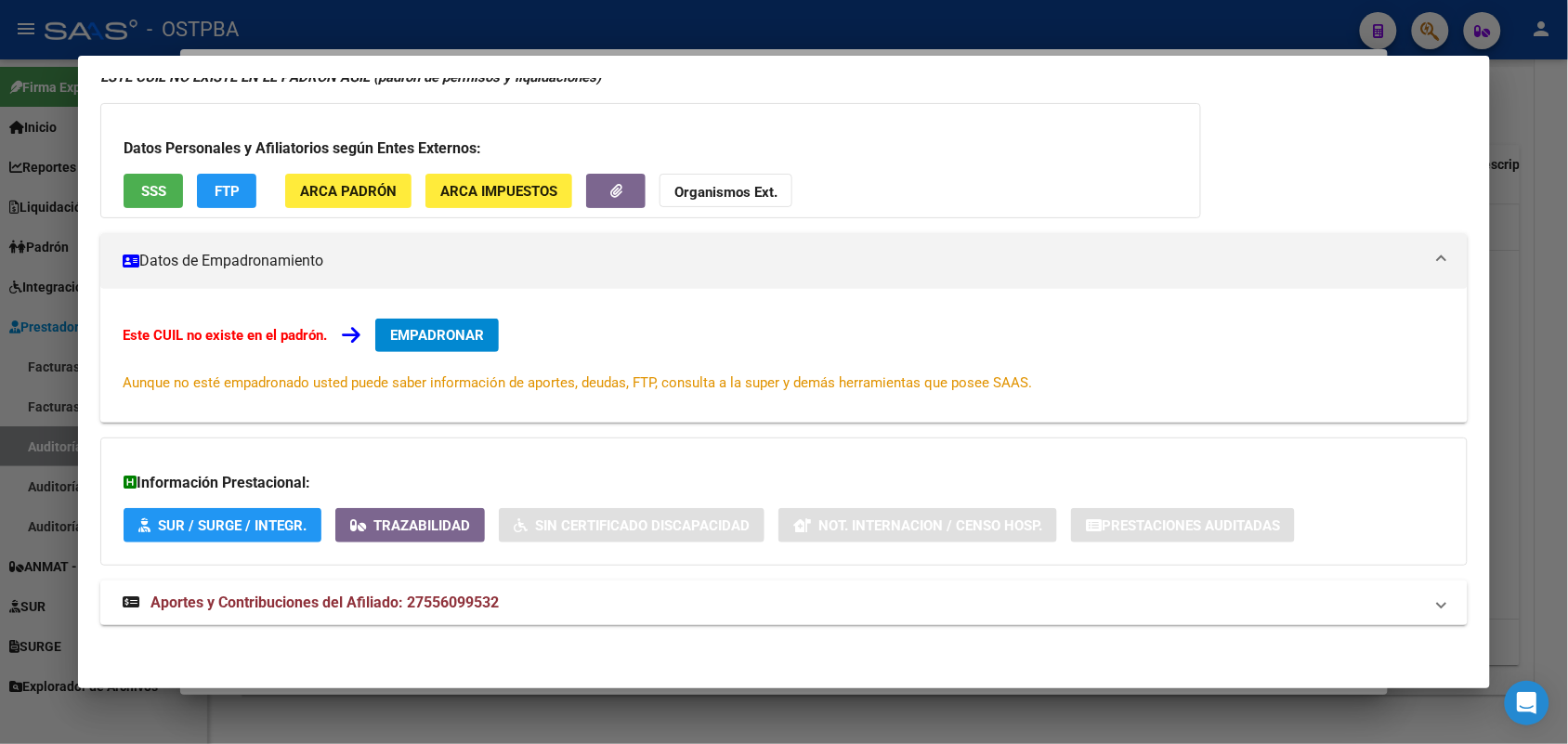
click at [33, 328] on div at bounding box center [784, 372] width 1568 height 744
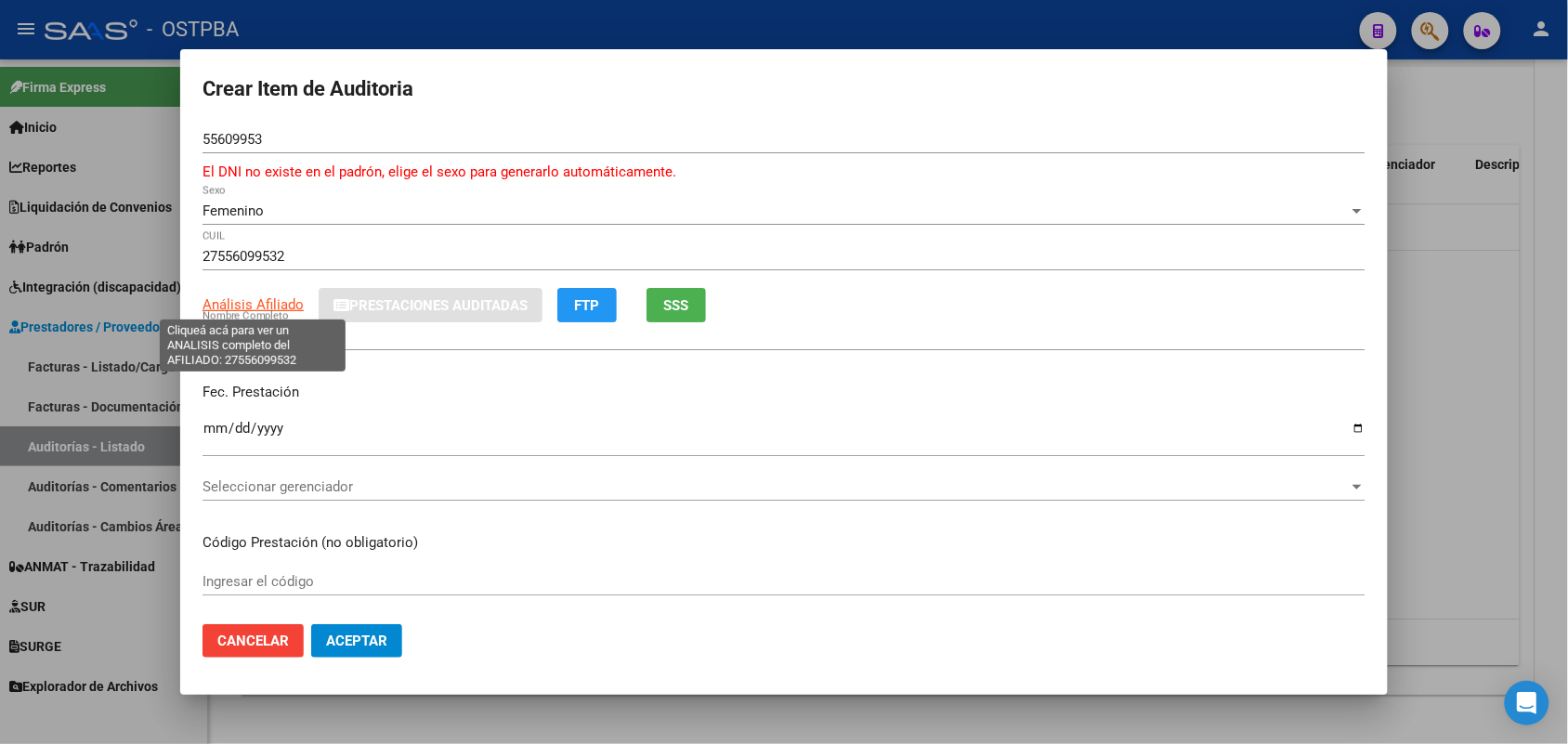
click at [281, 300] on span "Análisis Afiliado" at bounding box center [252, 305] width 101 height 17
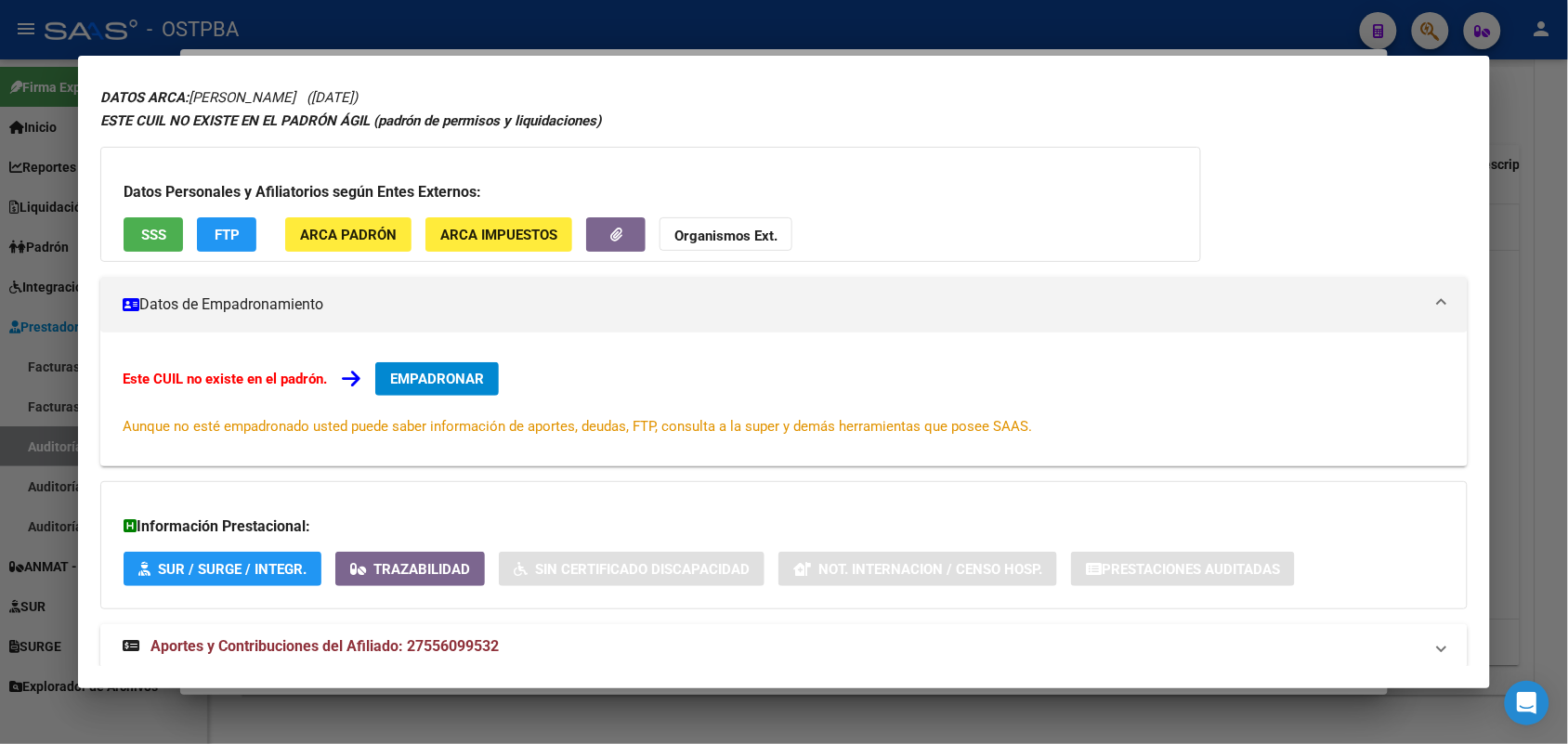
scroll to position [102, 0]
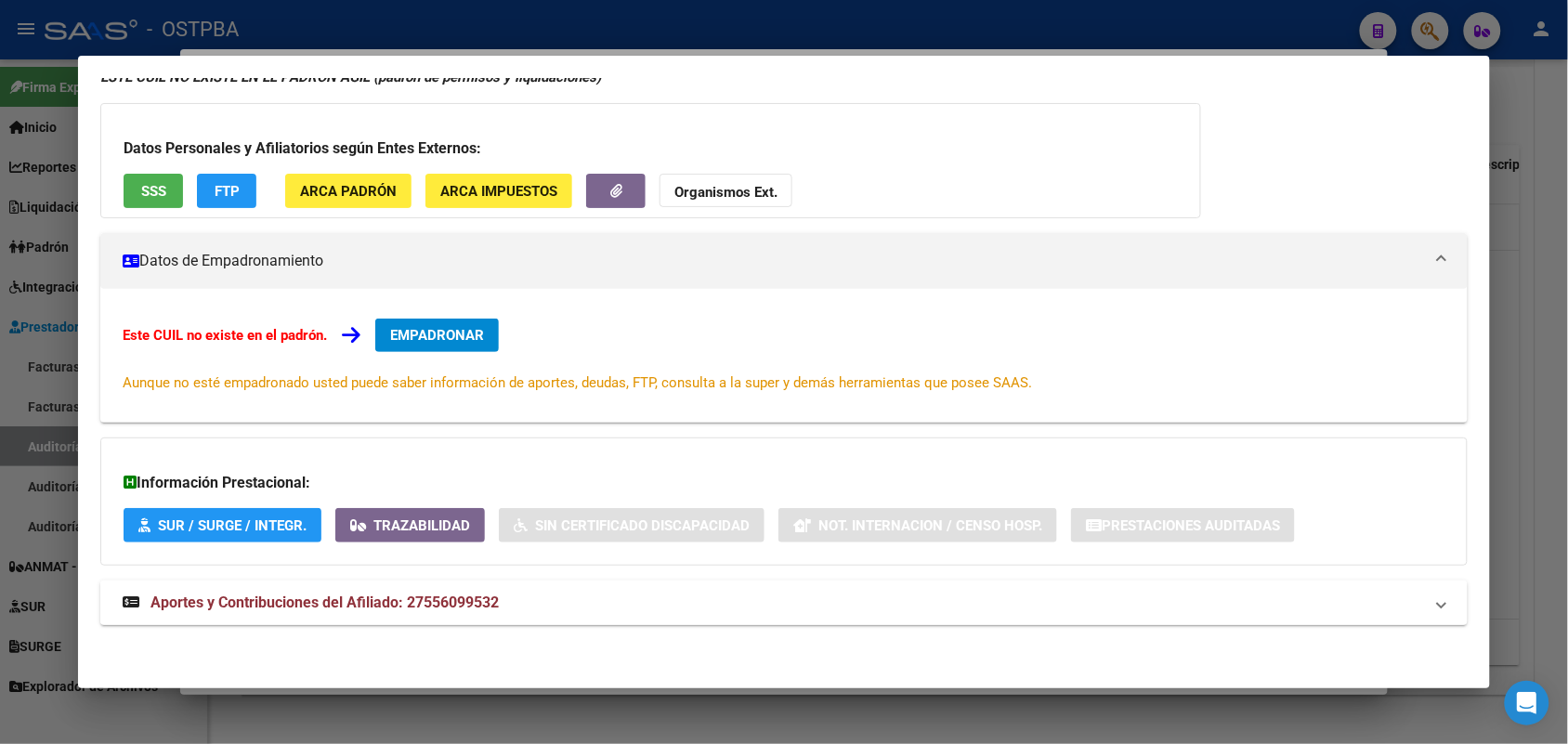
click at [432, 614] on mat-expansion-panel-header "Aportes y Contribuciones del Afiliado: 27556099532" at bounding box center [783, 602] width 1366 height 44
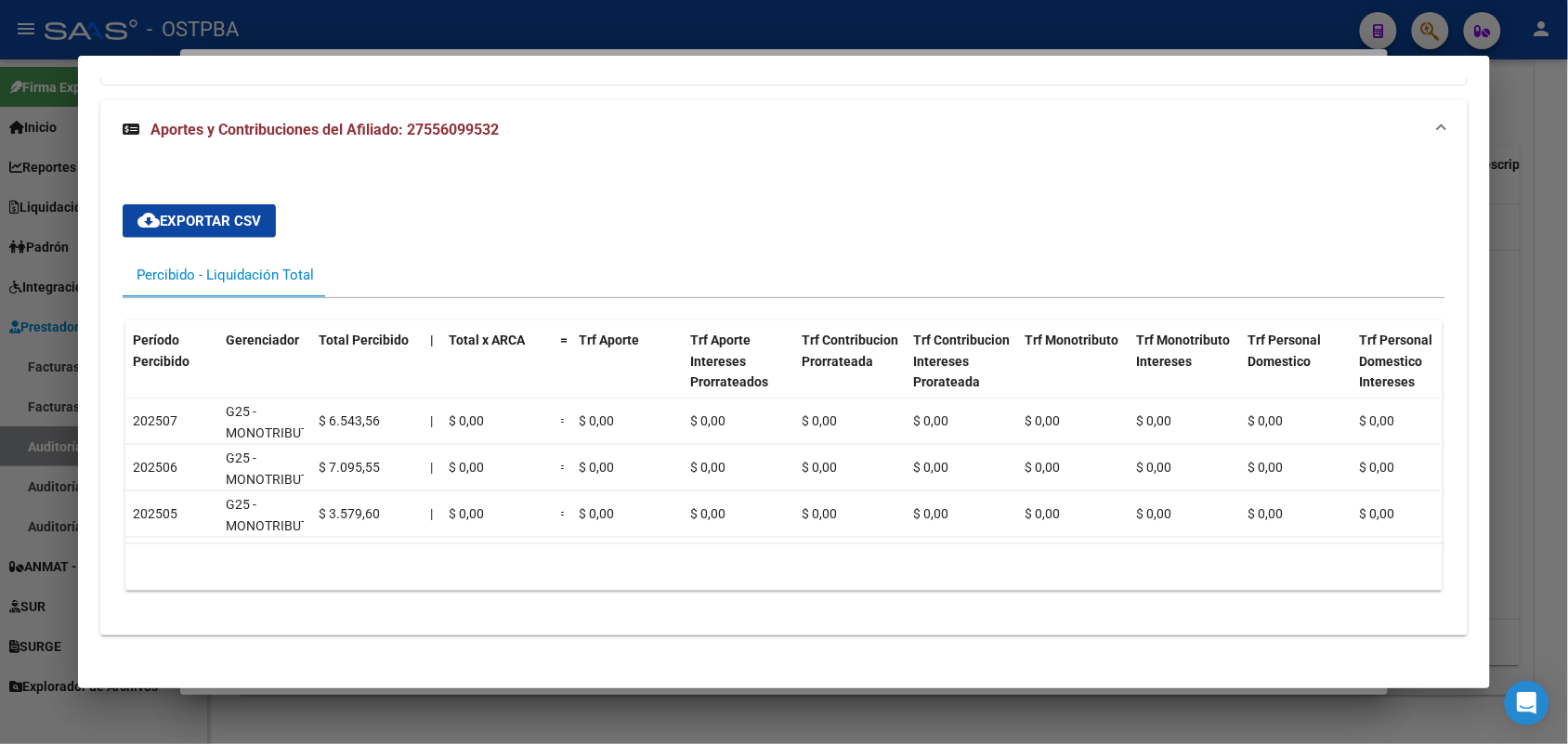
scroll to position [611, 0]
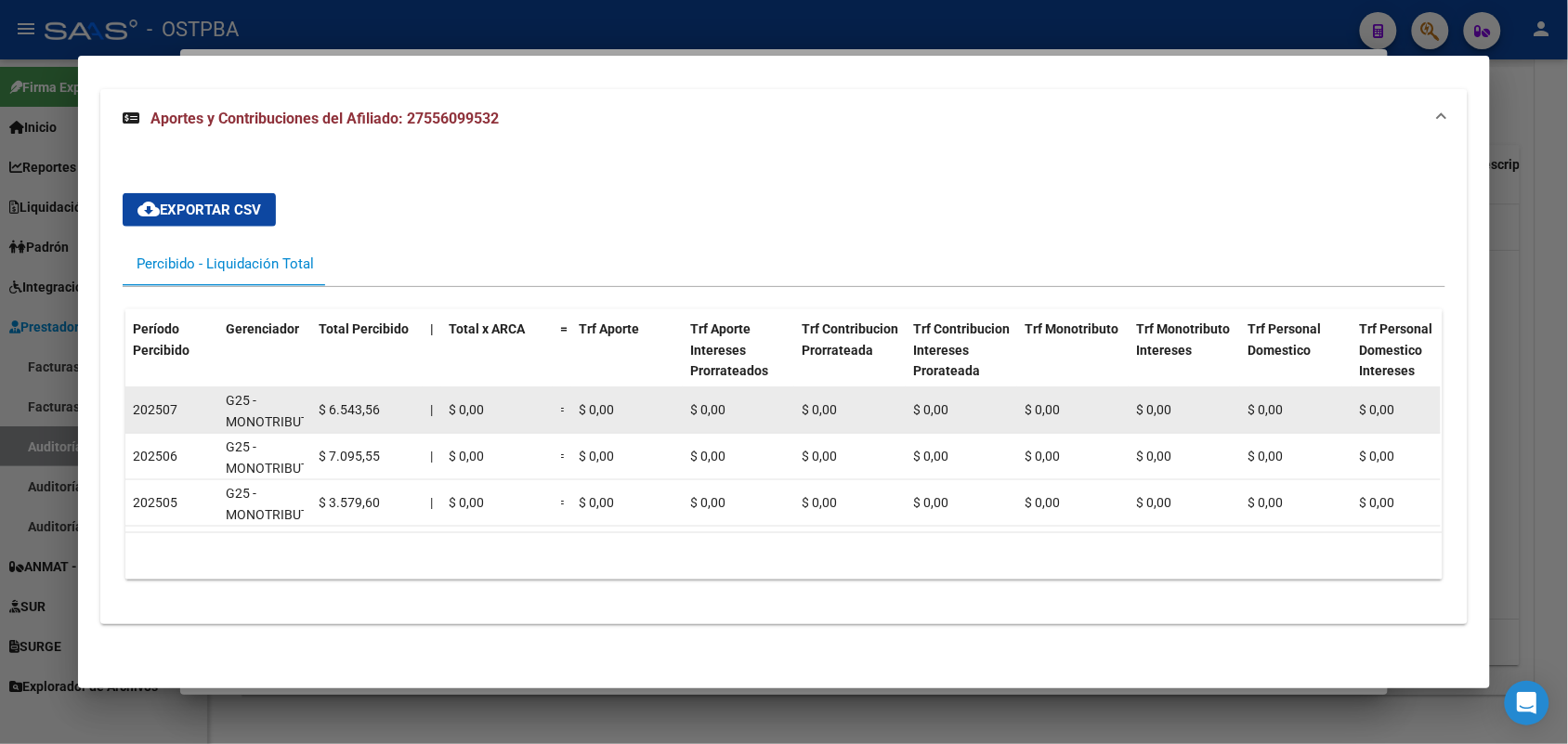
click at [253, 397] on span "G25 - MONOTRIBUTO- GRUPO ALBA SALUD" at bounding box center [273, 431] width 95 height 78
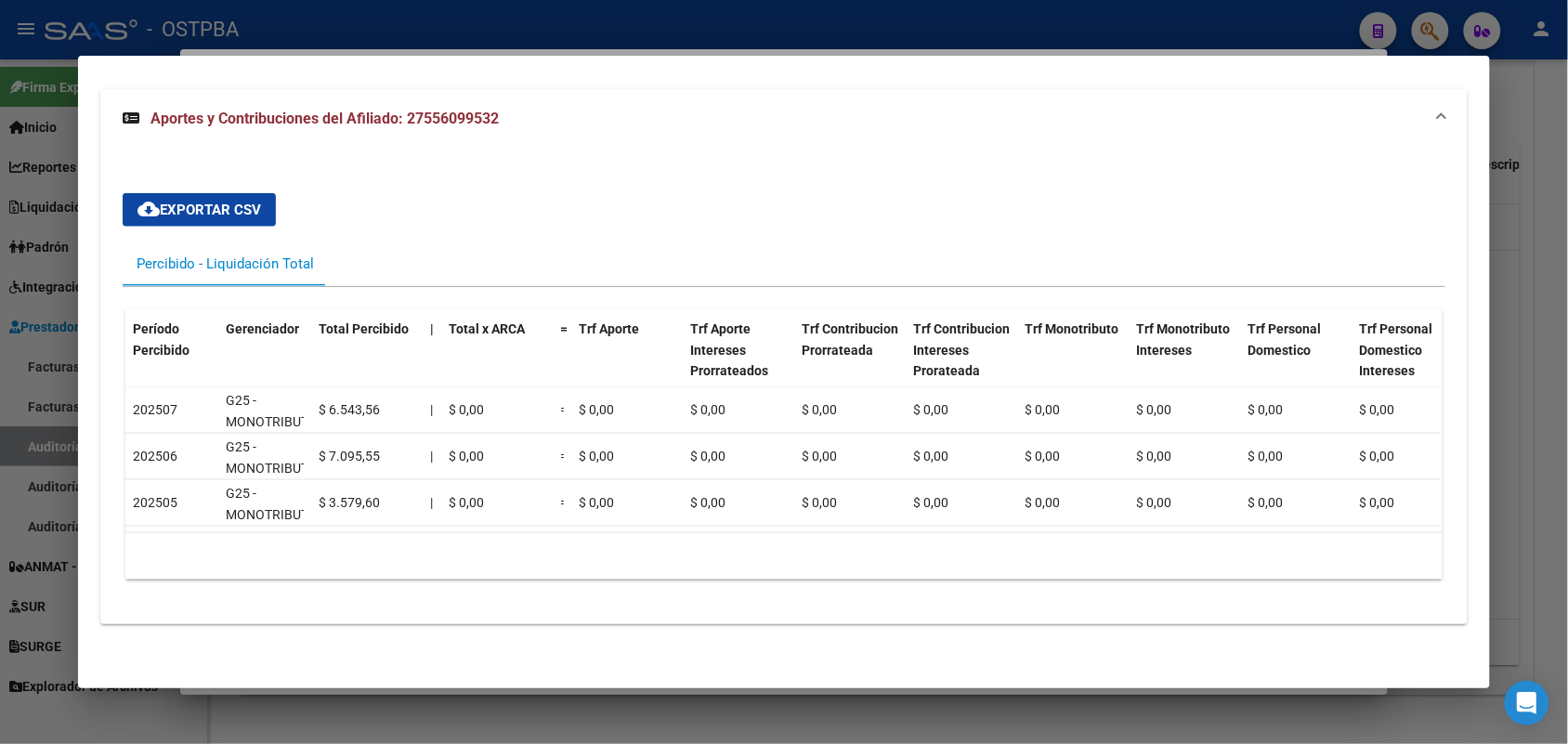
click at [82, 713] on div at bounding box center [784, 372] width 1568 height 744
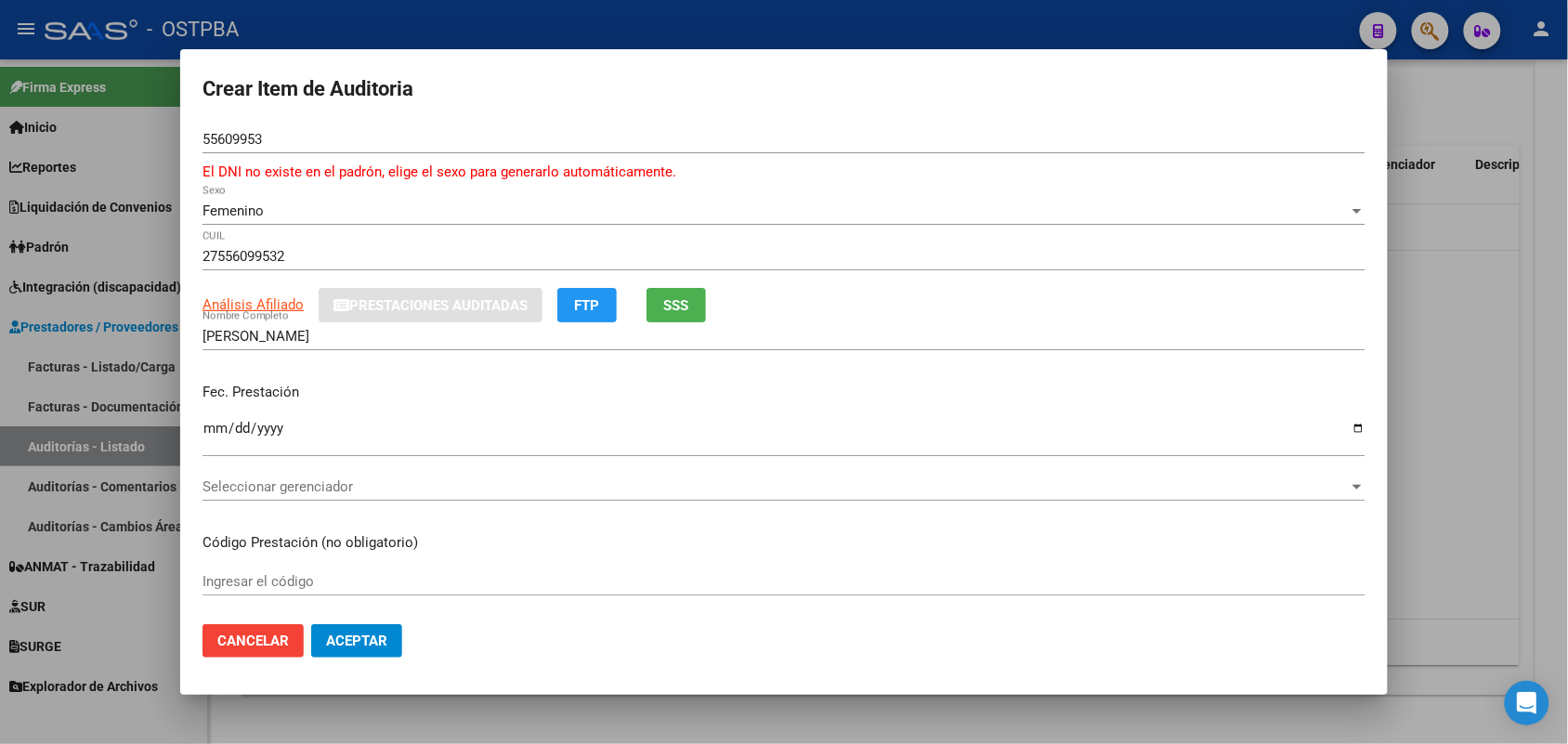
click at [126, 248] on div at bounding box center [784, 372] width 1568 height 744
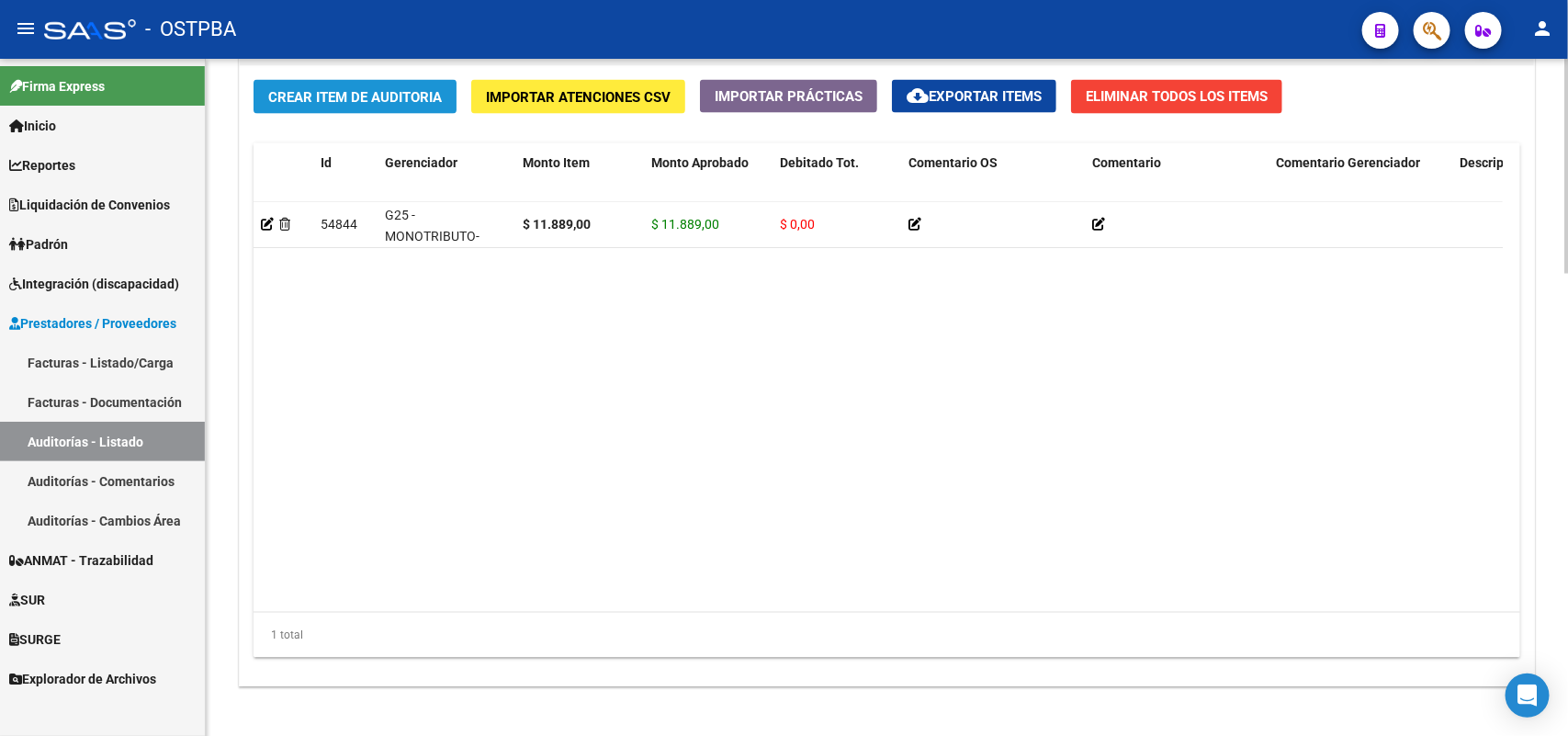
click at [363, 89] on span "Crear Item de Auditoria" at bounding box center [355, 97] width 174 height 17
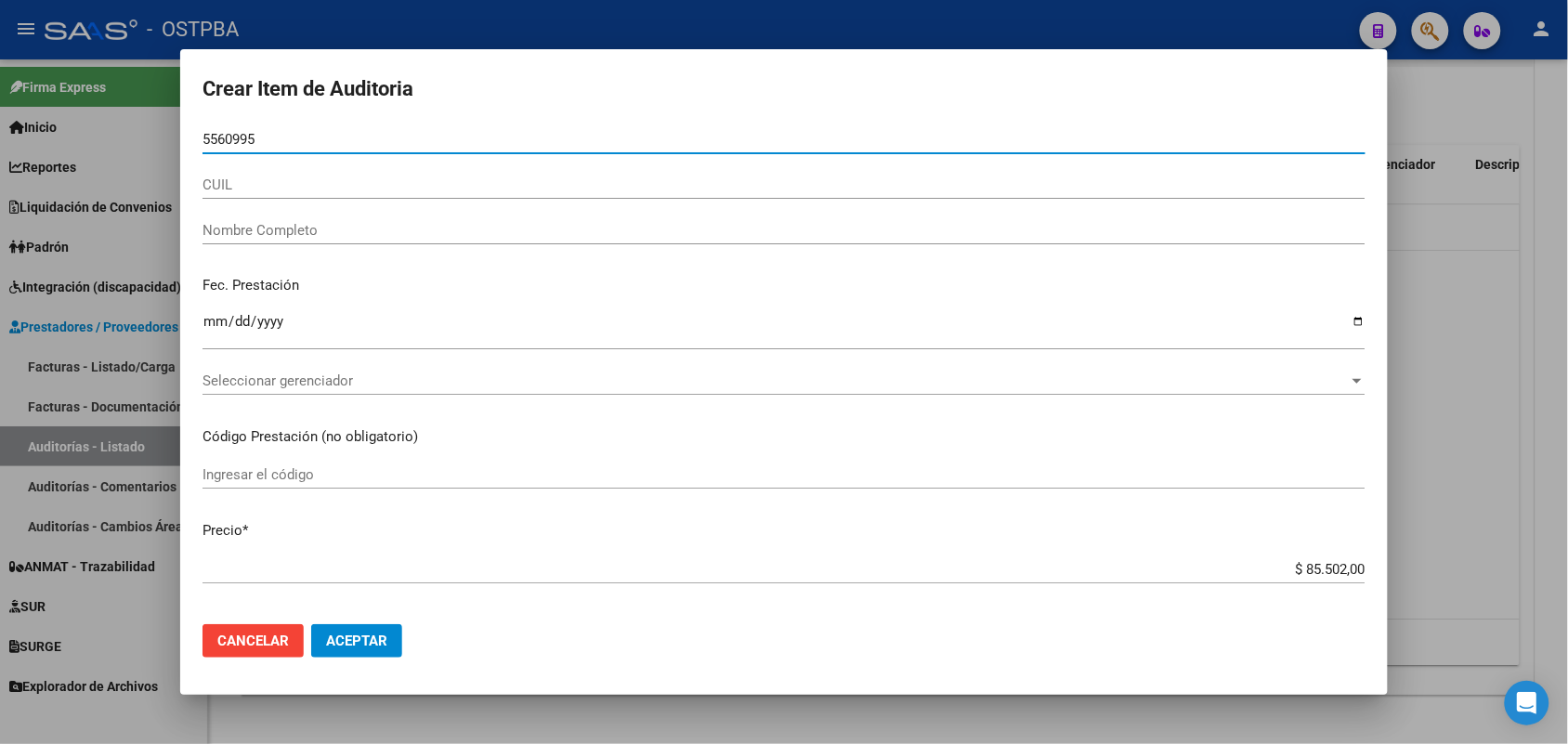
type input "55609953"
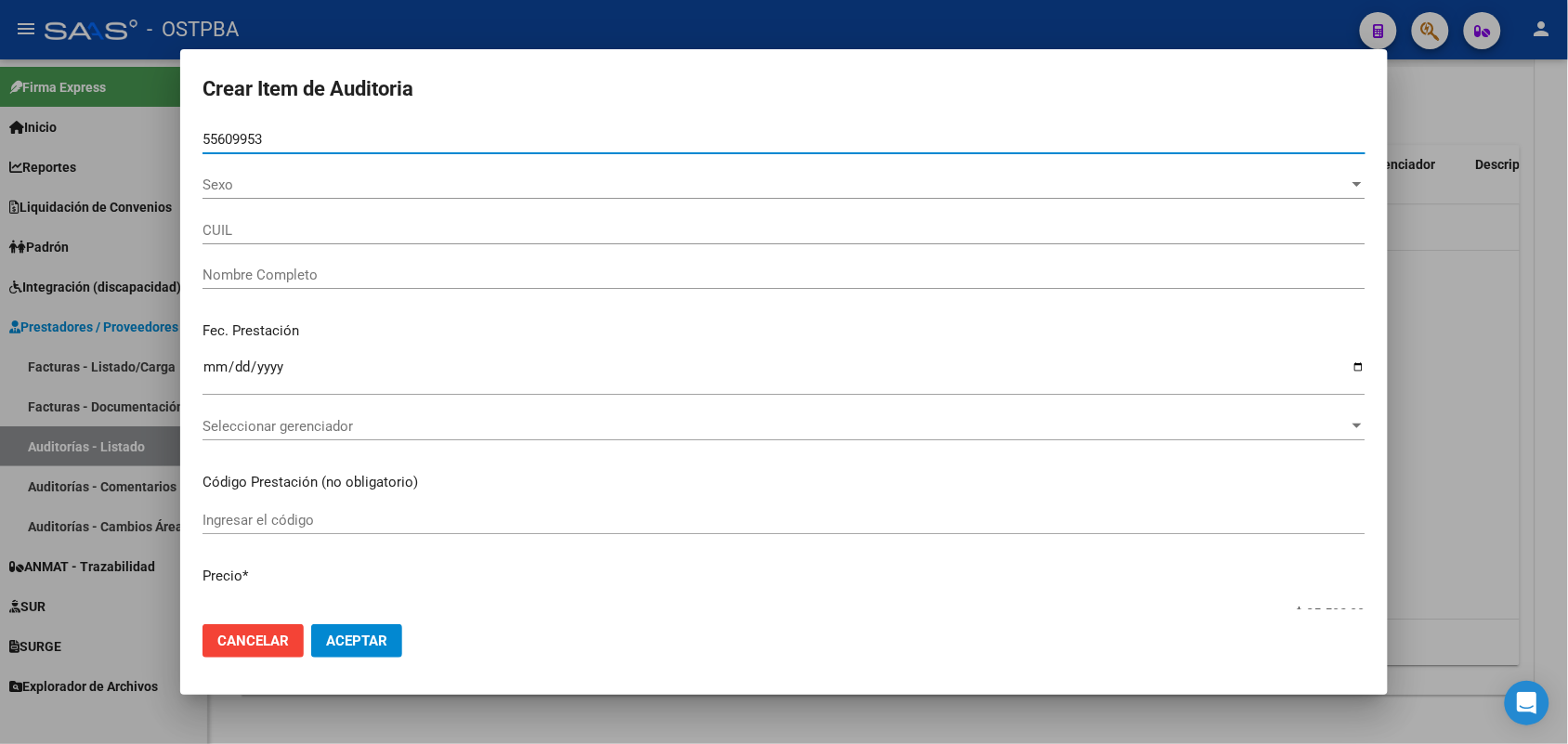
type input "27556099532"
type input "[PERSON_NAME]"
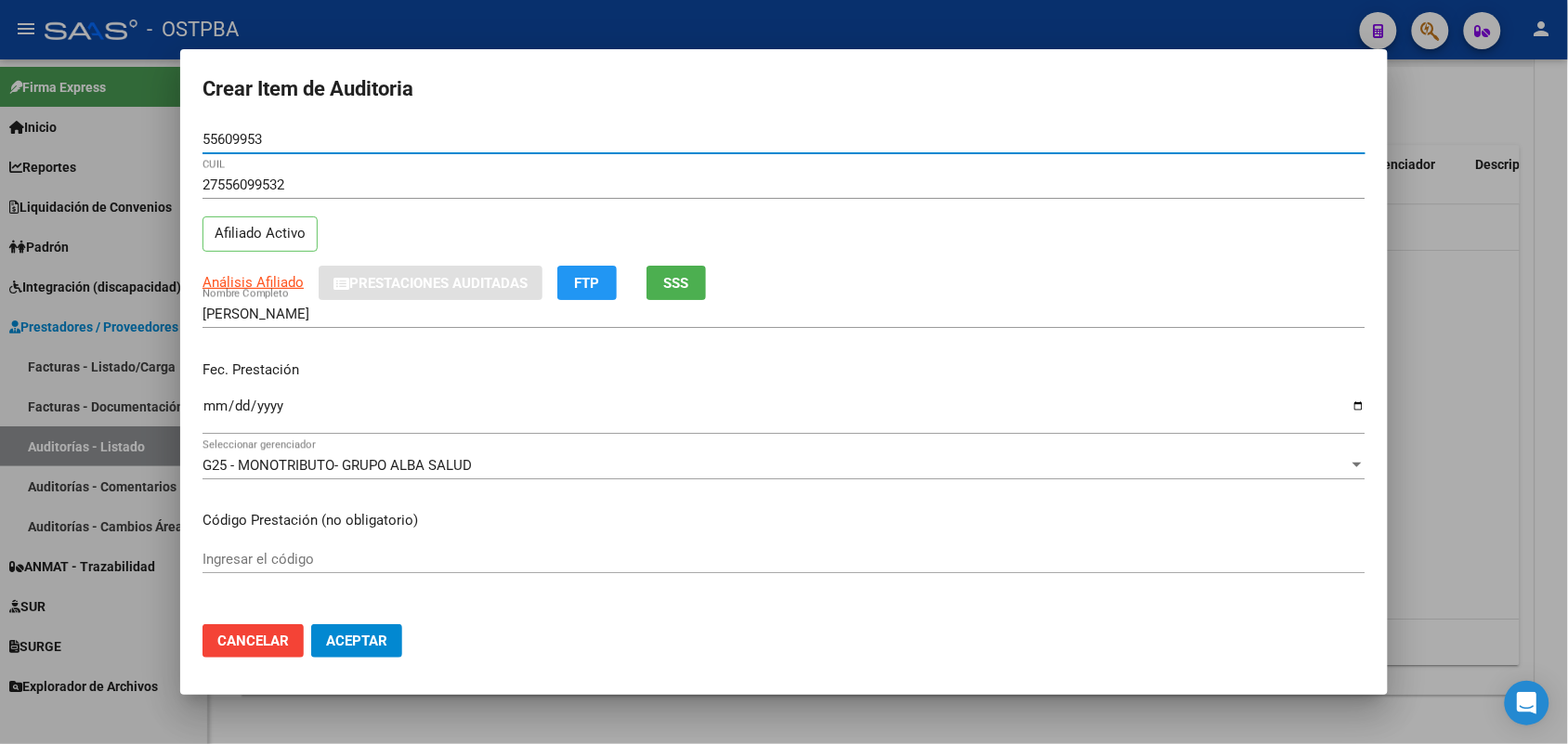
type input "55609953"
click at [221, 412] on input "Ingresar la fecha" at bounding box center [783, 413] width 1163 height 29
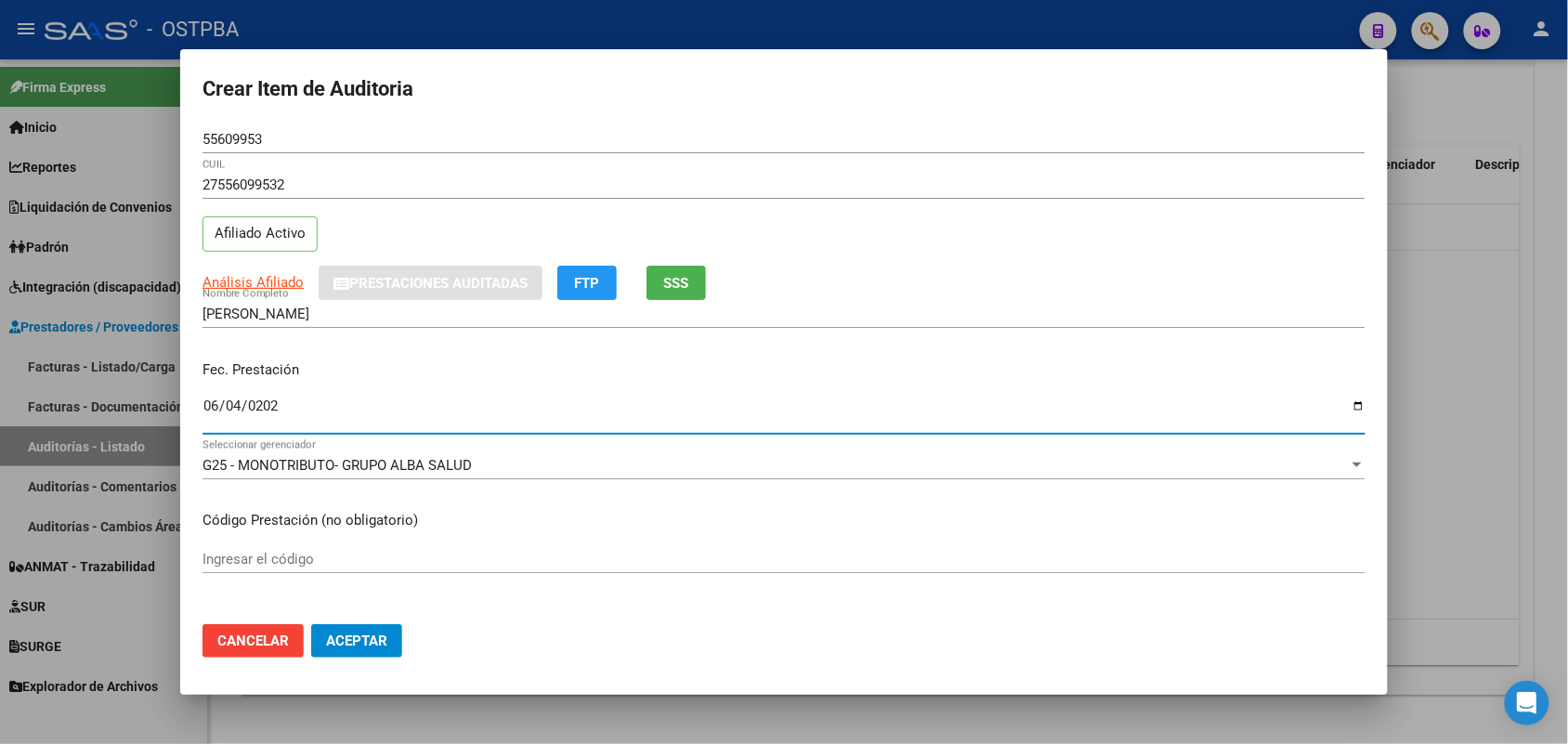
type input "[DATE]"
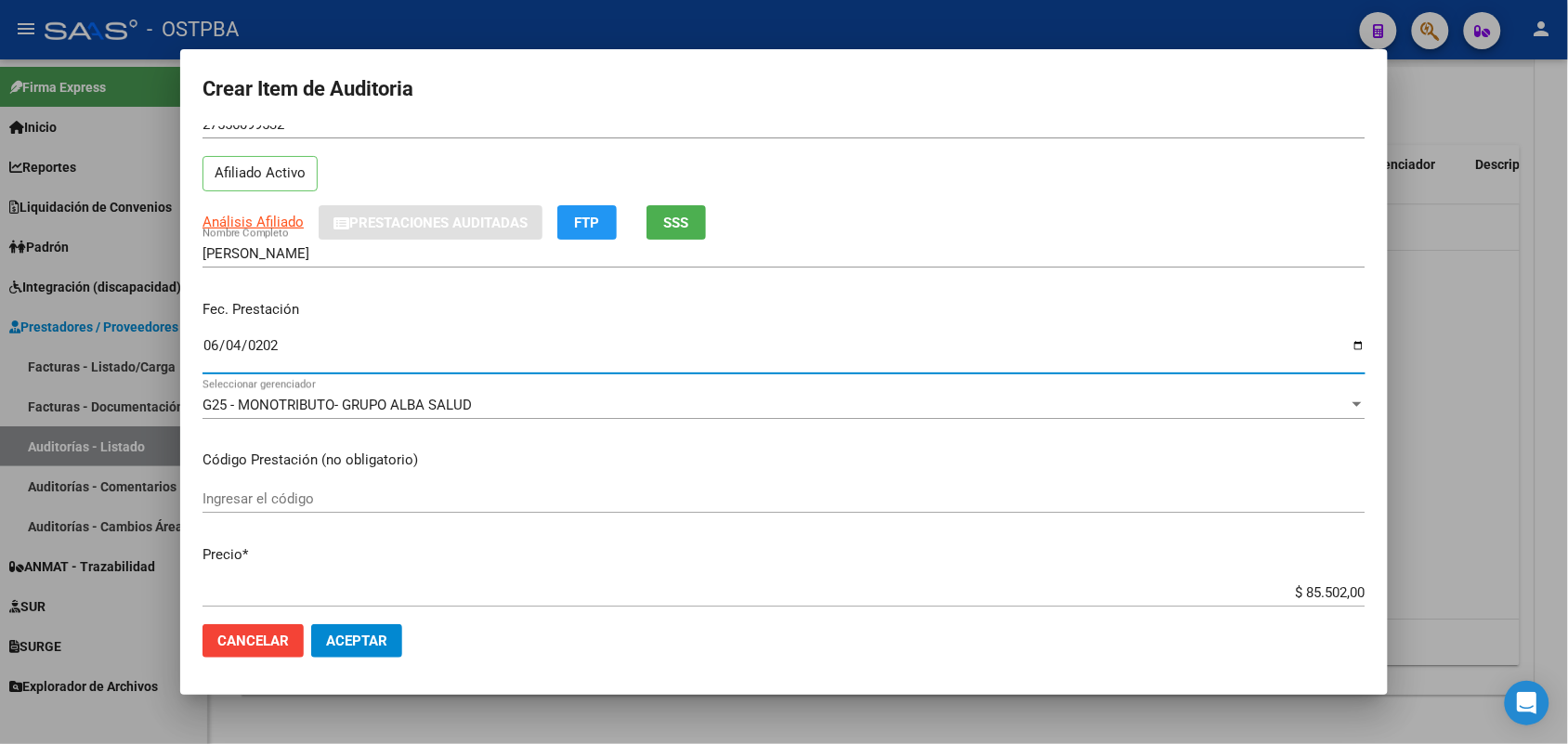
scroll to position [116, 0]
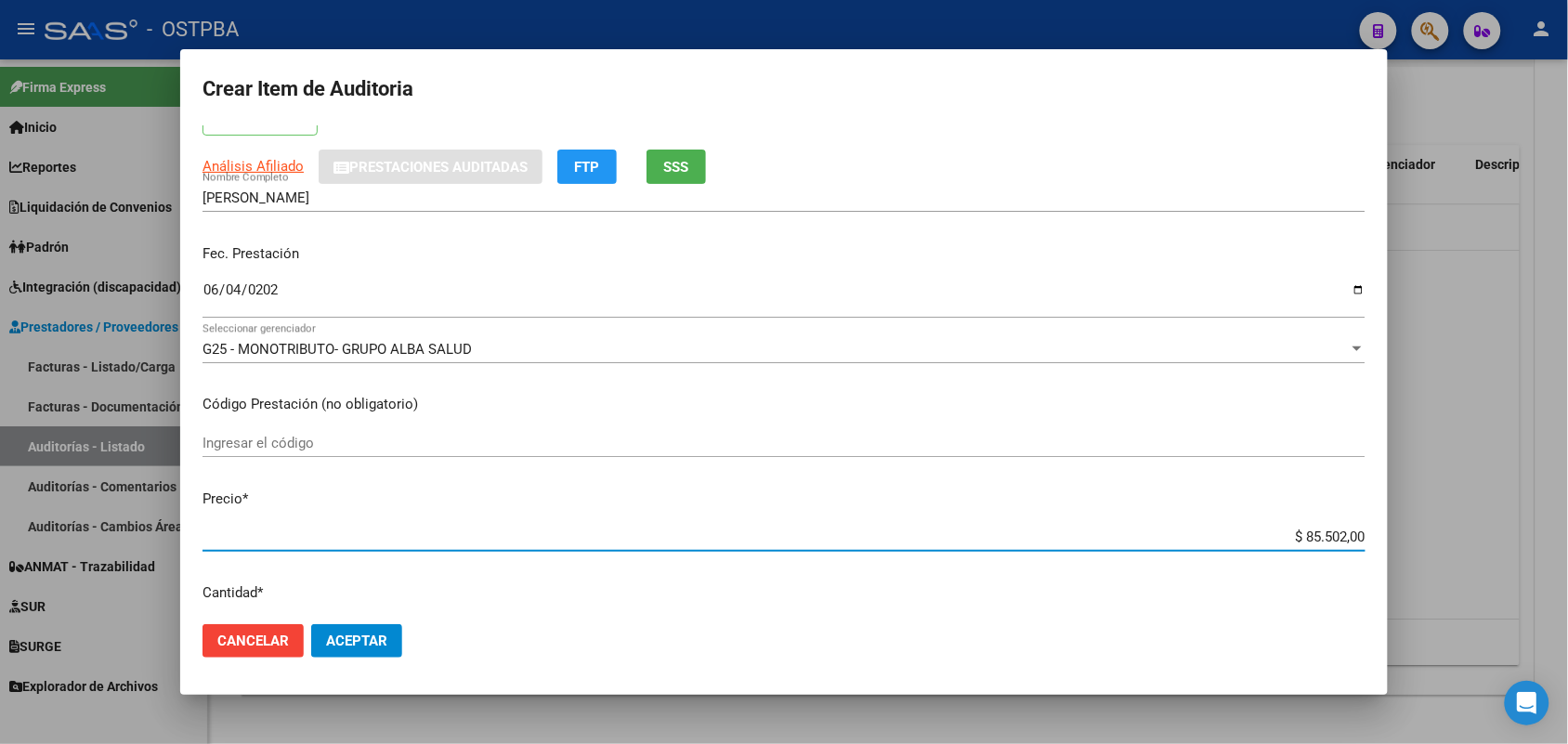
drag, startPoint x: 1265, startPoint y: 538, endPoint x: 1449, endPoint y: 572, distance: 187.1
click at [1450, 571] on div "Crear Item de Auditoria 55609953 Nro Documento 27556099532 CUIL Afiliado Activo…" at bounding box center [784, 372] width 1568 height 744
type input "$ 0,01"
type input "$ 0,11"
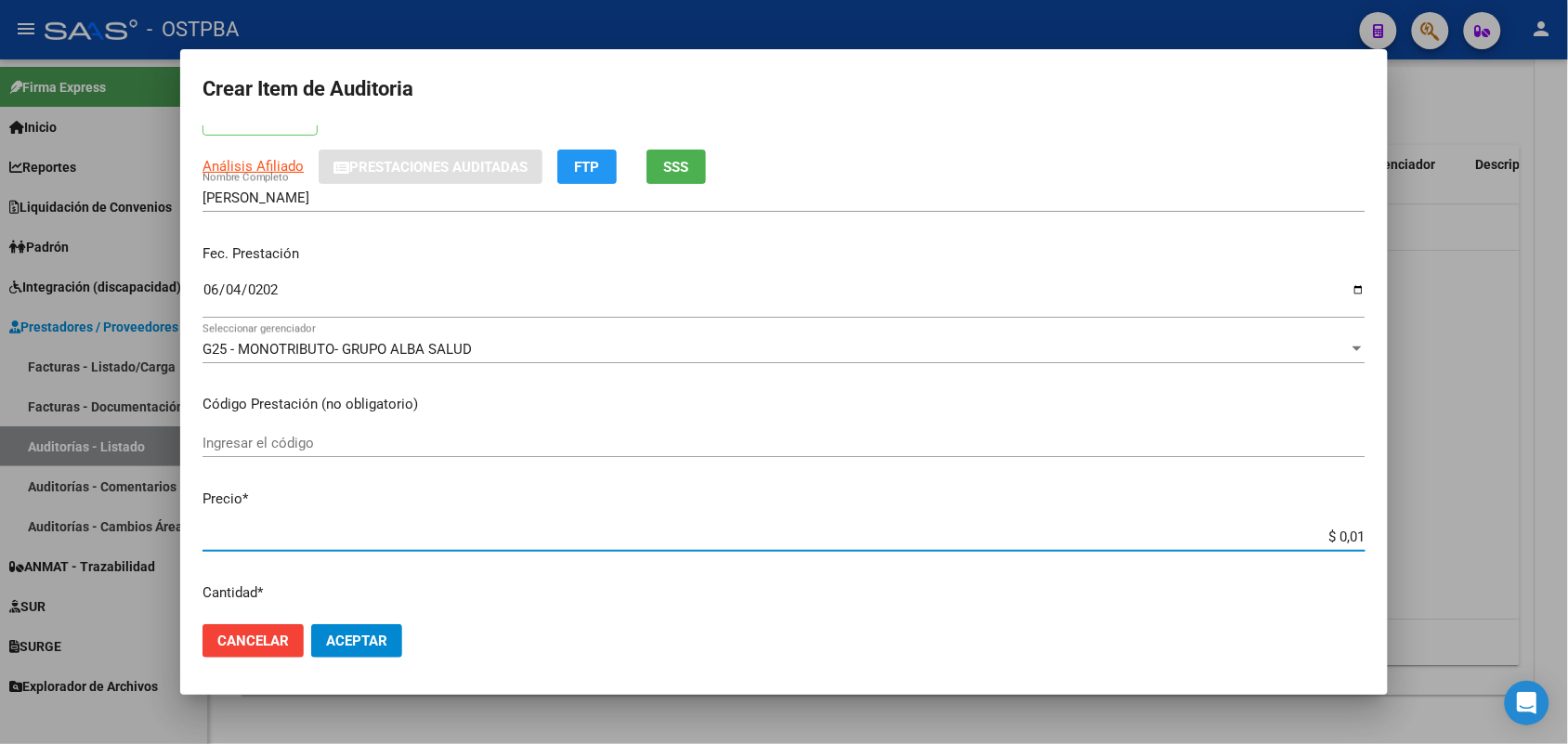
type input "$ 0,11"
type input "$ 1,18"
type input "$ 11,88"
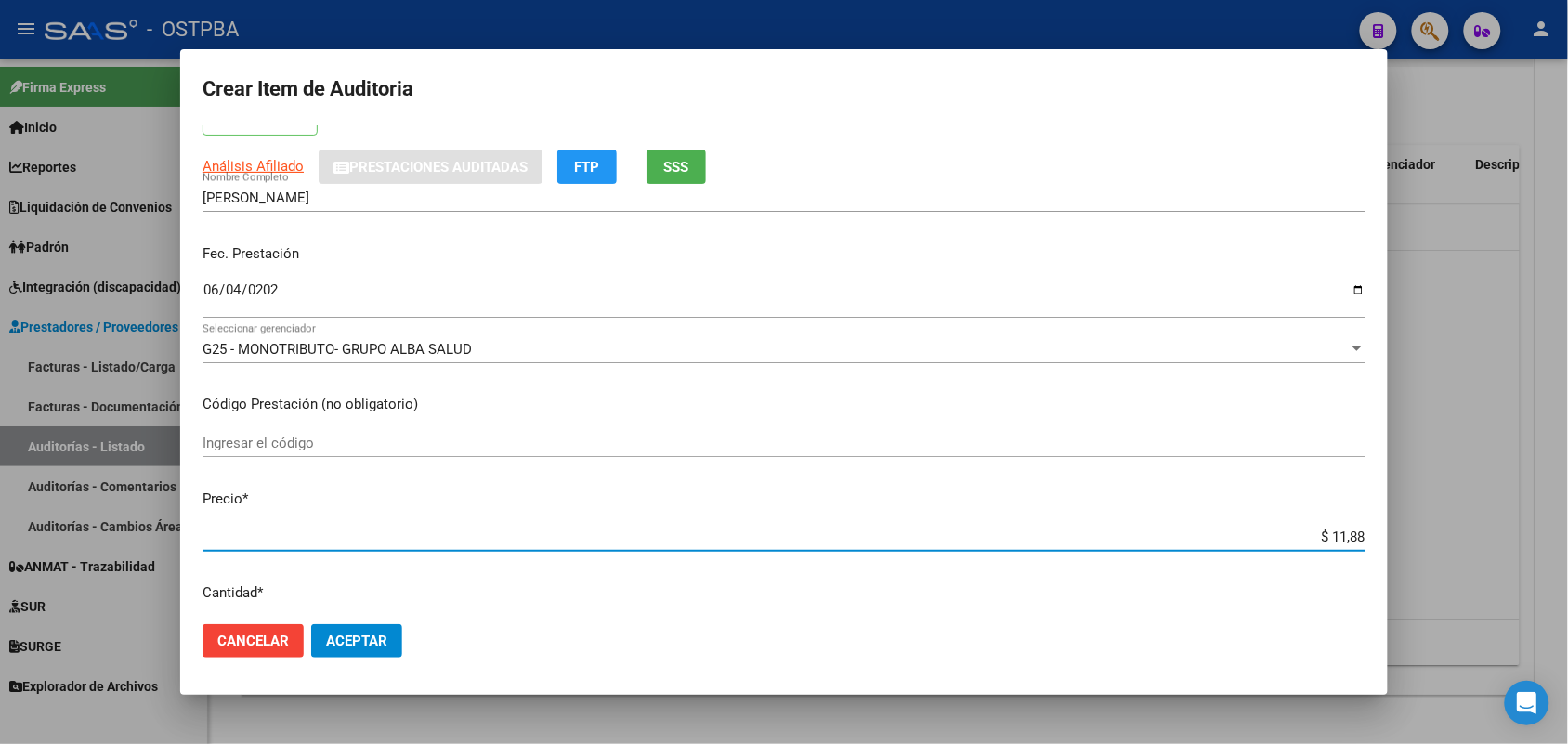
type input "$ 118,89"
type input "$ 1.188,90"
type input "$ 11.889,00"
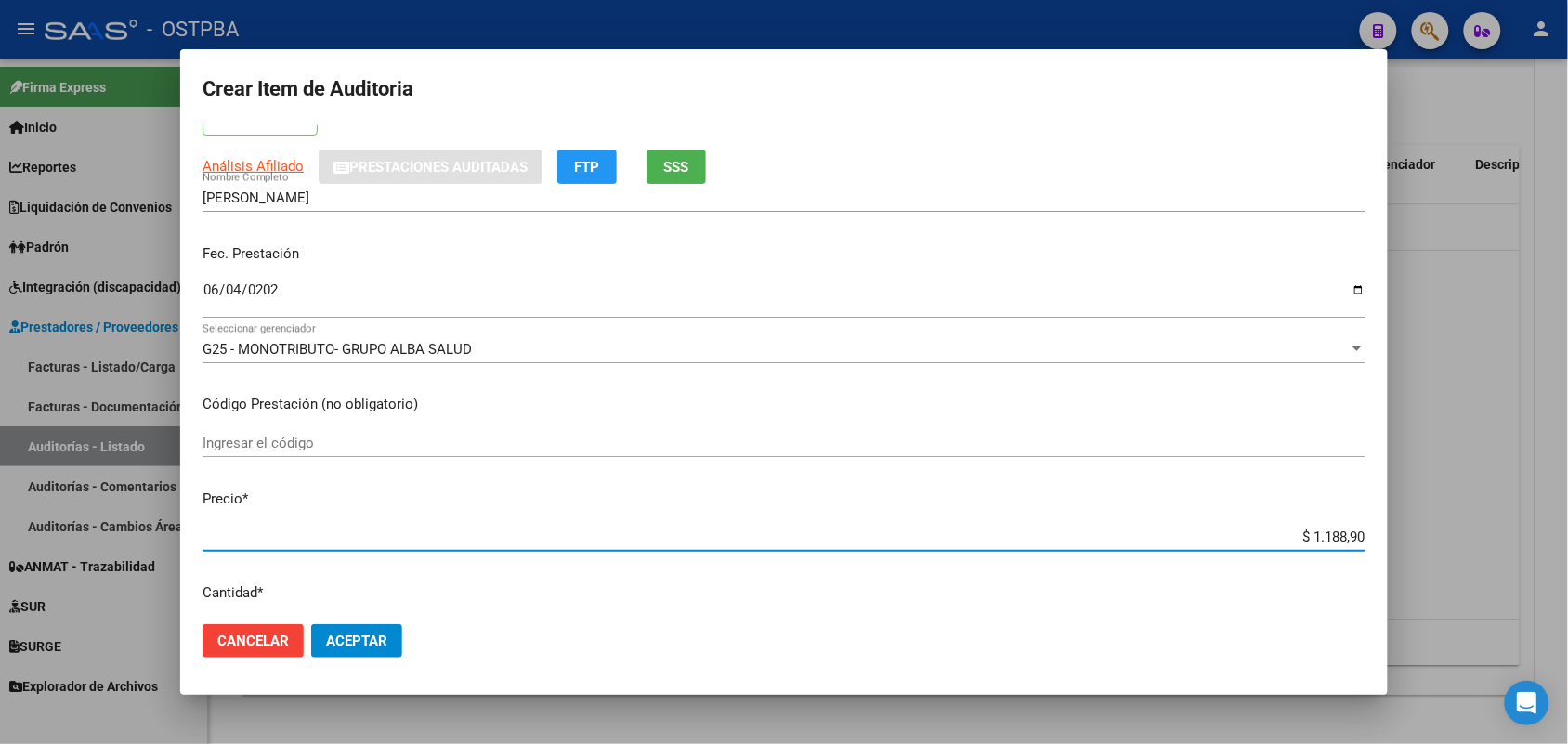
type input "$ 11.889,00"
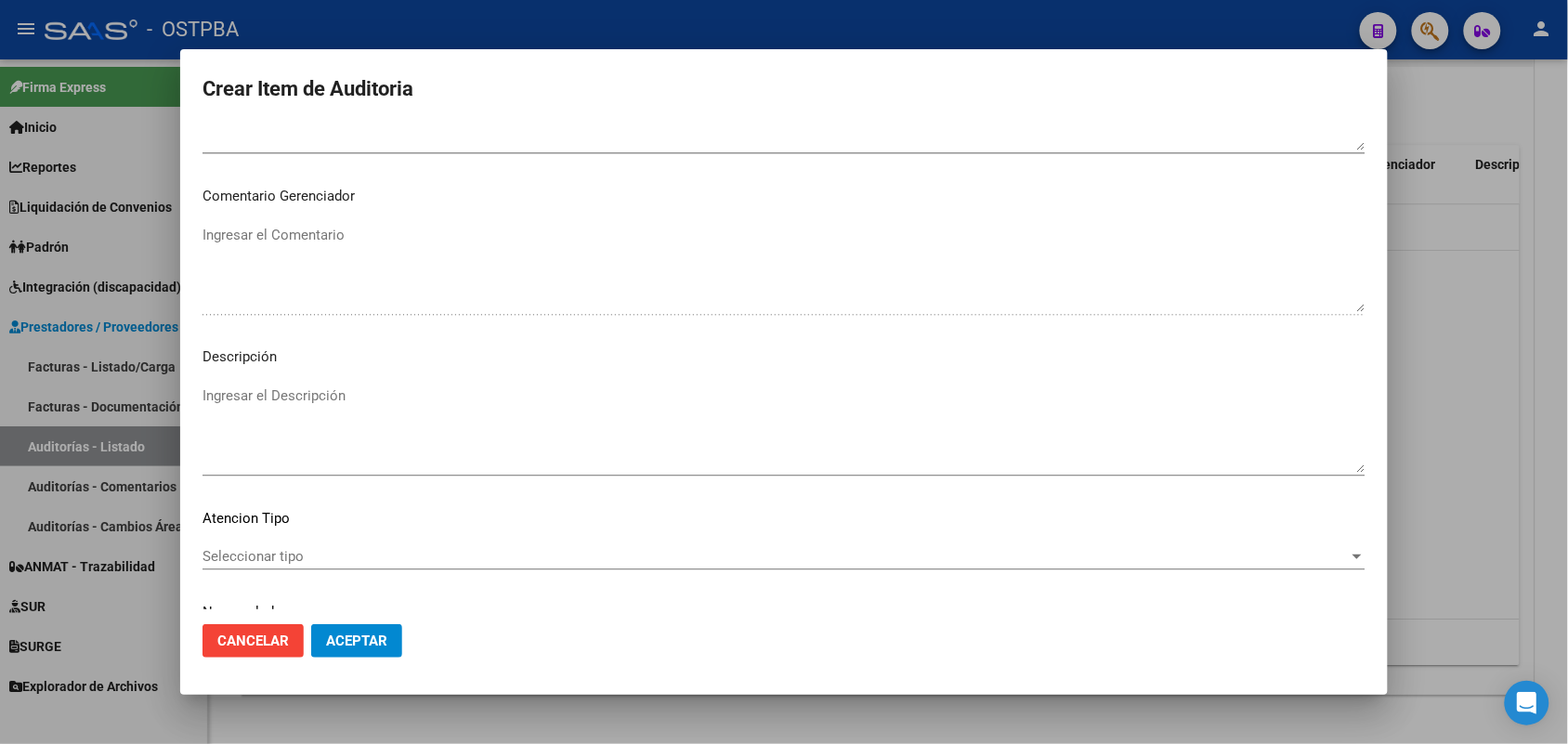
scroll to position [1187, 0]
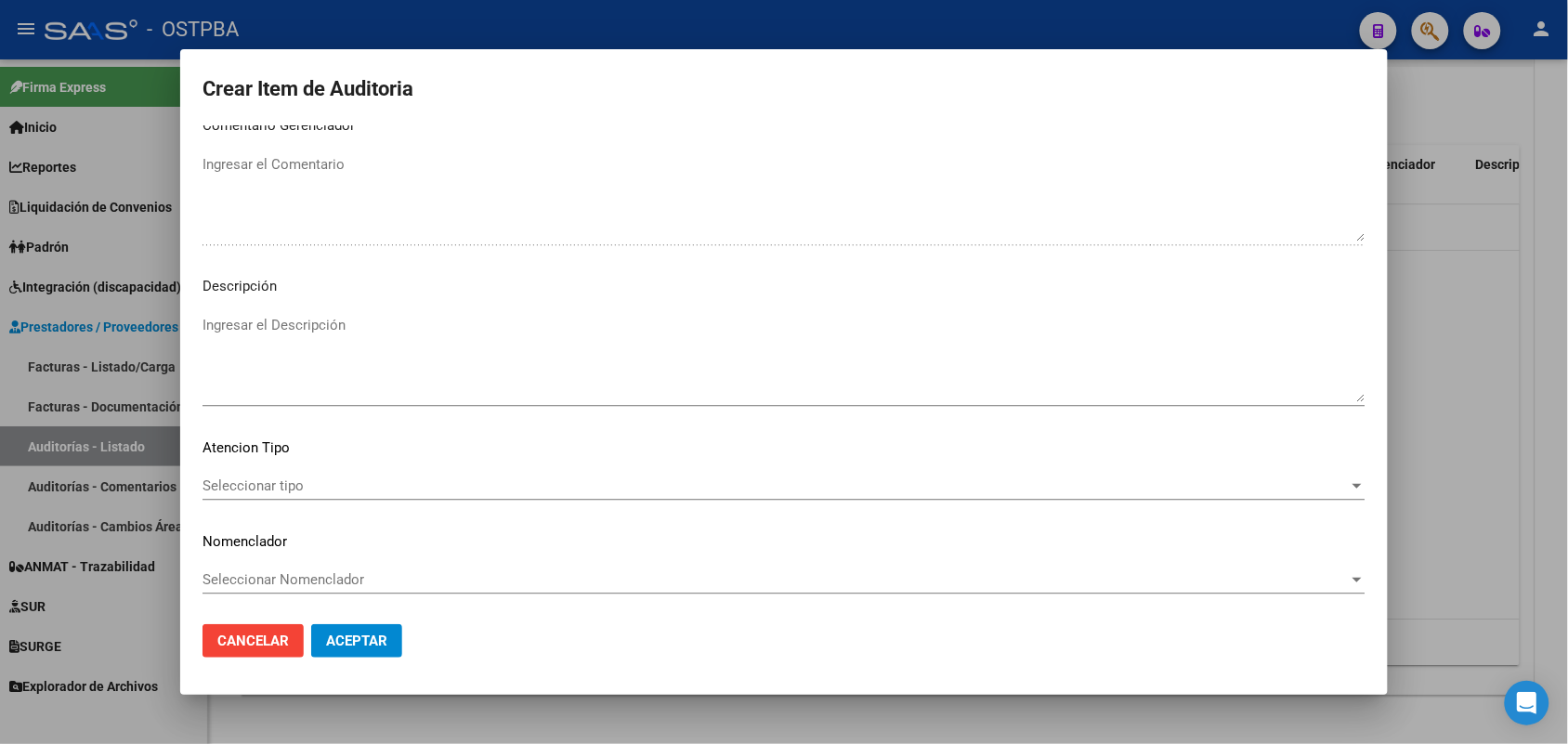
click at [291, 480] on span "Seleccionar tipo" at bounding box center [775, 485] width 1146 height 17
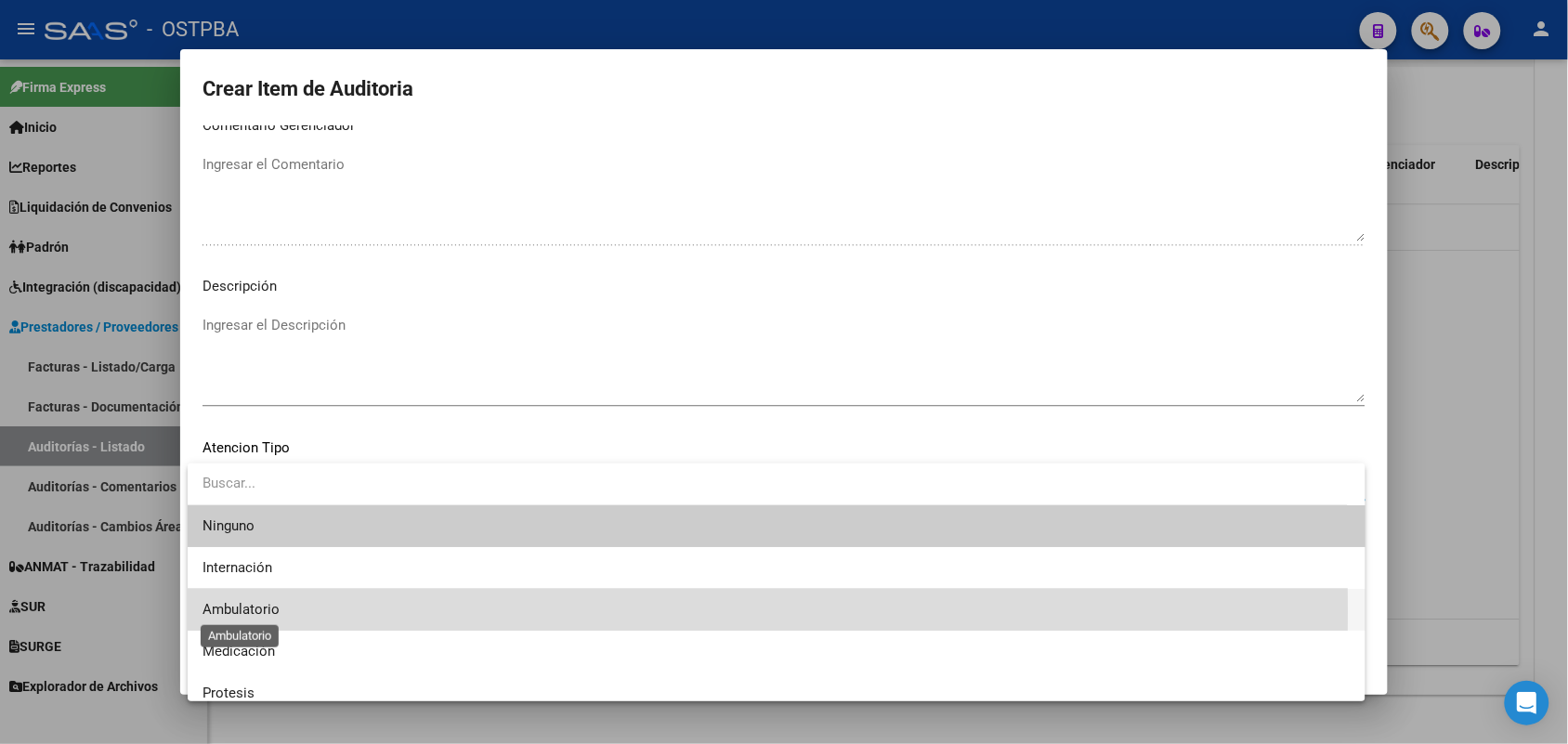
click at [267, 610] on span "Ambulatorio" at bounding box center [241, 609] width 77 height 17
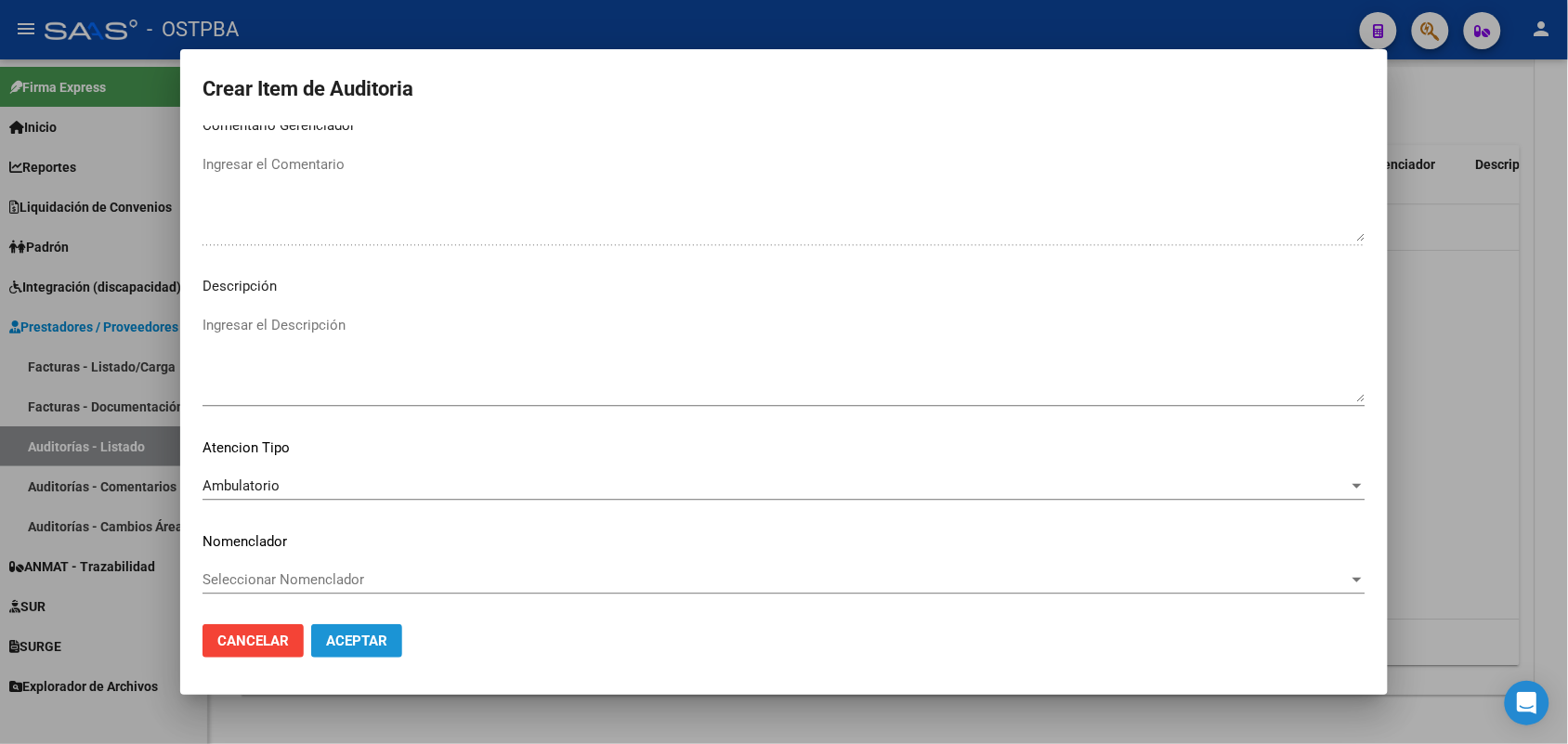
click at [362, 643] on span "Aceptar" at bounding box center [356, 641] width 61 height 17
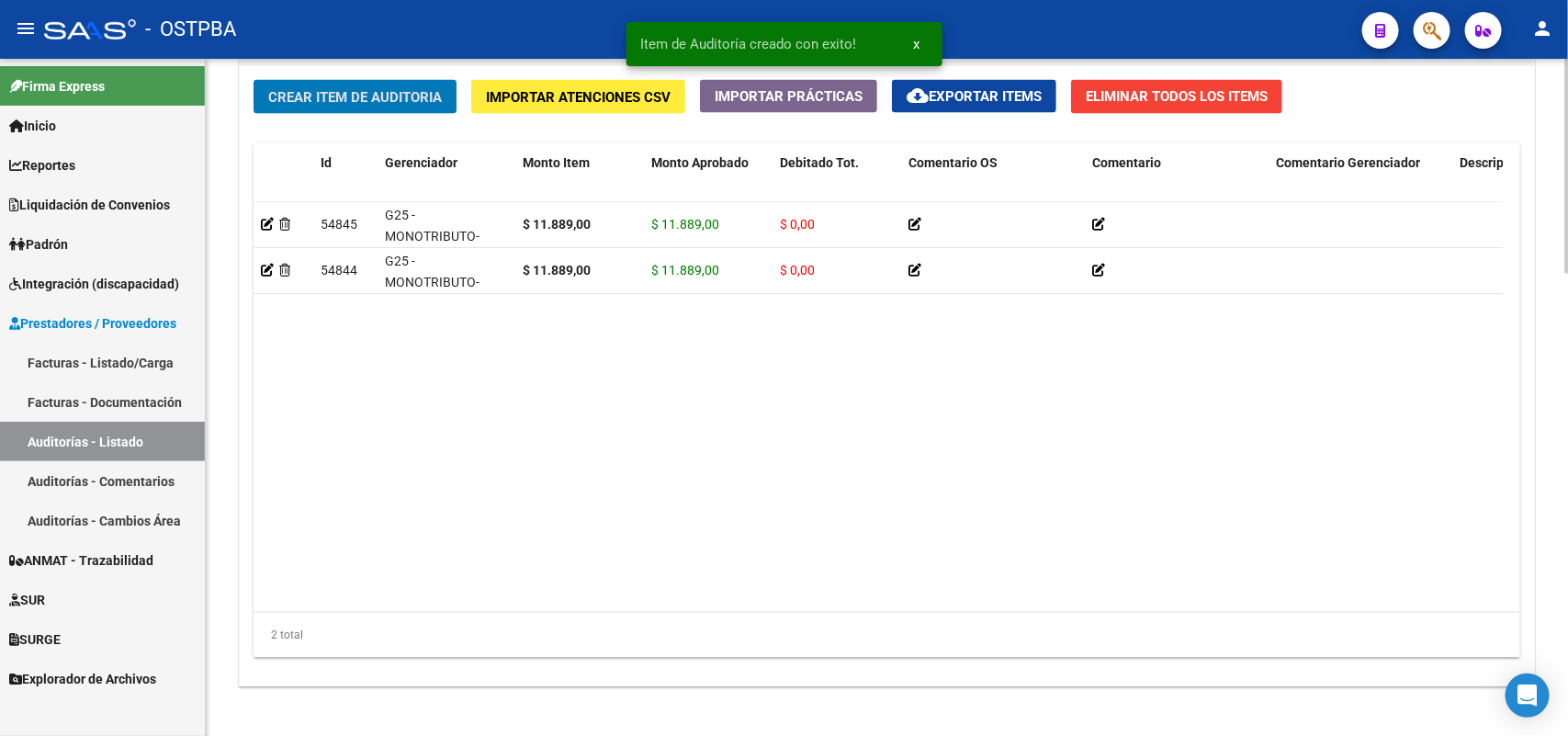
click at [441, 99] on span "Crear Item de Auditoria" at bounding box center [355, 97] width 174 height 17
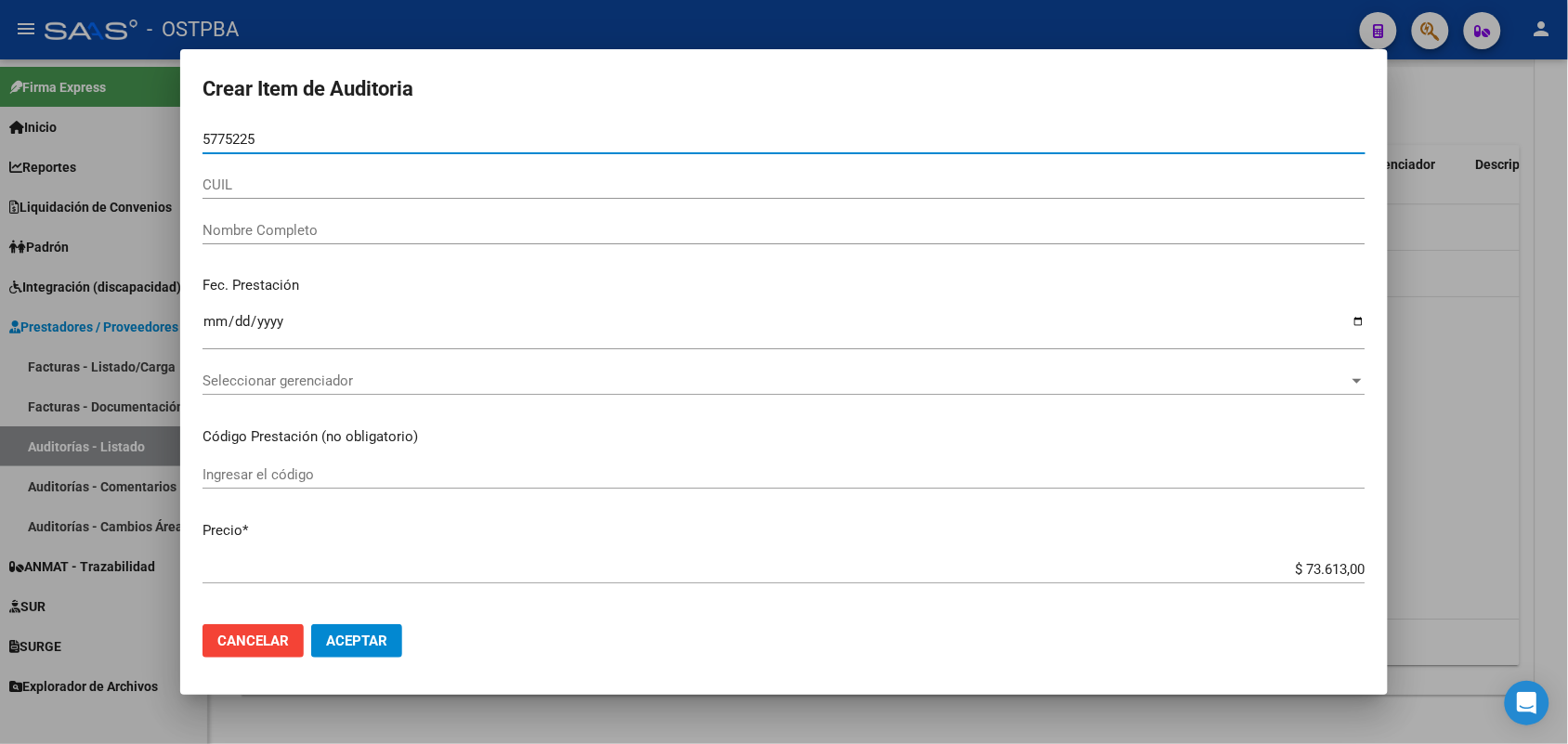
type input "57752257"
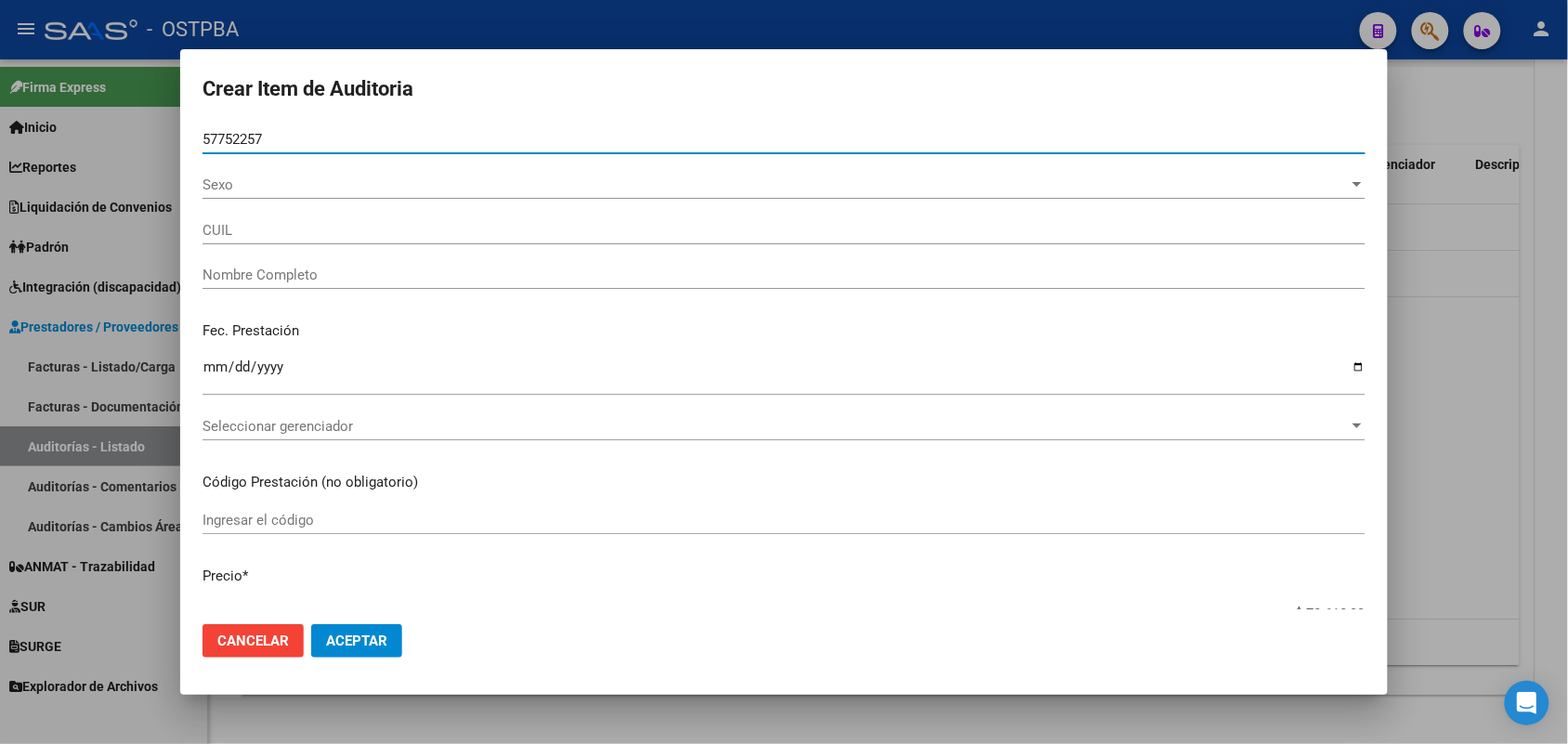
type input "27577522575"
type input "[PERSON_NAME]"
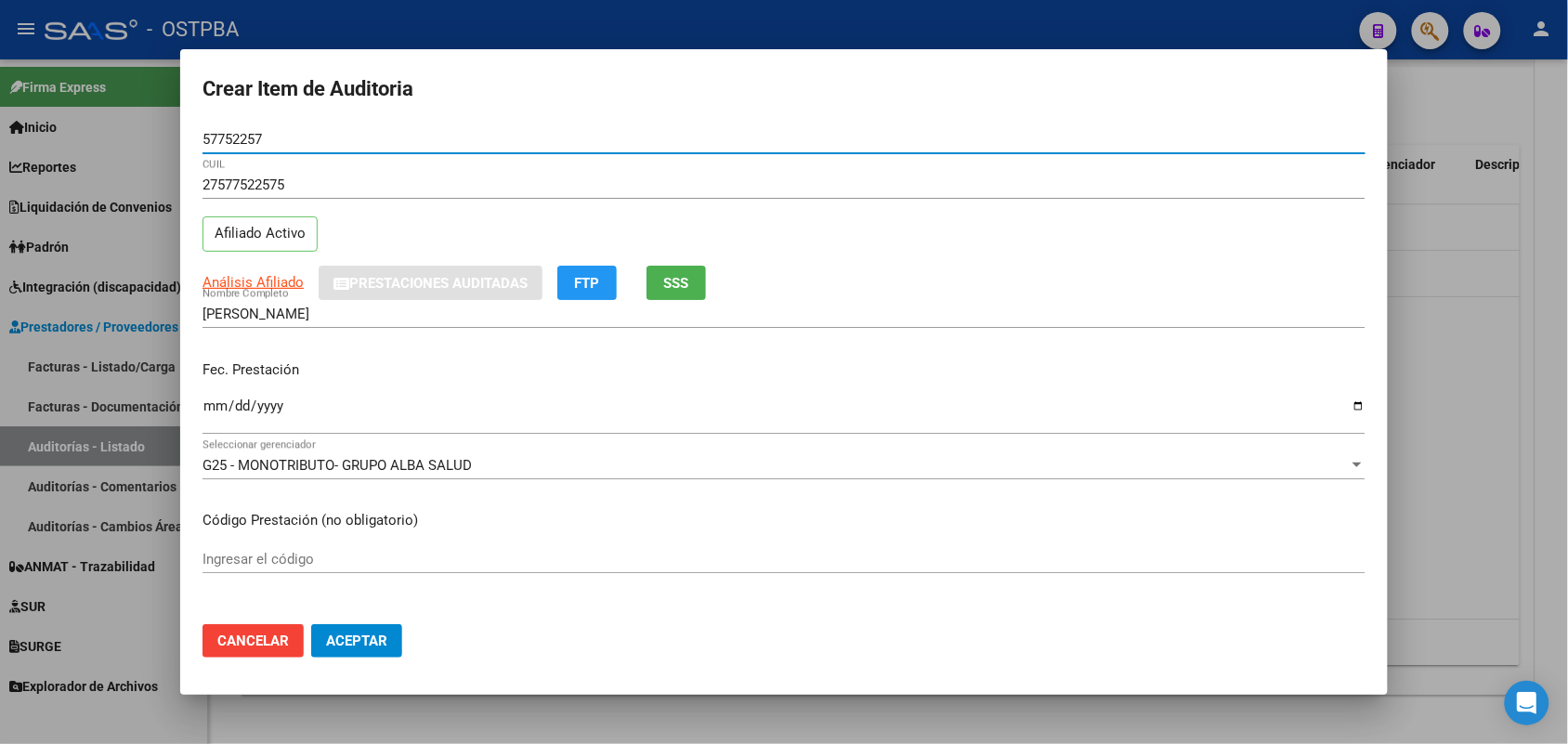
type input "57752257"
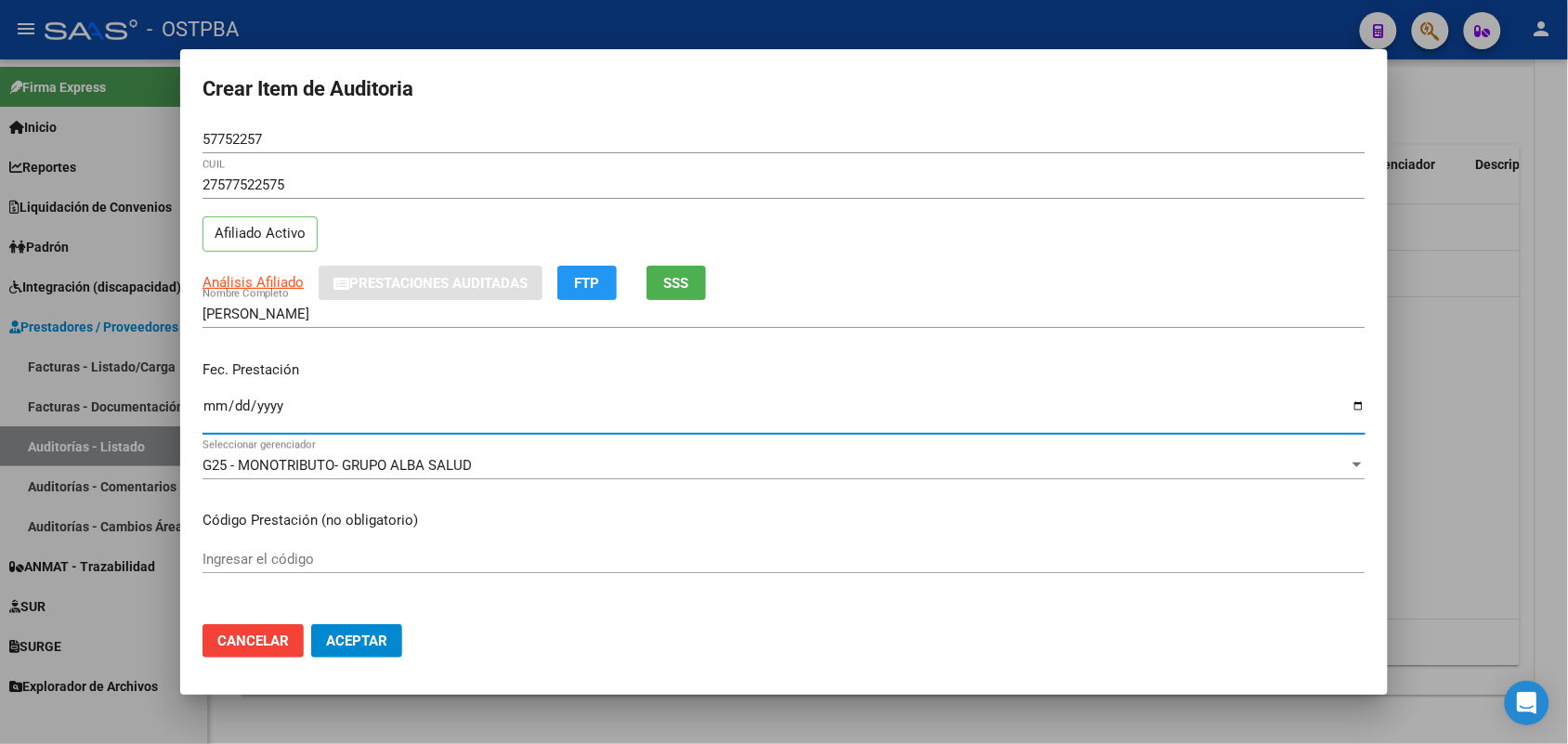
drag, startPoint x: 209, startPoint y: 399, endPoint x: 253, endPoint y: 442, distance: 61.5
click at [209, 401] on input "Ingresar la fecha" at bounding box center [783, 413] width 1163 height 29
type input "[DATE]"
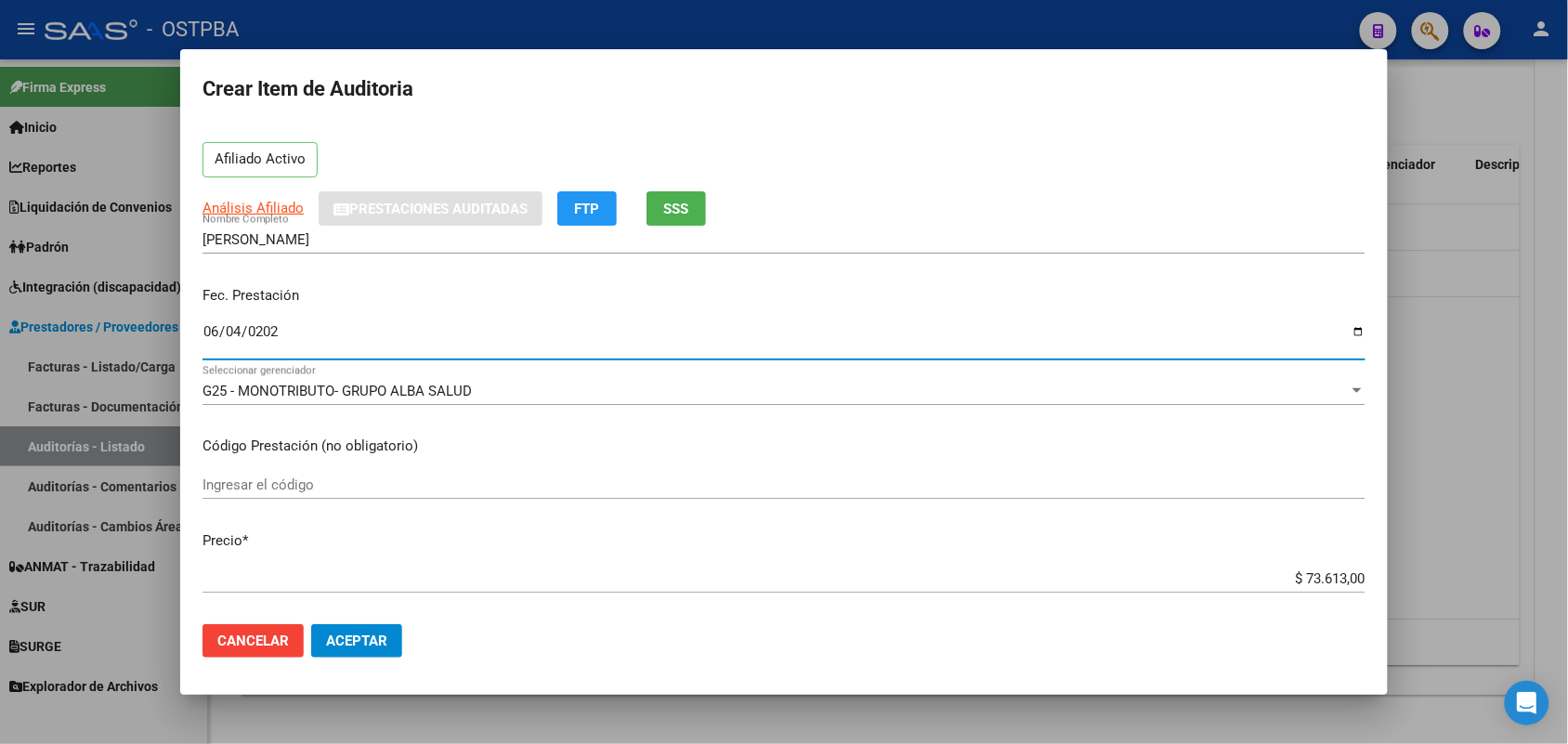
scroll to position [348, 0]
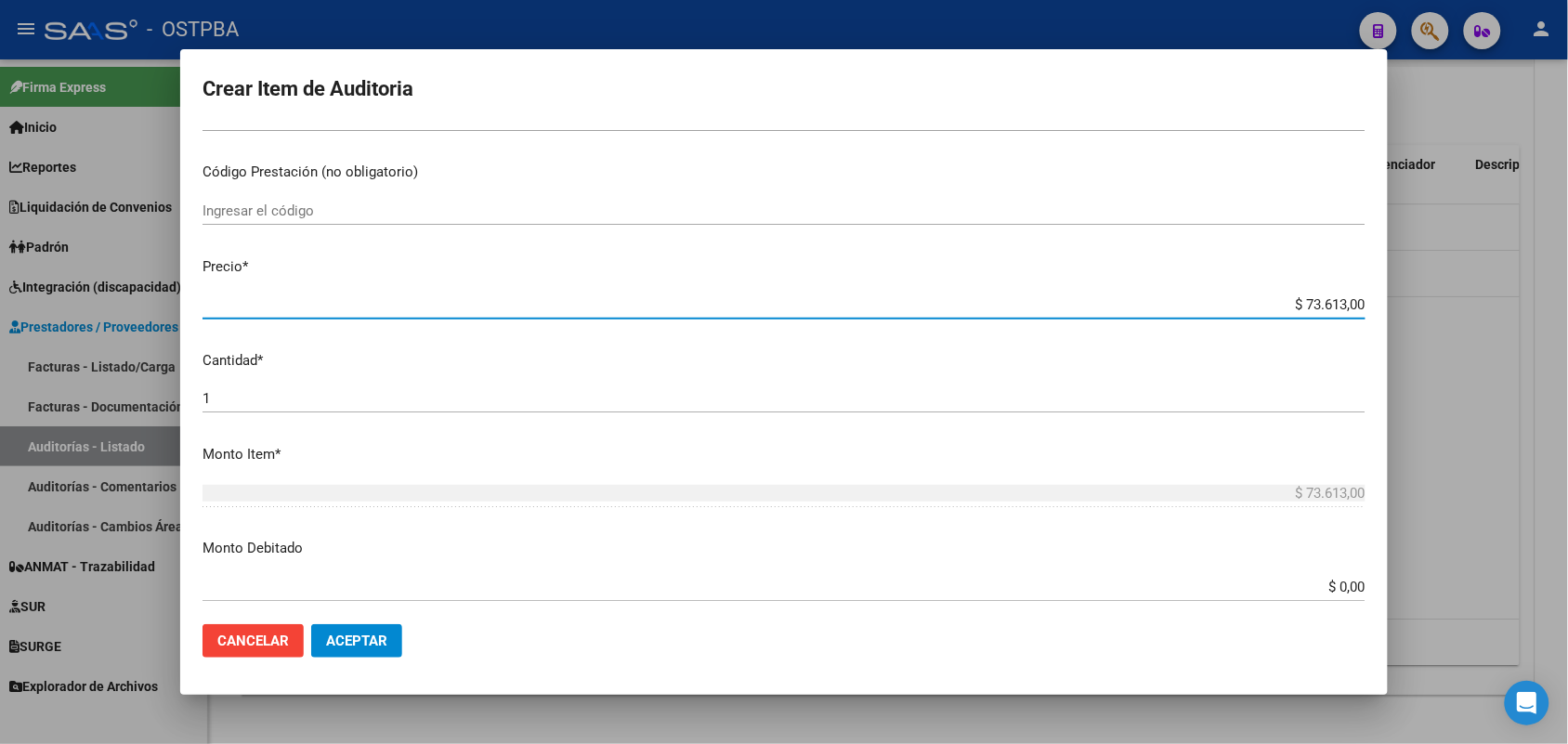
drag, startPoint x: 1275, startPoint y: 306, endPoint x: 1372, endPoint y: 305, distance: 97.0
click at [1371, 305] on mat-dialog-content "57752257 Nro Documento 27577522575 CUIL Afiliado Activo Análisis Afiliado Prest…" at bounding box center [784, 367] width 1207 height 483
type input "$ 0,01"
type input "$ 0,11"
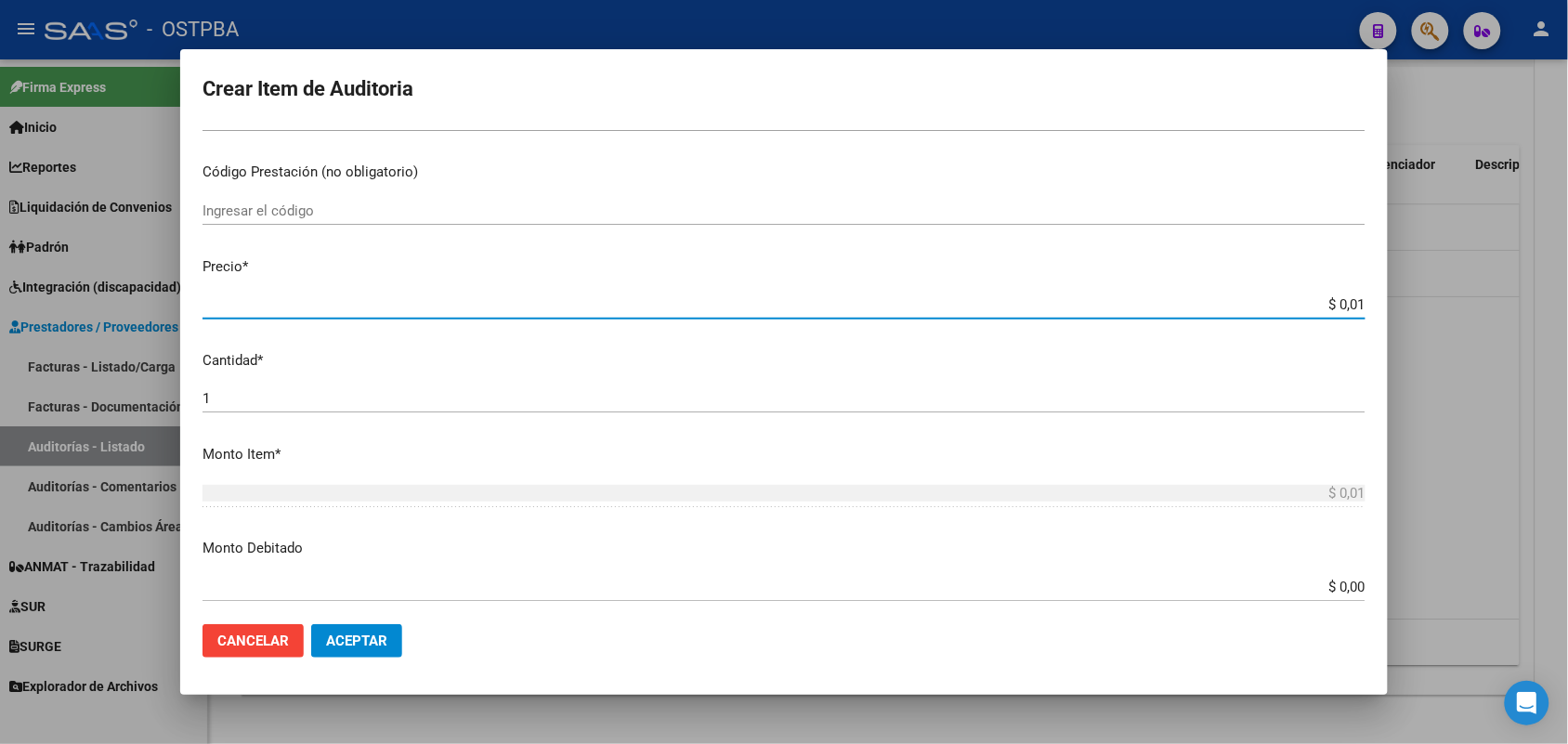
type input "$ 0,11"
type input "$ 1,18"
type input "$ 11,88"
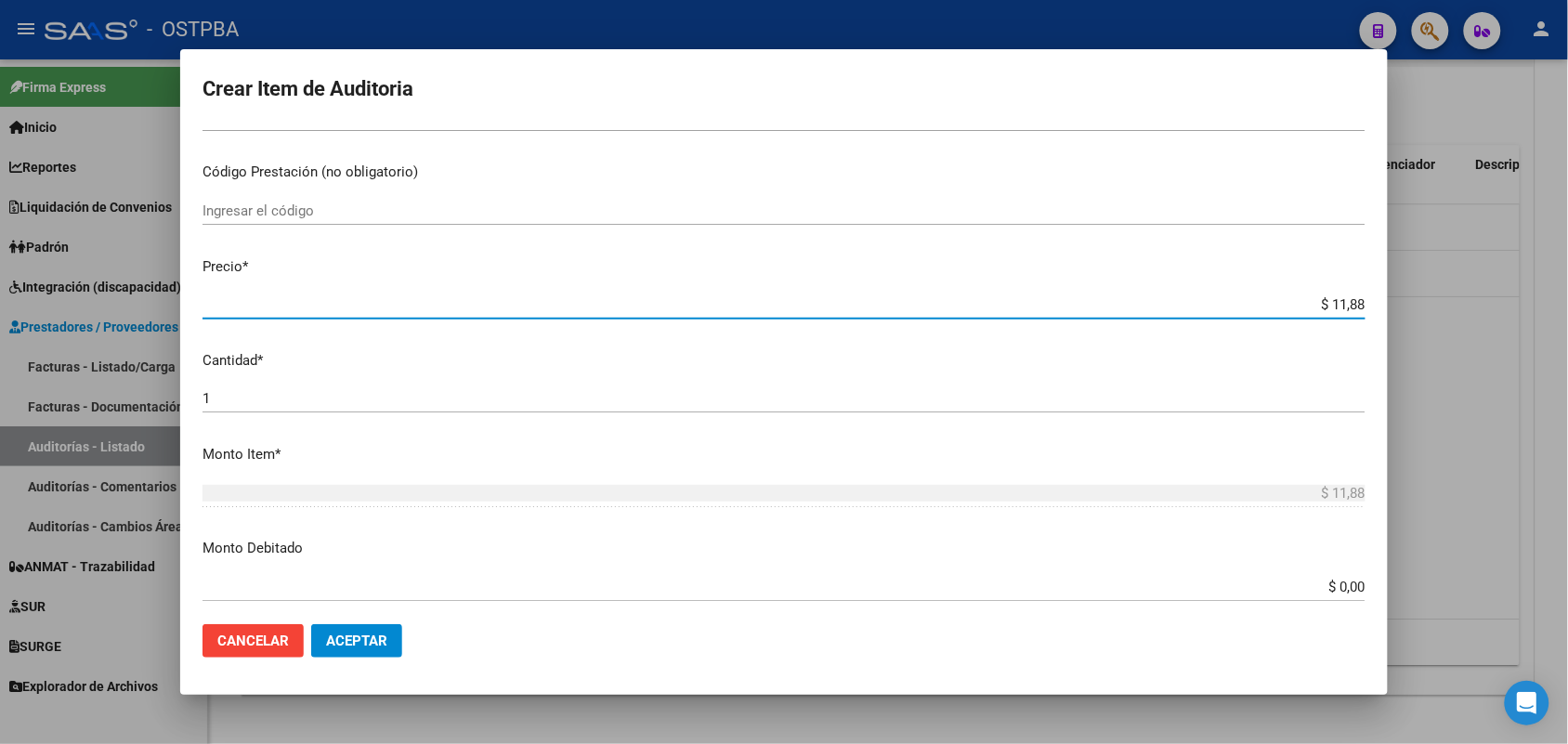
type input "$ 118,89"
type input "$ 1.188,90"
type input "$ 11.889,00"
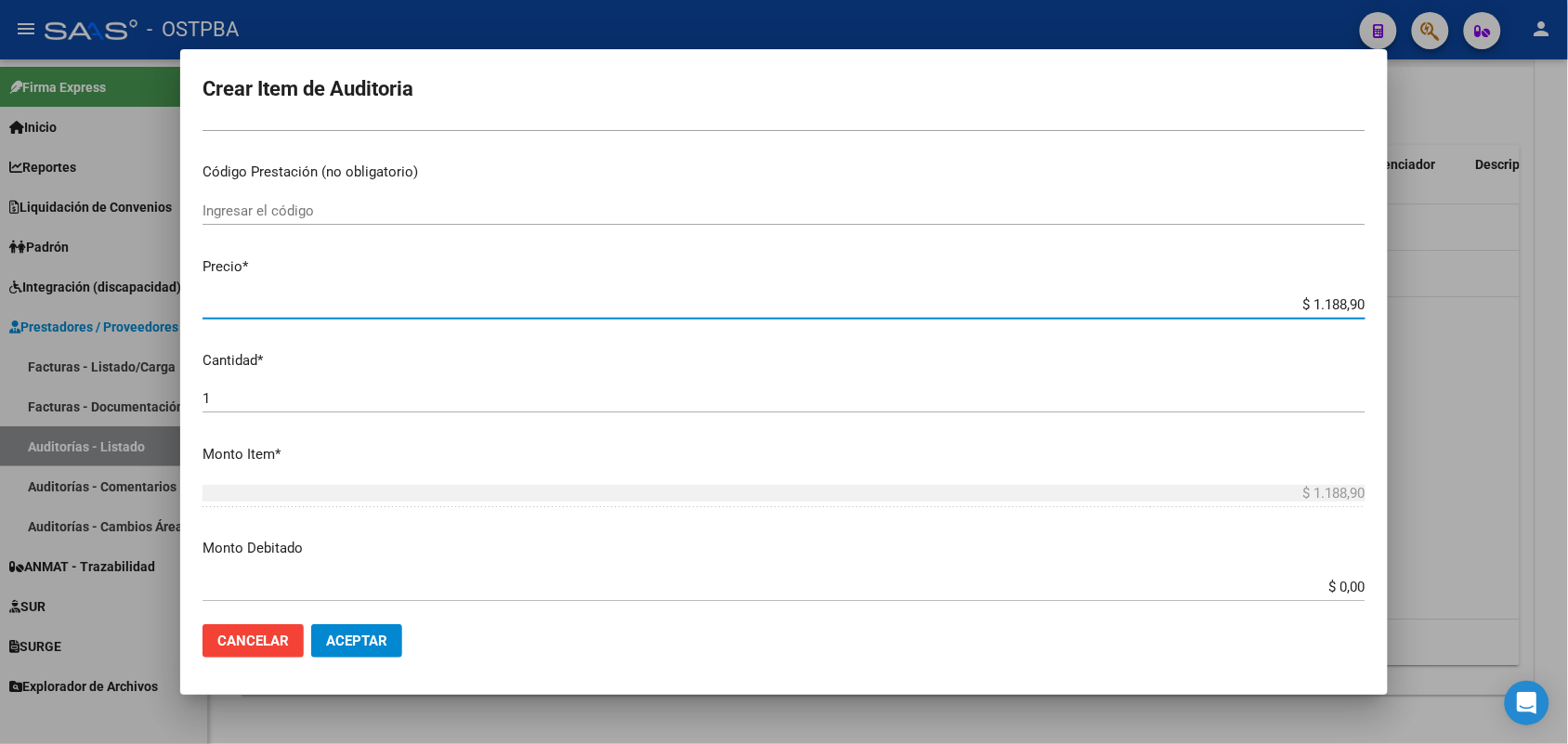
type input "$ 11.889,00"
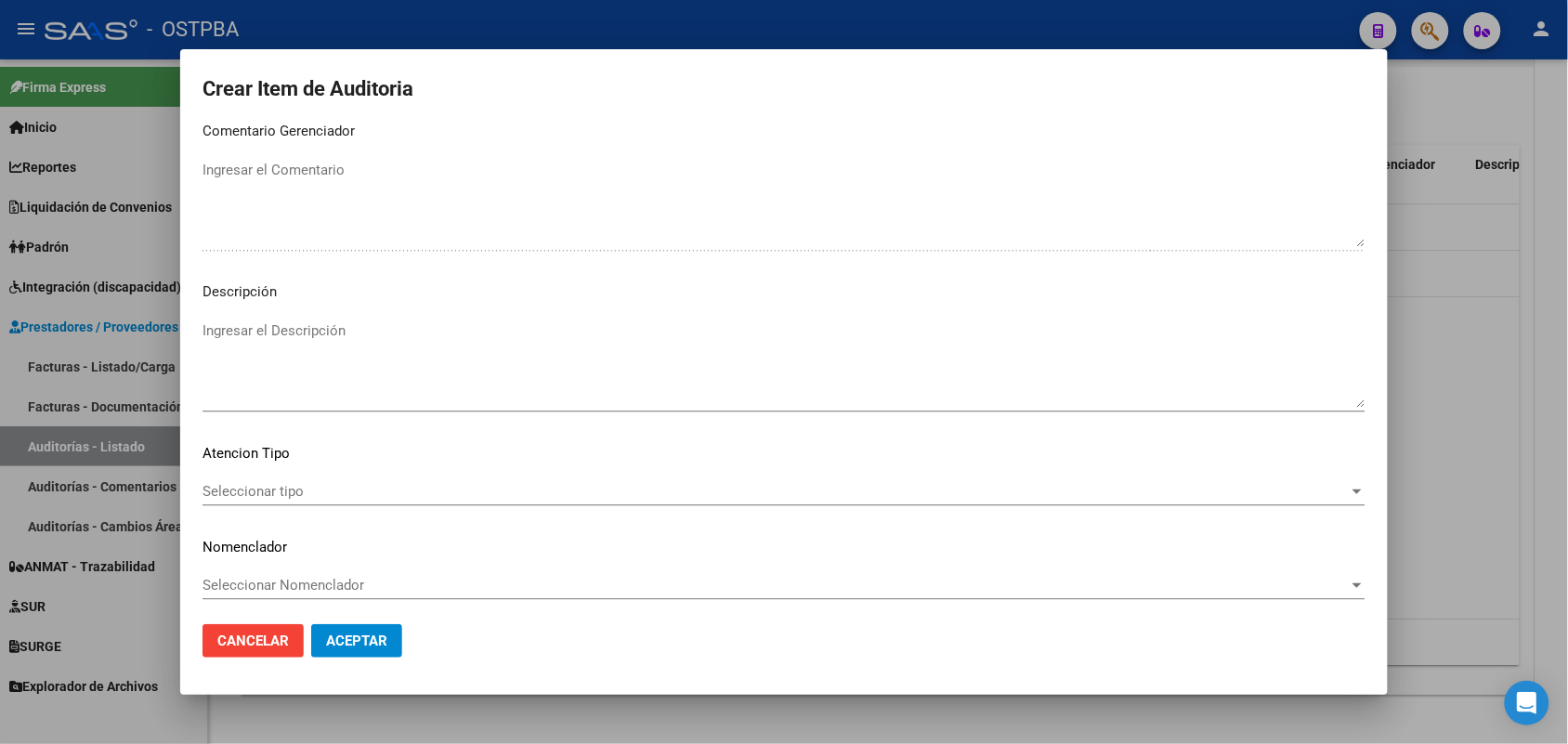
scroll to position [1187, 0]
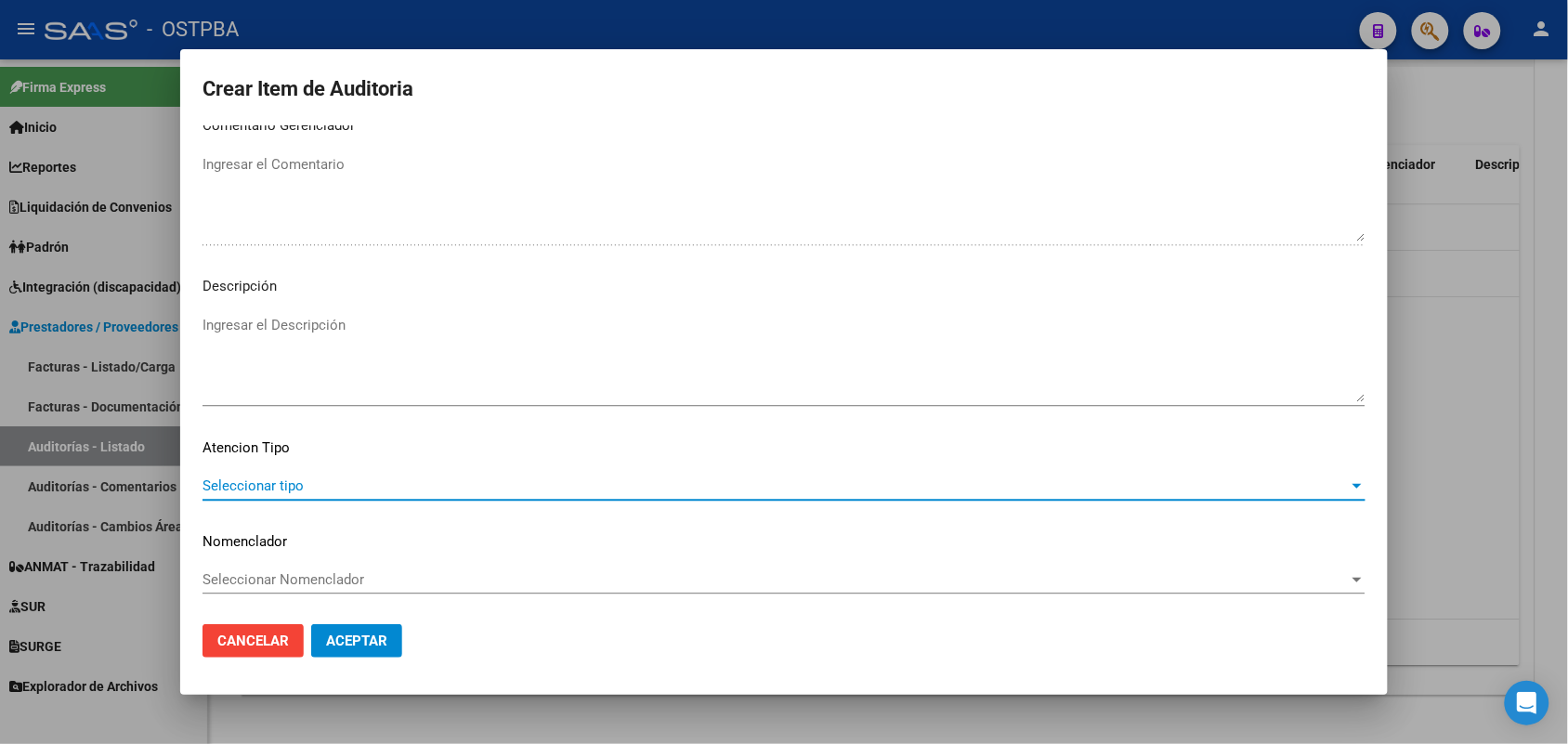
click at [274, 480] on span "Seleccionar tipo" at bounding box center [775, 485] width 1146 height 17
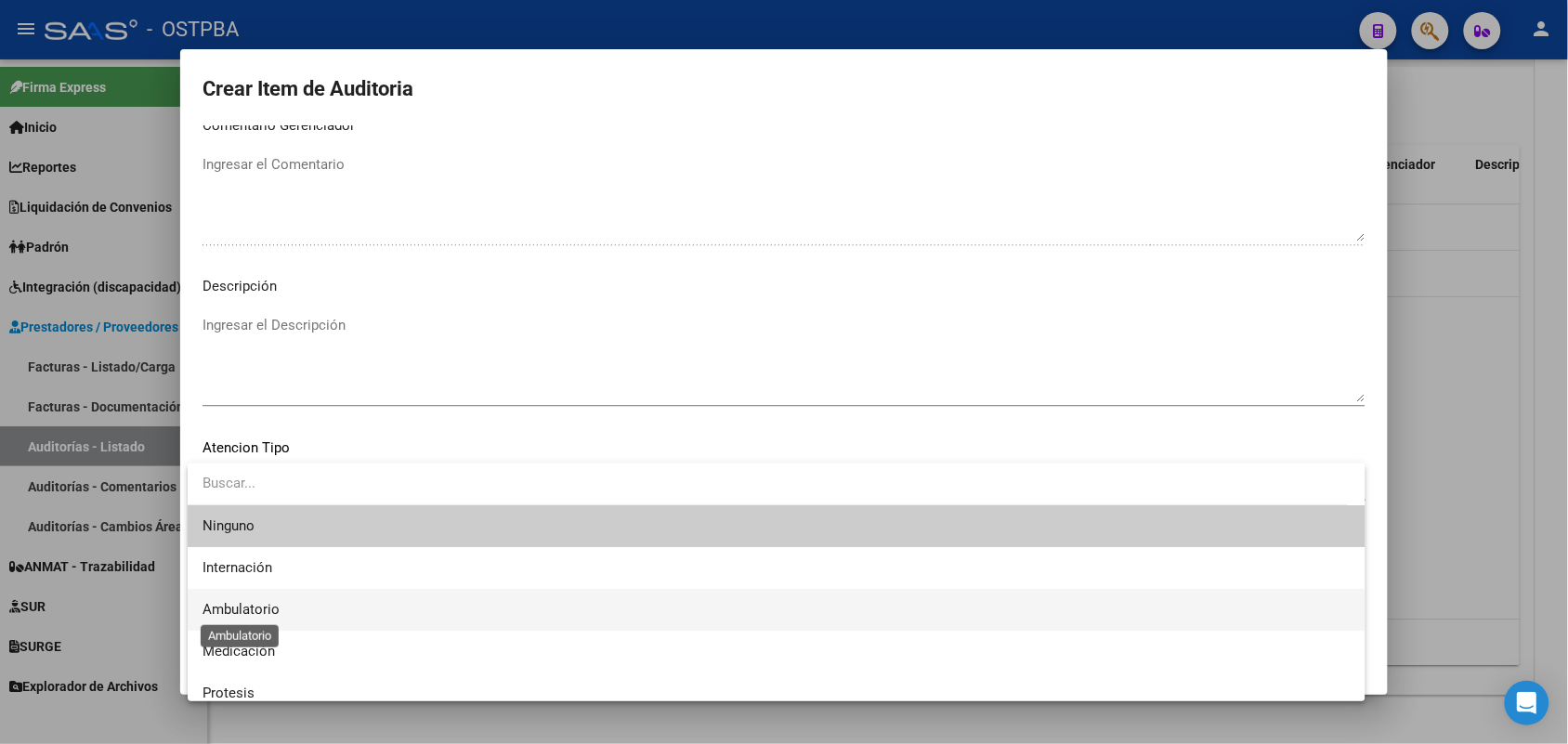
click at [263, 609] on span "Ambulatorio" at bounding box center [241, 609] width 77 height 17
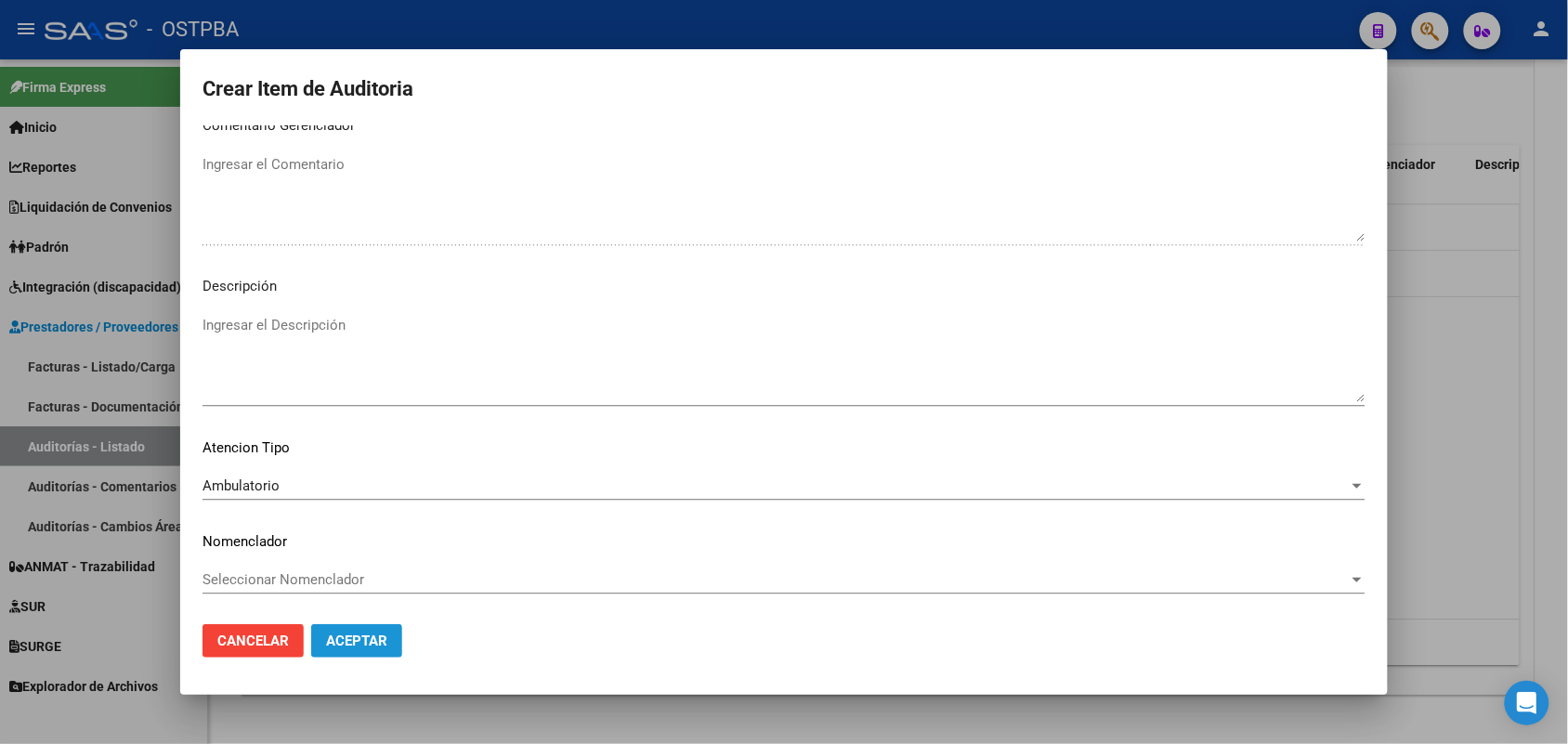
click at [342, 629] on button "Aceptar" at bounding box center [356, 640] width 91 height 33
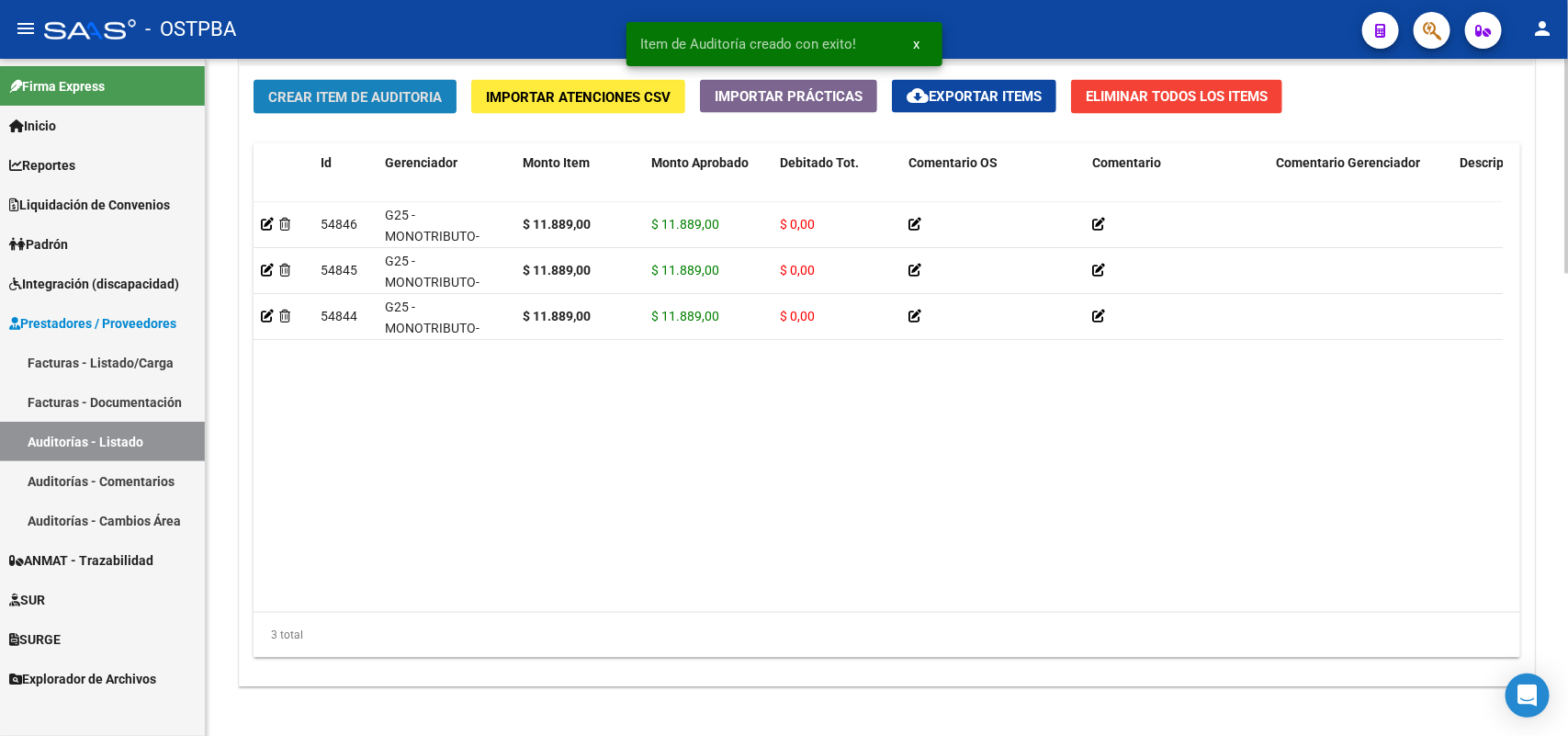
click at [425, 89] on span "Crear Item de Auditoria" at bounding box center [355, 97] width 174 height 17
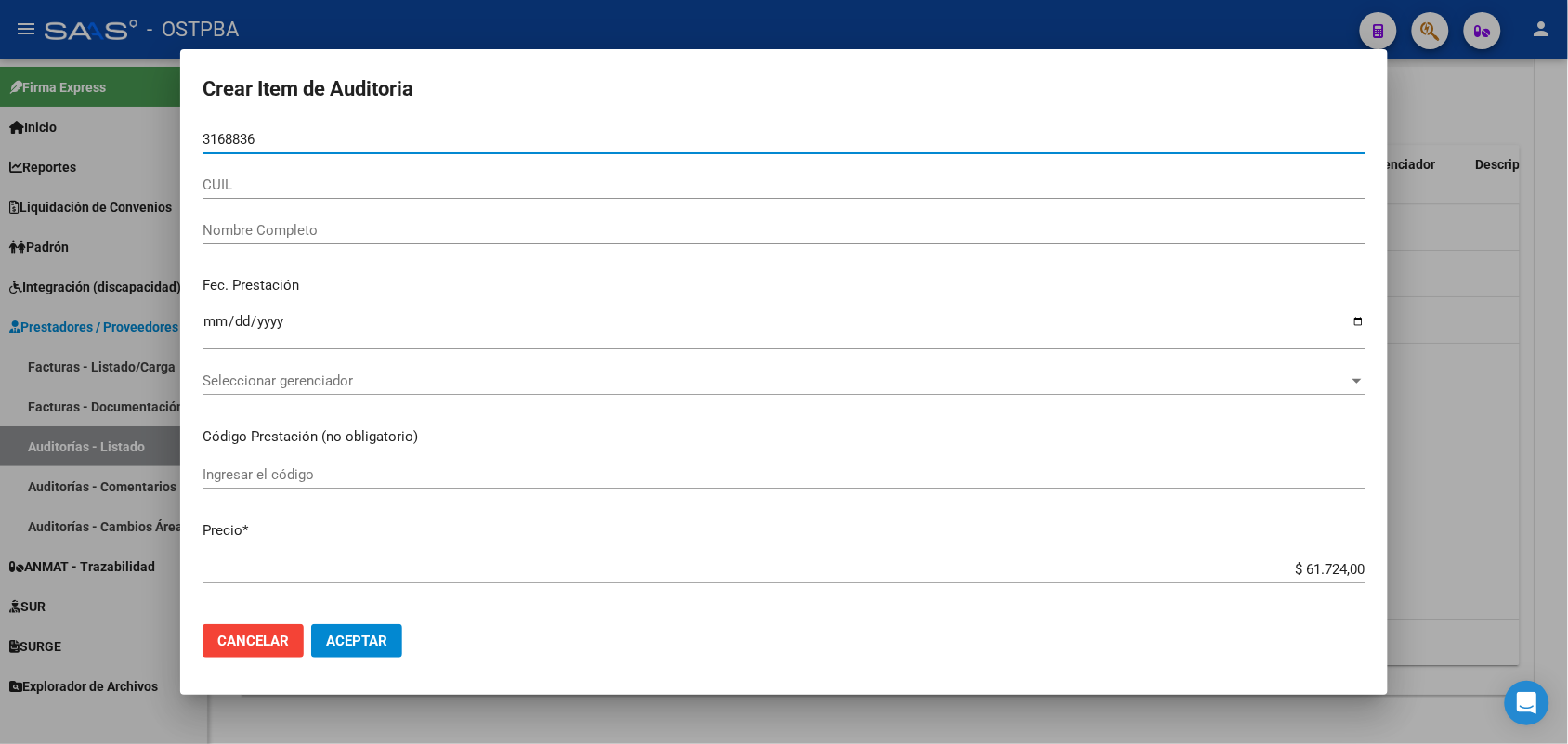
type input "31688362"
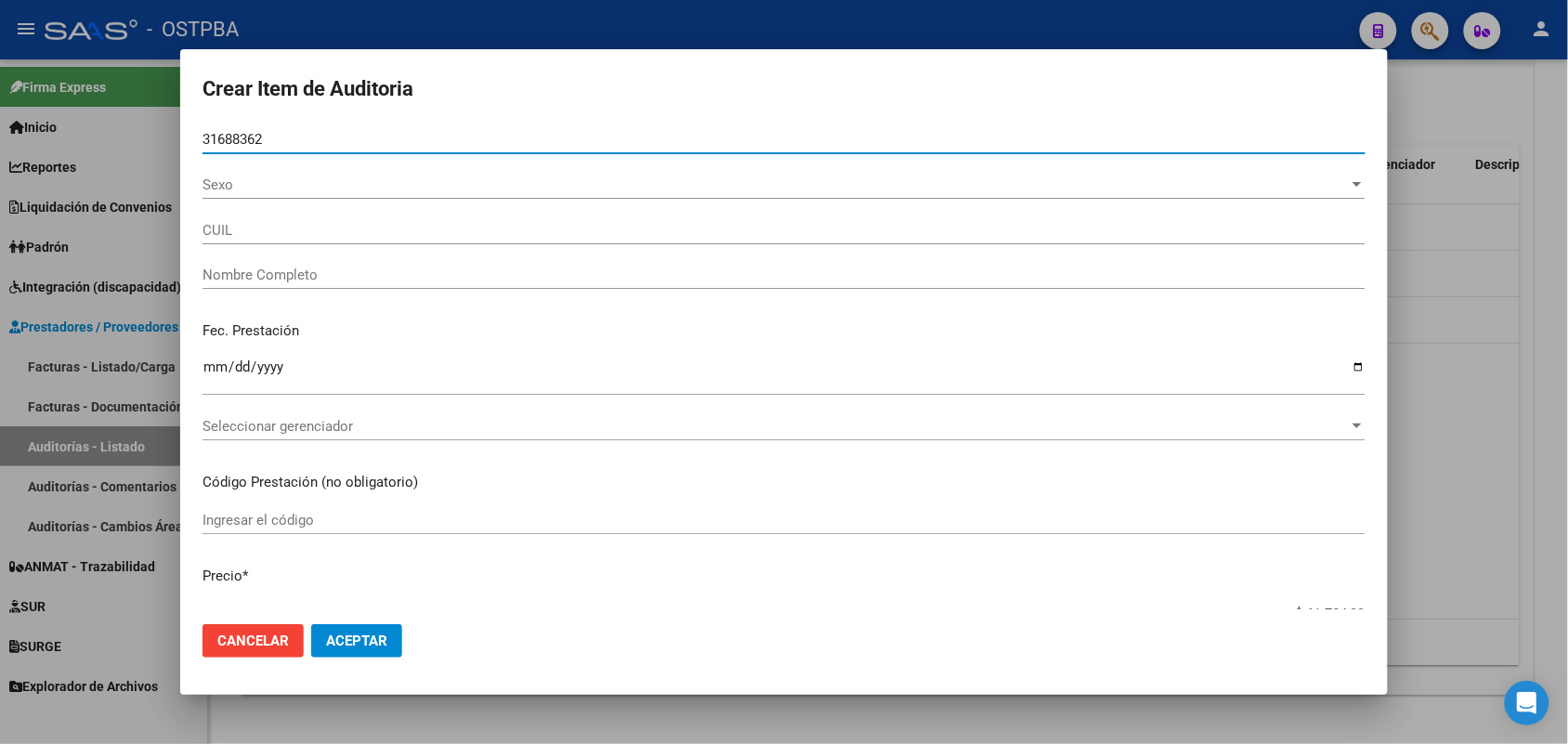
type input "27316883627"
type input "[PERSON_NAME]"
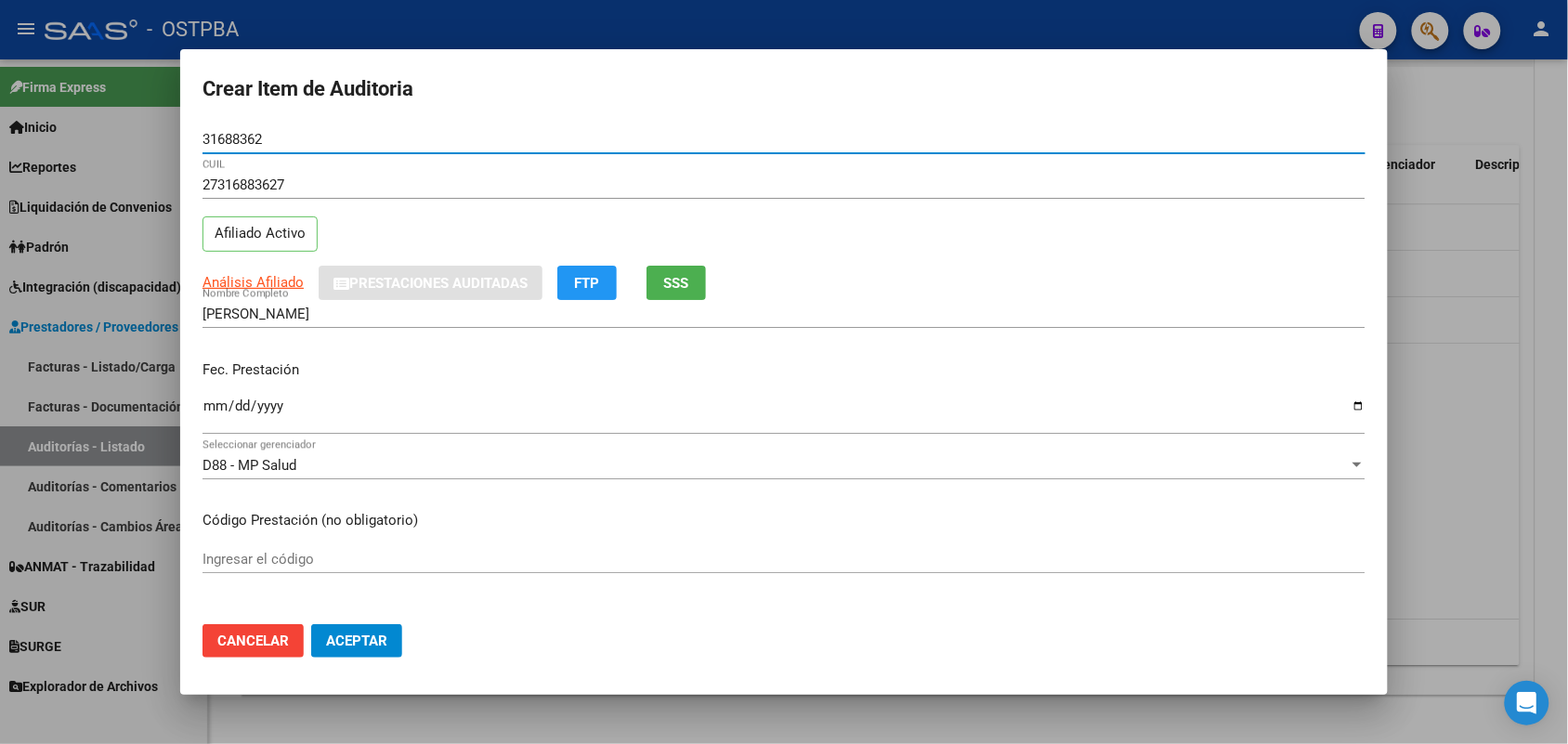
type input "31688362"
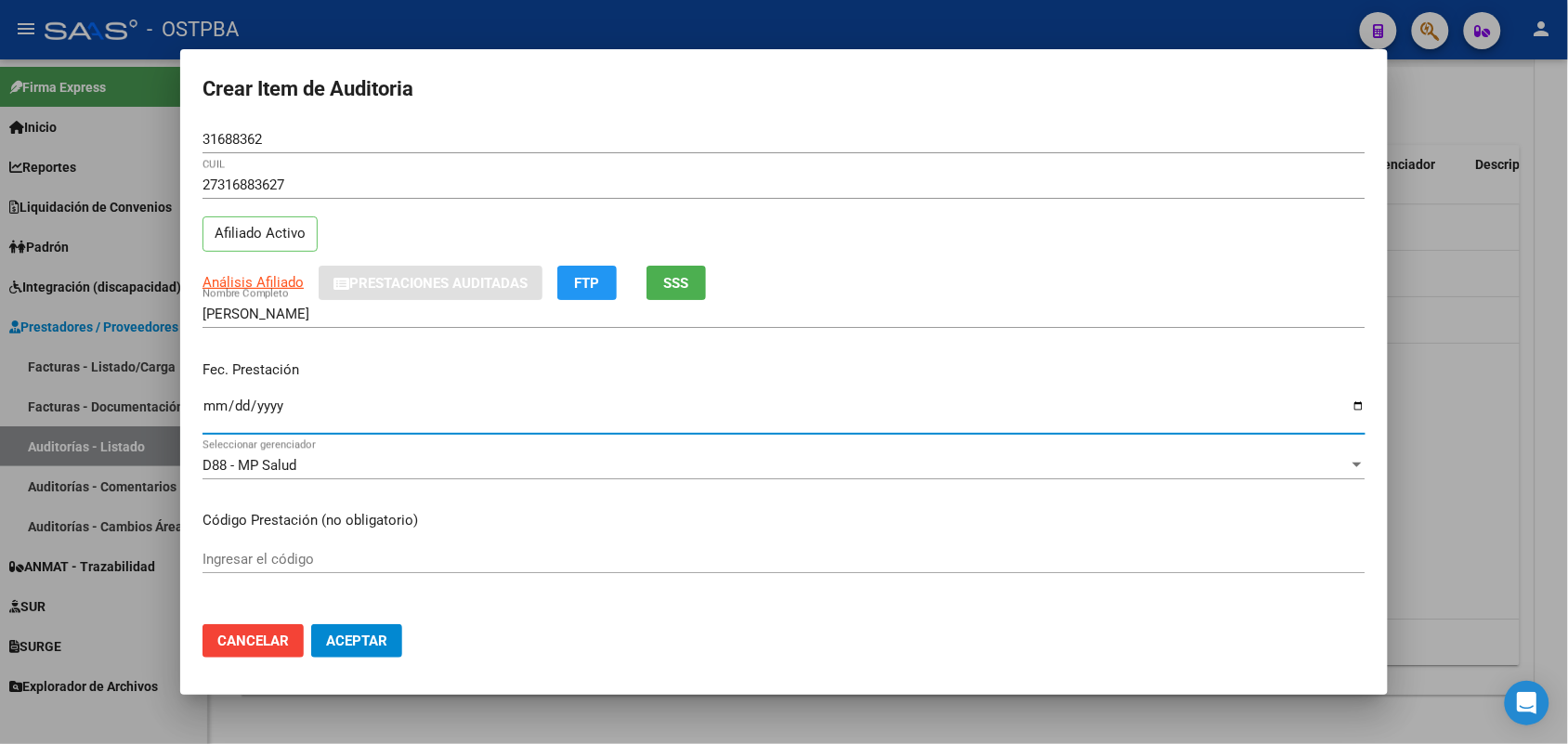
click at [202, 419] on input "Ingresar la fecha" at bounding box center [783, 413] width 1163 height 29
type input "[DATE]"
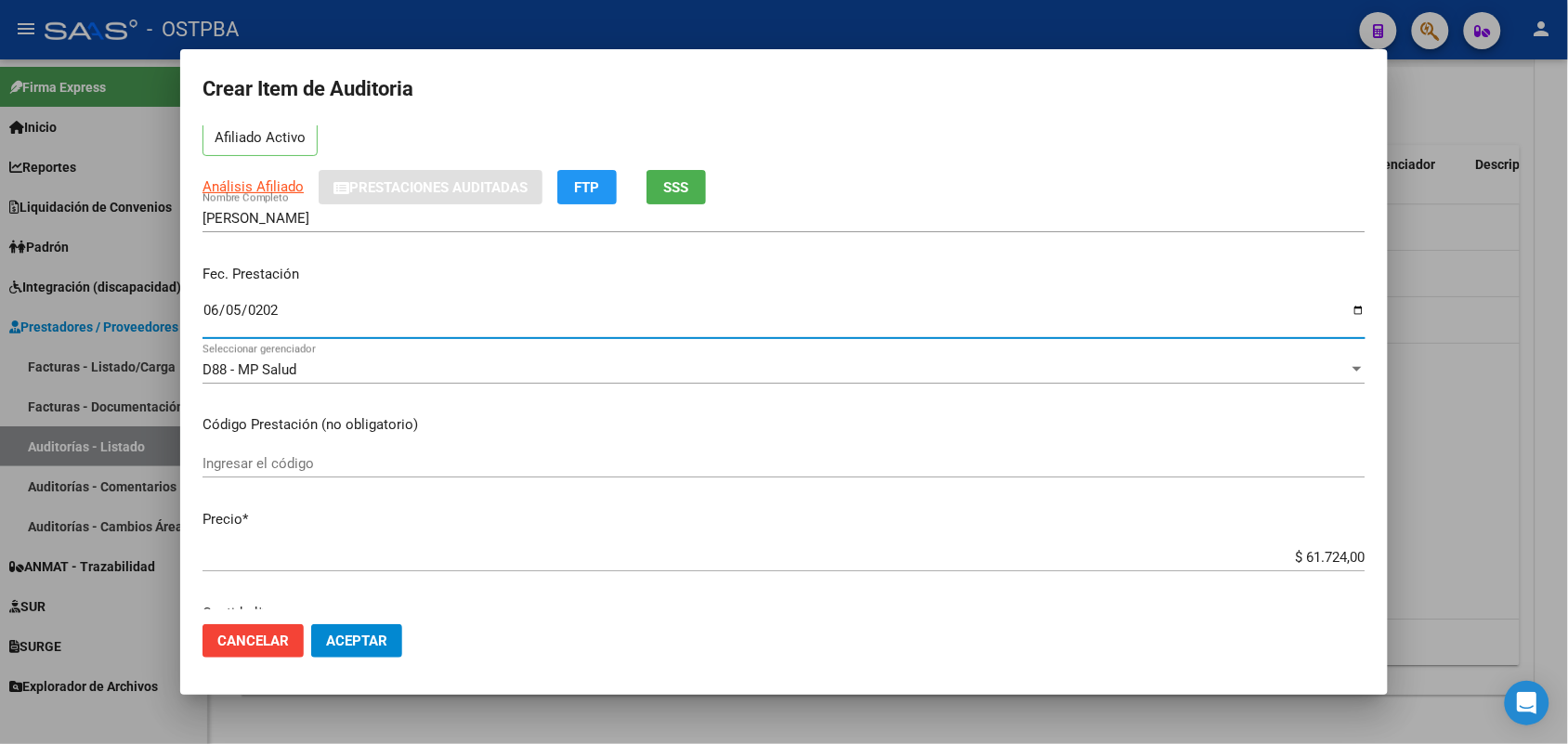
scroll to position [348, 0]
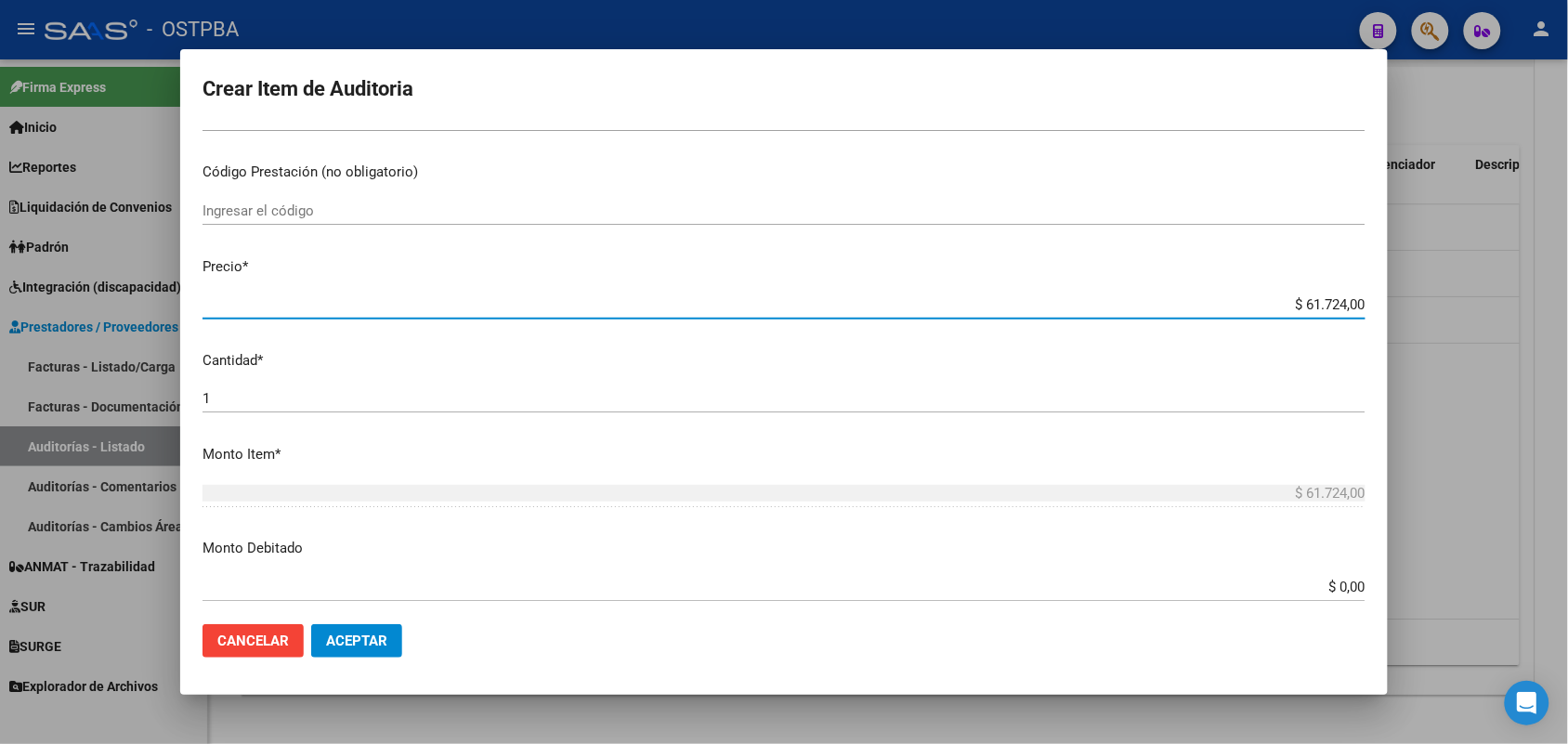
drag, startPoint x: 1270, startPoint y: 304, endPoint x: 1533, endPoint y: 330, distance: 264.3
click at [1533, 330] on div "Crear Item de Auditoria 31688362 Nro Documento 27316883627 CUIL Afiliado Activo…" at bounding box center [784, 372] width 1568 height 744
type input "$ 0,07"
type input "$ 0,72"
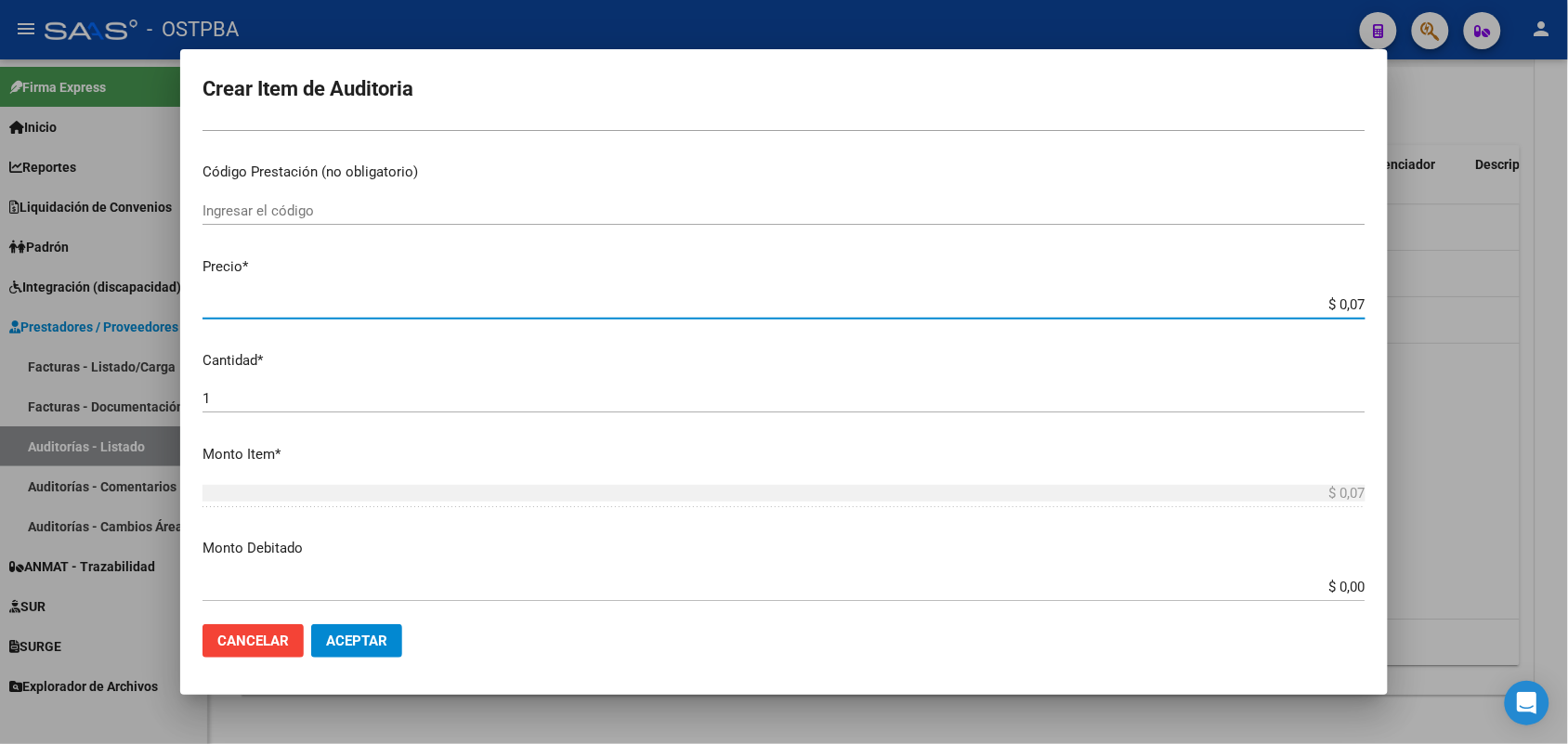
type input "$ 0,72"
type input "$ 7,24"
type input "$ 72,44"
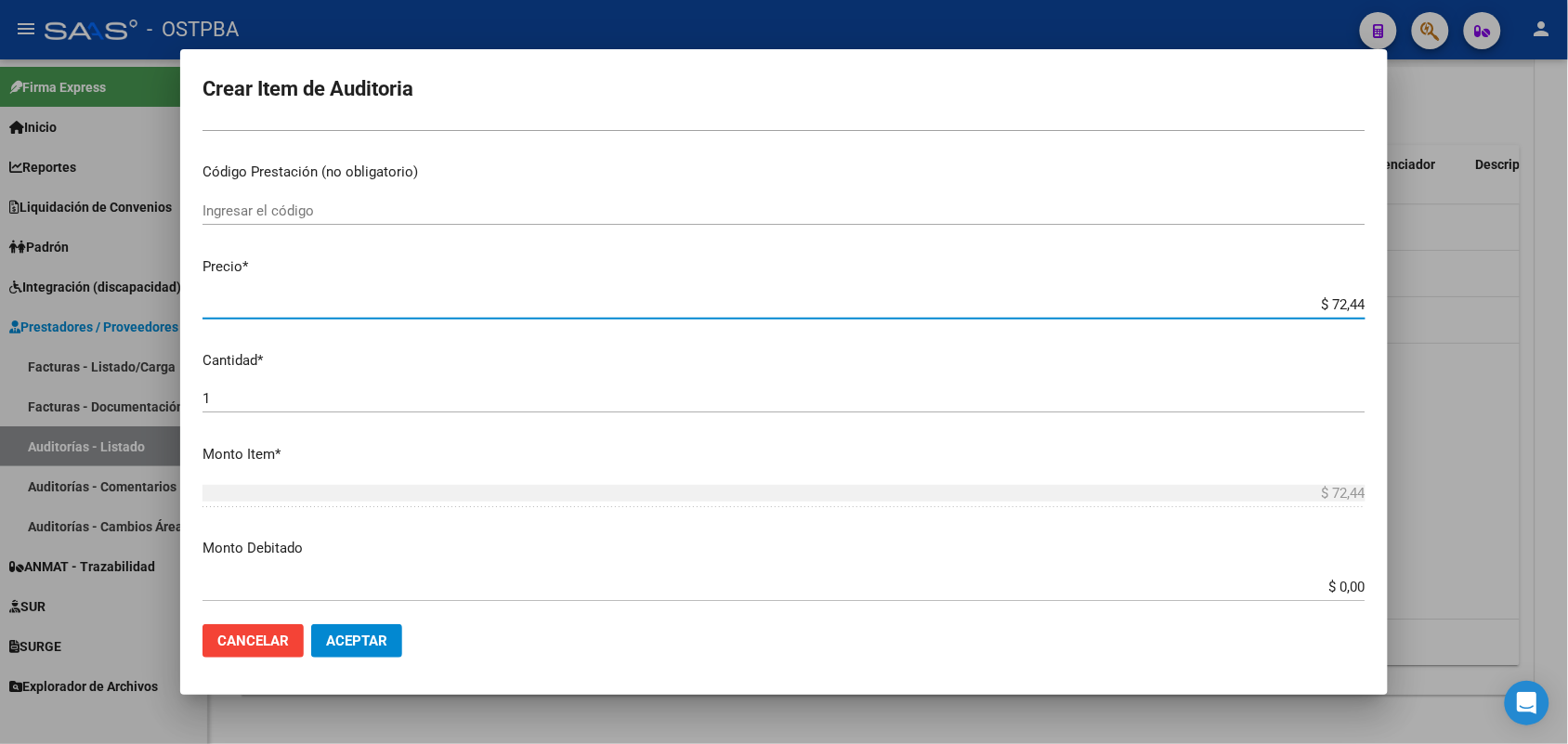
type input "$ 724,40"
type input "$ 7.244,00"
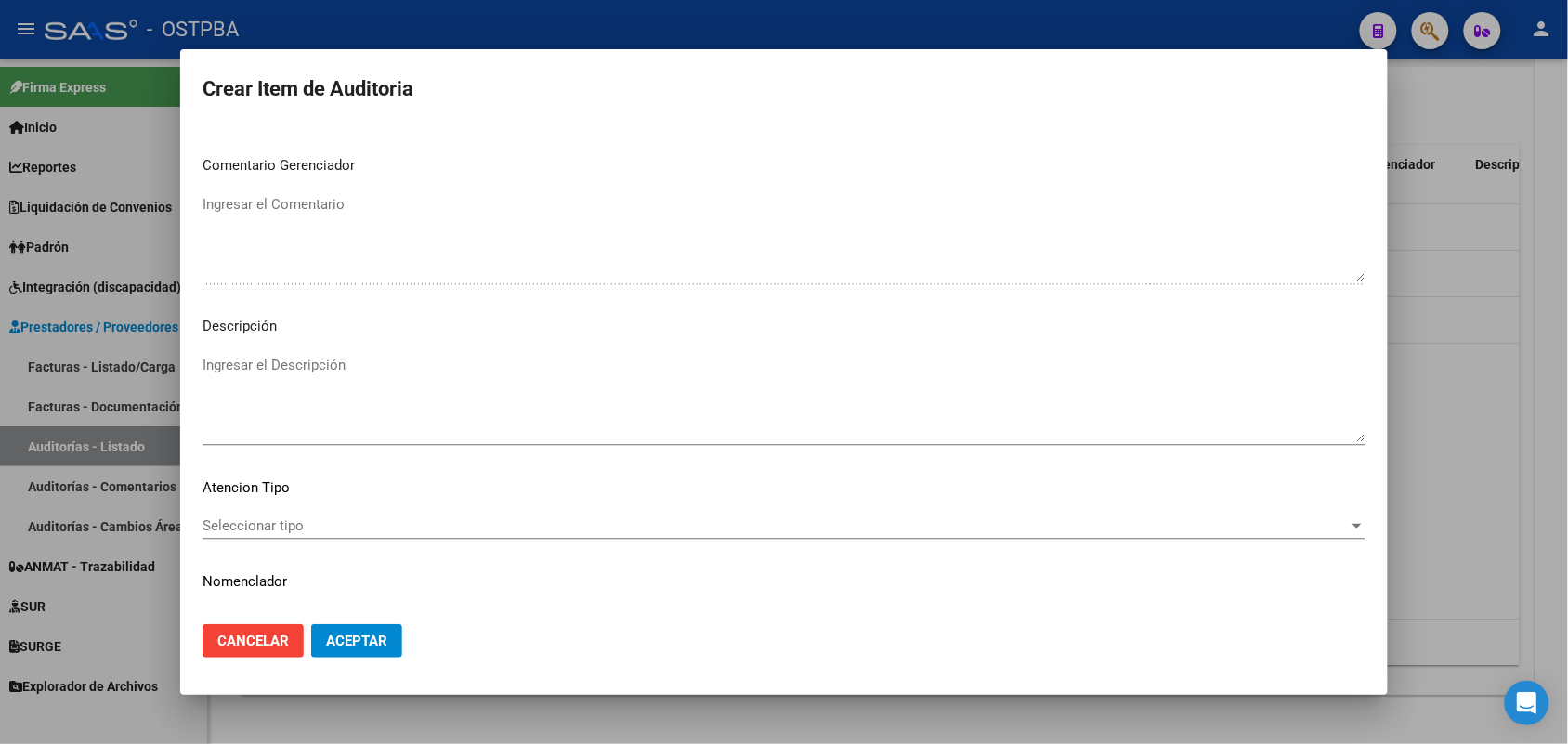
scroll to position [1187, 0]
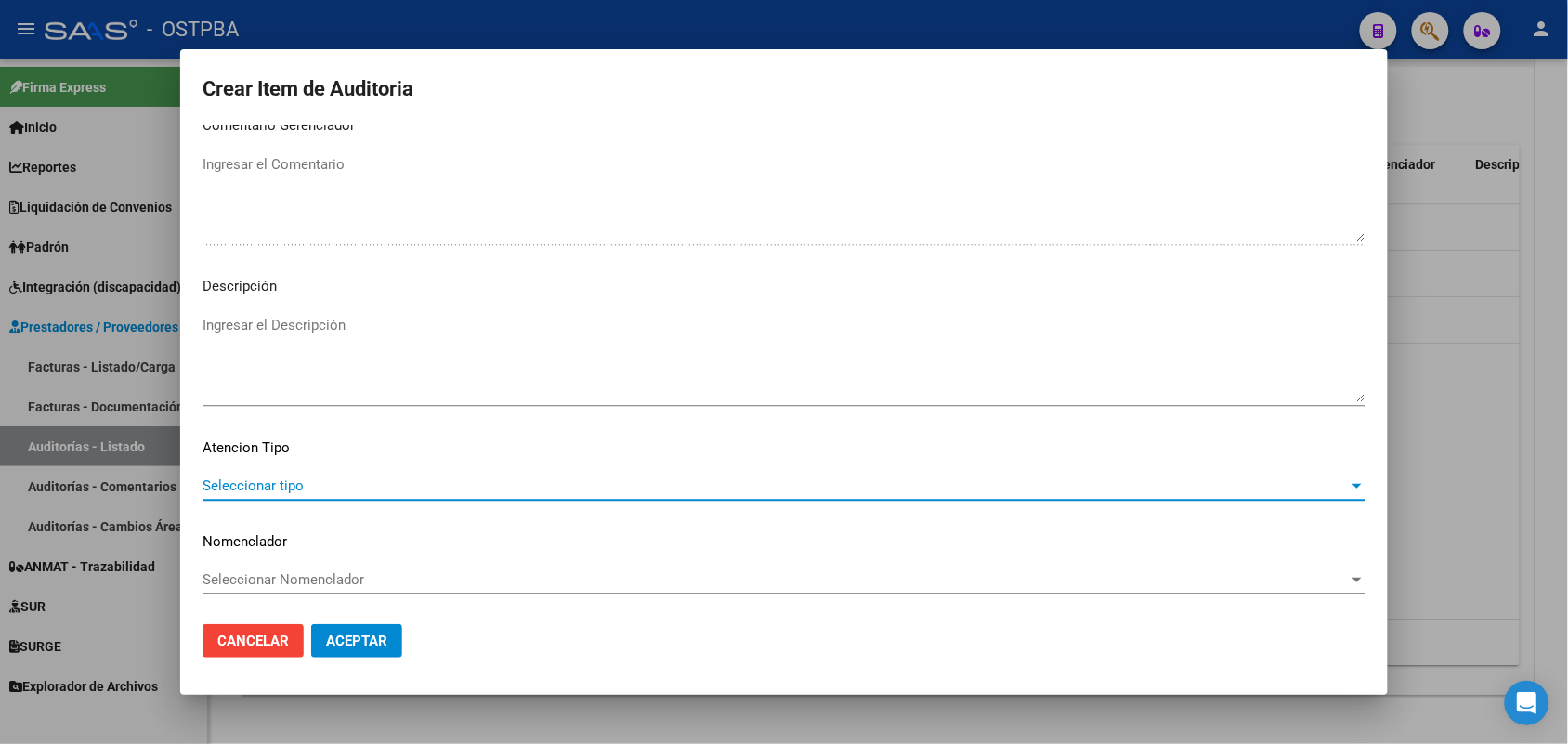
click at [281, 480] on span "Seleccionar tipo" at bounding box center [775, 485] width 1146 height 17
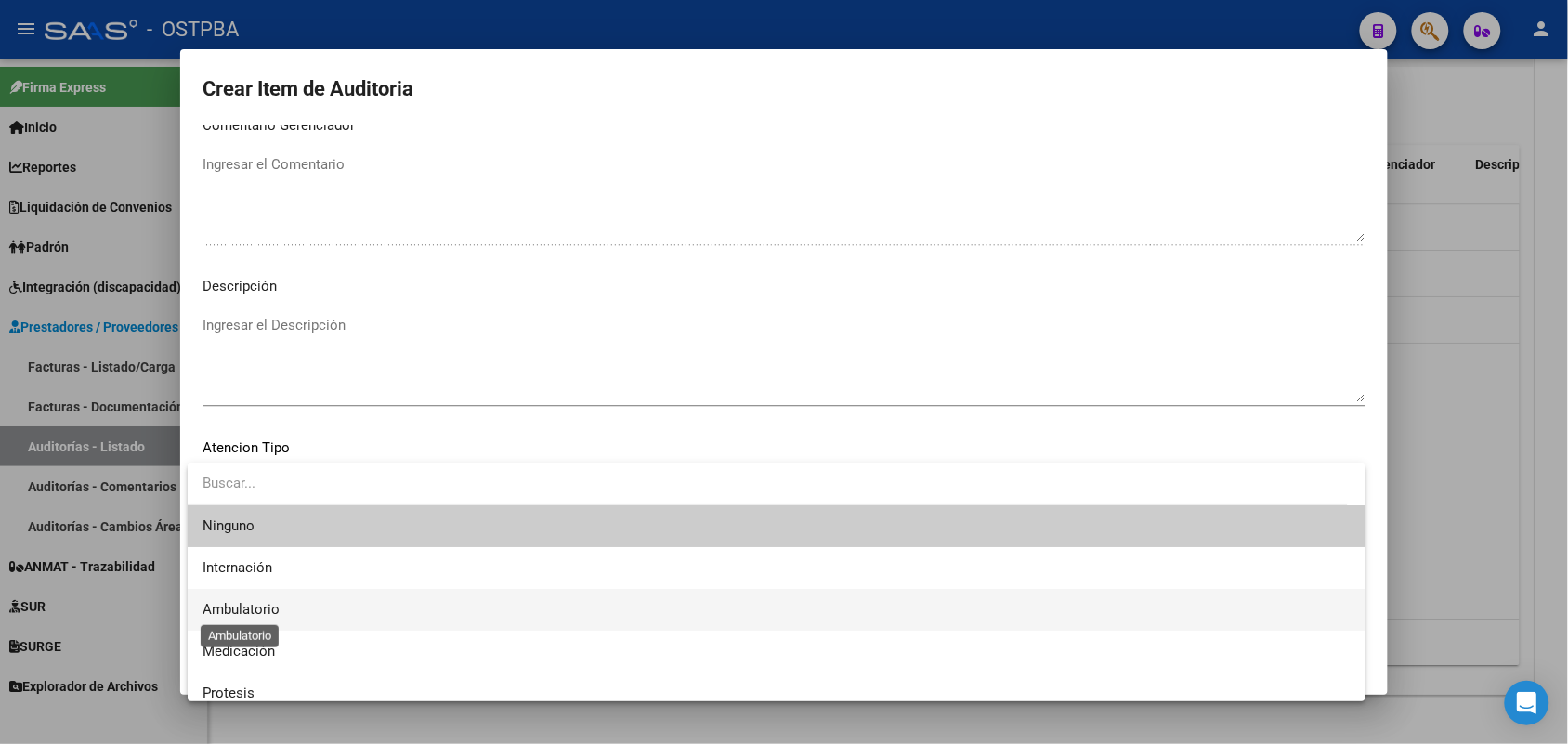
click at [260, 610] on span "Ambulatorio" at bounding box center [241, 609] width 77 height 17
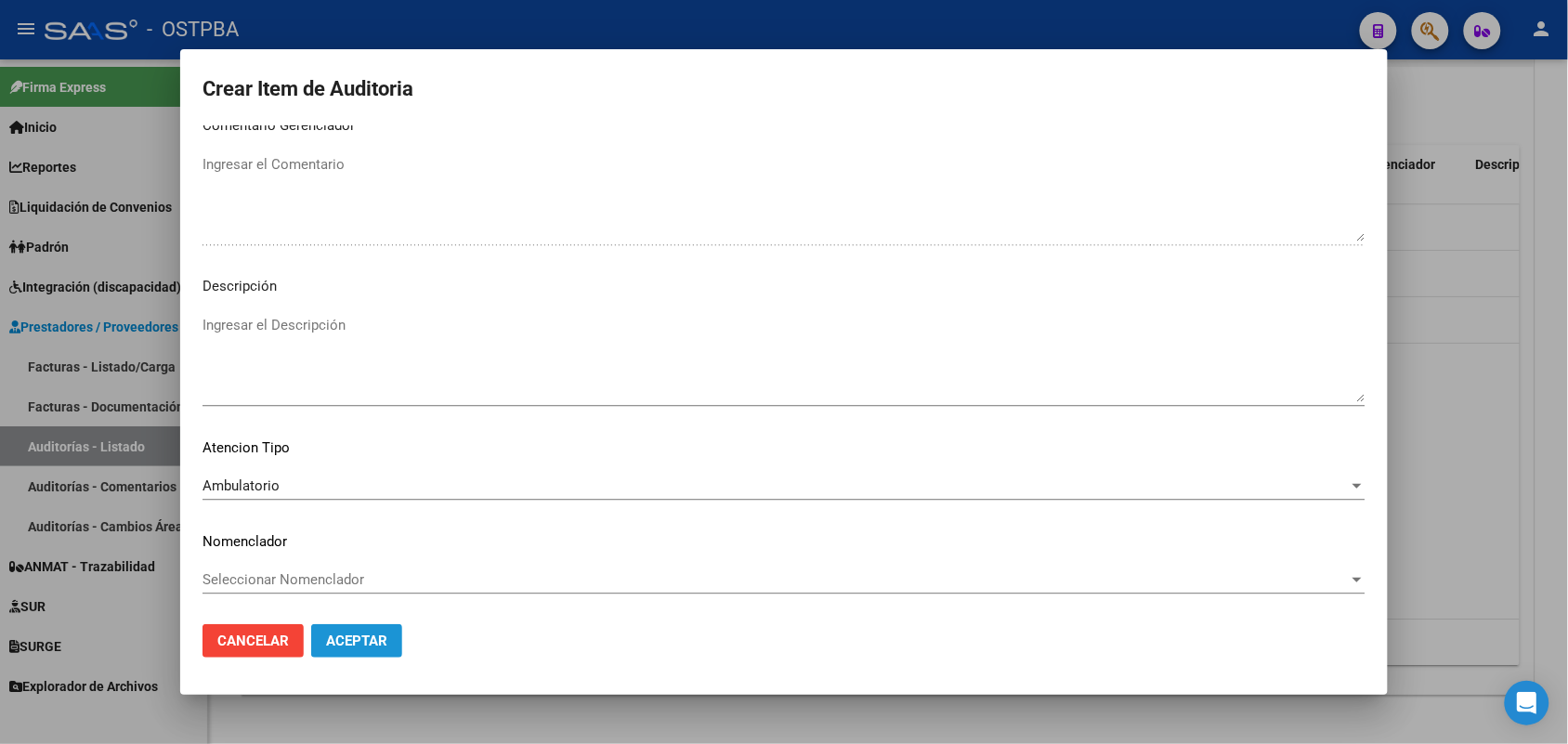
click at [351, 634] on span "Aceptar" at bounding box center [356, 641] width 61 height 17
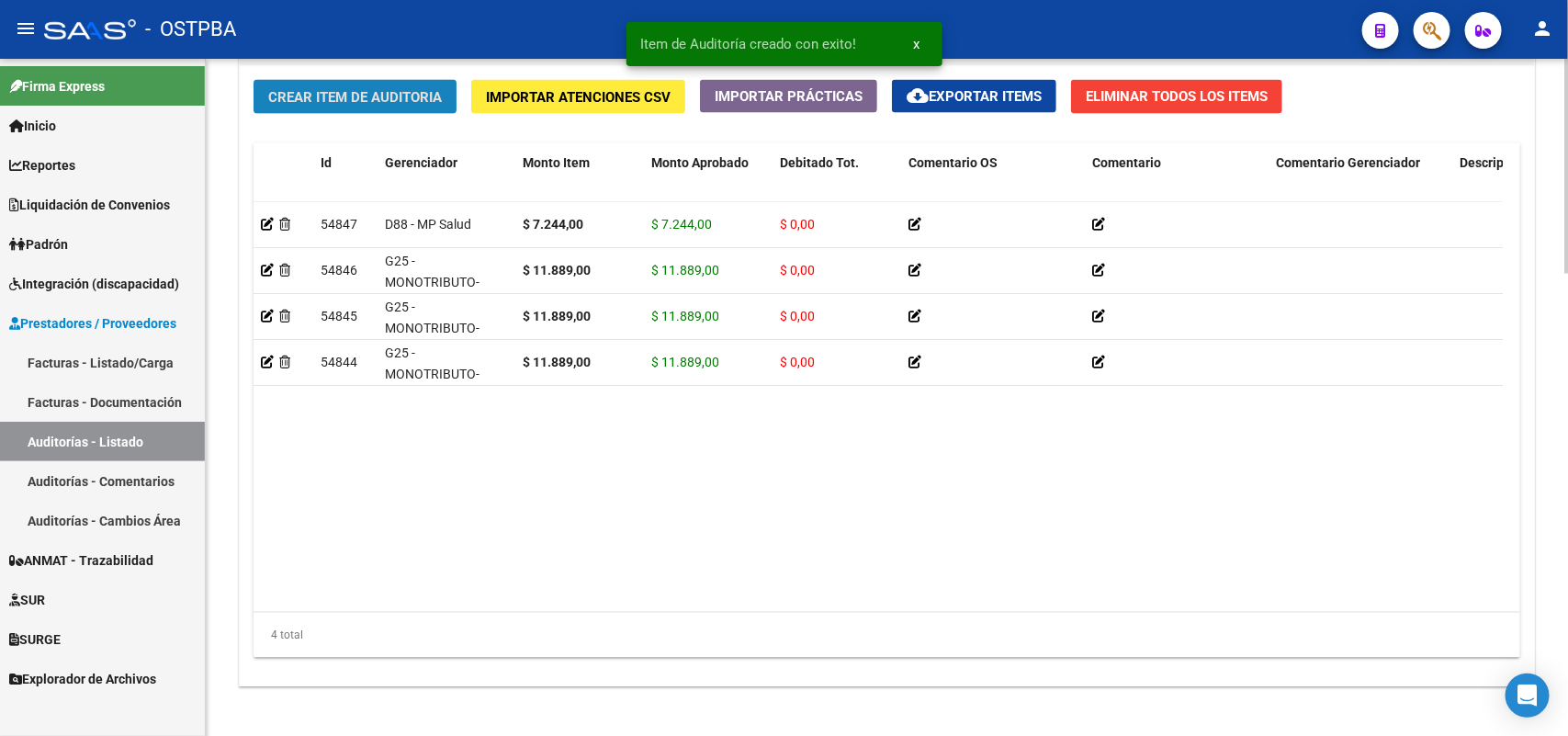
click at [421, 90] on span "Crear Item de Auditoria" at bounding box center [355, 97] width 174 height 17
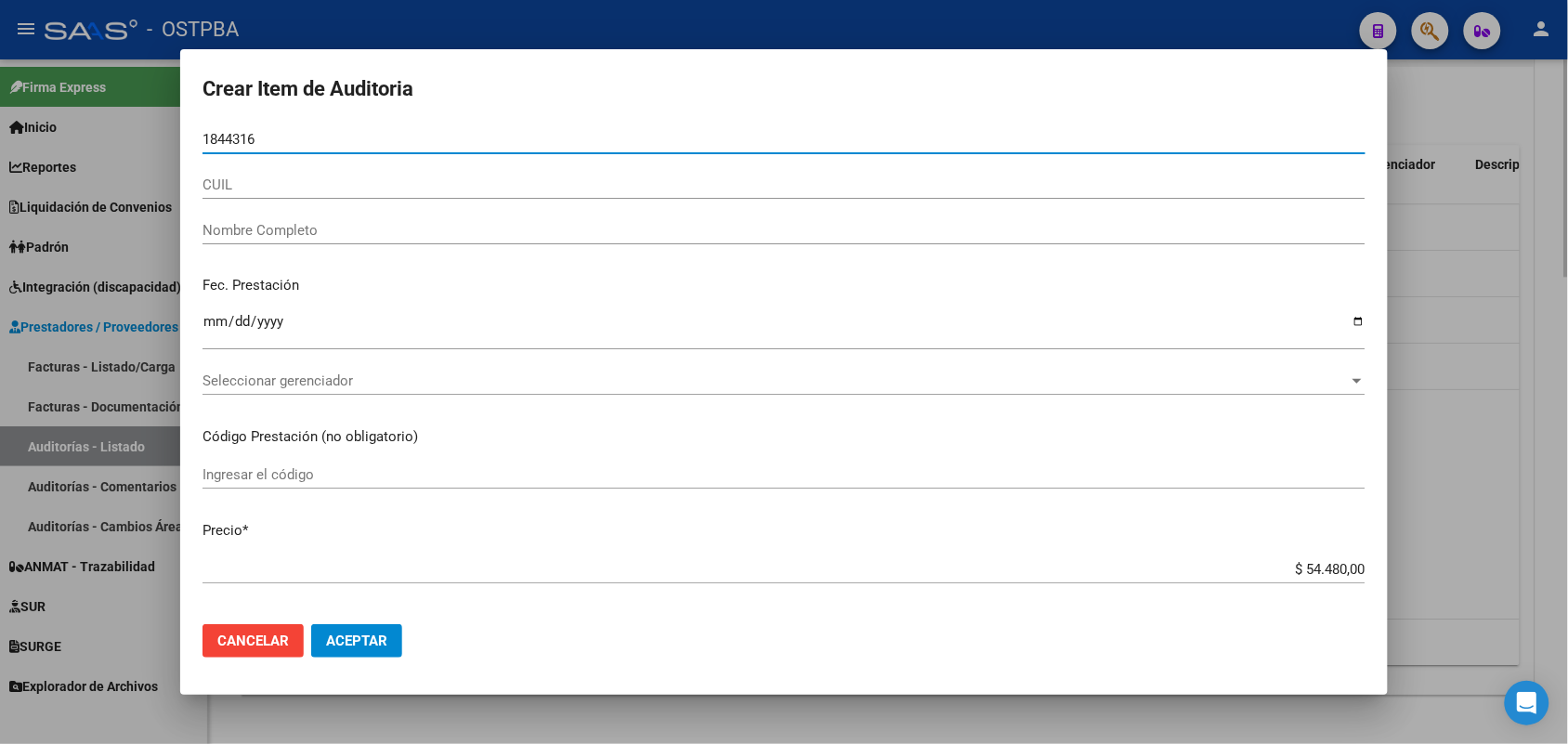
type input "18443168"
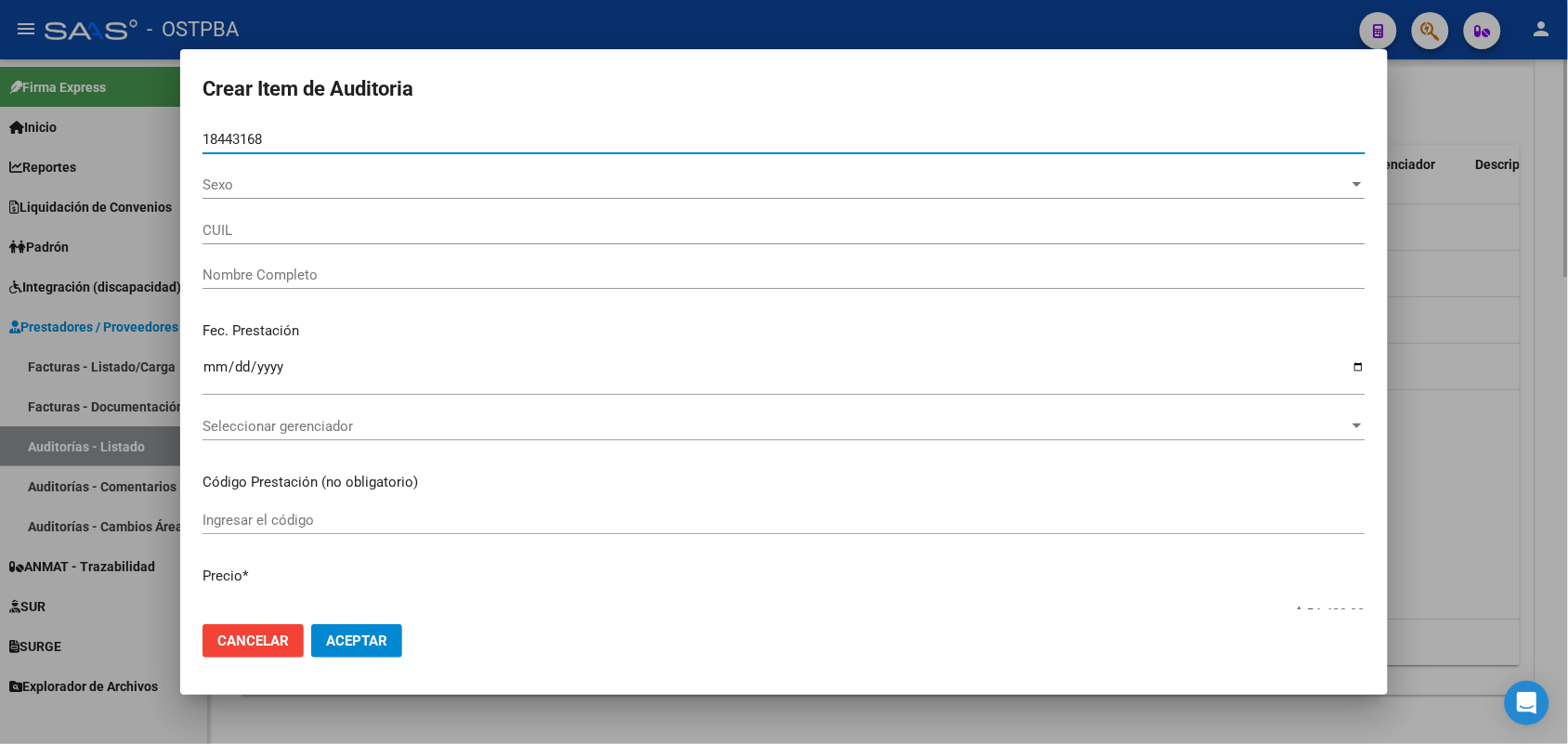
type input "27184431683"
type input "[PERSON_NAME] [PERSON_NAME]"
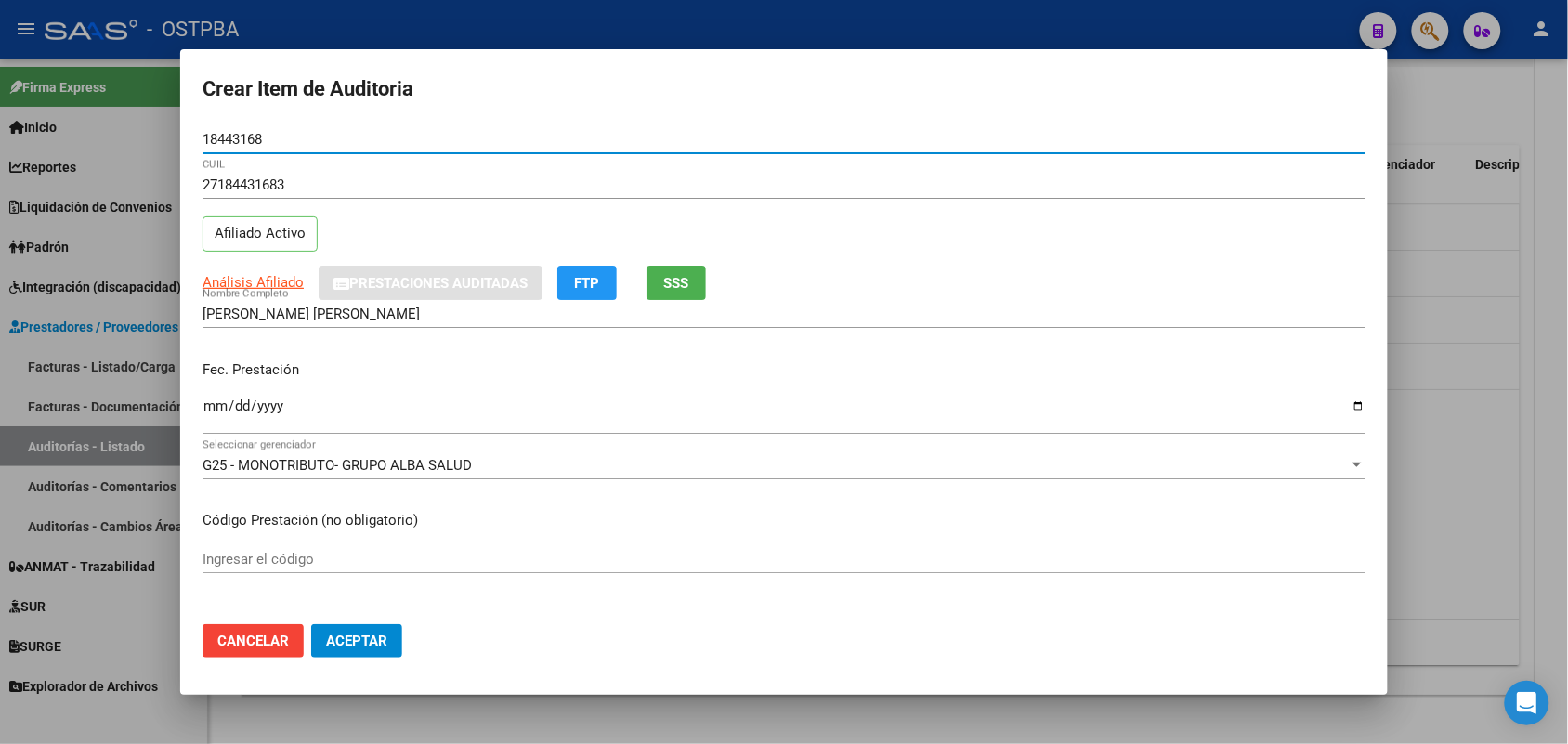
type input "18443168"
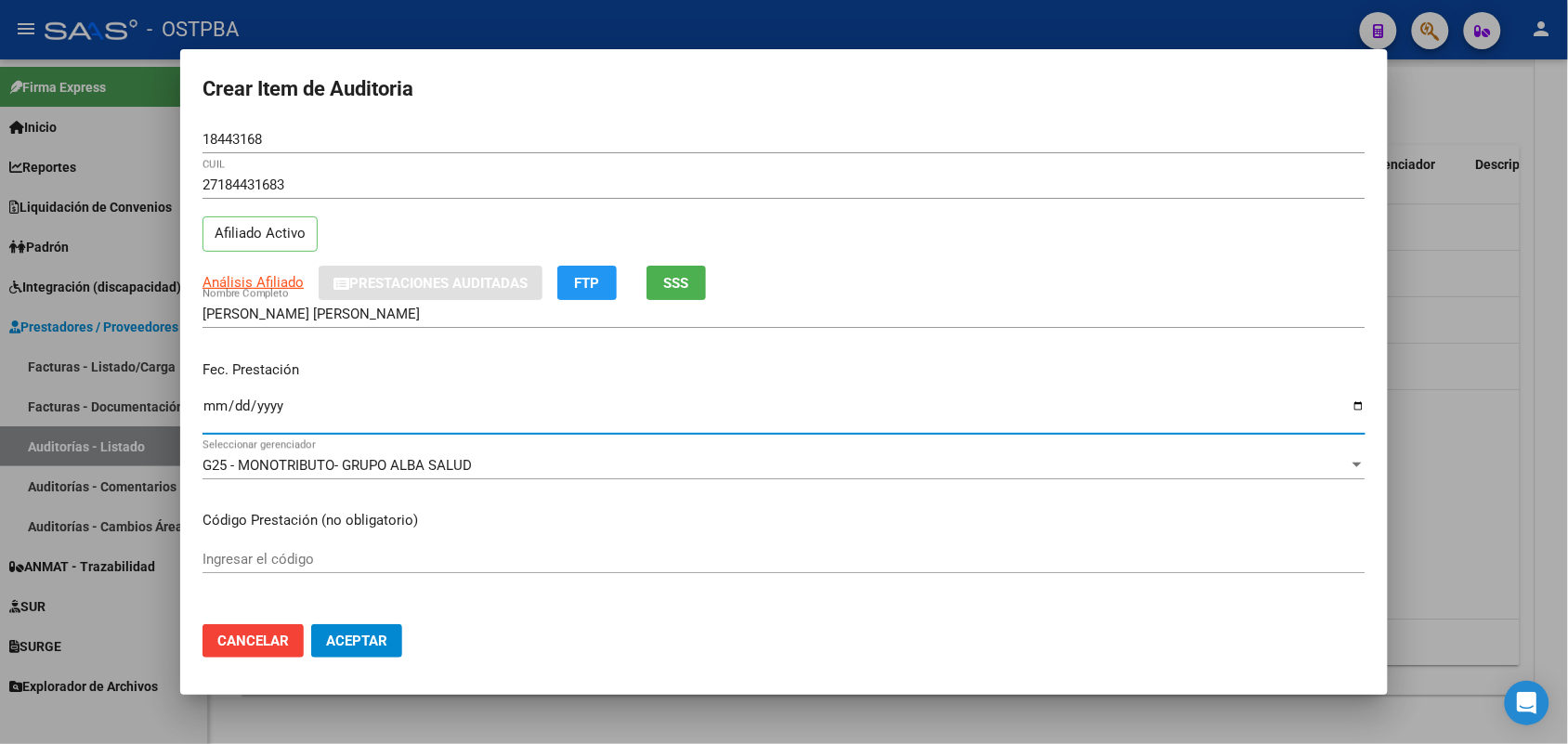
click at [207, 414] on input "Ingresar la fecha" at bounding box center [783, 413] width 1163 height 29
type input "[DATE]"
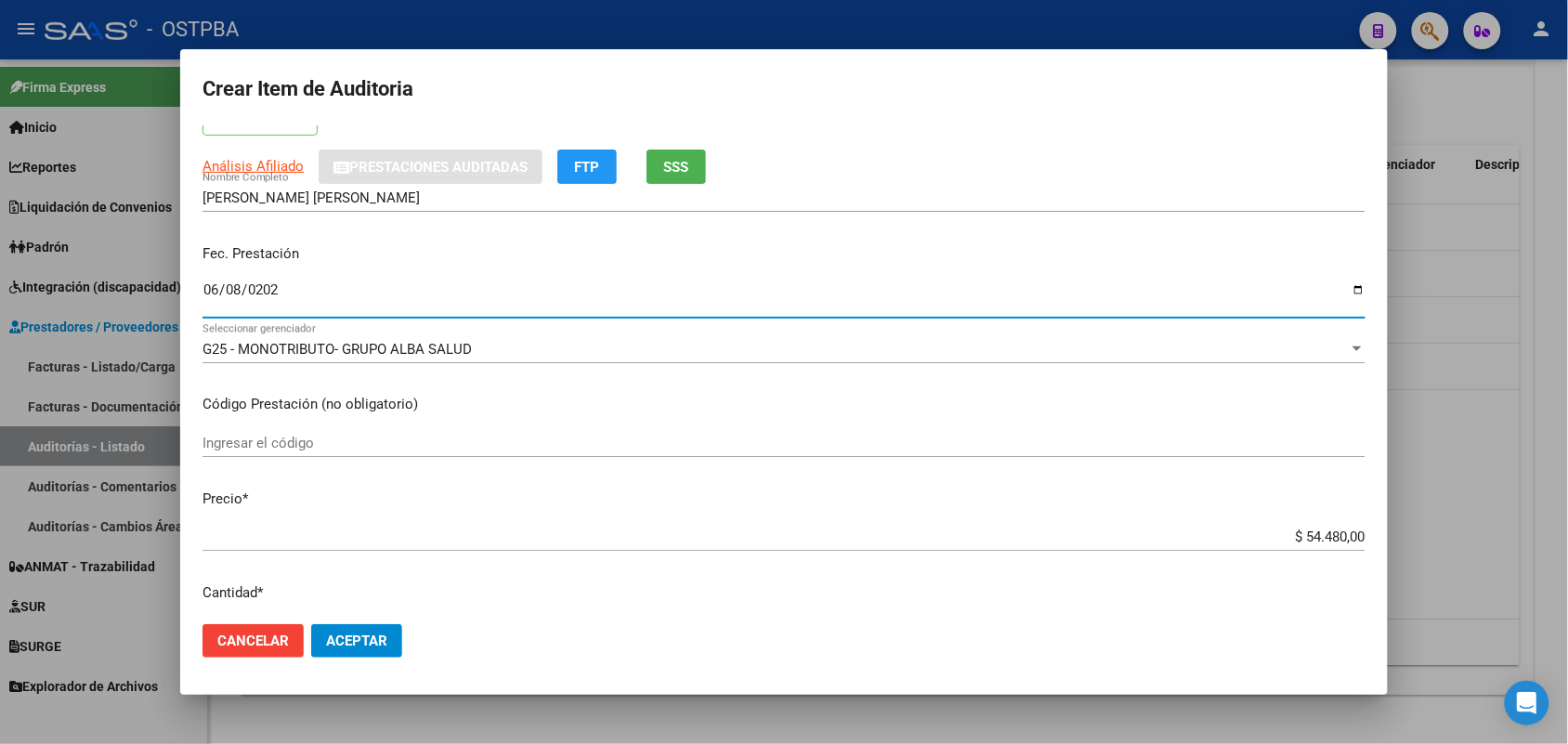
scroll to position [232, 0]
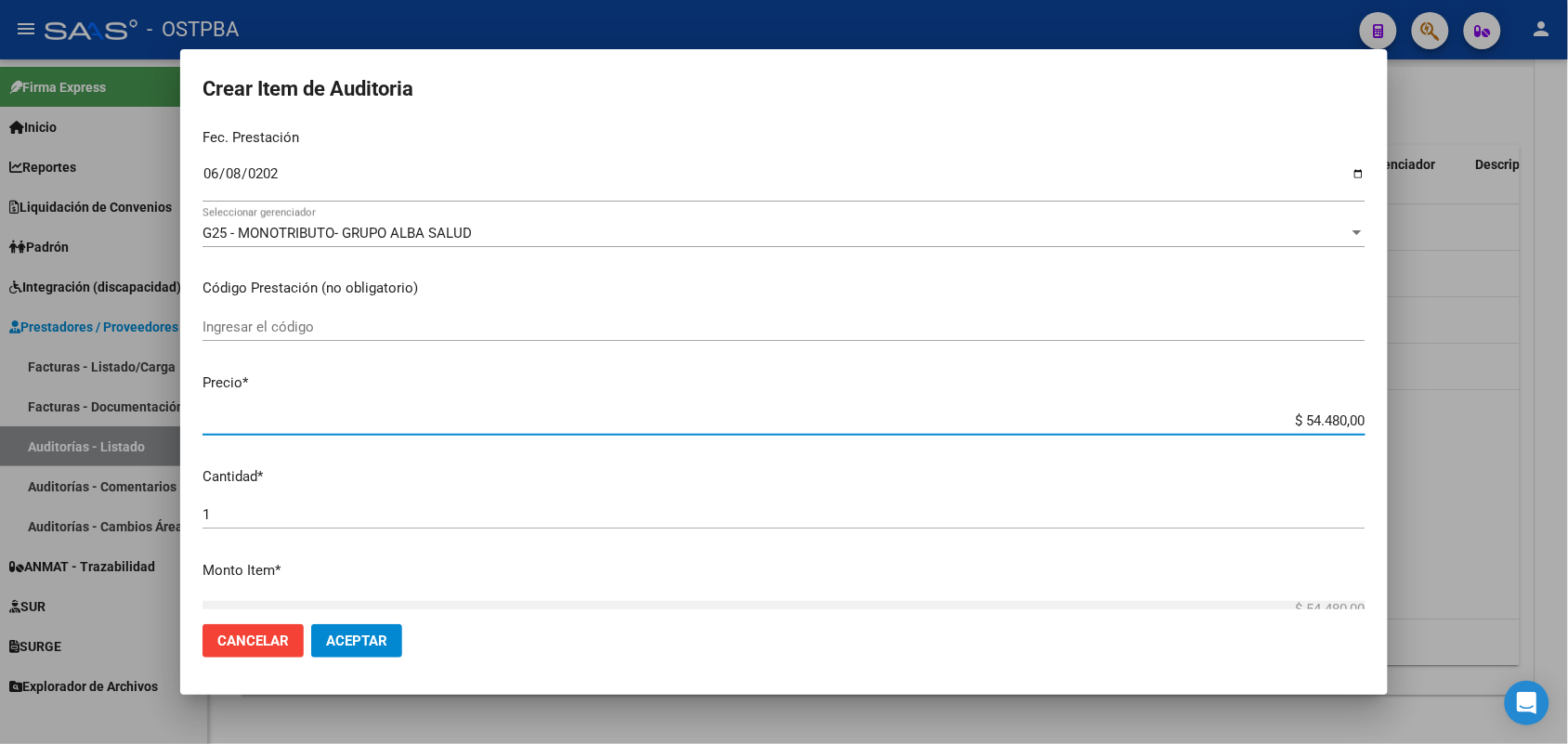
drag, startPoint x: 1269, startPoint y: 418, endPoint x: 1468, endPoint y: 419, distance: 199.0
click at [1468, 419] on div "Crear Item de Auditoria 18443168 Nro Documento 27184431683 CUIL Afiliado Activo…" at bounding box center [784, 372] width 1568 height 744
type input "$ 0,04"
type input "$ 0,42"
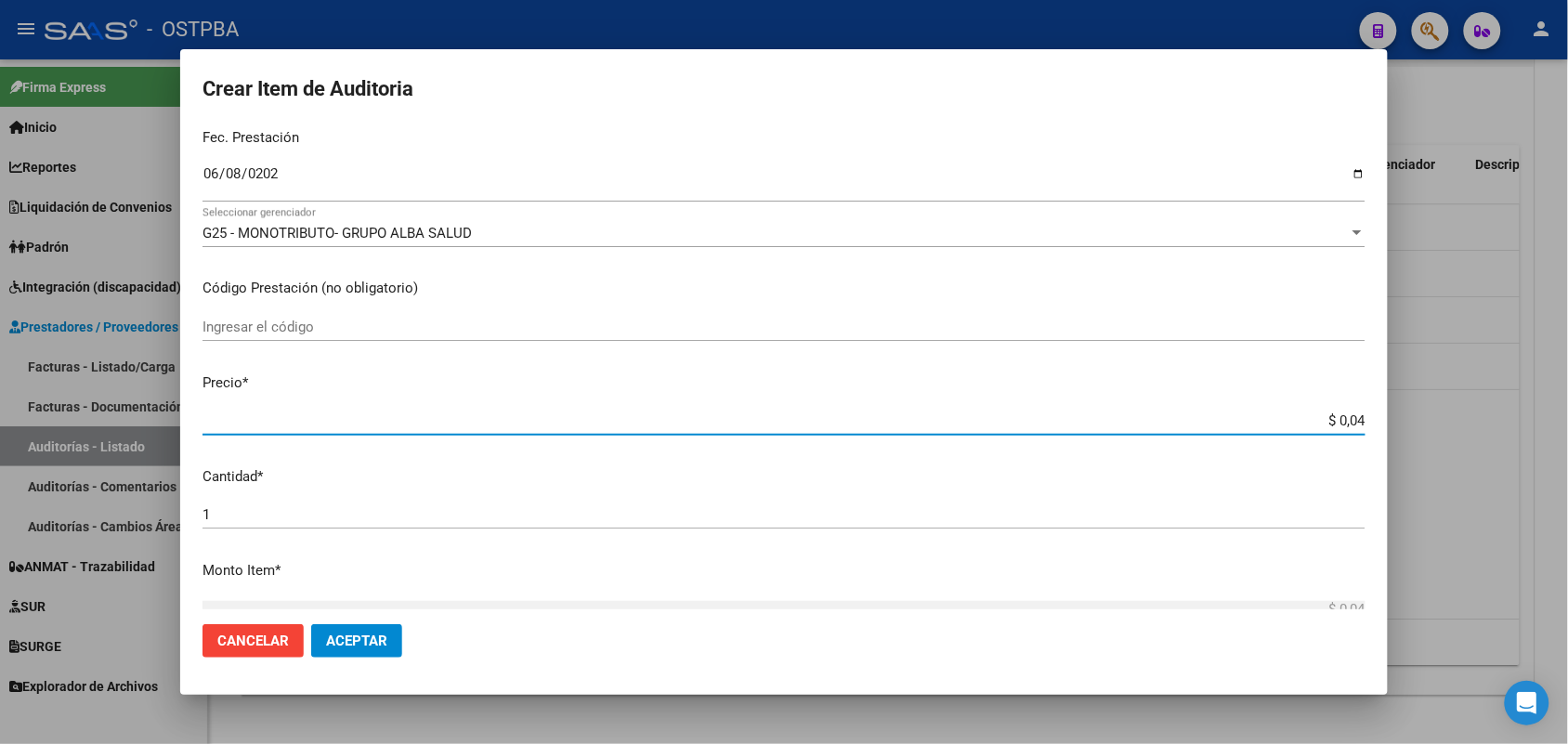
type input "$ 0,42"
type input "$ 4,25"
type input "$ 42,59"
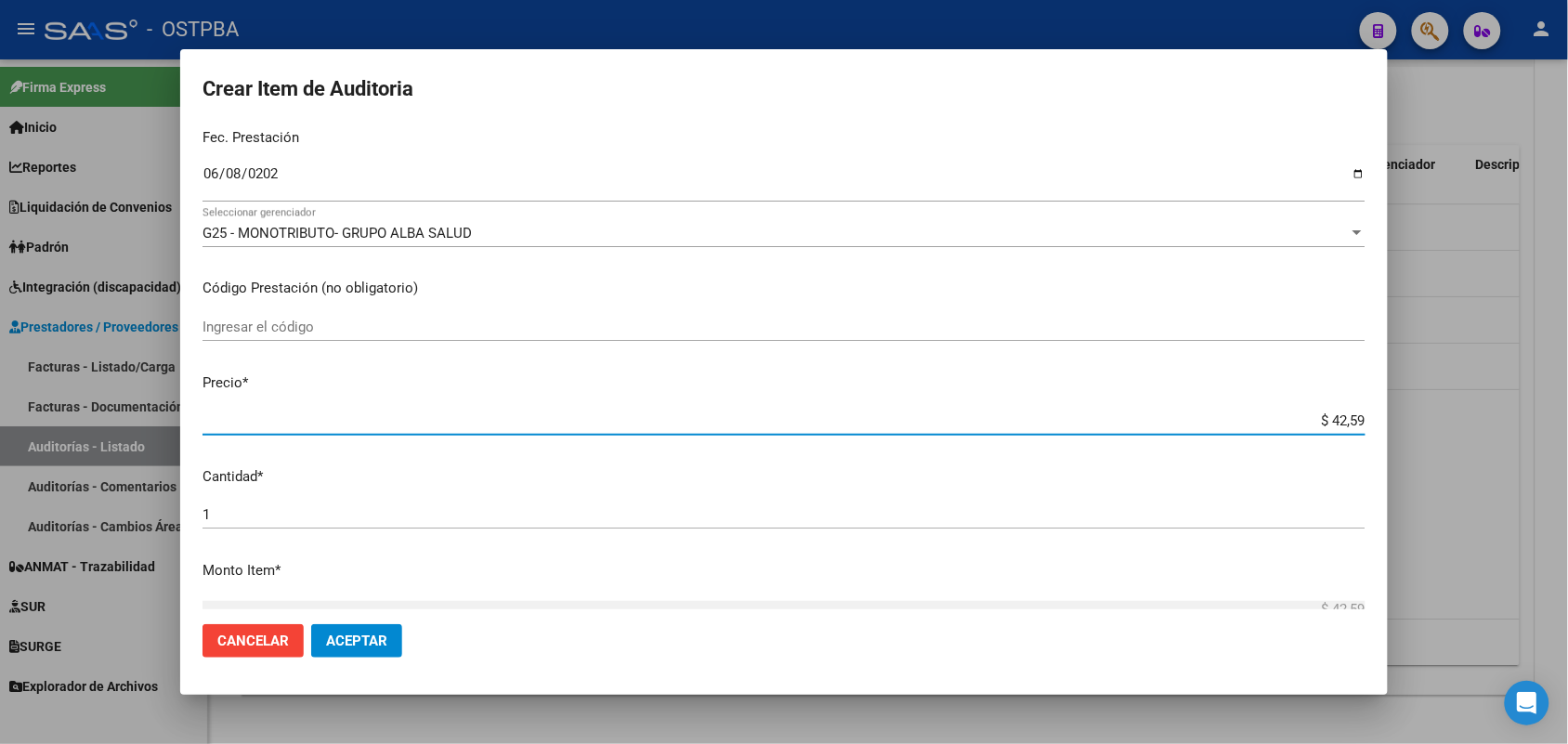
type input "$ 425,91"
type input "$ 4.259,10"
type input "$ 42.591,00"
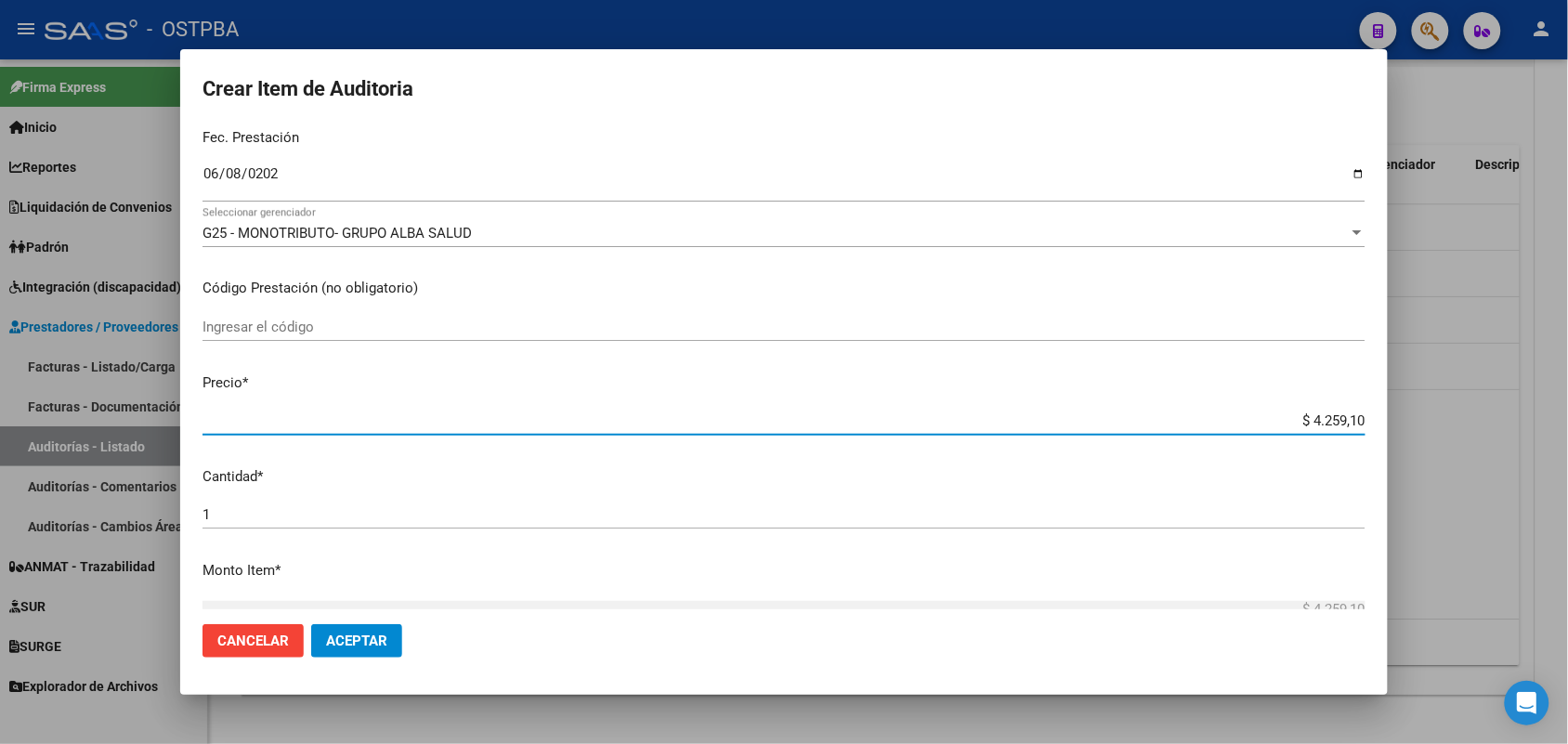
type input "$ 42.591,00"
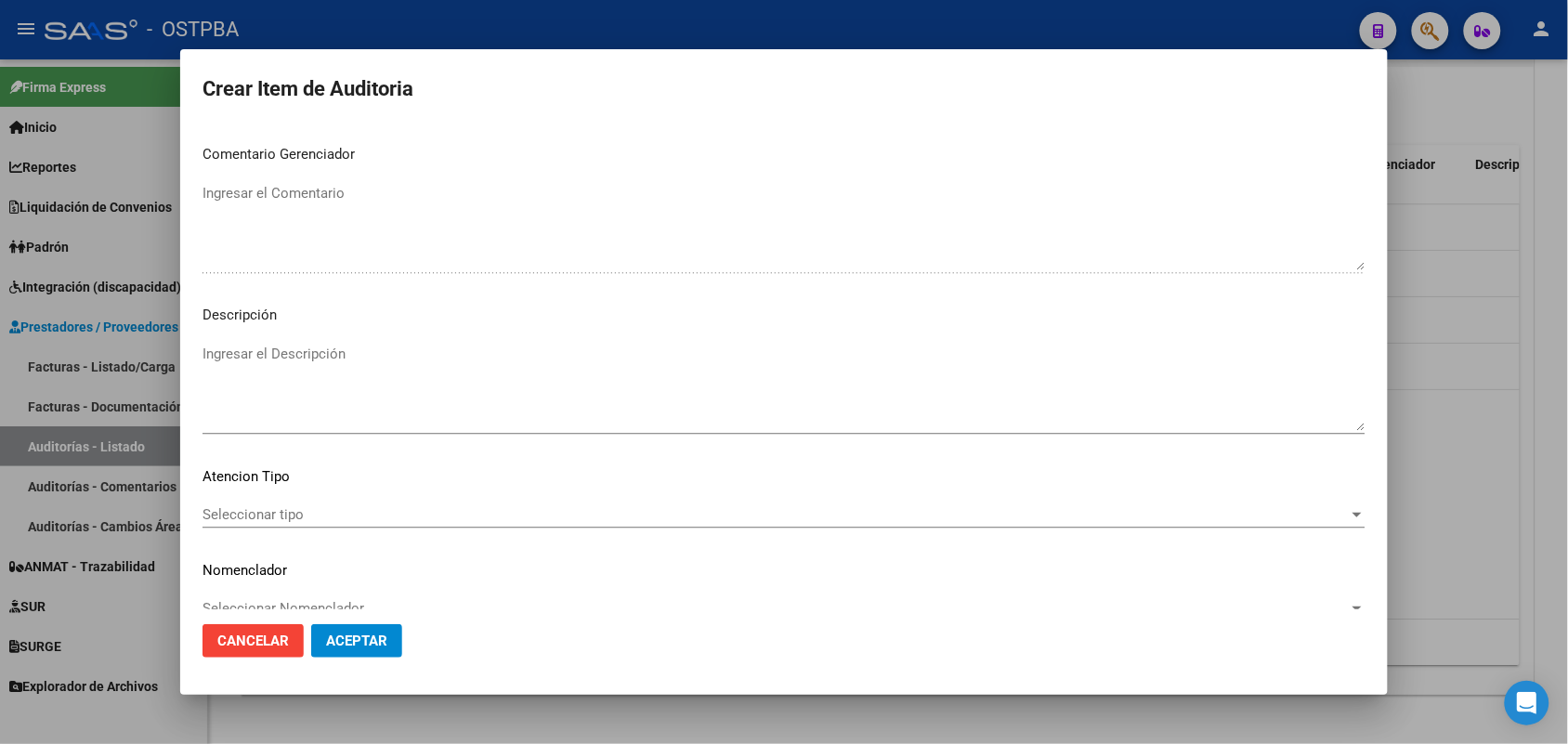
scroll to position [1187, 0]
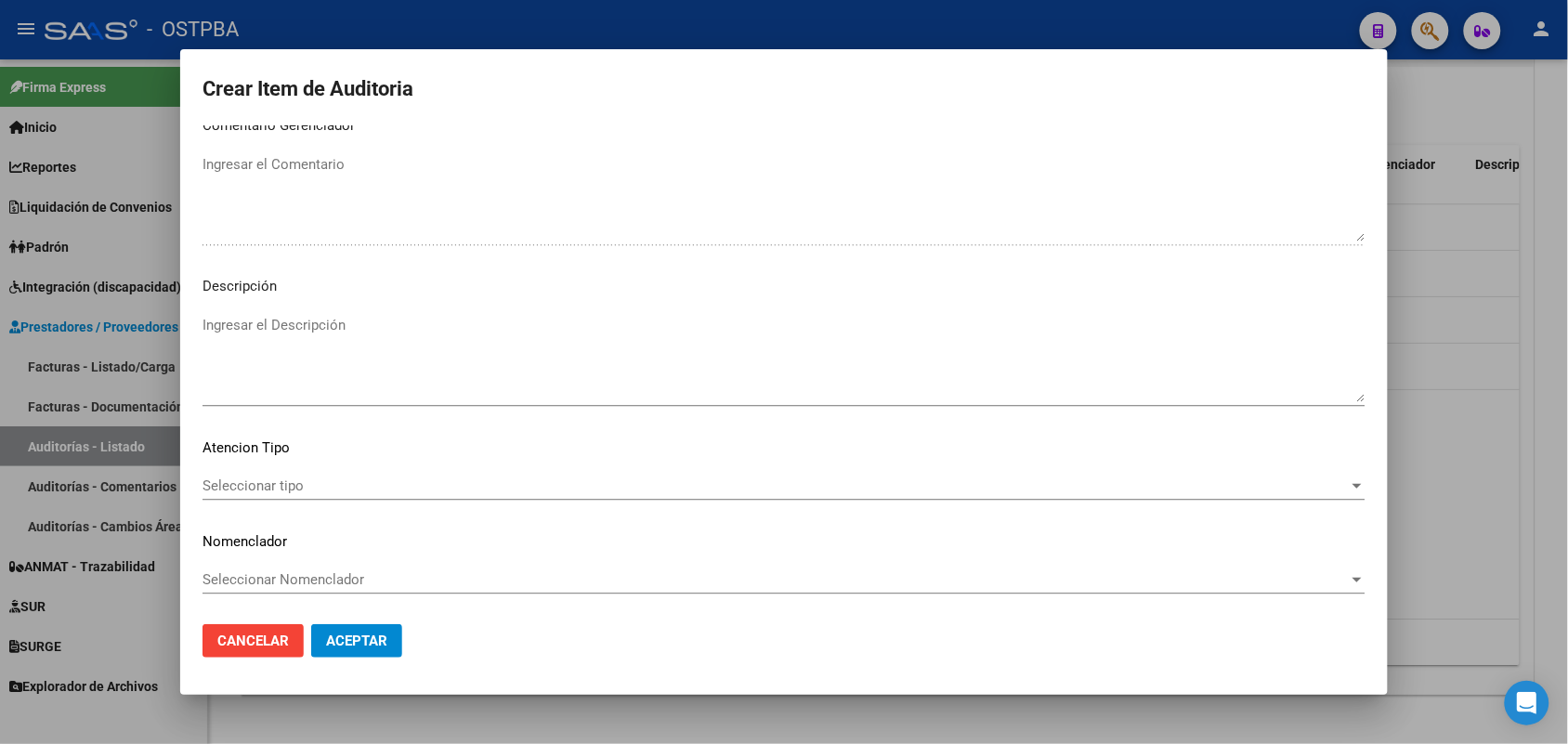
click at [286, 482] on span "Seleccionar tipo" at bounding box center [775, 485] width 1146 height 17
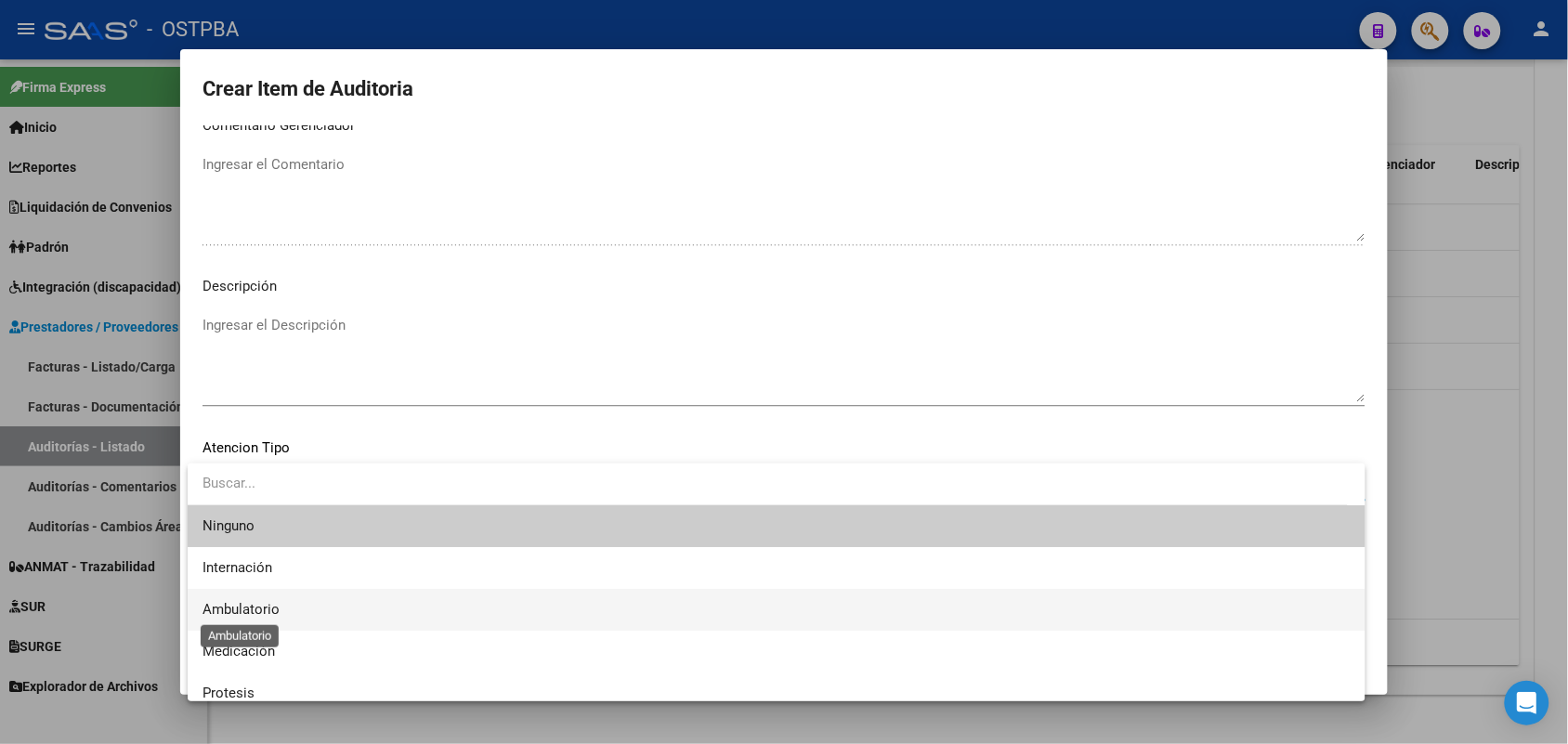
click at [260, 606] on span "Ambulatorio" at bounding box center [241, 609] width 77 height 17
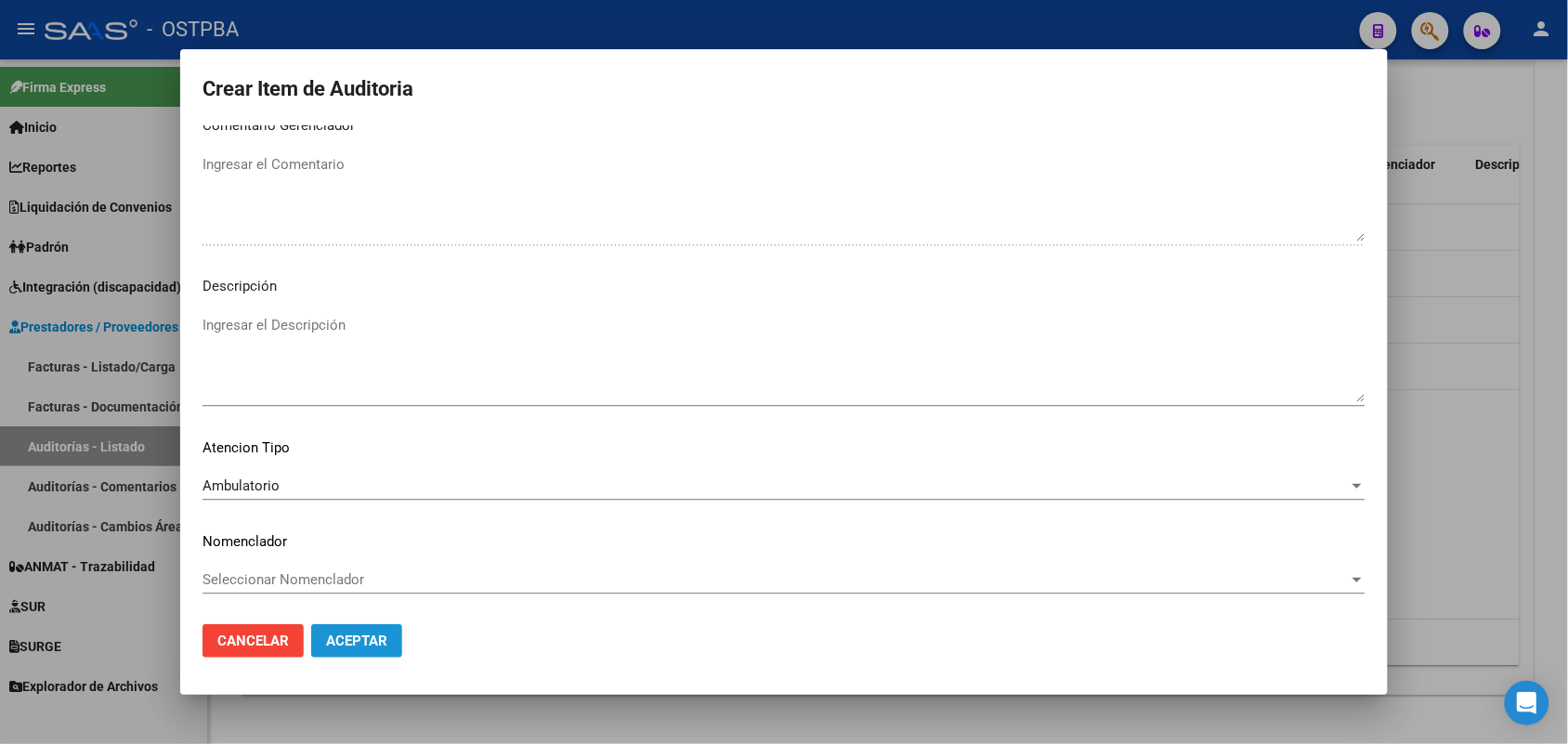
click at [332, 633] on span "Aceptar" at bounding box center [356, 641] width 61 height 17
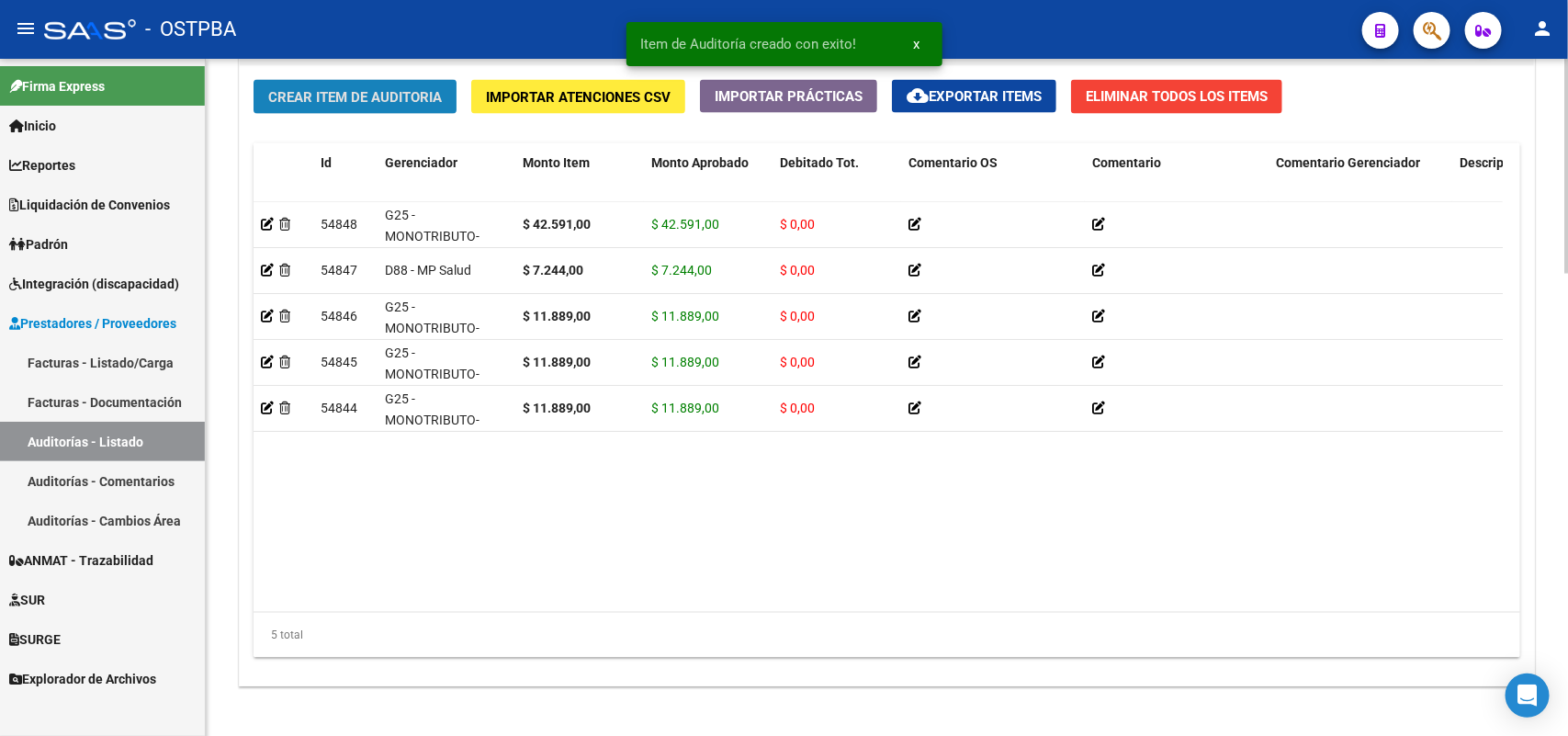
click at [398, 89] on span "Crear Item de Auditoria" at bounding box center [355, 97] width 174 height 17
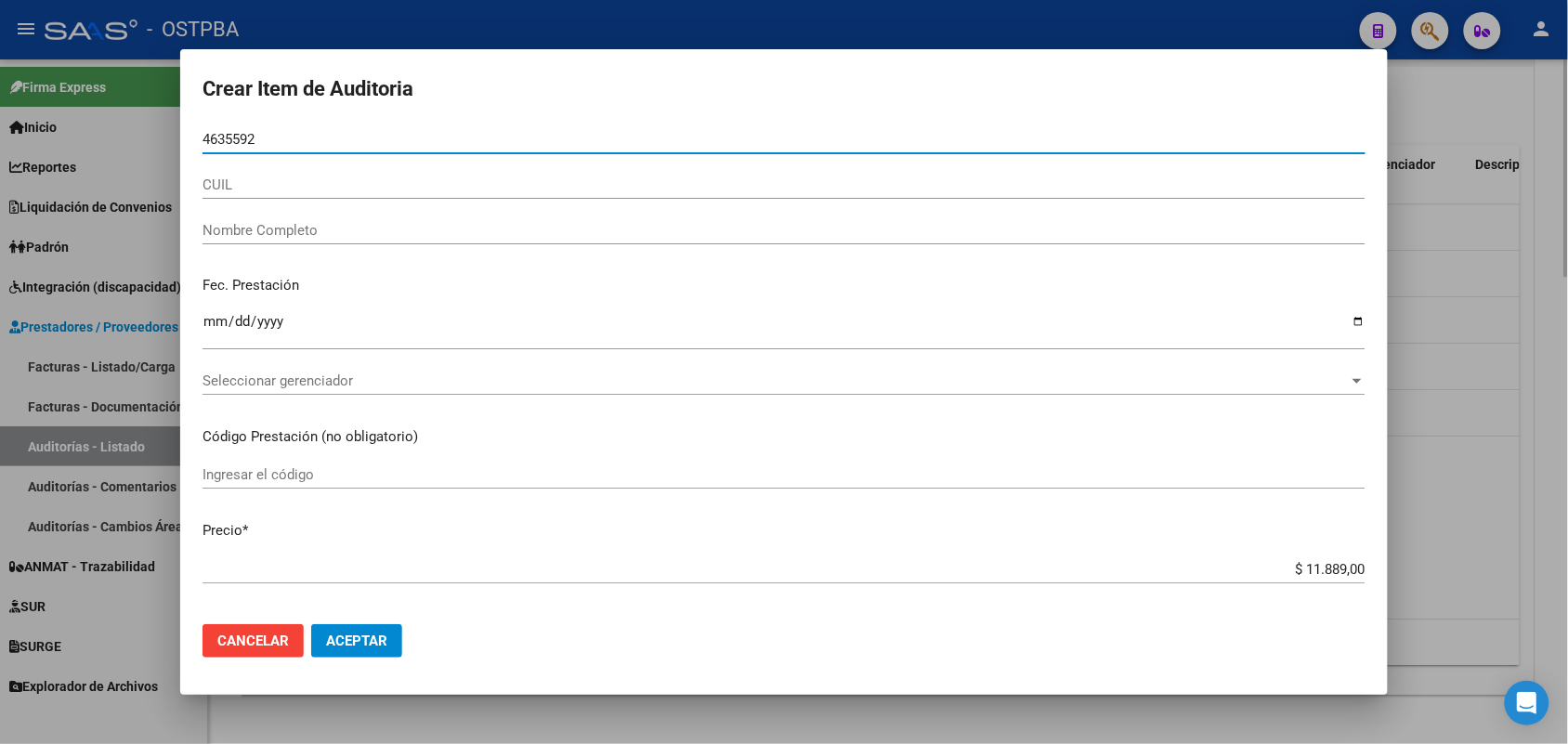
type input "46355928"
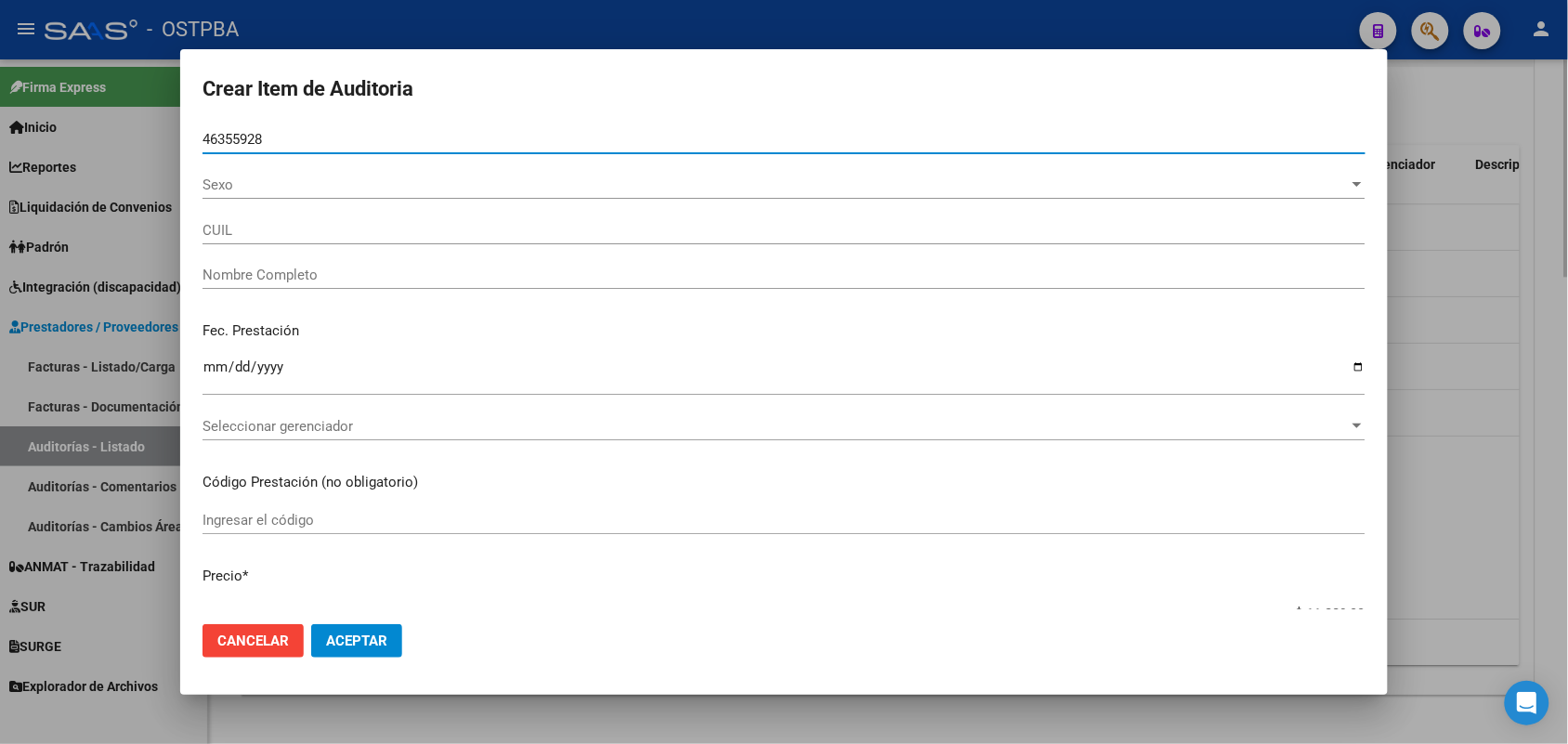
type input "20463559288"
type input "[PERSON_NAME]"
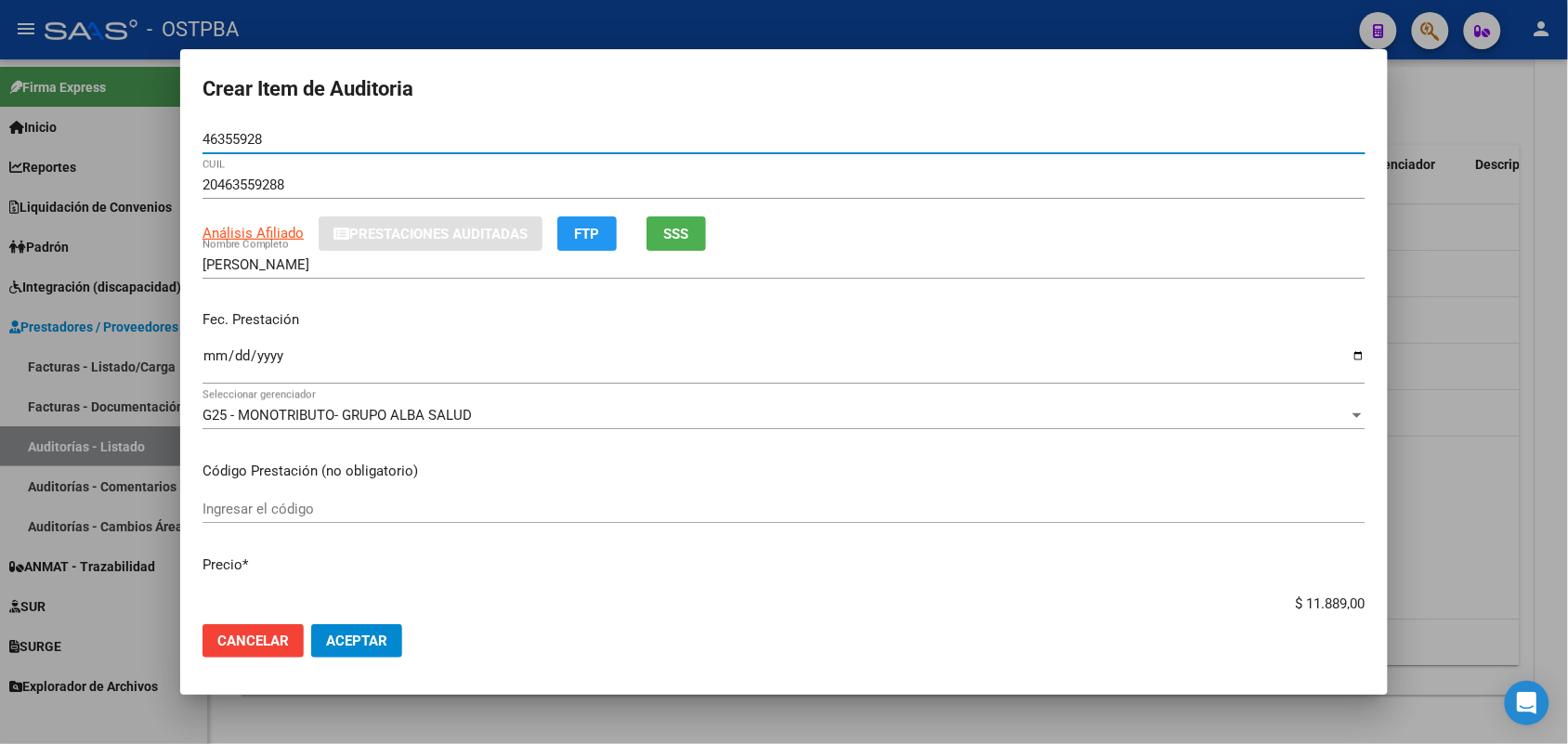
type input "46355928"
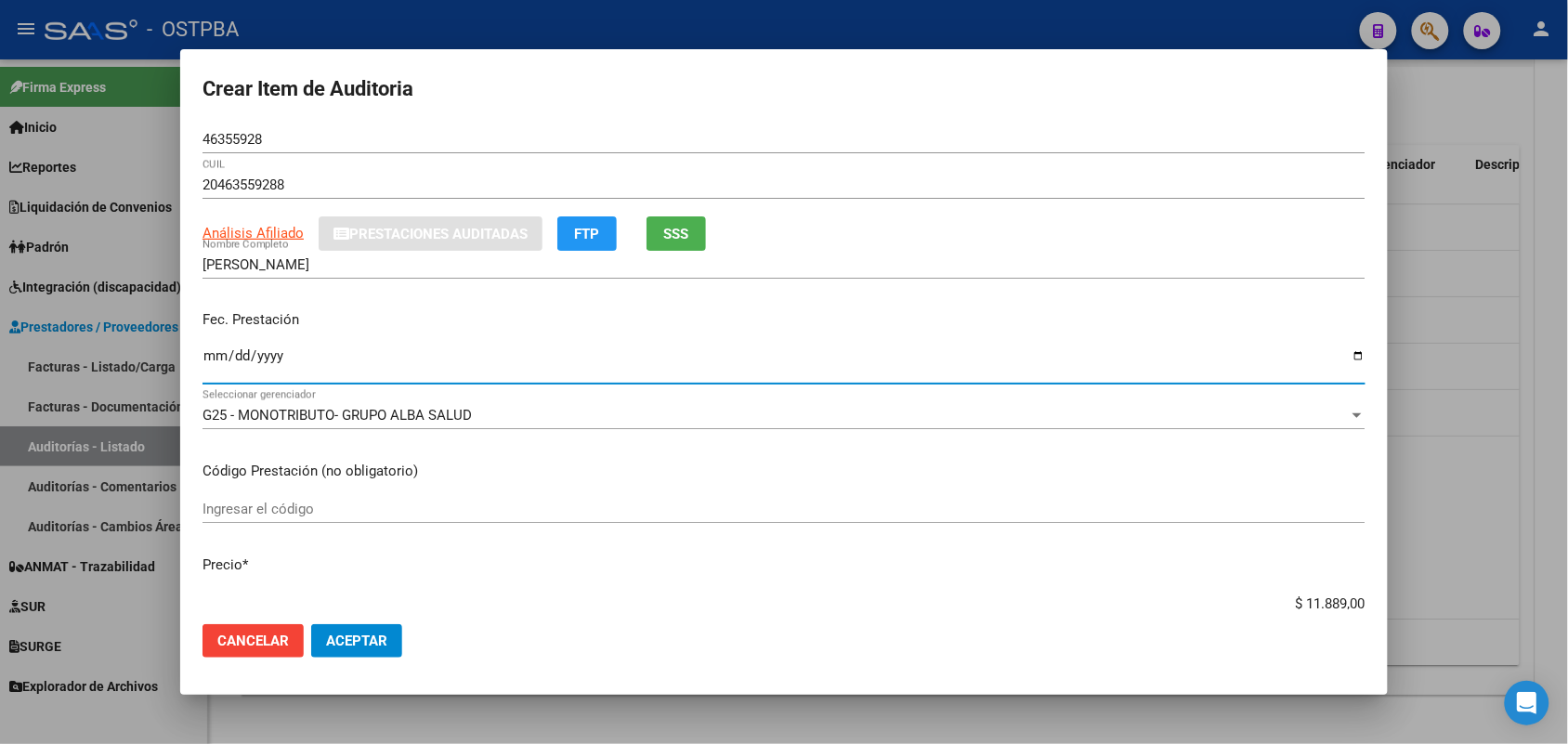
click at [214, 364] on input "Ingresar la fecha" at bounding box center [783, 363] width 1163 height 29
type input "[DATE]"
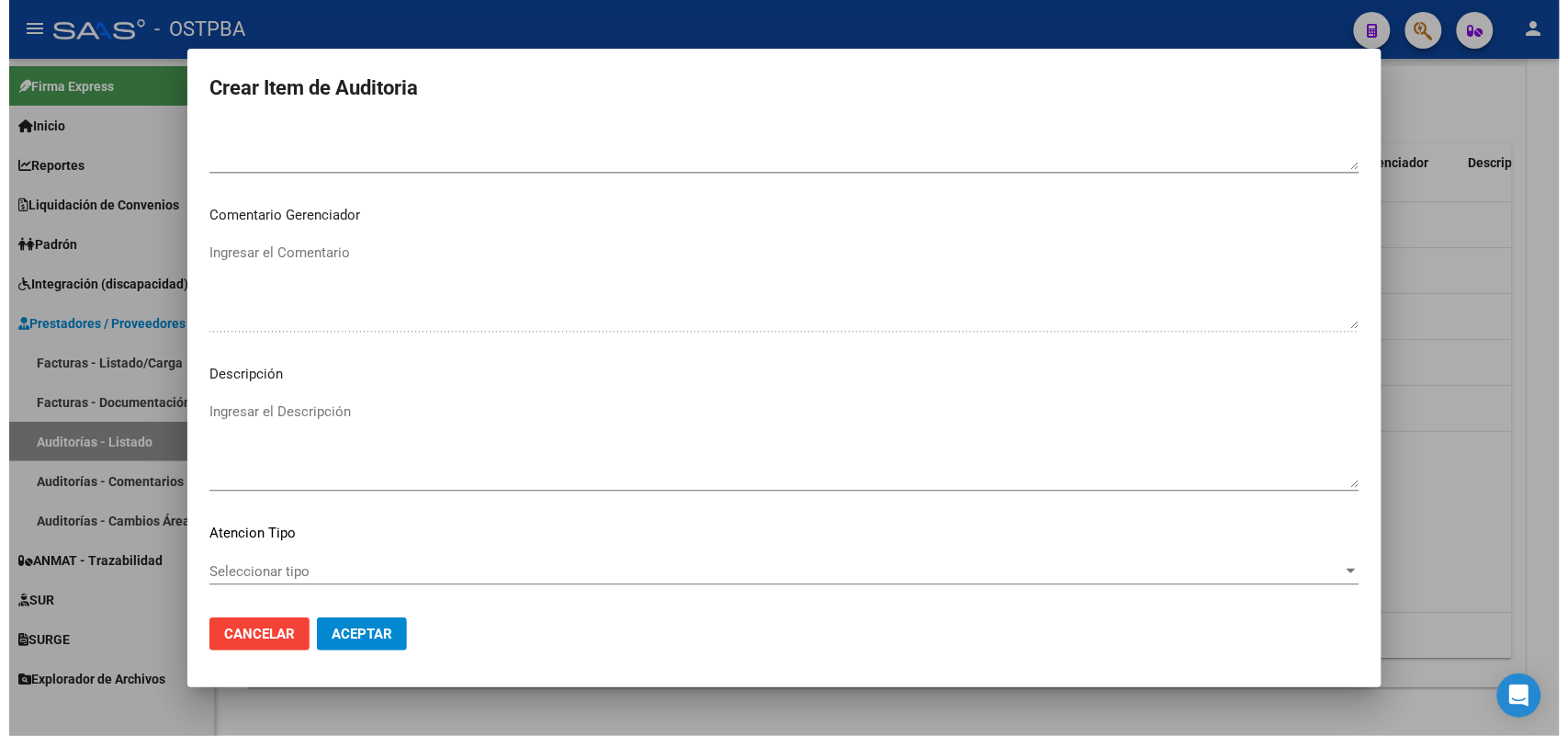
scroll to position [1125, 0]
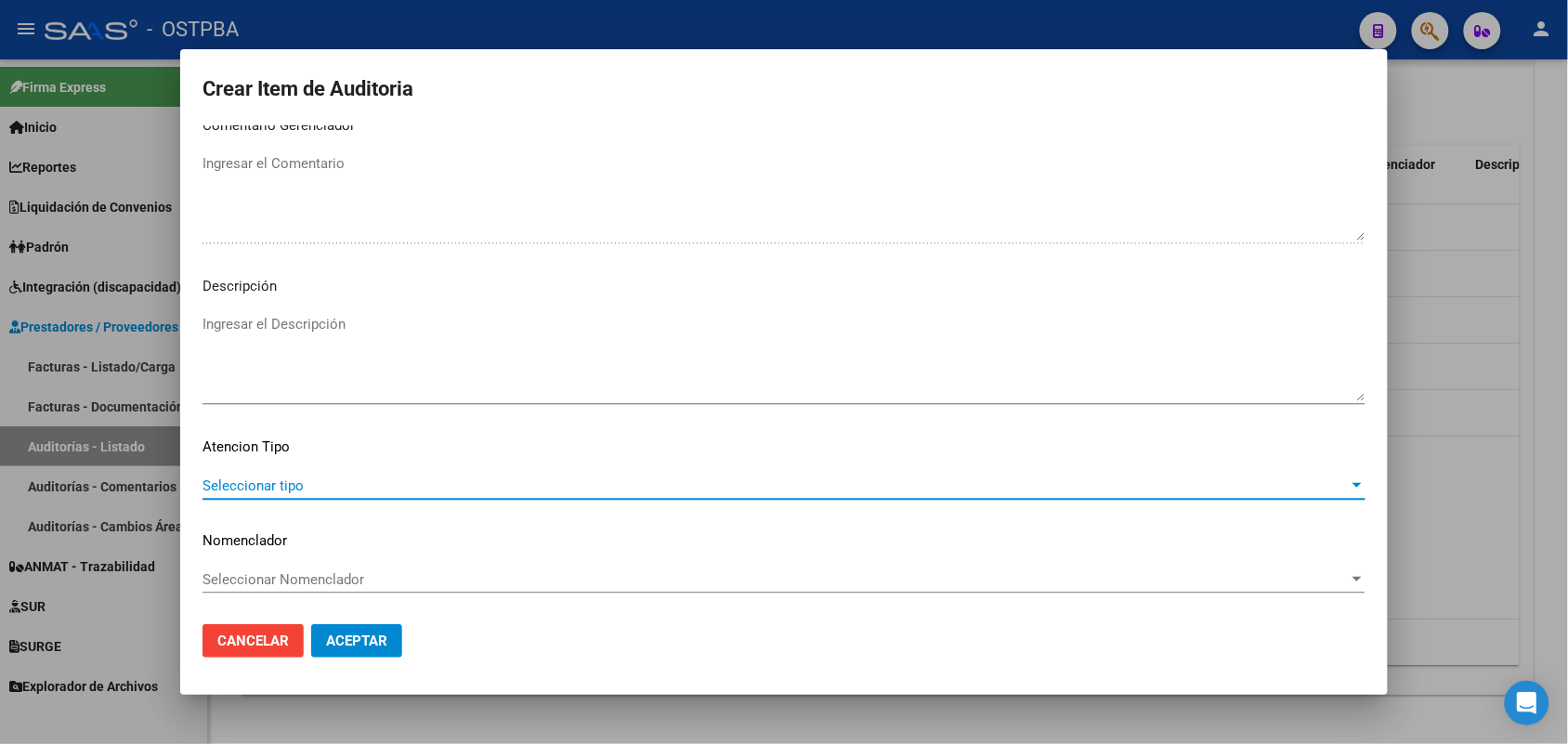
click at [275, 482] on span "Seleccionar tipo" at bounding box center [775, 485] width 1146 height 17
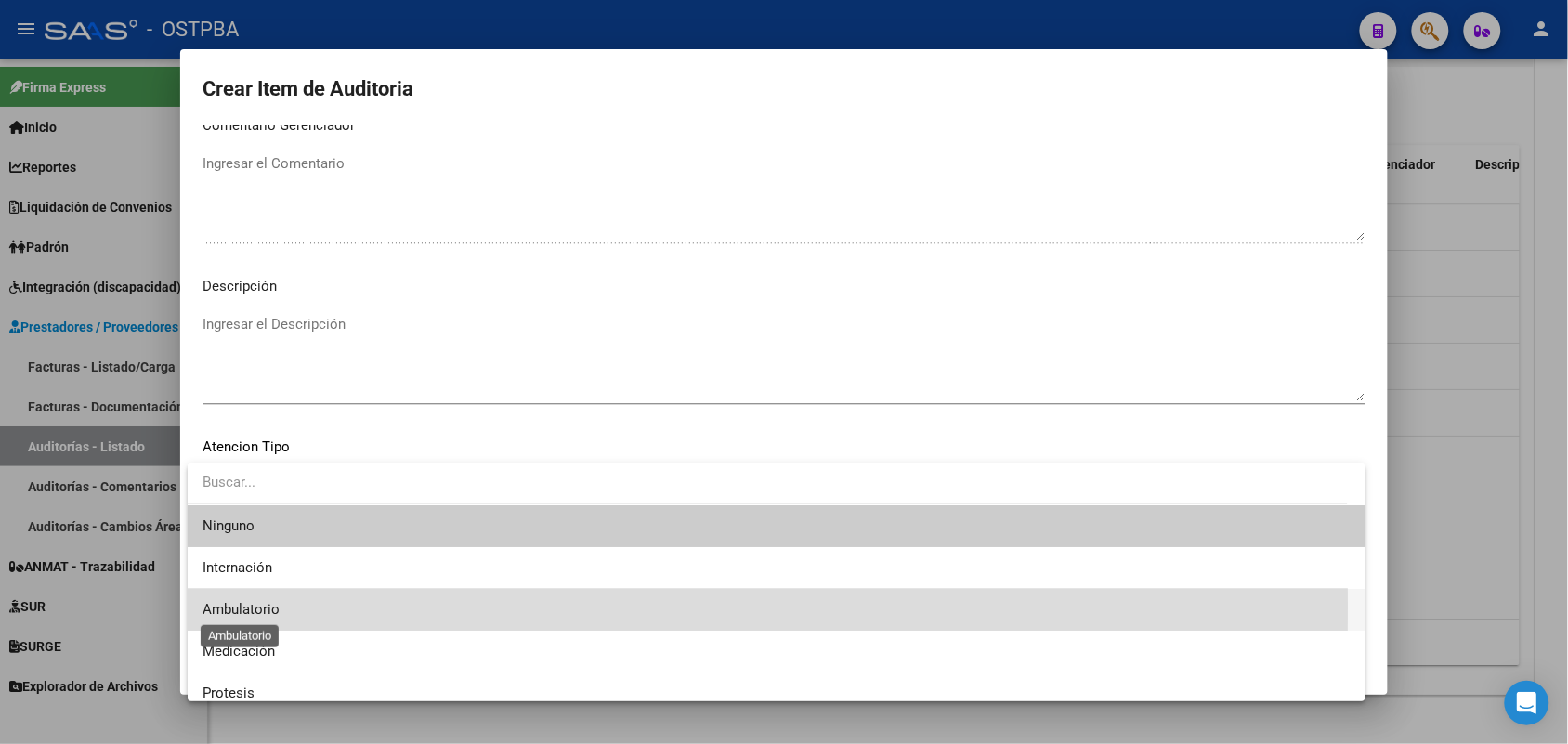
click at [272, 605] on span "Ambulatorio" at bounding box center [241, 609] width 77 height 17
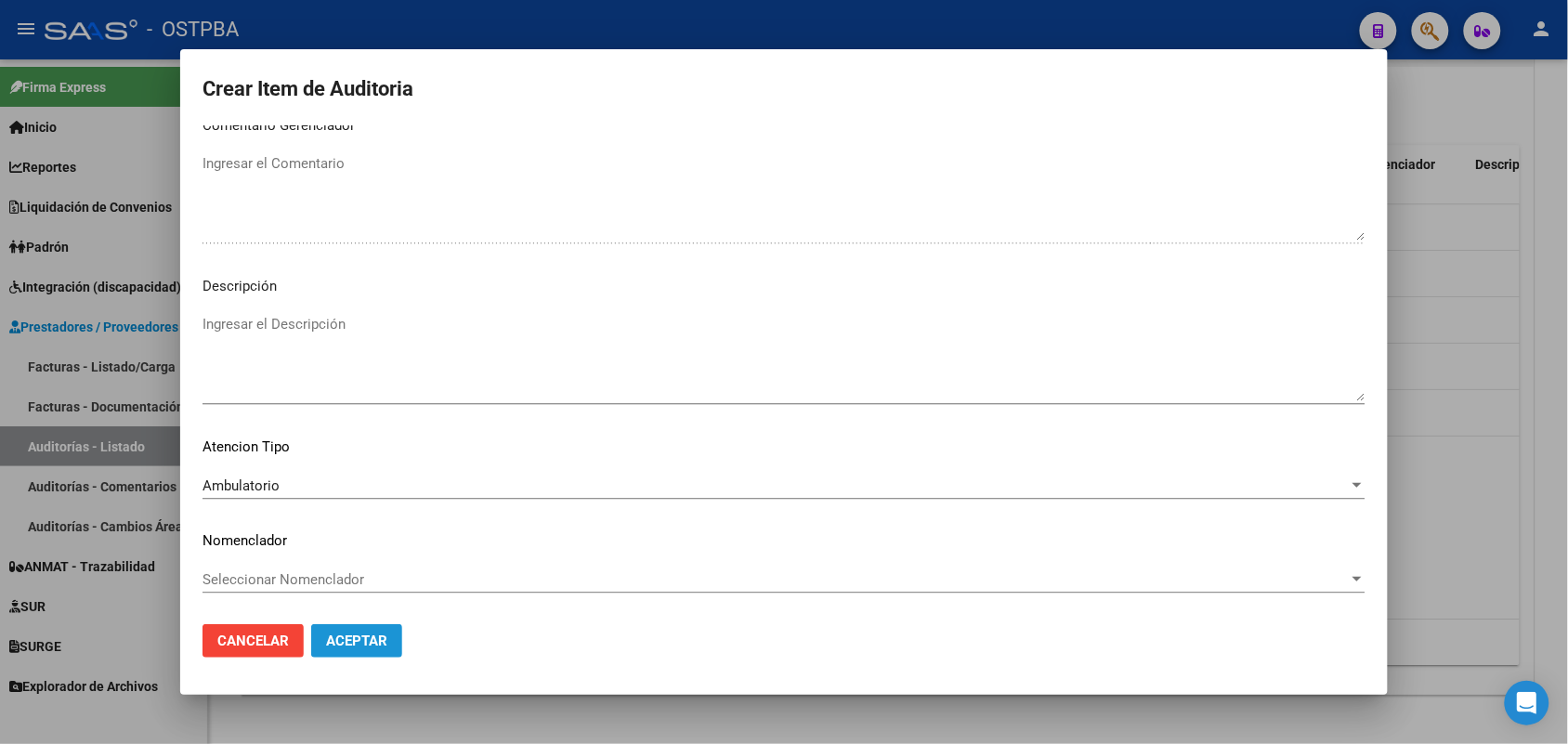
click at [383, 639] on span "Aceptar" at bounding box center [356, 641] width 61 height 17
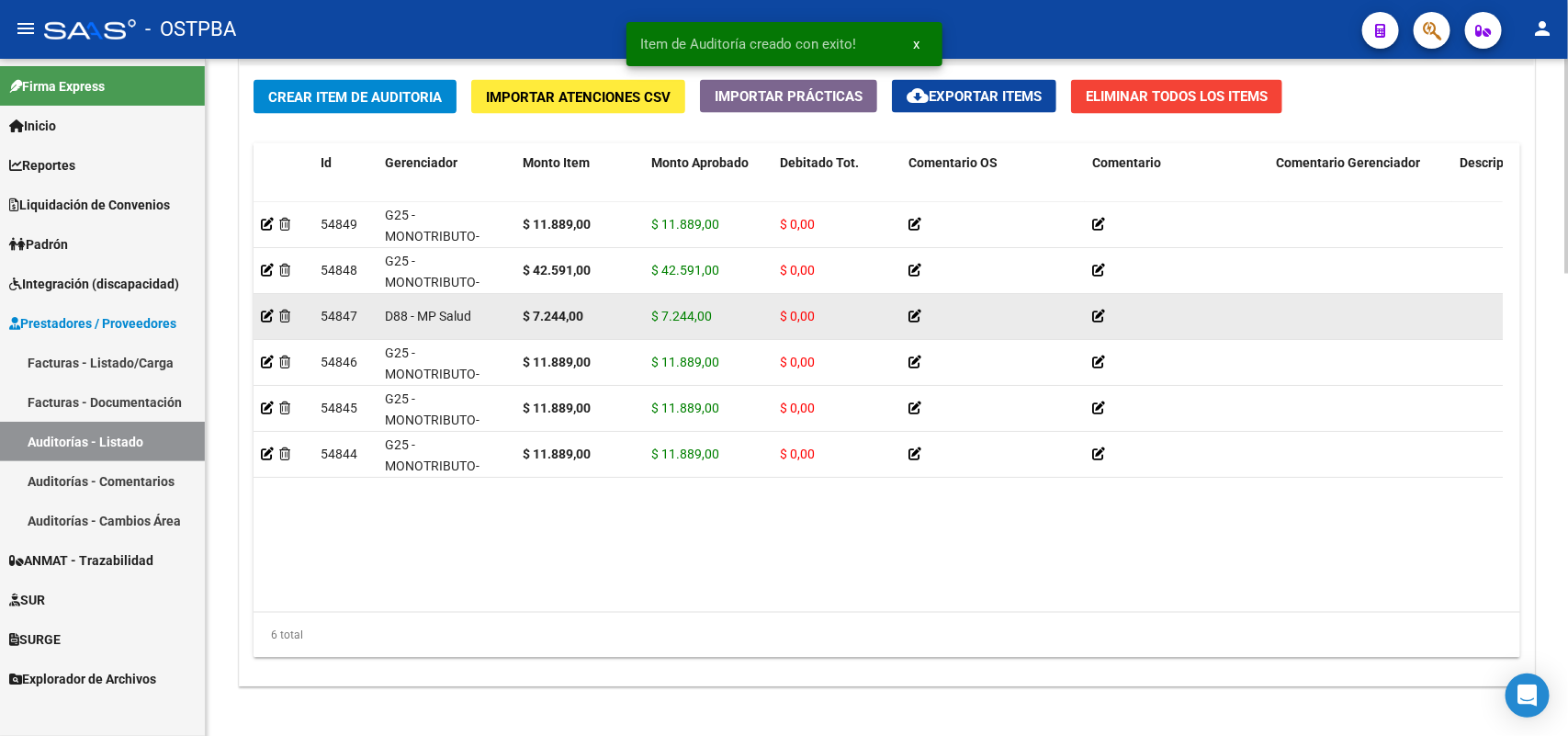
click at [1241, 307] on div at bounding box center [1176, 316] width 169 height 21
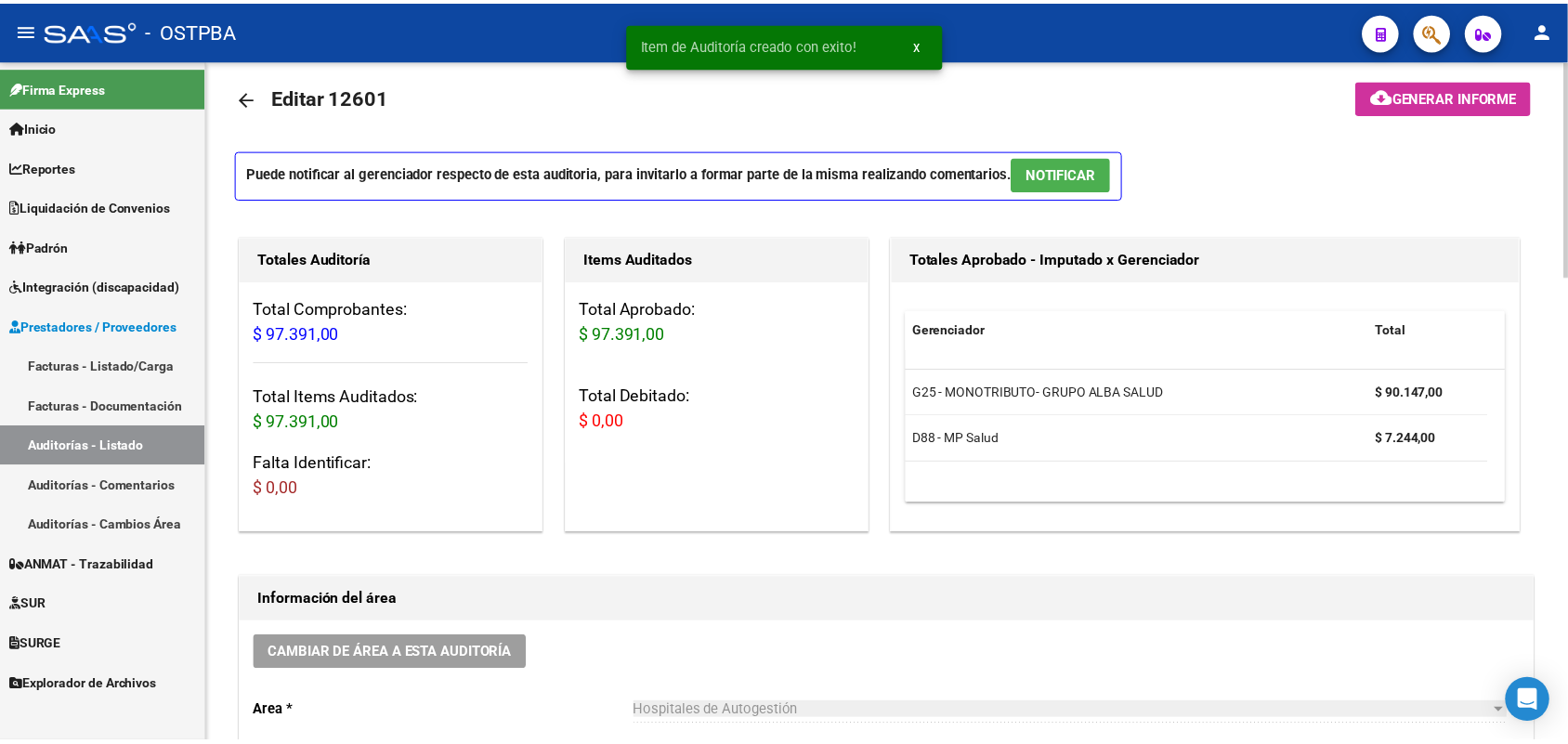
scroll to position [0, 0]
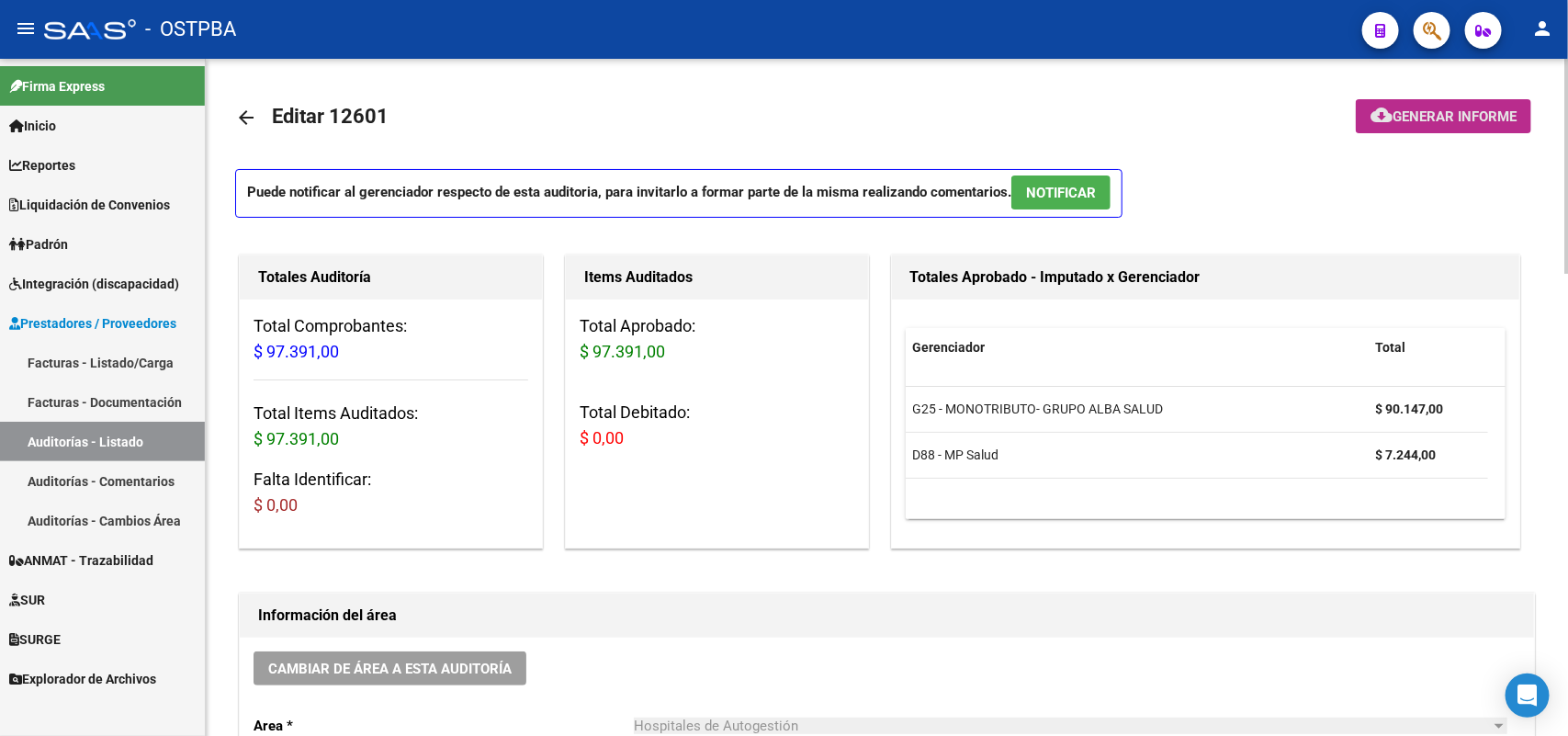
click at [1462, 116] on span "Generar informe" at bounding box center [1455, 117] width 124 height 17
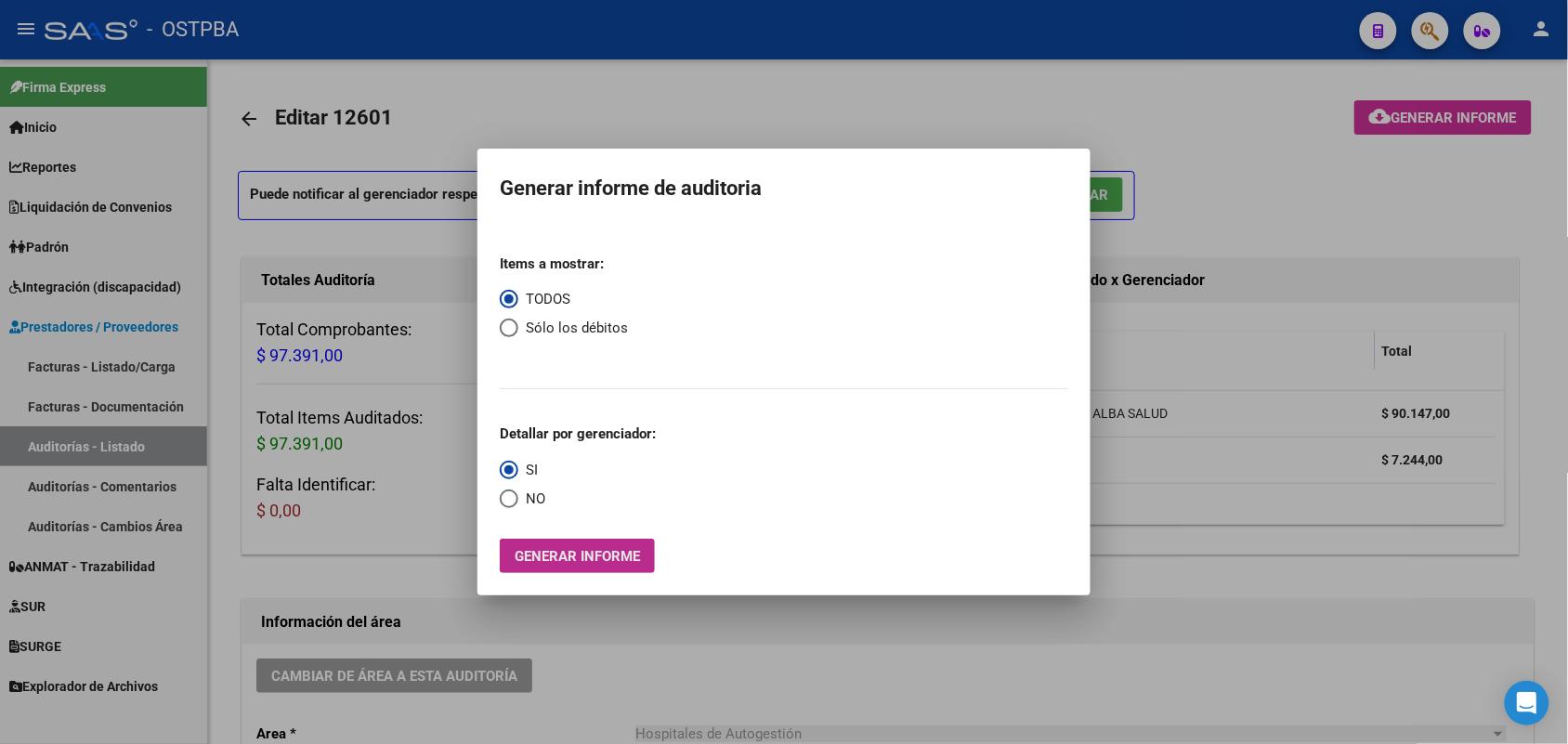
click at [576, 550] on span "Generar informe" at bounding box center [577, 556] width 126 height 17
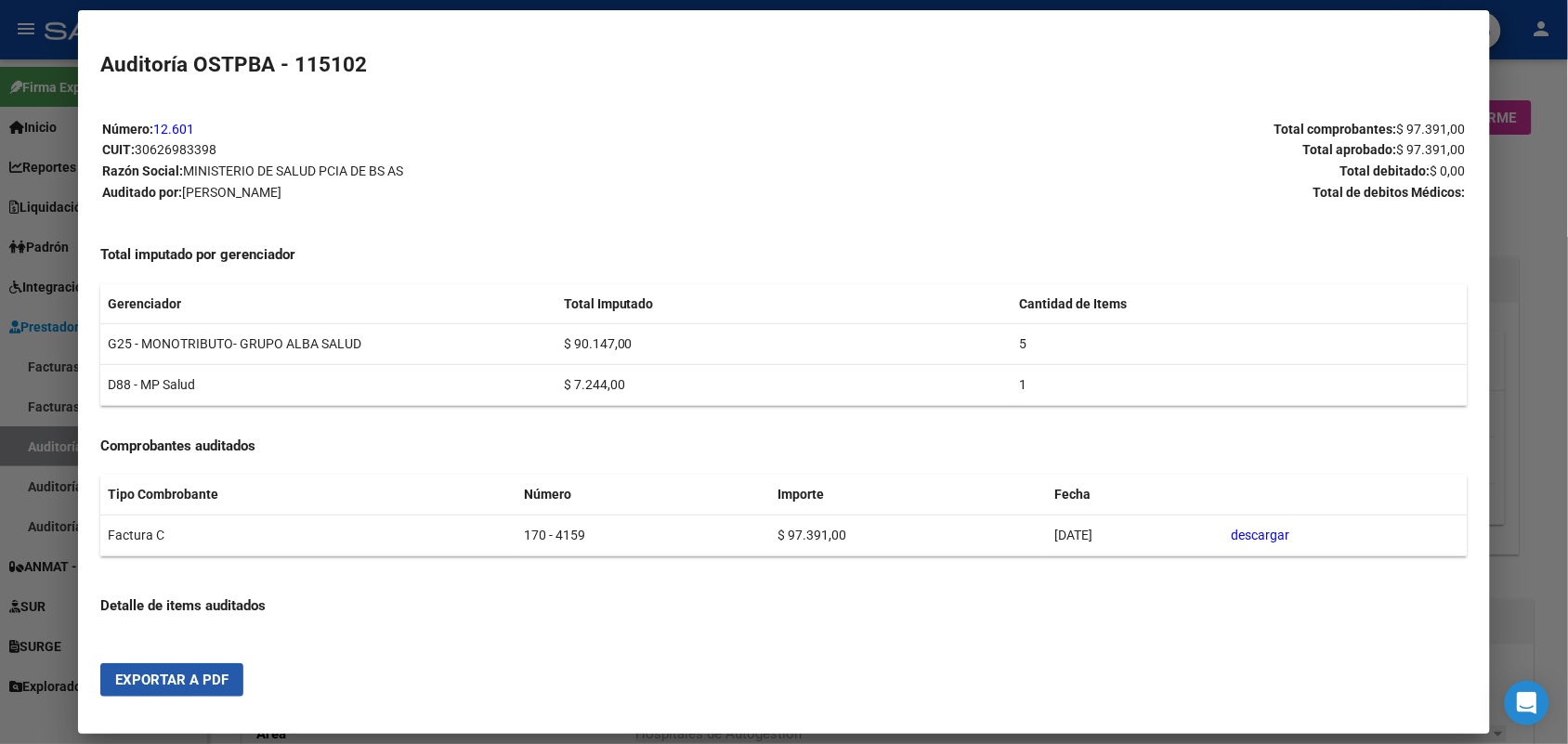
click at [175, 675] on span "Exportar a PDF" at bounding box center [172, 680] width 113 height 17
click at [1512, 460] on div at bounding box center [784, 372] width 1568 height 744
